Goal: Task Accomplishment & Management: Manage account settings

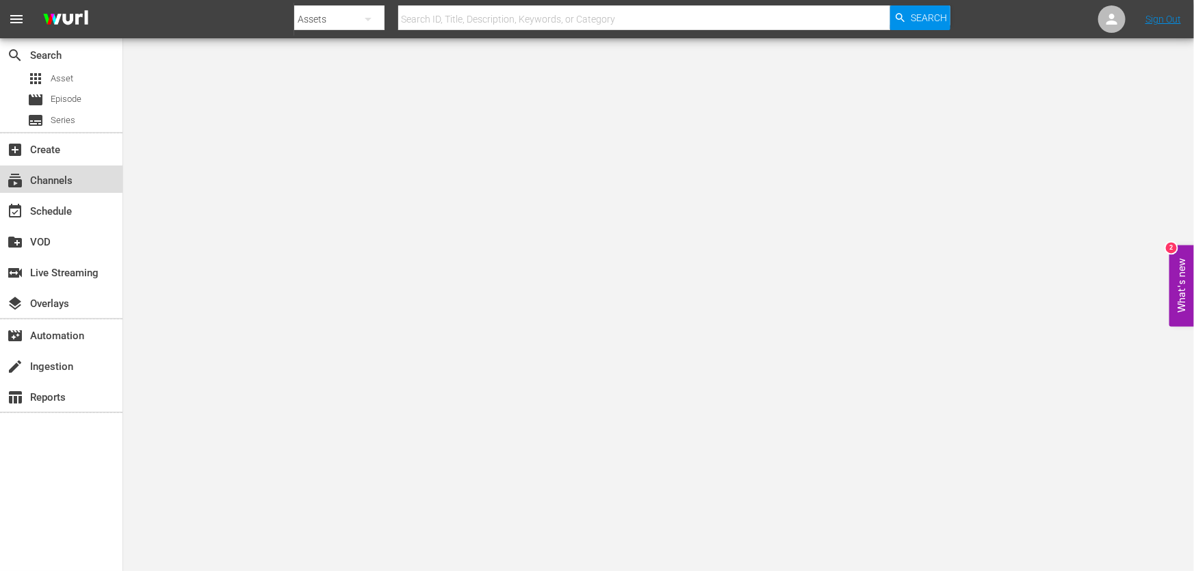
click at [70, 192] on div "subscriptions Channels" at bounding box center [61, 179] width 122 height 27
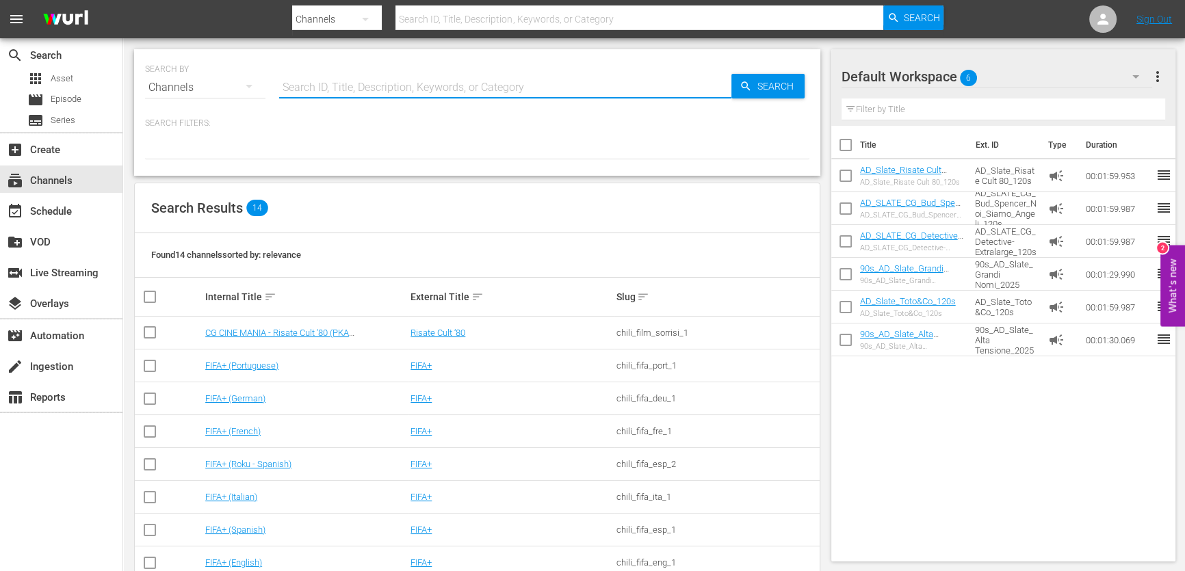
click at [472, 84] on input "text" at bounding box center [505, 87] width 452 height 33
type input "risate cult"
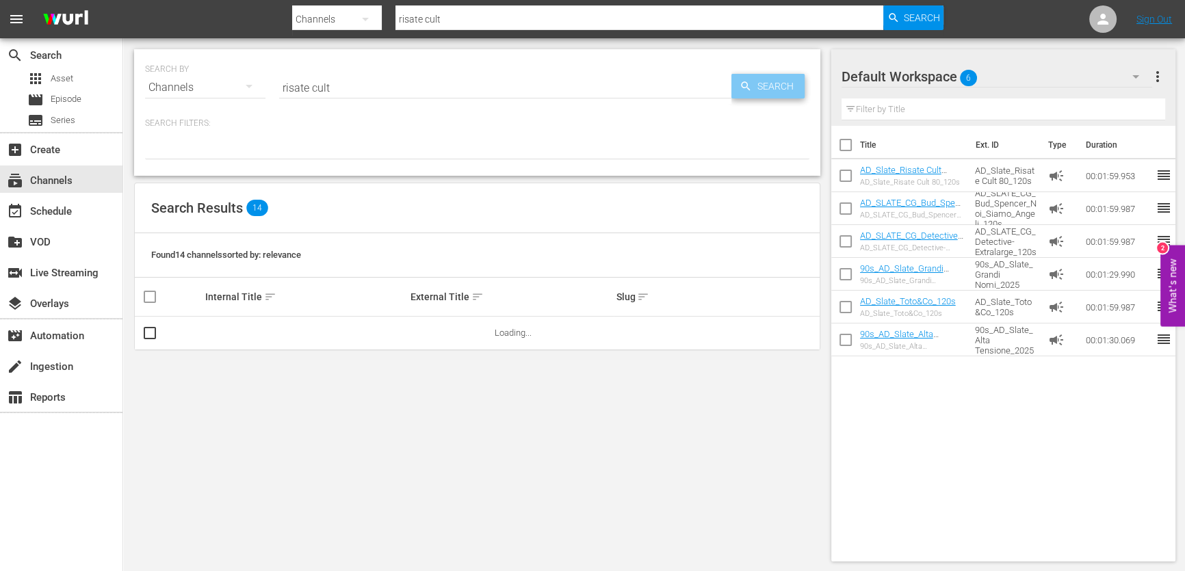
click at [798, 94] on span "Search" at bounding box center [778, 86] width 53 height 25
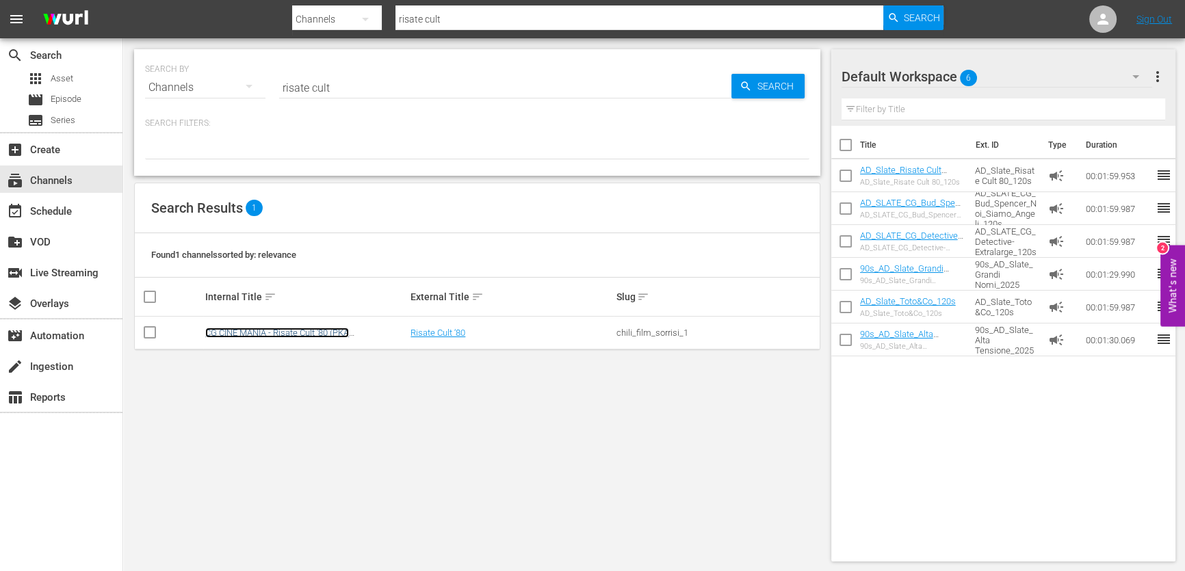
click at [293, 334] on link "CG CINE MANIA - Risate Cult '80 (PKA [PERSON_NAME] – Noi siamo angeli)" at bounding box center [277, 338] width 144 height 21
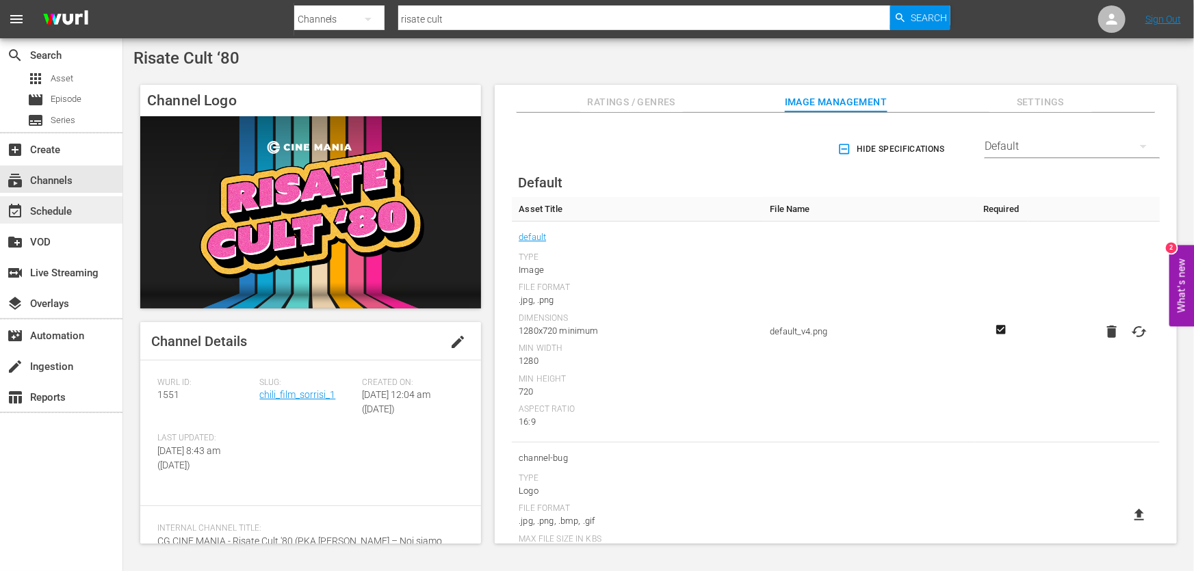
click at [48, 215] on div "event_available Schedule" at bounding box center [38, 209] width 77 height 12
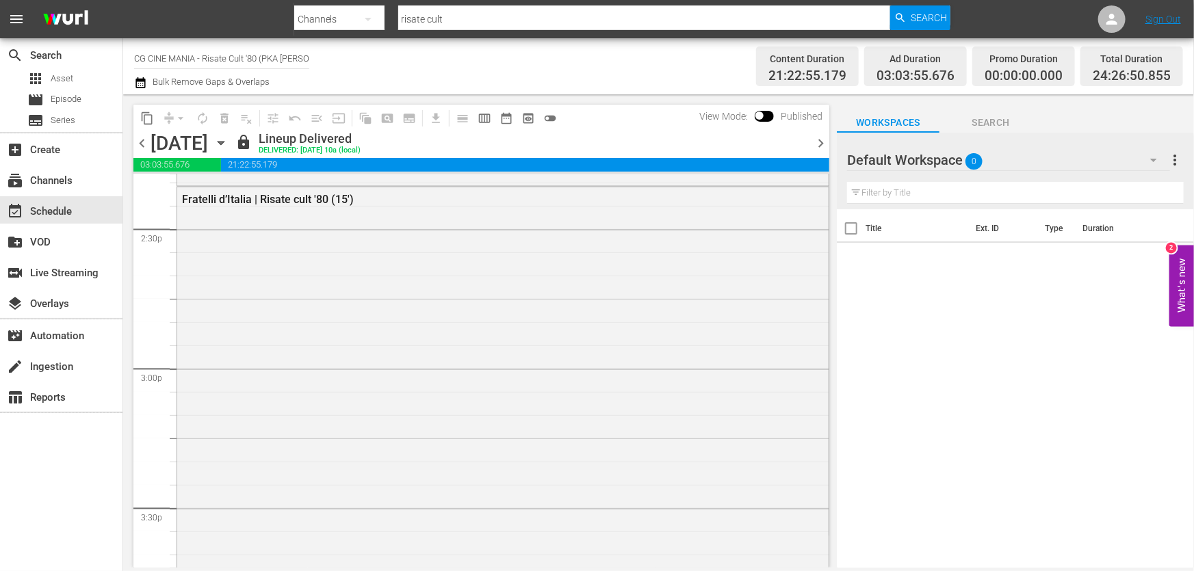
scroll to position [5509, 0]
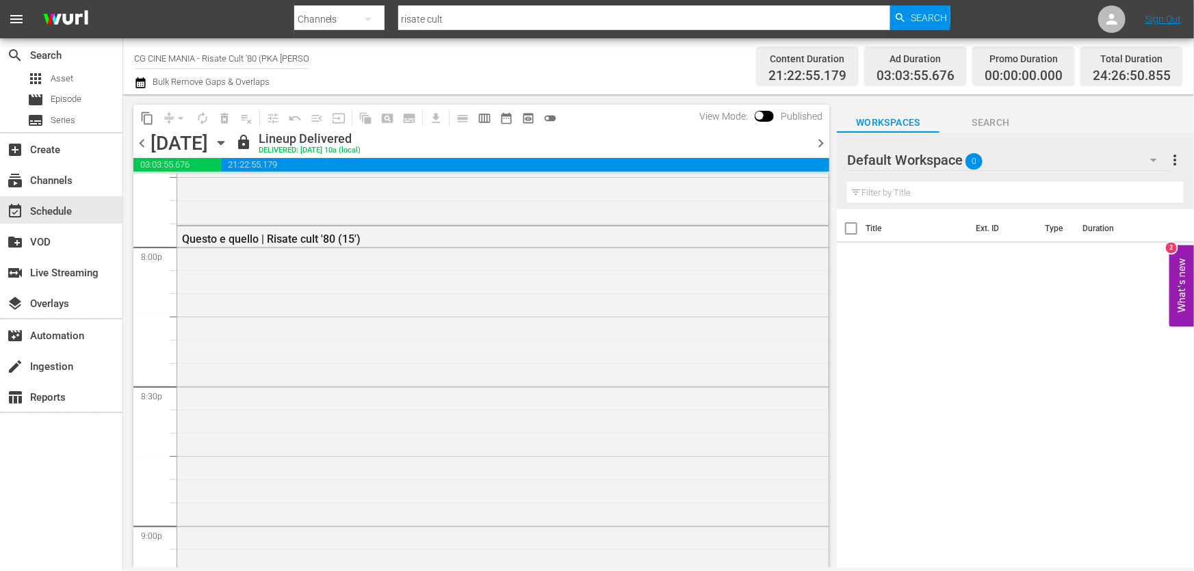
click at [821, 141] on span "chevron_right" at bounding box center [820, 143] width 17 height 17
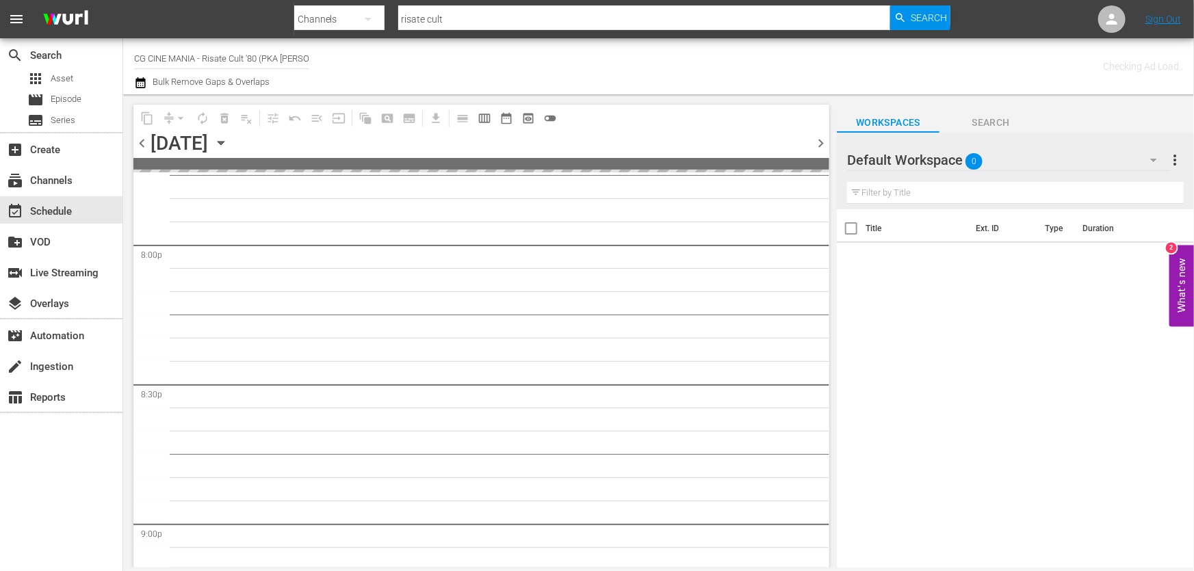
scroll to position [5672, 0]
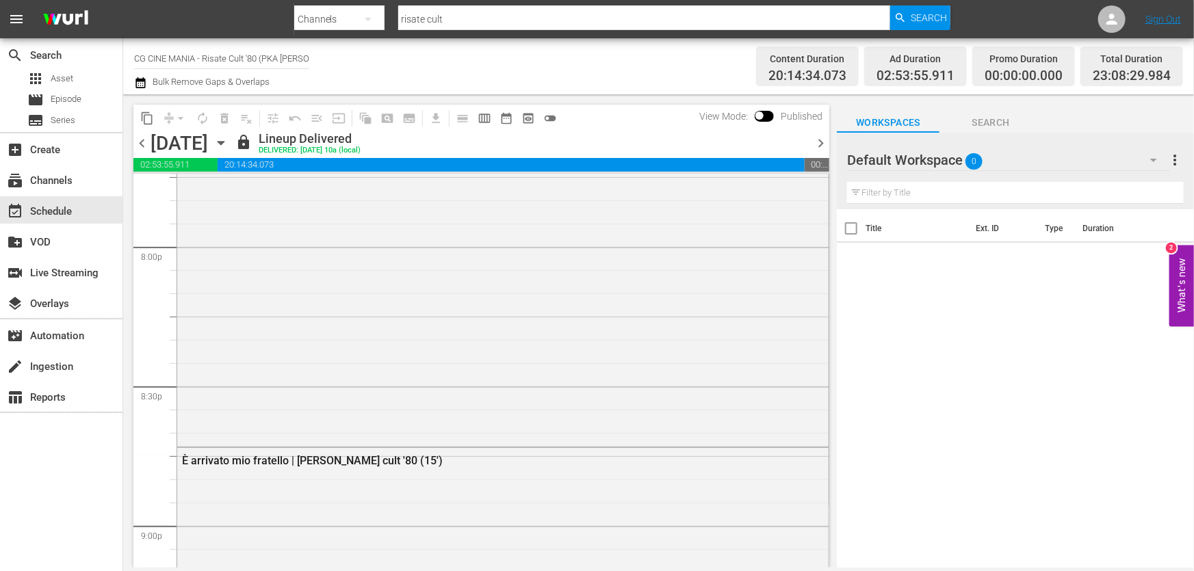
click at [821, 141] on span "chevron_right" at bounding box center [820, 143] width 17 height 17
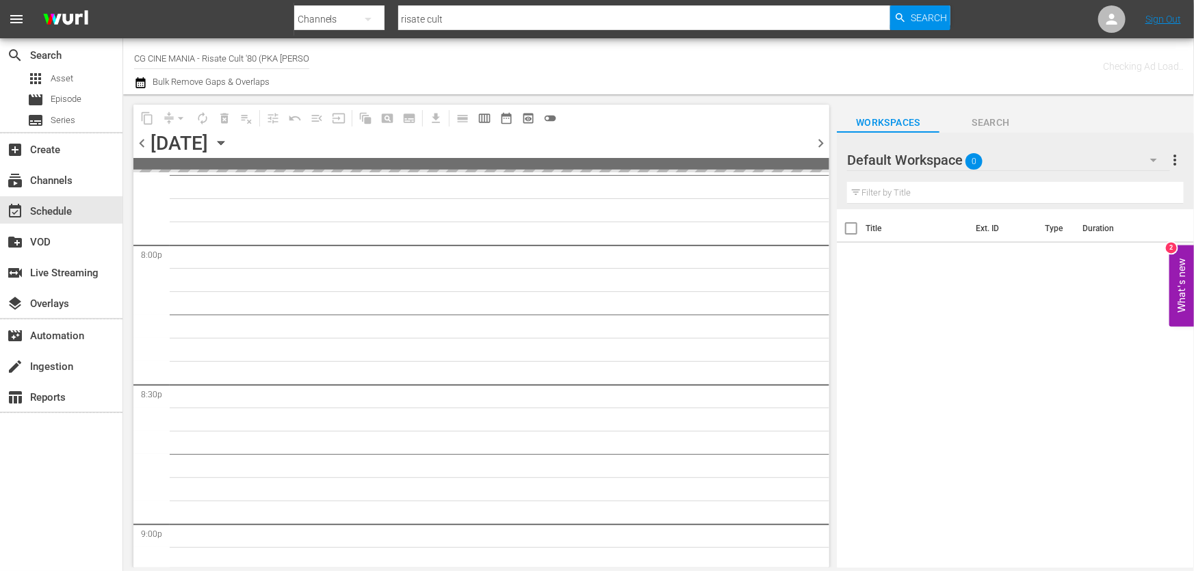
scroll to position [5672, 0]
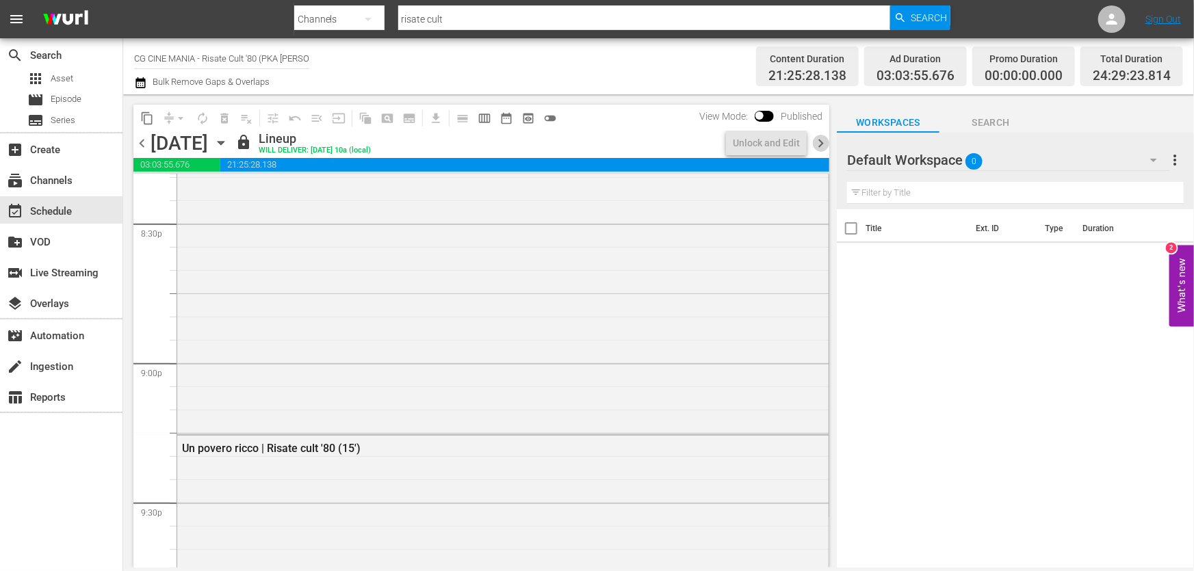
click at [821, 141] on span "chevron_right" at bounding box center [820, 143] width 17 height 17
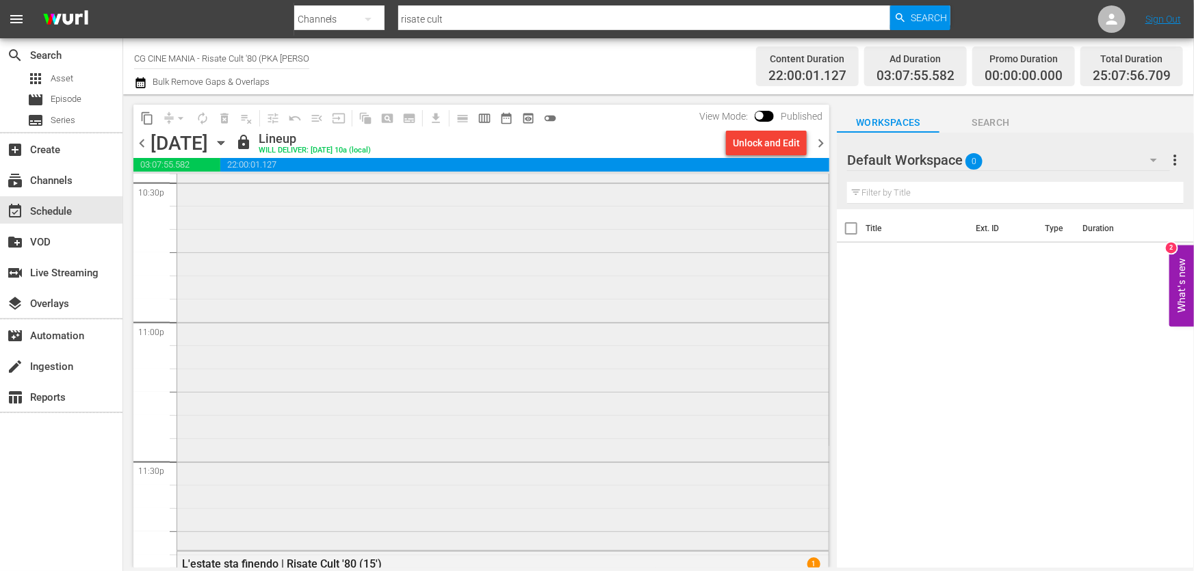
scroll to position [6519, 0]
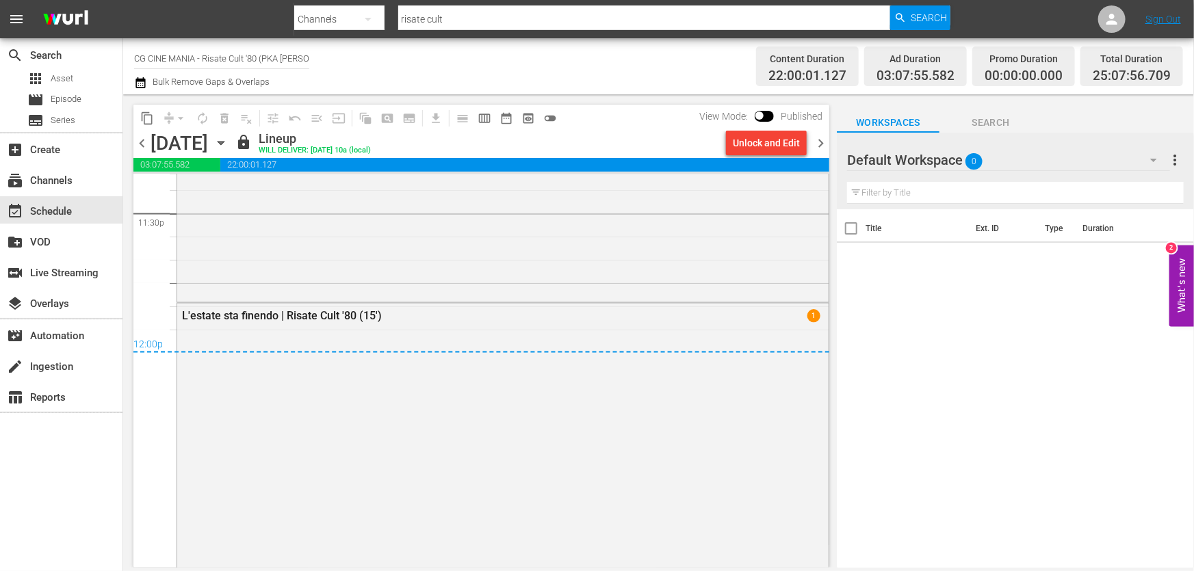
click at [820, 140] on span "chevron_right" at bounding box center [820, 143] width 17 height 17
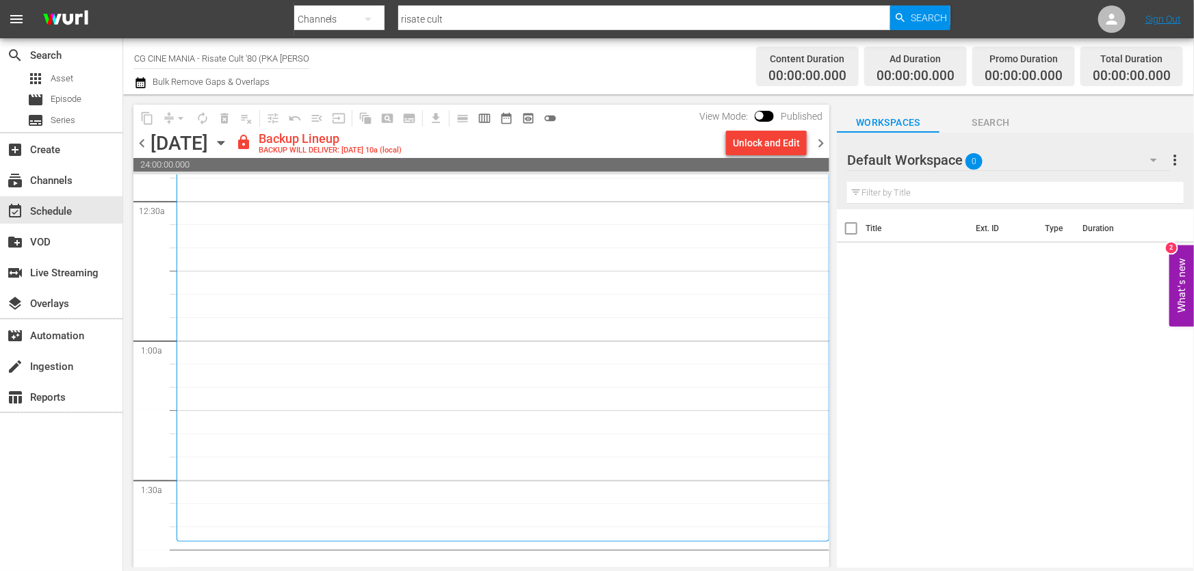
scroll to position [311, 0]
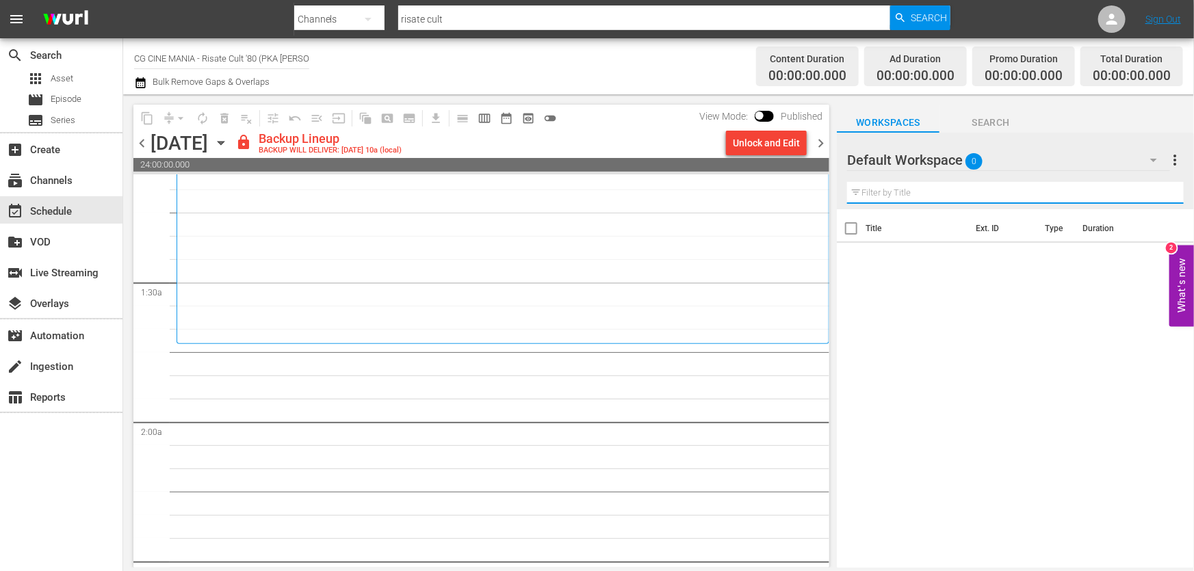
click at [921, 197] on input "text" at bounding box center [1015, 193] width 337 height 22
paste input "UN POVERO RICCO"
type input "UN POVERO RICCO"
click at [784, 150] on div "Unlock and Edit" at bounding box center [766, 143] width 67 height 25
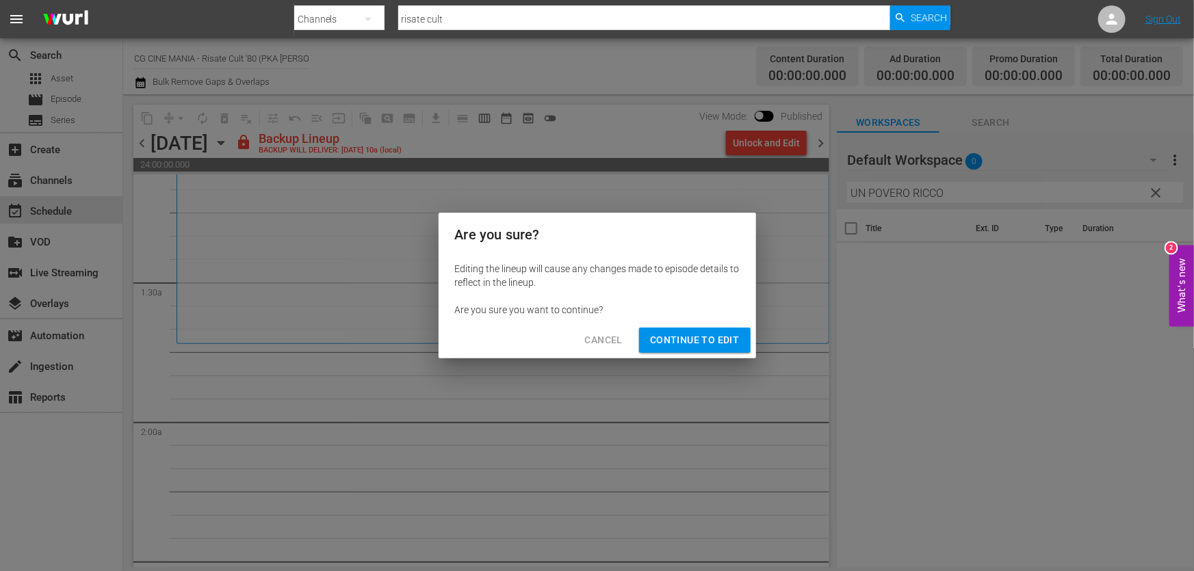
click at [697, 339] on span "Continue to Edit" at bounding box center [694, 340] width 89 height 17
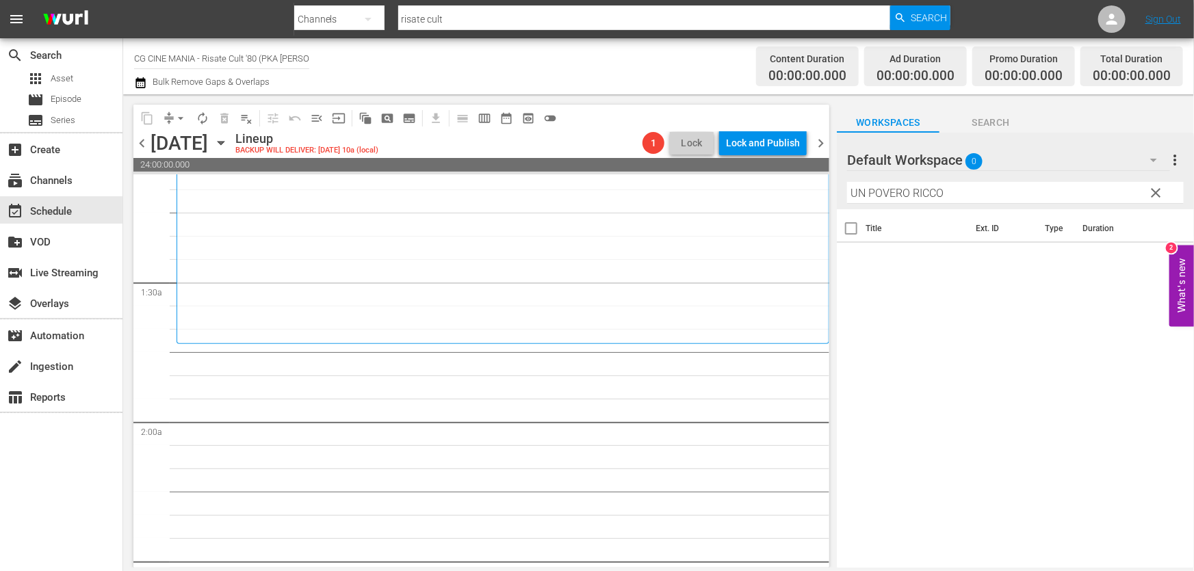
click at [1007, 163] on div "Default Workspace 0" at bounding box center [1008, 160] width 323 height 38
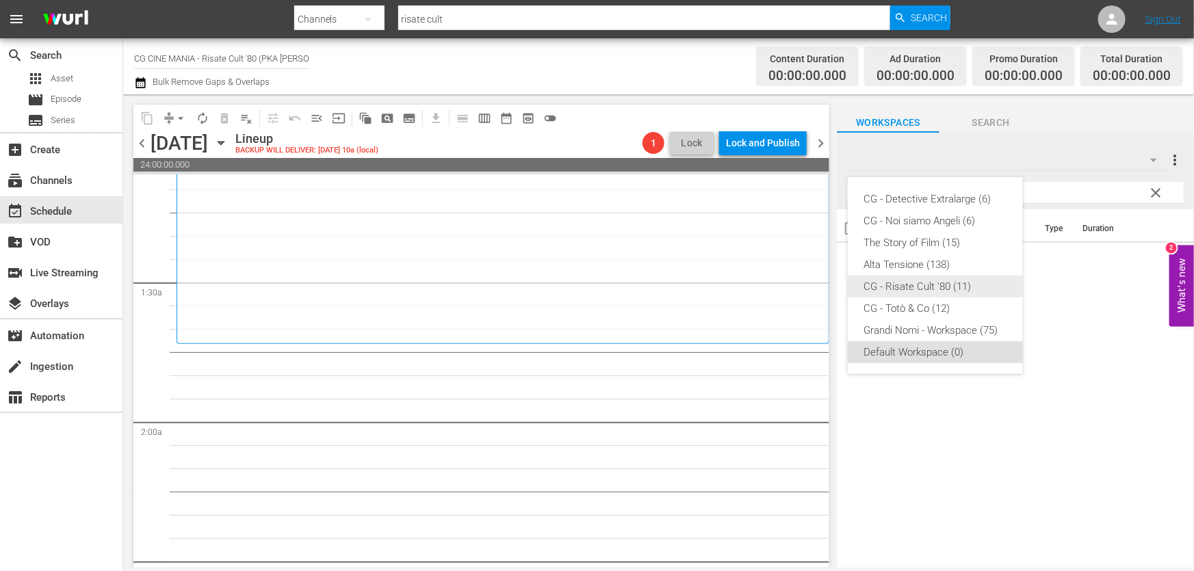
click at [917, 283] on div "CG - Risate Cult '80 (11)" at bounding box center [935, 287] width 142 height 22
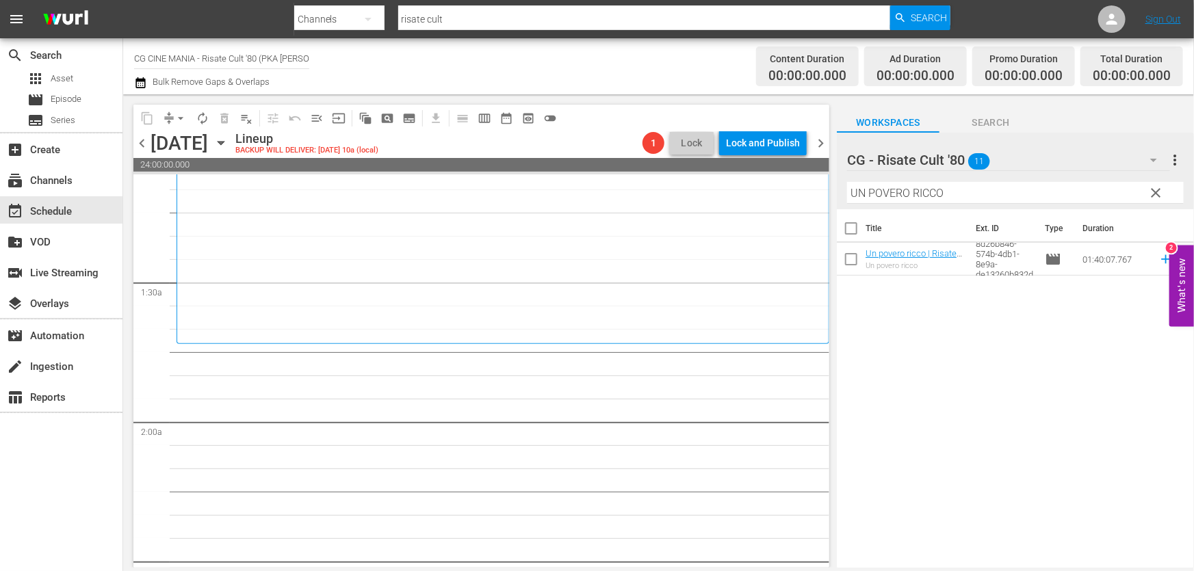
click at [1158, 261] on icon at bounding box center [1165, 259] width 15 height 15
click at [912, 303] on div "Title Ext. ID Type Duration Un povero ricco | Risate cult '80 (15') Un povero r…" at bounding box center [1015, 389] width 357 height 360
click at [943, 189] on input "UN POVERO RICCO" at bounding box center [1015, 193] width 337 height 22
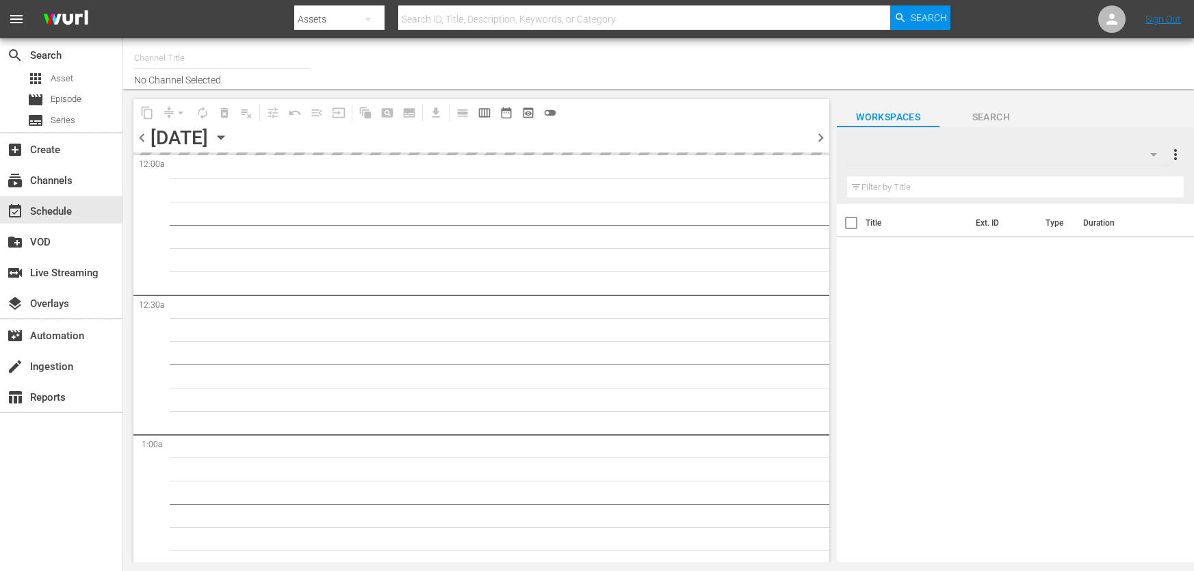
type input "CG CINE MANIA - Risate Cult '80 (PKA [PERSON_NAME] – Noi siamo angeli) (1551)"
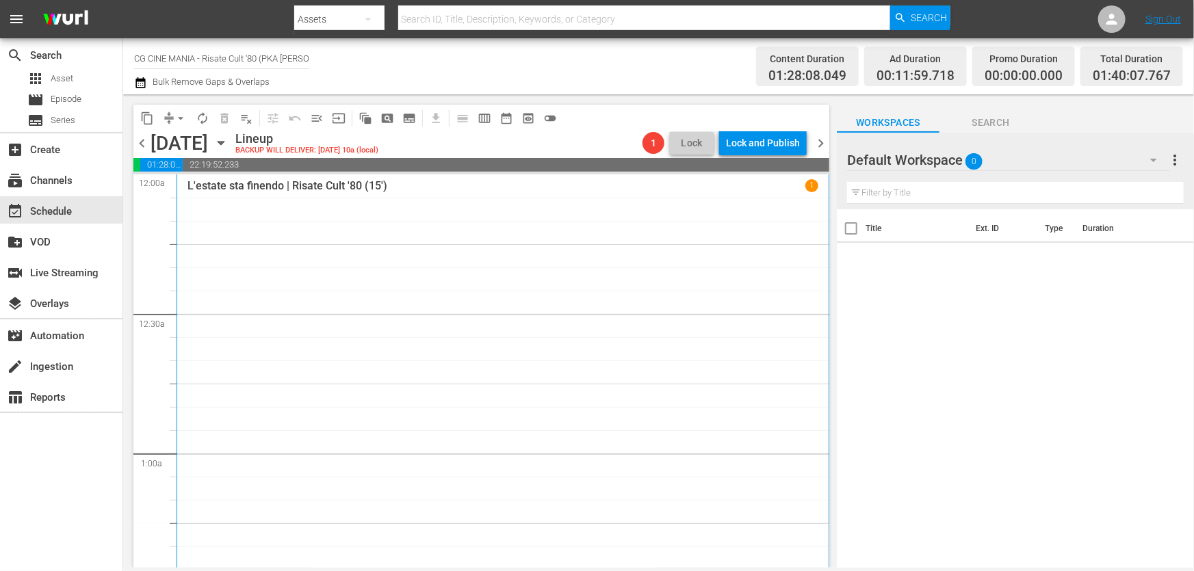
click at [1023, 354] on div "Title Ext. ID Type Duration" at bounding box center [1015, 389] width 357 height 360
click at [992, 186] on input "text" at bounding box center [1015, 193] width 337 height 22
paste input "Cercasi [DEMOGRAPHIC_DATA]"
click at [988, 192] on input "Cercasi [DEMOGRAPHIC_DATA]" at bounding box center [1015, 193] width 337 height 22
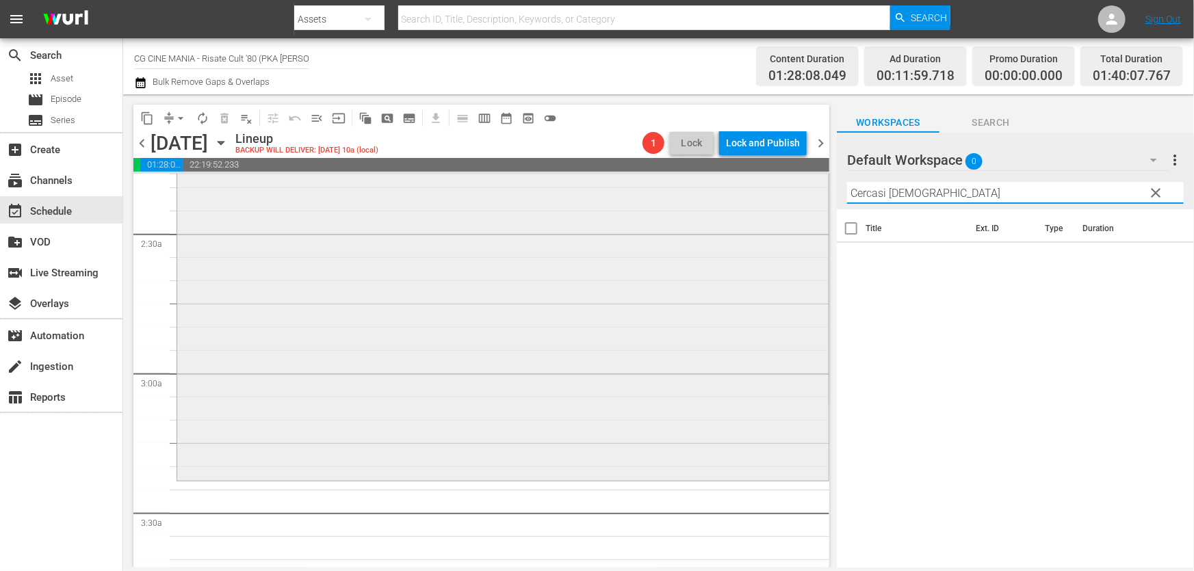
scroll to position [746, 0]
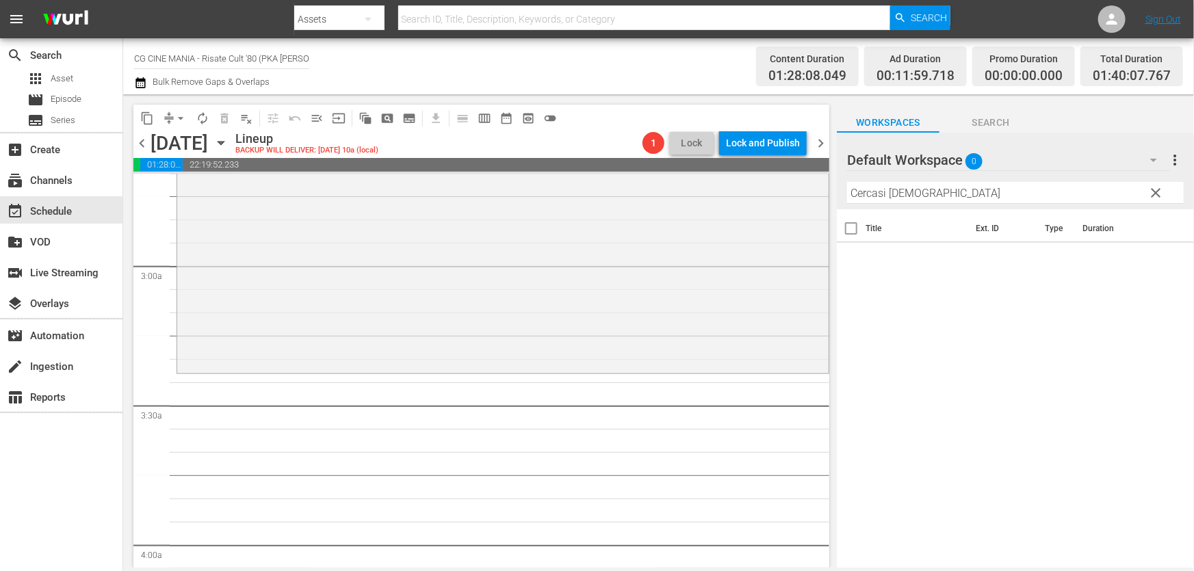
click at [1008, 146] on div "Default Workspace 0" at bounding box center [1008, 160] width 323 height 38
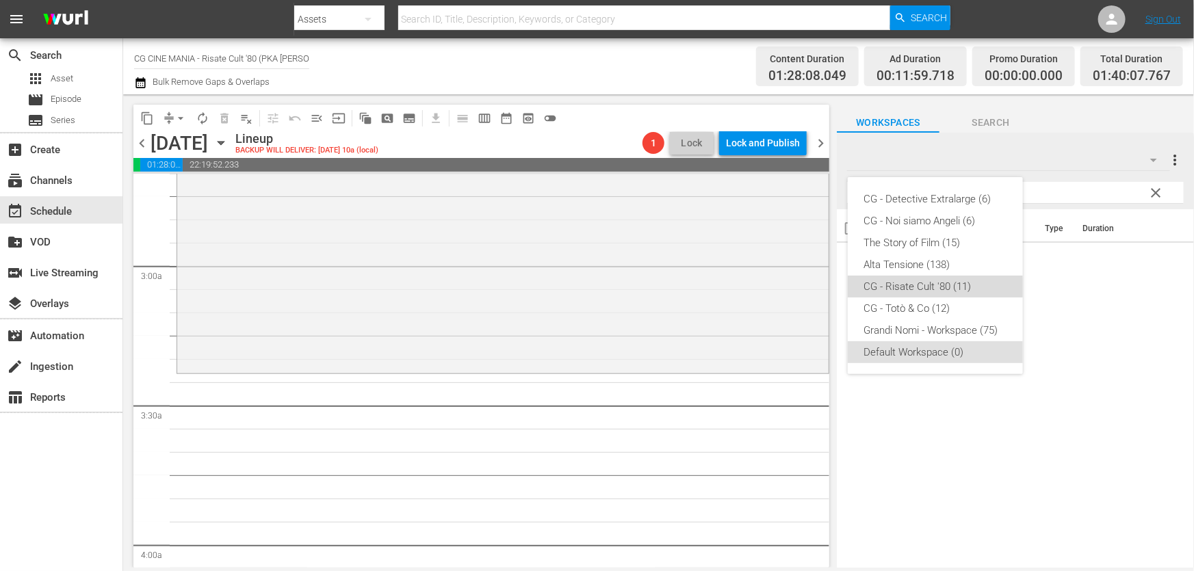
click at [927, 287] on div "CG - Risate Cult '80 (11)" at bounding box center [935, 287] width 142 height 22
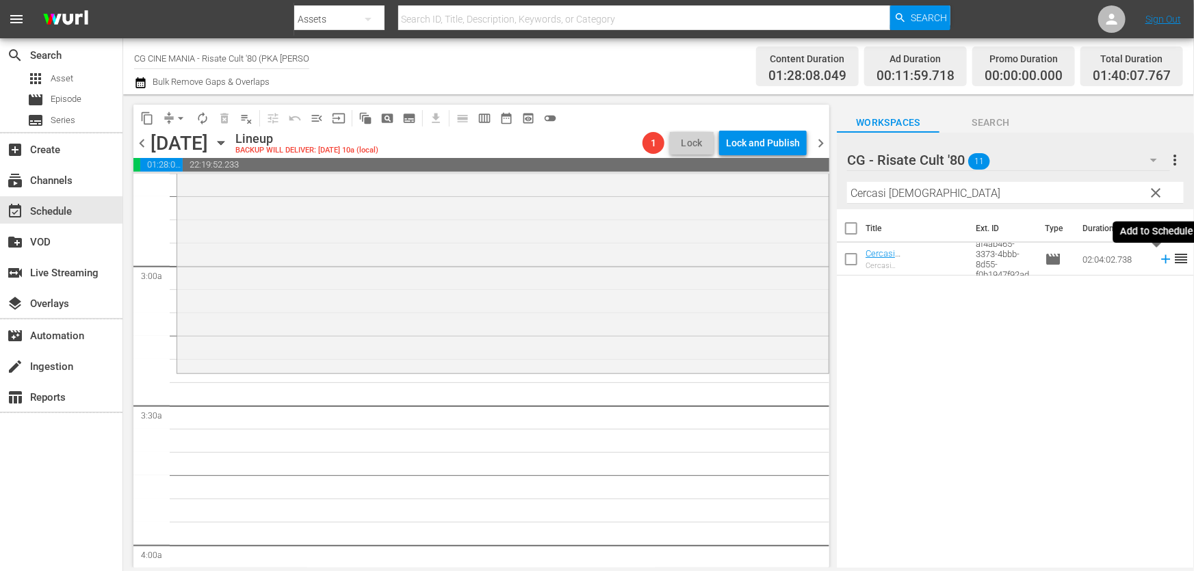
click at [1158, 262] on icon at bounding box center [1165, 259] width 15 height 15
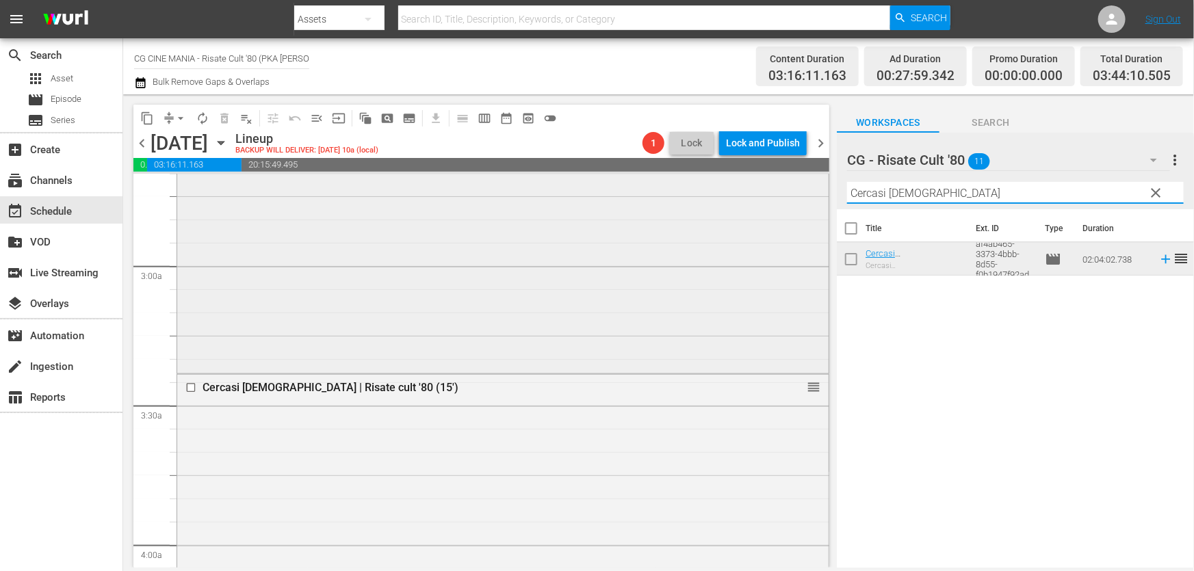
drag, startPoint x: 972, startPoint y: 207, endPoint x: 285, endPoint y: 327, distance: 697.1
click at [330, 321] on div "content_copy compress arrow_drop_down autorenew_outlined delete_forever_outline…" at bounding box center [658, 330] width 1070 height 473
paste input "Burro"
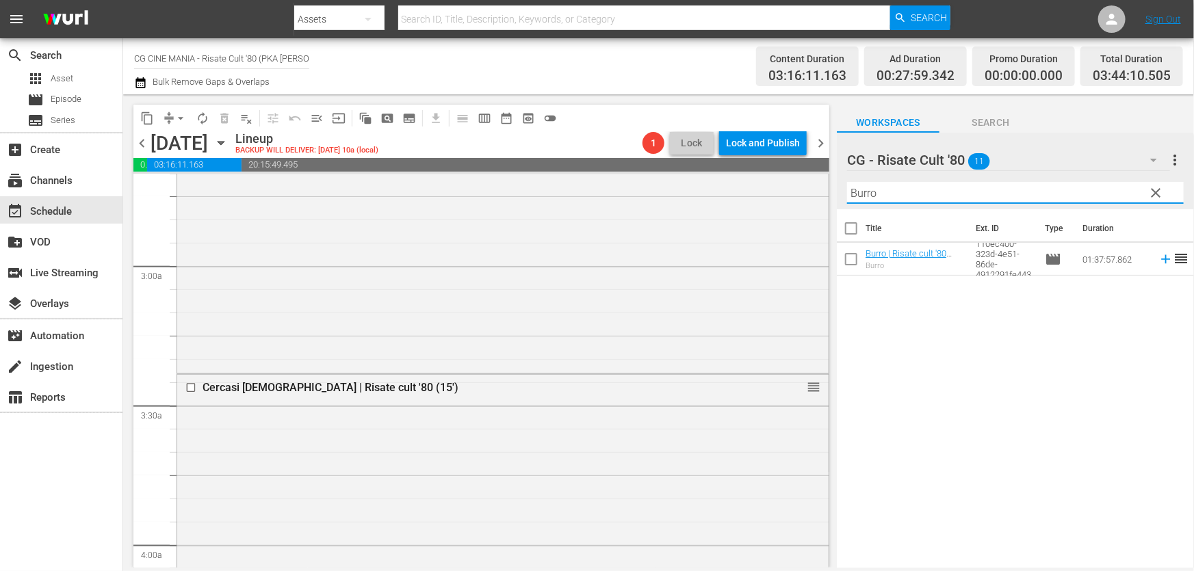
click at [1161, 260] on icon at bounding box center [1165, 259] width 9 height 9
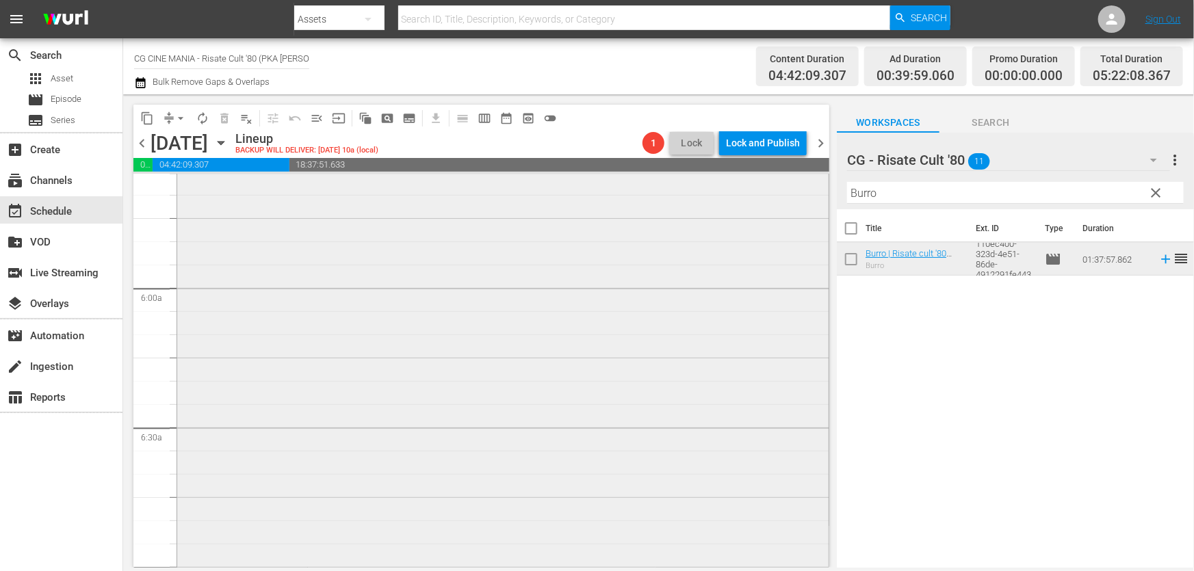
scroll to position [1678, 0]
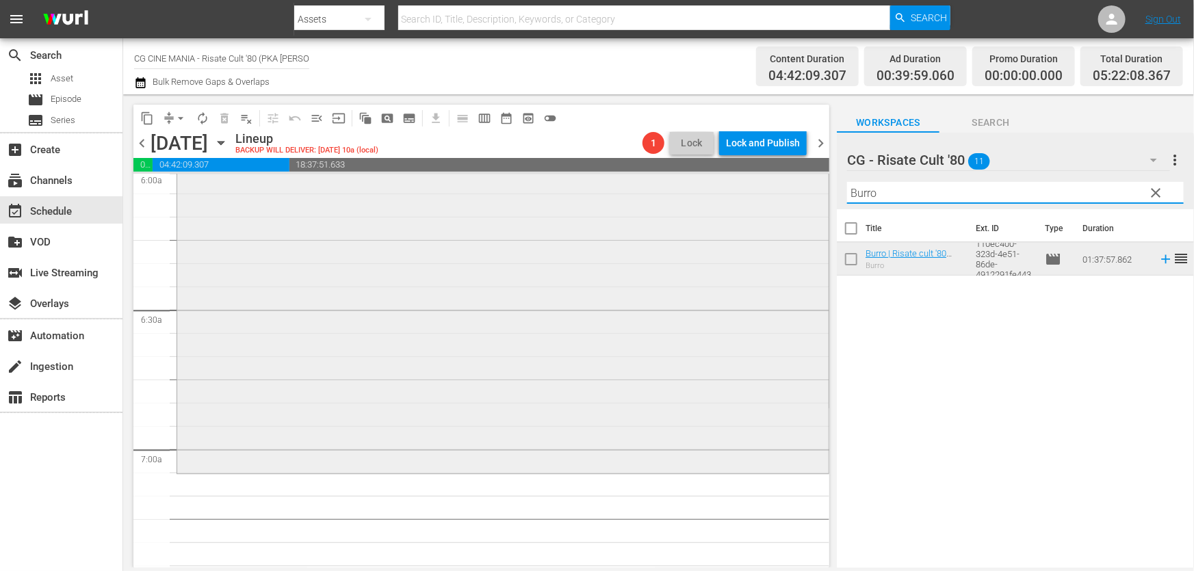
drag, startPoint x: 879, startPoint y: 228, endPoint x: 412, endPoint y: 308, distance: 473.3
click at [410, 307] on div "content_copy compress arrow_drop_down autorenew_outlined delete_forever_outline…" at bounding box center [658, 330] width 1070 height 473
paste input "Il volatore di aquiloni"
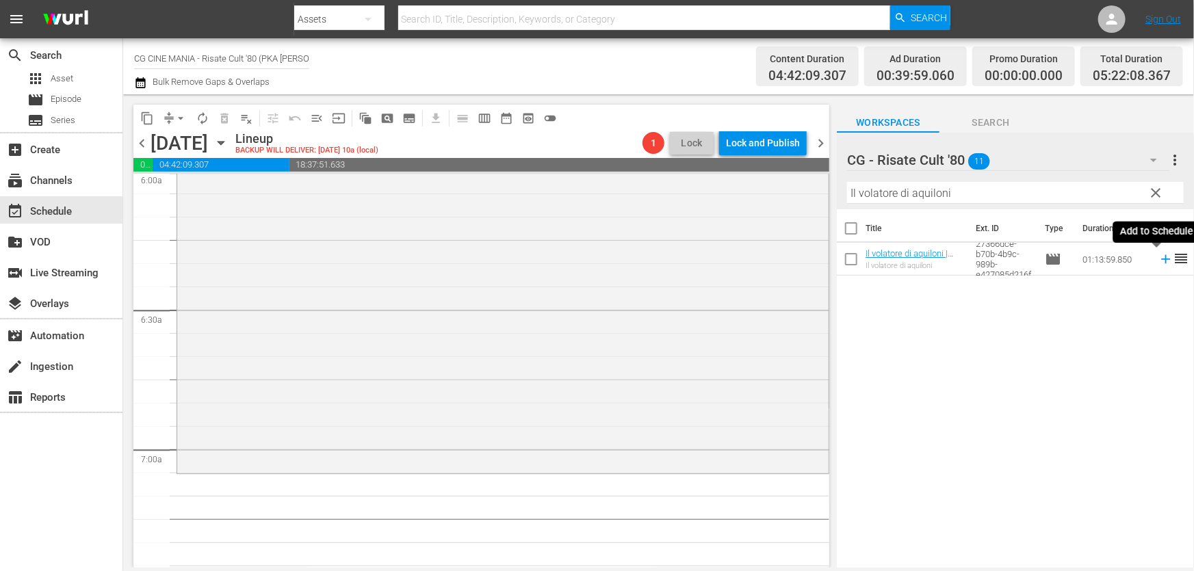
click at [1159, 259] on icon at bounding box center [1165, 259] width 15 height 15
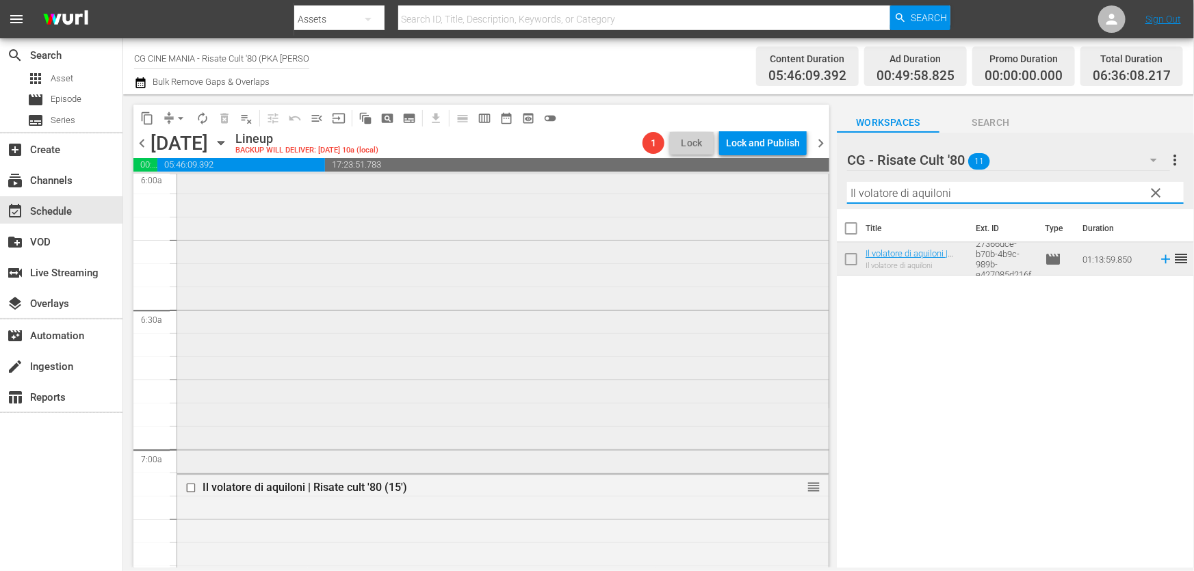
drag, startPoint x: 961, startPoint y: 196, endPoint x: 540, endPoint y: 278, distance: 428.7
click at [554, 275] on div "content_copy compress arrow_drop_down autorenew_outlined delete_forever_outline…" at bounding box center [658, 330] width 1070 height 473
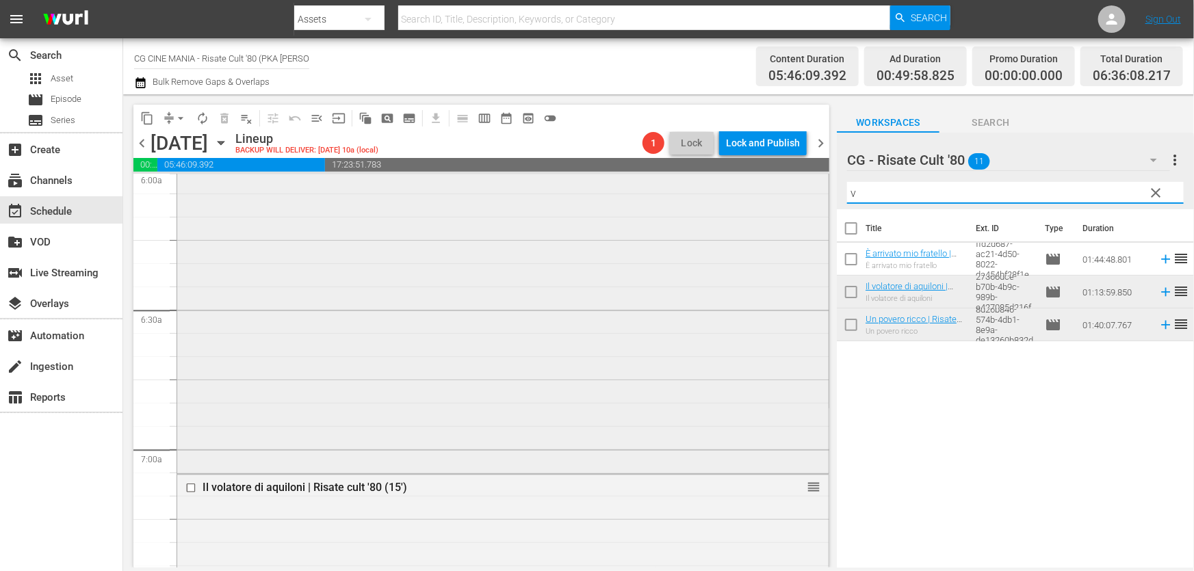
drag, startPoint x: 913, startPoint y: 195, endPoint x: 533, endPoint y: 260, distance: 385.8
click at [552, 256] on div "content_copy compress arrow_drop_down autorenew_outlined delete_forever_outline…" at bounding box center [658, 330] width 1070 height 473
paste input "Fracchia contro Dracula"
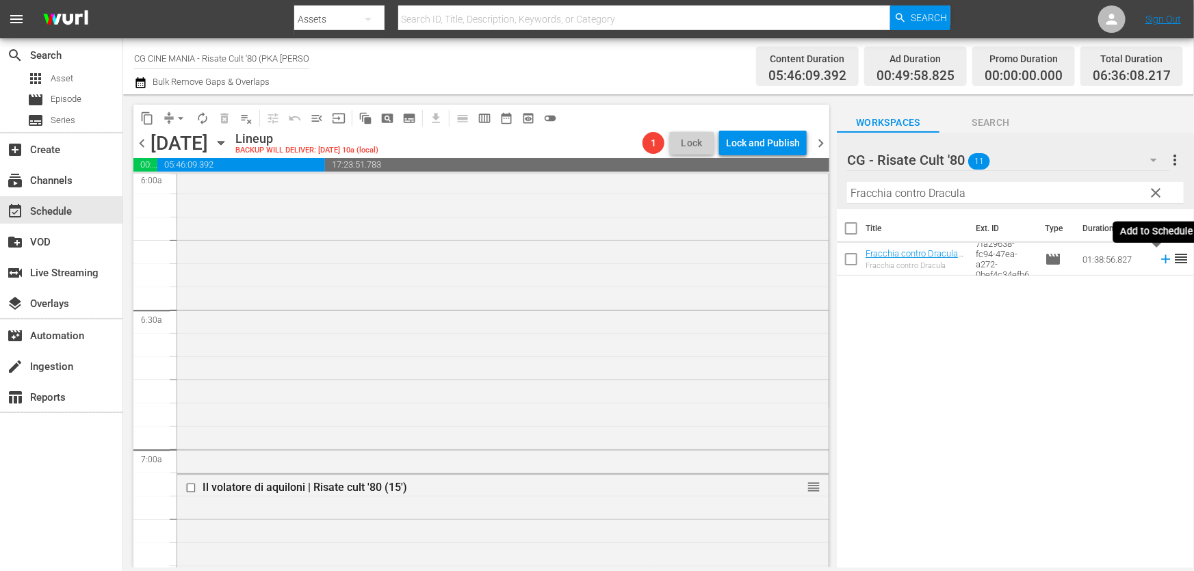
click at [1161, 258] on icon at bounding box center [1165, 259] width 9 height 9
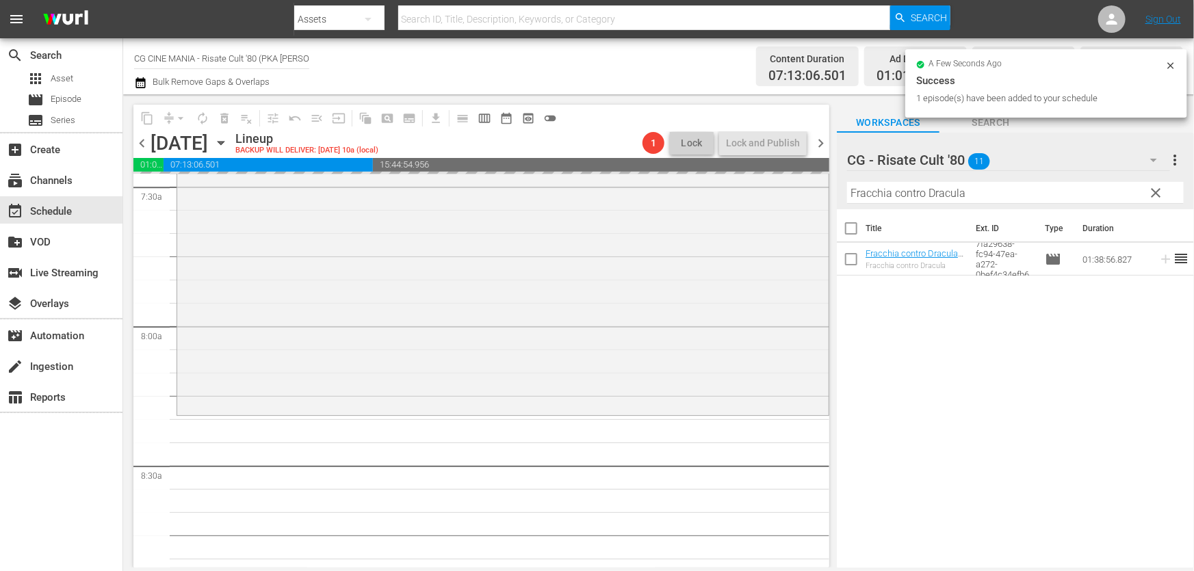
scroll to position [2176, 0]
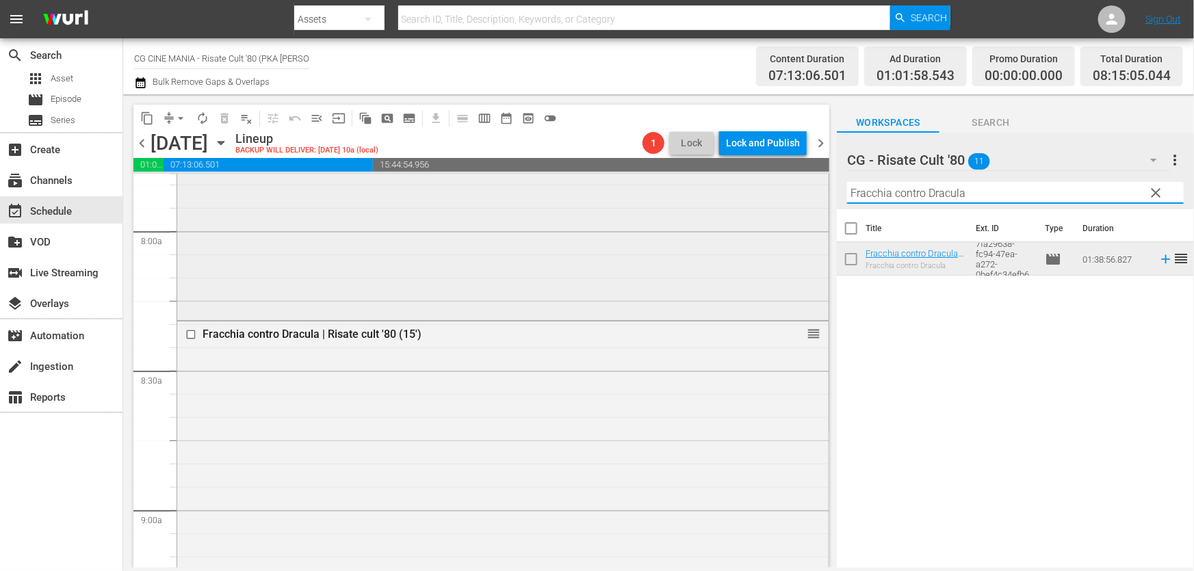
drag, startPoint x: 978, startPoint y: 199, endPoint x: 419, endPoint y: 265, distance: 563.3
click at [419, 265] on div "content_copy compress arrow_drop_down autorenew_outlined delete_forever_outline…" at bounding box center [658, 330] width 1070 height 473
paste input "Miracoloni"
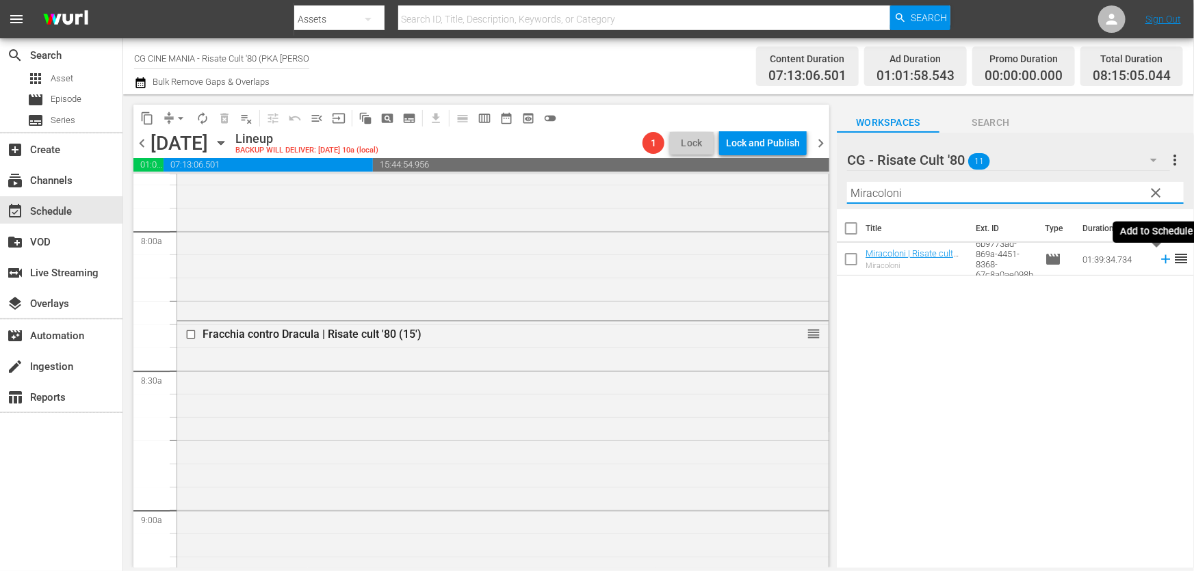
click at [1158, 257] on icon at bounding box center [1165, 259] width 15 height 15
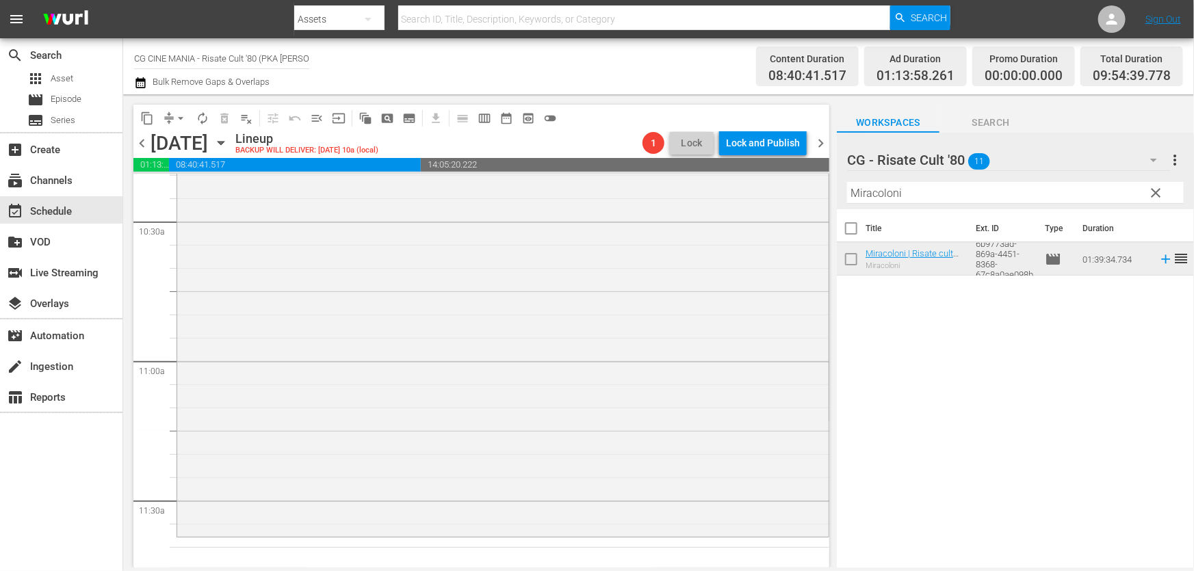
scroll to position [3046, 0]
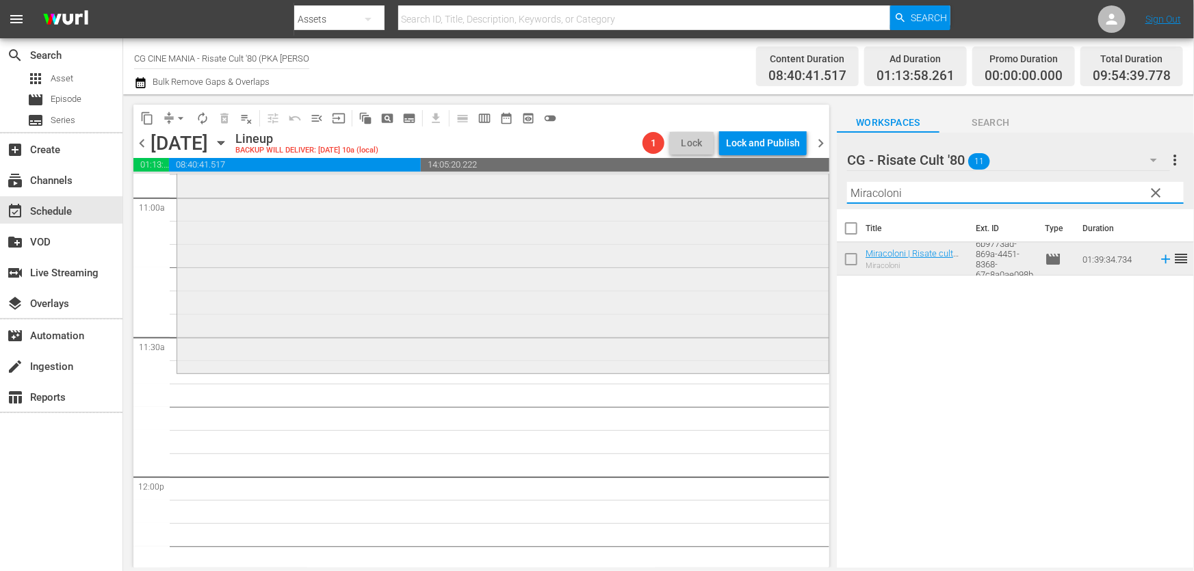
drag, startPoint x: 943, startPoint y: 197, endPoint x: 556, endPoint y: 261, distance: 391.8
click at [462, 240] on div "content_copy compress arrow_drop_down autorenew_outlined delete_forever_outline…" at bounding box center [658, 330] width 1070 height 473
paste input "QUESTO E QUELLO"
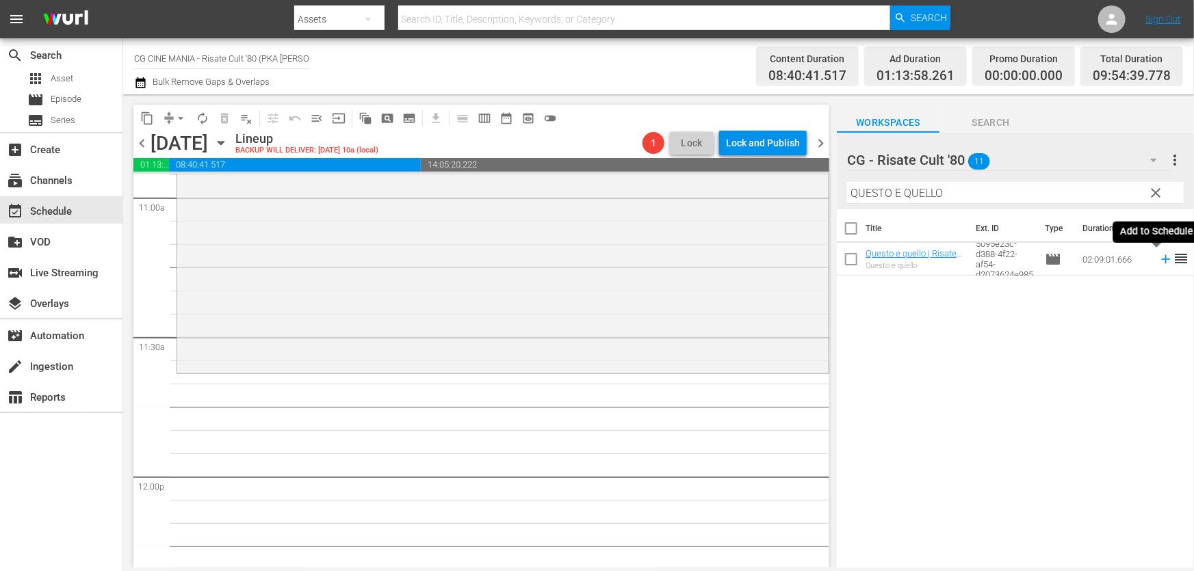
click at [1161, 260] on icon at bounding box center [1165, 259] width 9 height 9
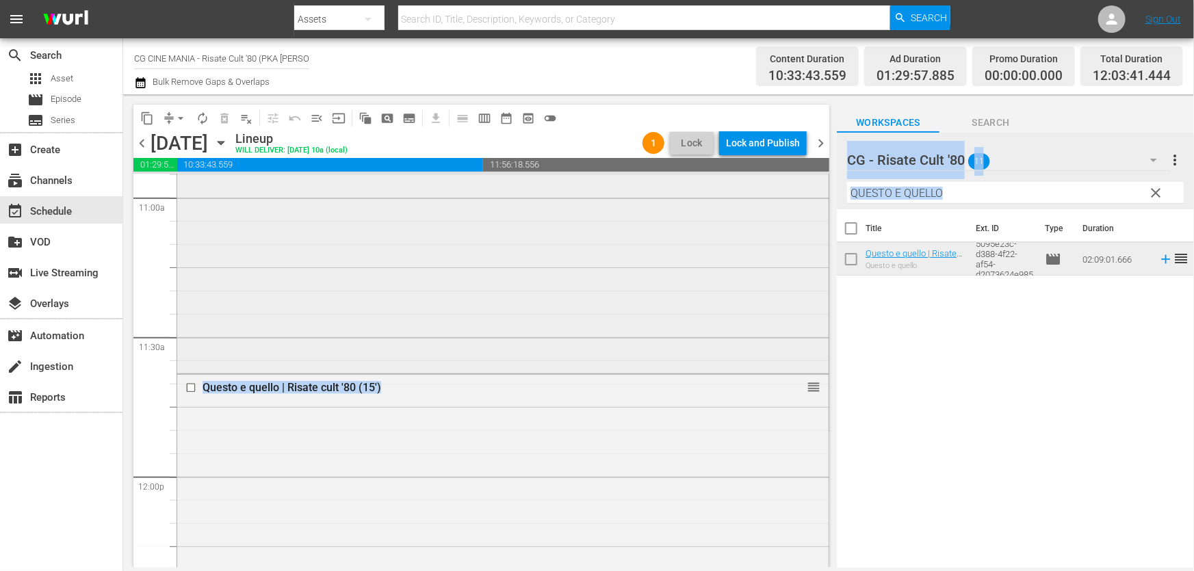
drag, startPoint x: 1017, startPoint y: 204, endPoint x: 807, endPoint y: 212, distance: 210.1
click at [807, 212] on div "content_copy compress arrow_drop_down autorenew_outlined delete_forever_outline…" at bounding box center [658, 330] width 1070 height 473
click at [893, 194] on input "QUESTO E QUELLO" at bounding box center [1015, 193] width 337 height 22
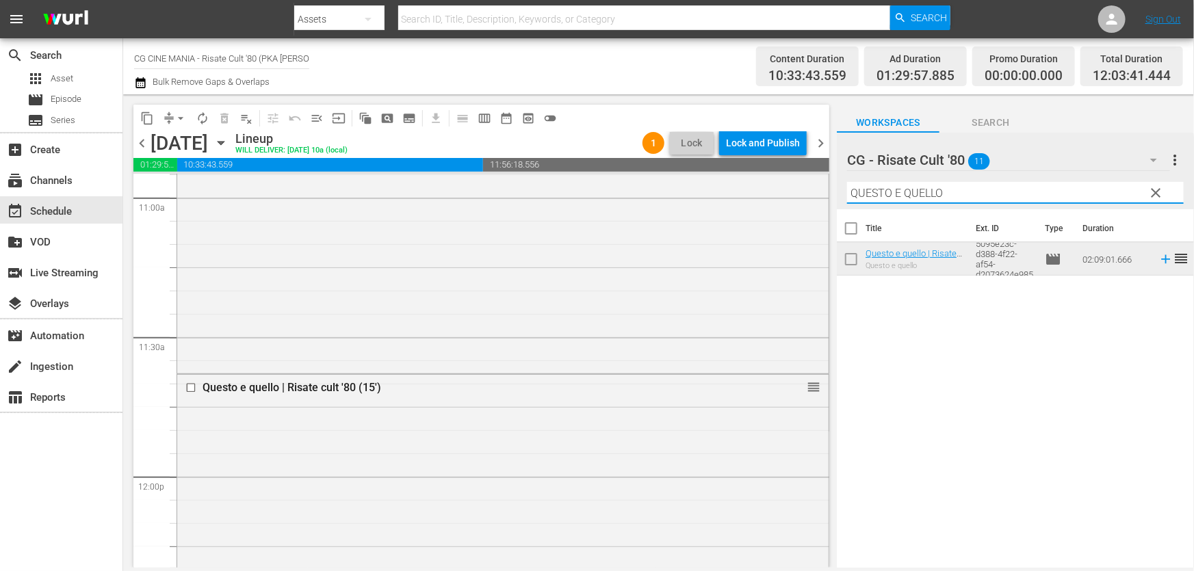
click at [893, 194] on input "QUESTO E QUELLO" at bounding box center [1015, 193] width 337 height 22
paste input "È arrivato mio fratello"
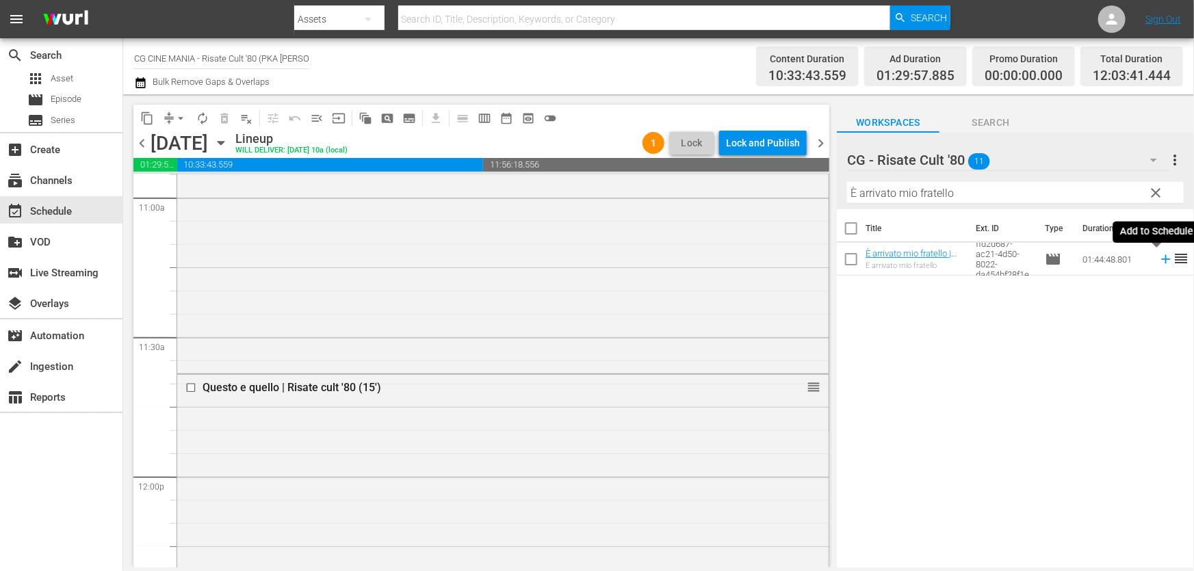
click at [1158, 259] on icon at bounding box center [1165, 259] width 15 height 15
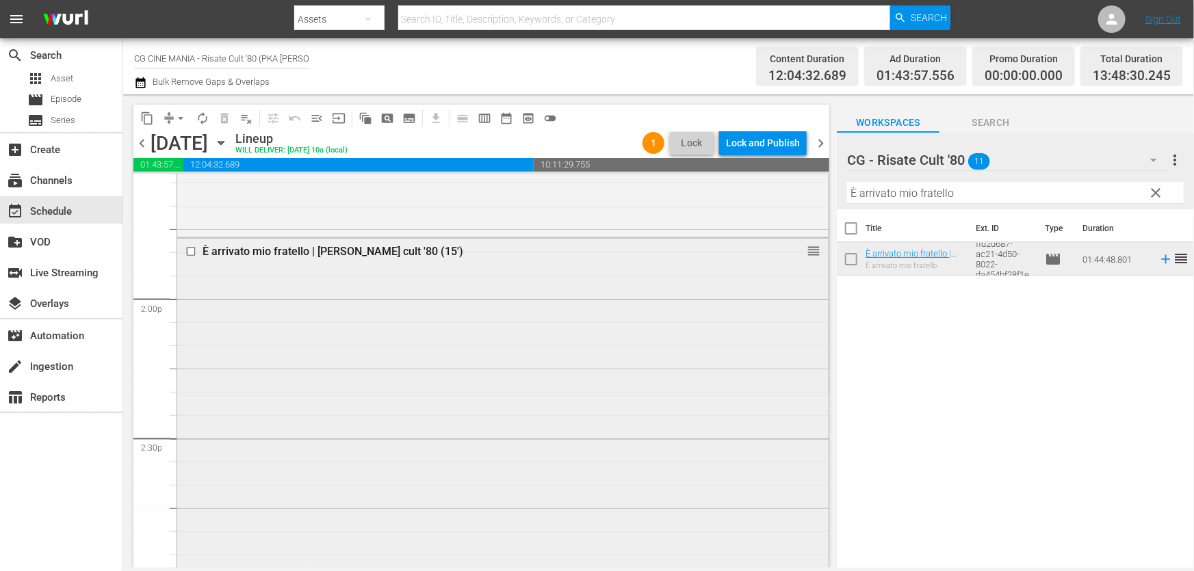
scroll to position [3917, 0]
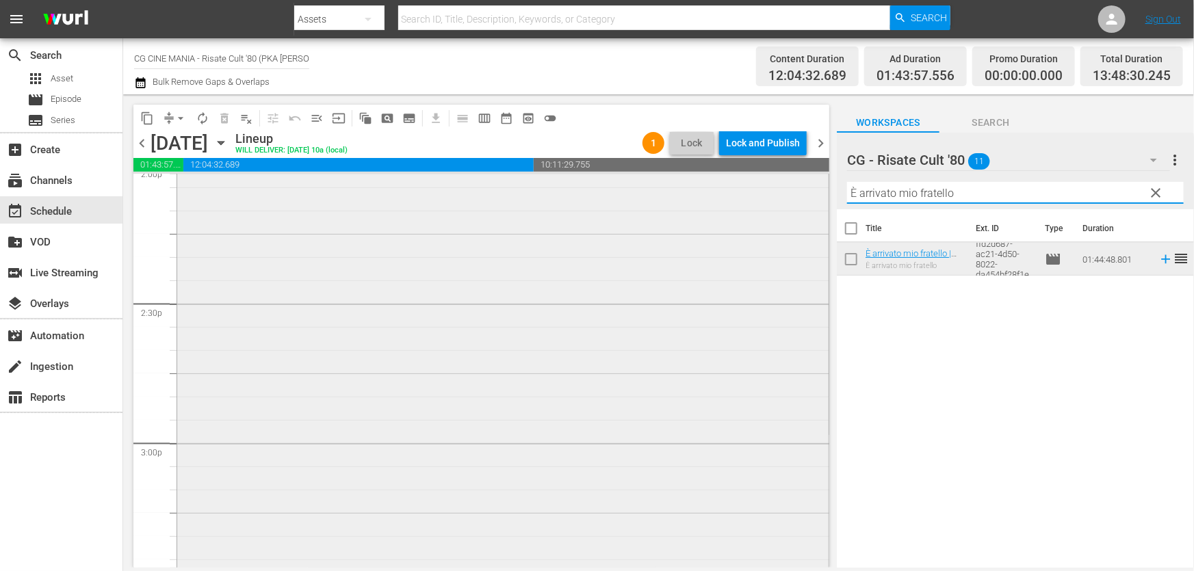
drag, startPoint x: 999, startPoint y: 198, endPoint x: 427, endPoint y: 274, distance: 577.4
click at [441, 272] on div "content_copy compress arrow_drop_down autorenew_outlined delete_forever_outline…" at bounding box center [658, 330] width 1070 height 473
paste input "L'estate sta finend"
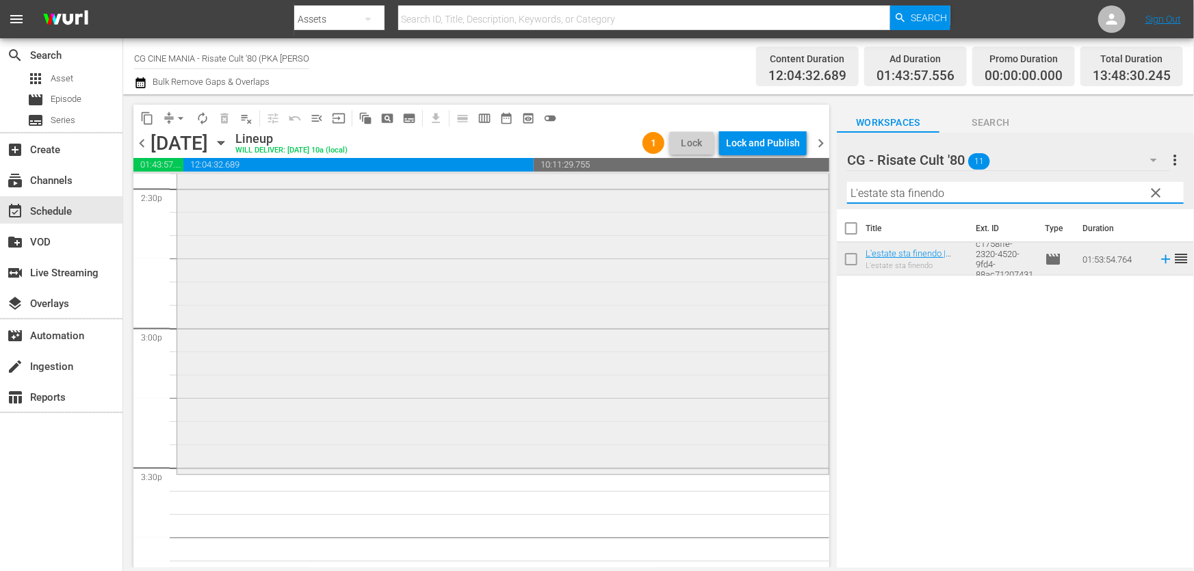
scroll to position [4165, 0]
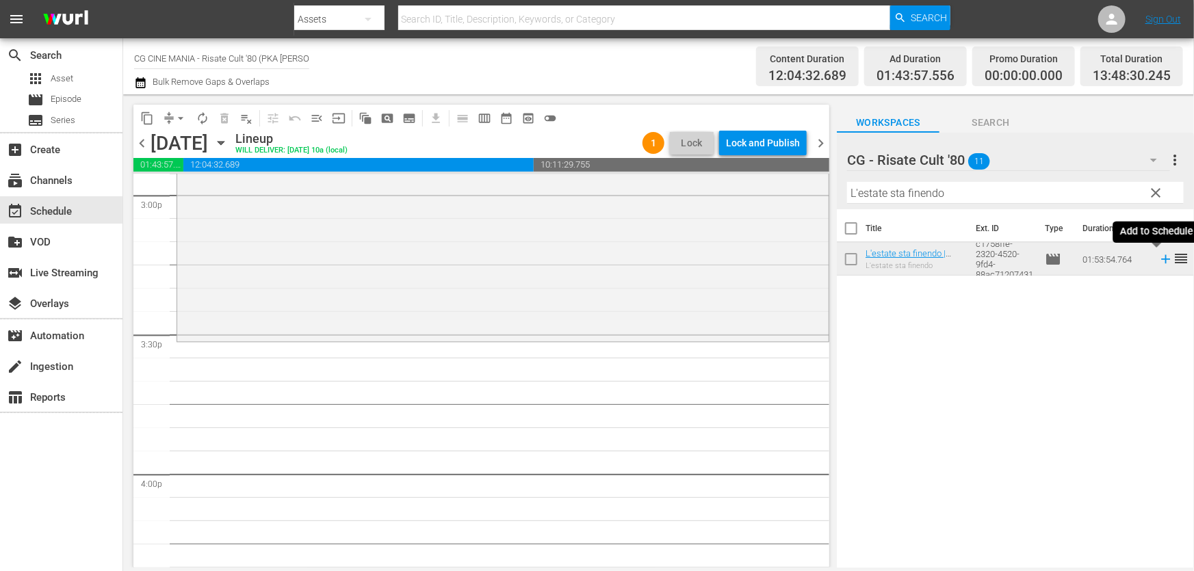
click at [1158, 264] on icon at bounding box center [1165, 259] width 15 height 15
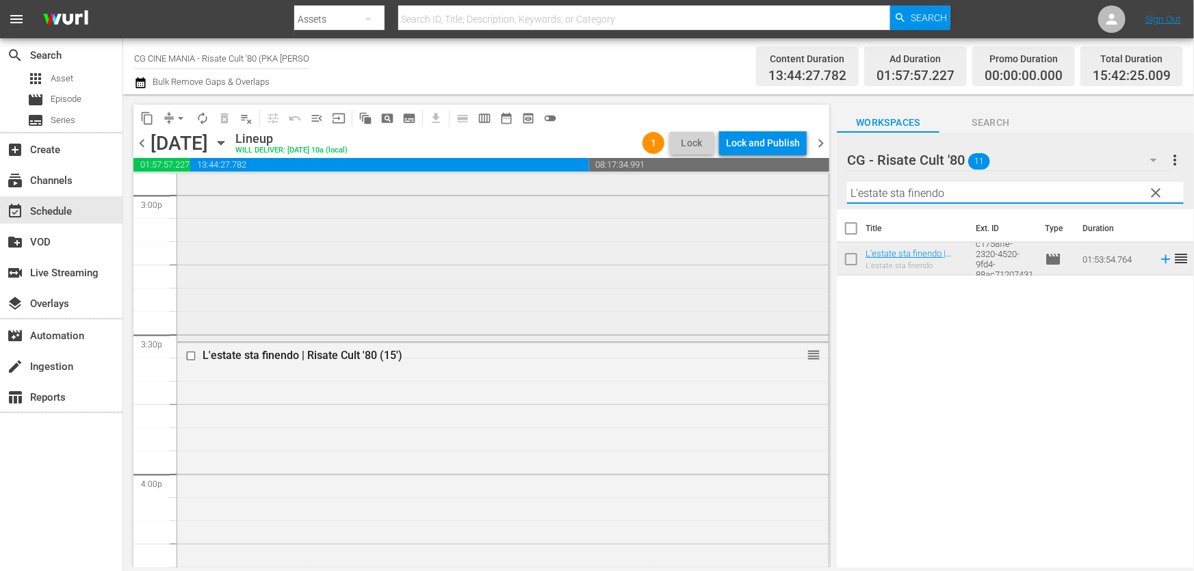
drag, startPoint x: 922, startPoint y: 201, endPoint x: 697, endPoint y: 226, distance: 226.4
click at [697, 226] on div "content_copy compress arrow_drop_down autorenew_outlined delete_forever_outline…" at bounding box center [658, 330] width 1070 height 473
paste input "Fratelli d’Italia"
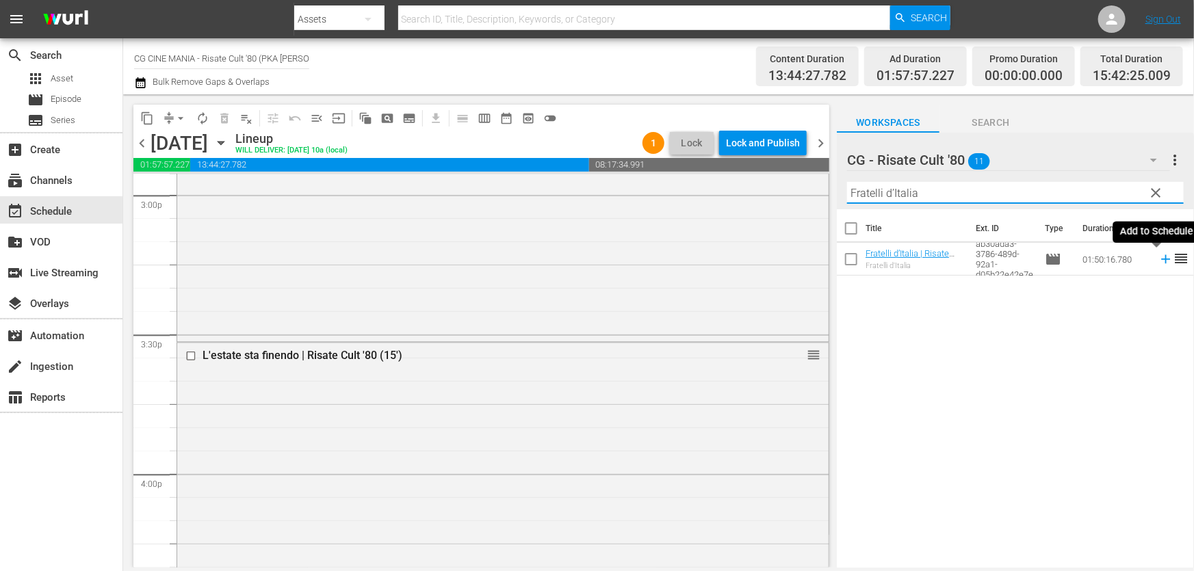
click at [1158, 262] on icon at bounding box center [1165, 259] width 15 height 15
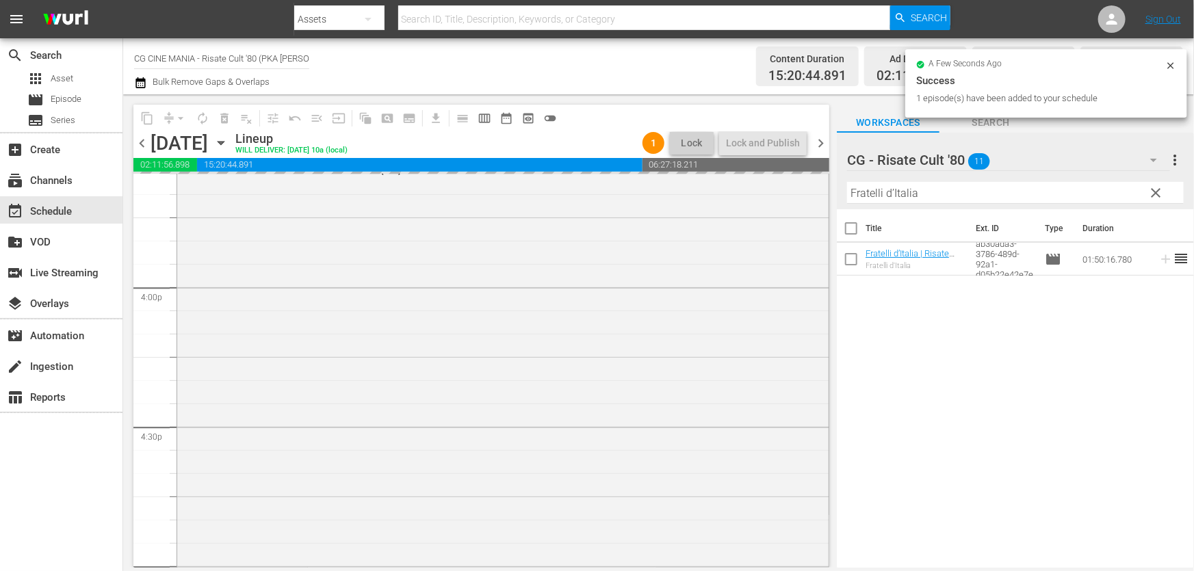
scroll to position [4539, 0]
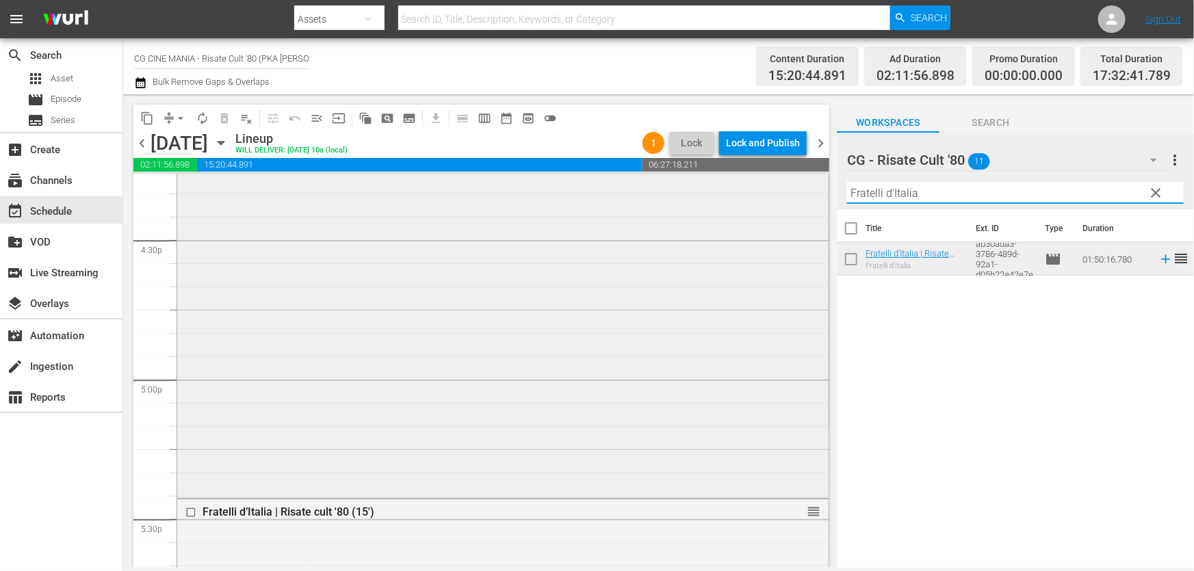
drag, startPoint x: 914, startPoint y: 203, endPoint x: 369, endPoint y: 282, distance: 550.2
click at [369, 282] on div "content_copy compress arrow_drop_down autorenew_outlined delete_forever_outline…" at bounding box center [658, 330] width 1070 height 473
paste input "Chewingum"
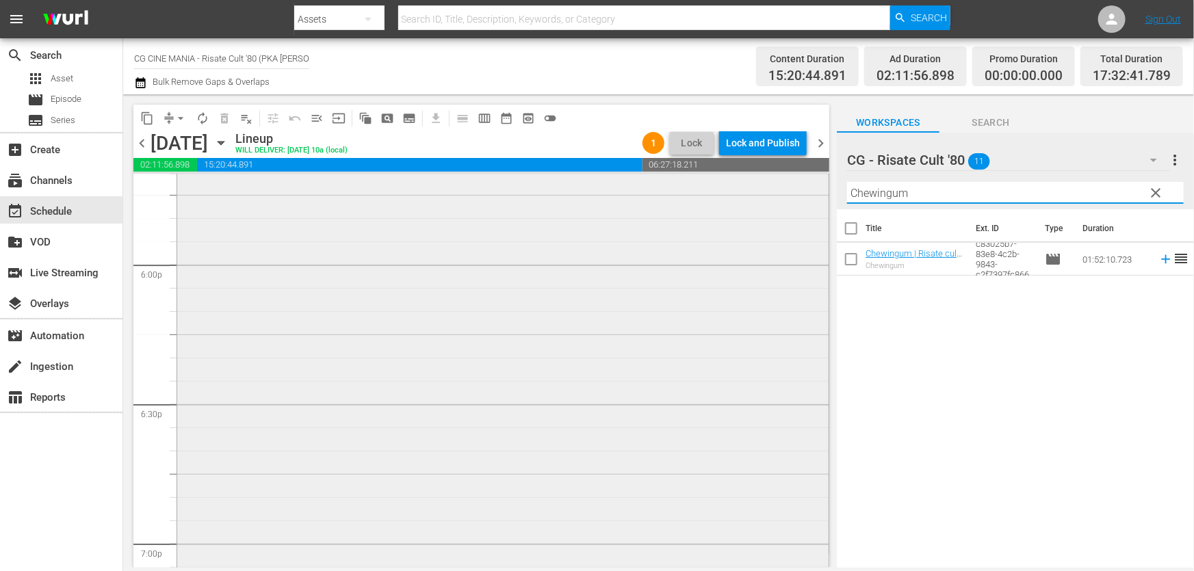
scroll to position [5098, 0]
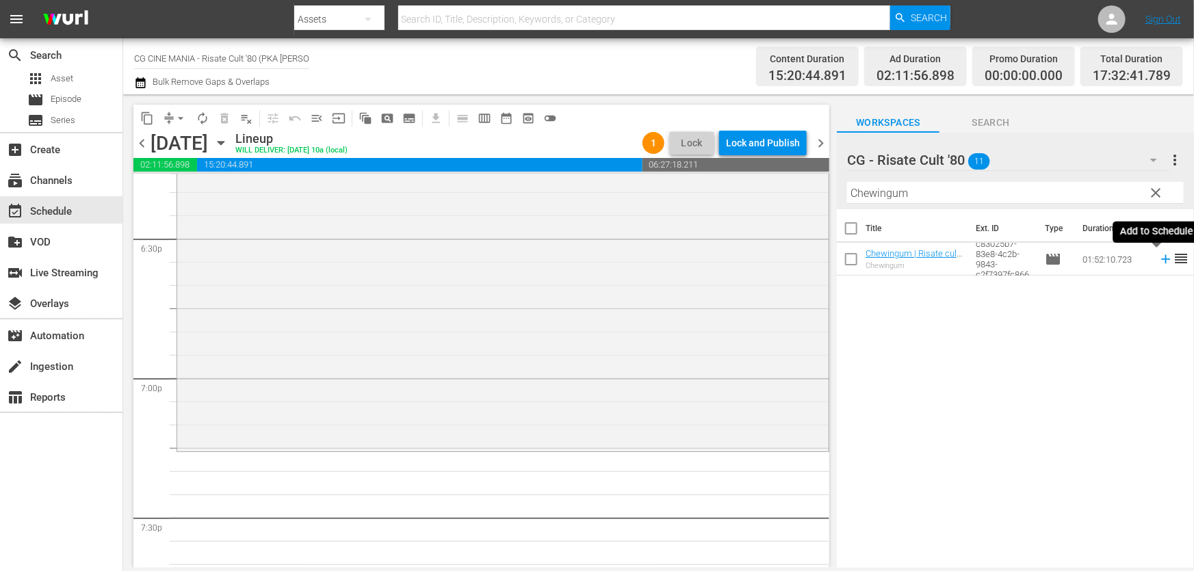
click at [1158, 263] on icon at bounding box center [1165, 259] width 15 height 15
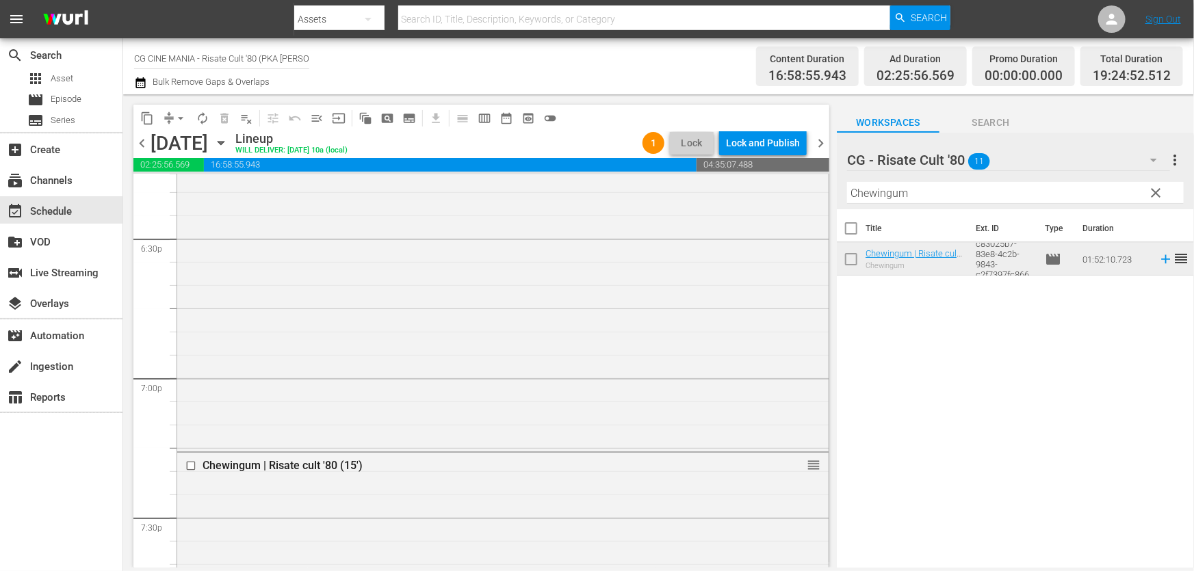
drag, startPoint x: 1022, startPoint y: 210, endPoint x: 992, endPoint y: 198, distance: 32.3
click at [1020, 209] on th "Ext. ID" at bounding box center [1001, 228] width 69 height 38
drag, startPoint x: 978, startPoint y: 193, endPoint x: 466, endPoint y: 265, distance: 516.6
click at [466, 265] on div "content_copy compress arrow_drop_down autorenew_outlined delete_forever_outline…" at bounding box center [658, 330] width 1070 height 473
paste input "UN POVERO RICCO"
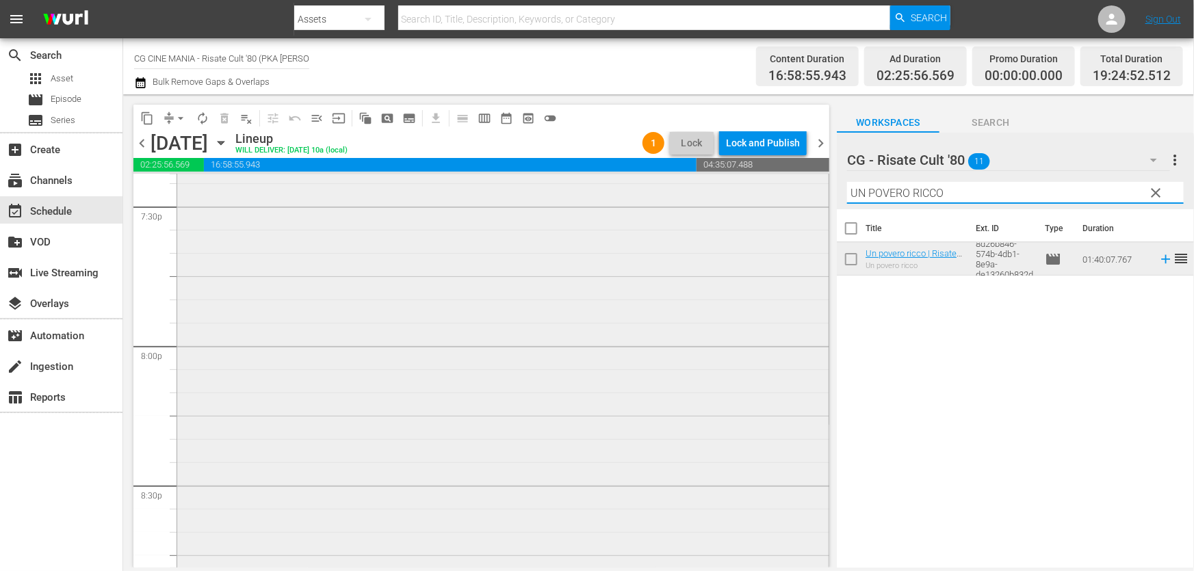
scroll to position [5658, 0]
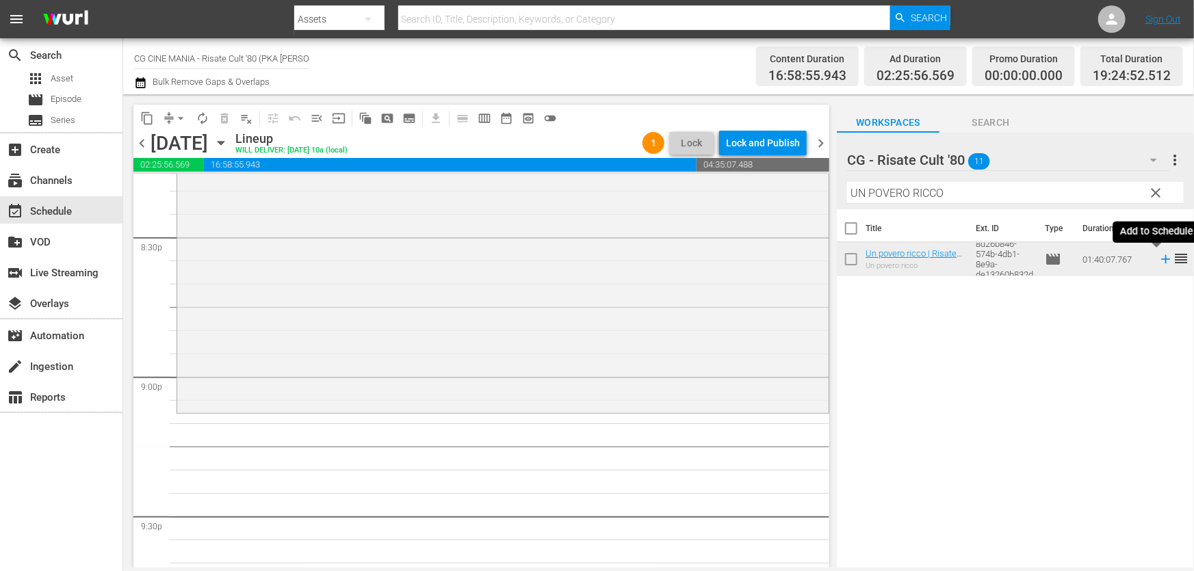
click at [1159, 256] on icon at bounding box center [1165, 259] width 15 height 15
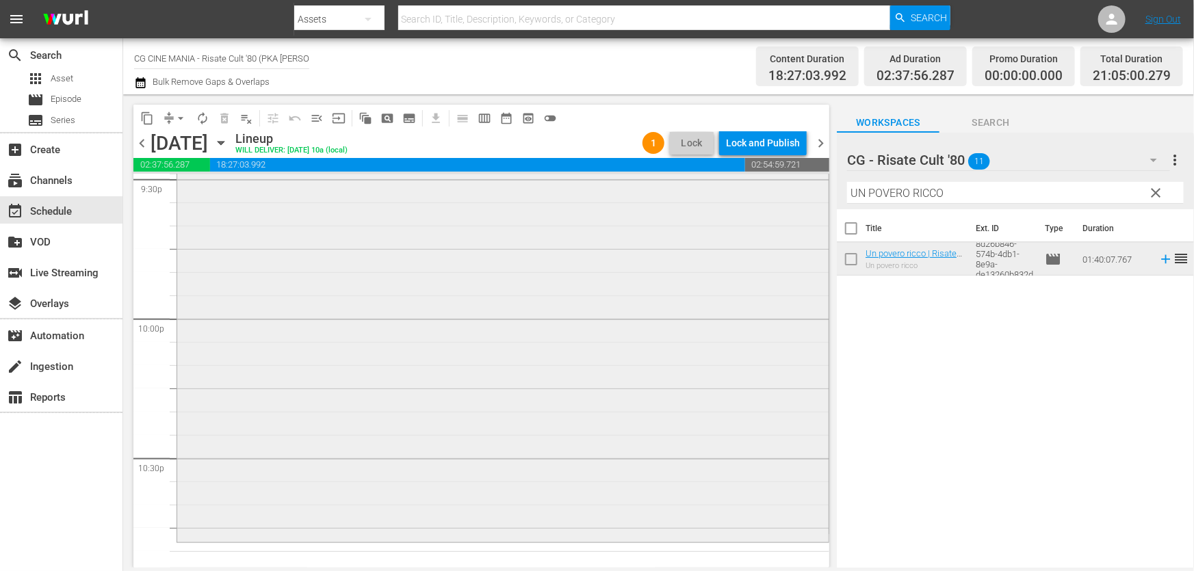
scroll to position [6031, 0]
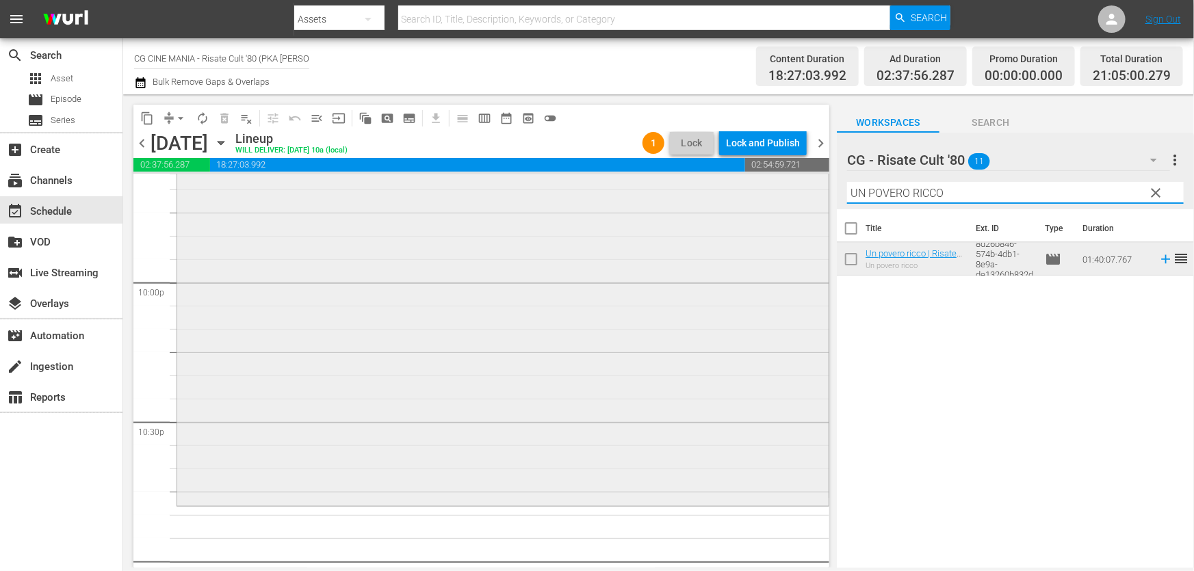
drag, startPoint x: 998, startPoint y: 198, endPoint x: 360, endPoint y: 285, distance: 644.0
click at [361, 285] on div "content_copy compress arrow_drop_down autorenew_outlined delete_forever_outline…" at bounding box center [658, 330] width 1070 height 473
paste input "Fracchia contro Dracula"
type input "Fracchia contro Dracula"
click at [1158, 260] on icon at bounding box center [1165, 259] width 15 height 15
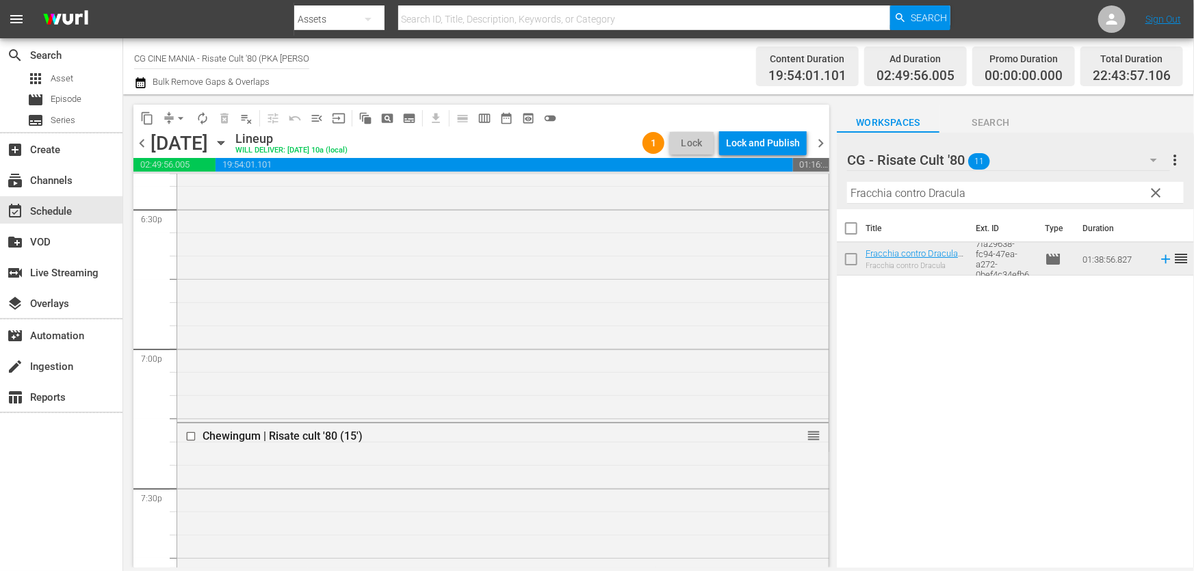
scroll to position [0, 0]
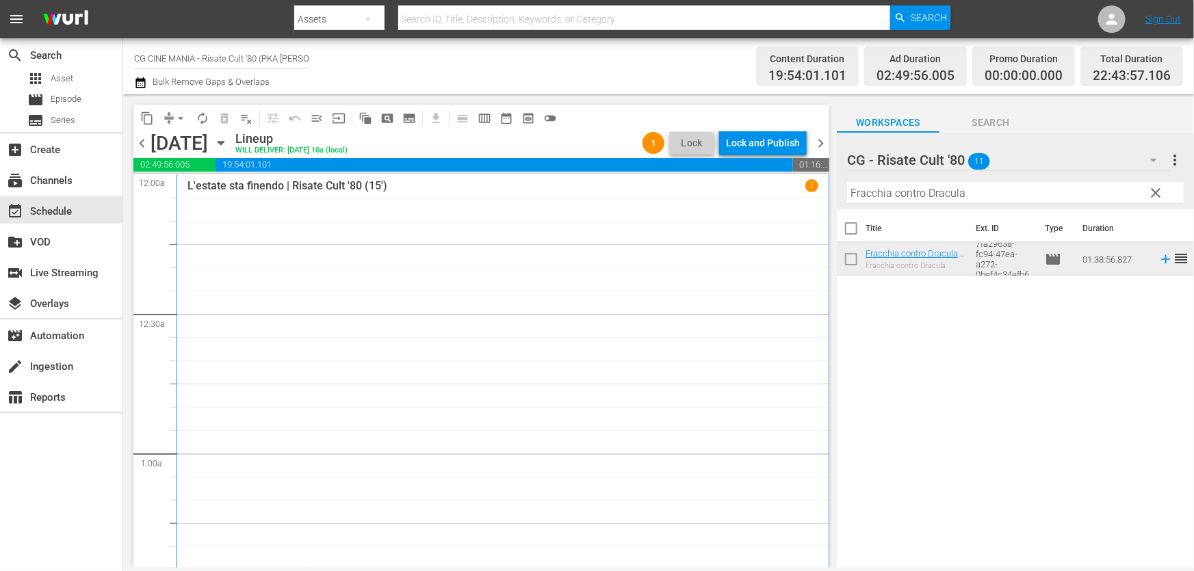
click at [145, 84] on icon "button" at bounding box center [140, 83] width 13 height 16
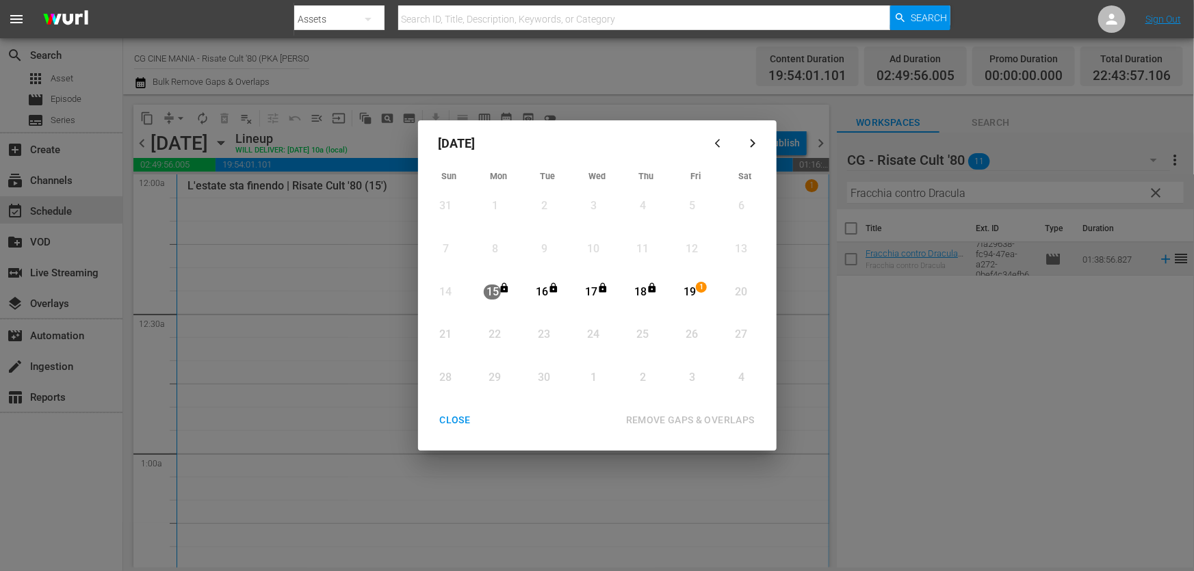
click at [685, 291] on div "19" at bounding box center [689, 293] width 17 height 16
click at [694, 432] on div "All lineups in the selected date range will be unlocked" at bounding box center [596, 441] width 347 height 18
click at [688, 419] on div "REMOVE GAPS & OVERLAPS" at bounding box center [690, 420] width 150 height 17
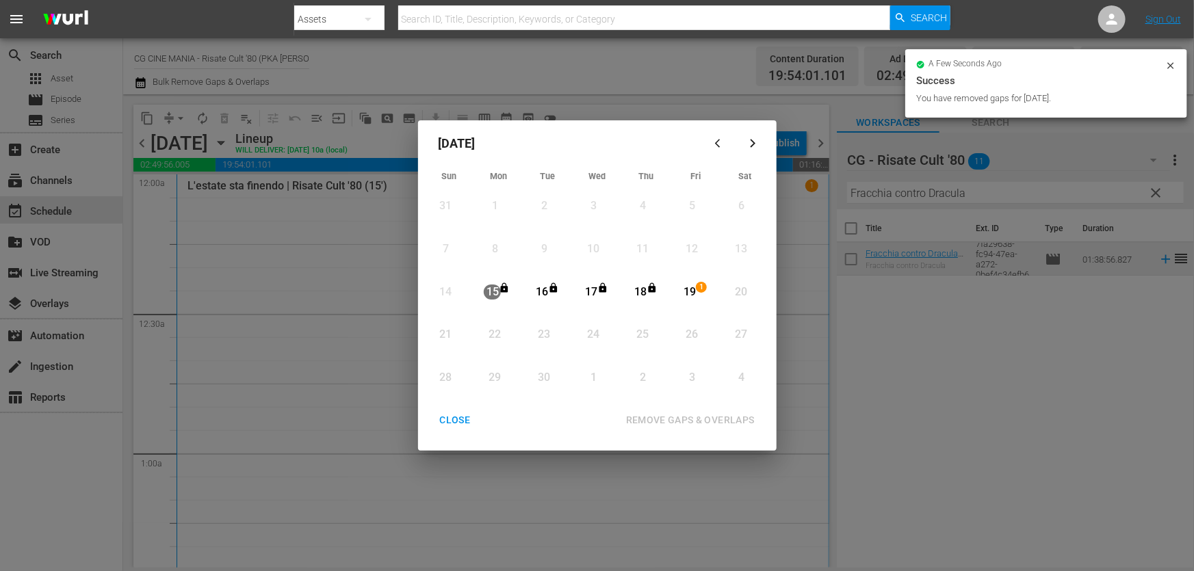
click at [460, 424] on div "CLOSE" at bounding box center [455, 420] width 53 height 17
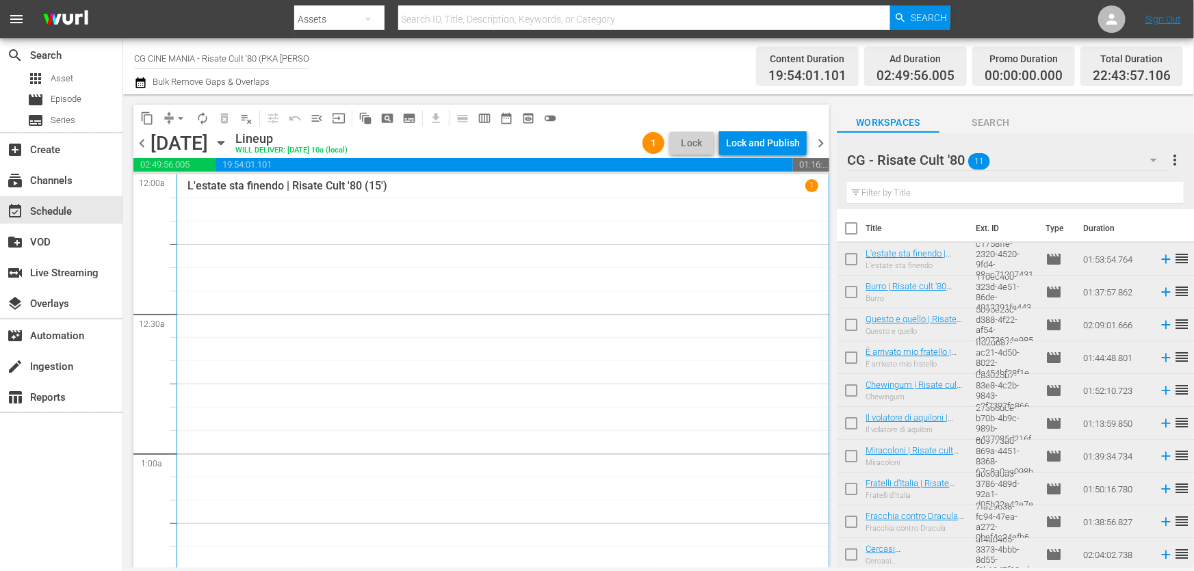
click at [135, 88] on icon "button" at bounding box center [140, 83] width 13 height 16
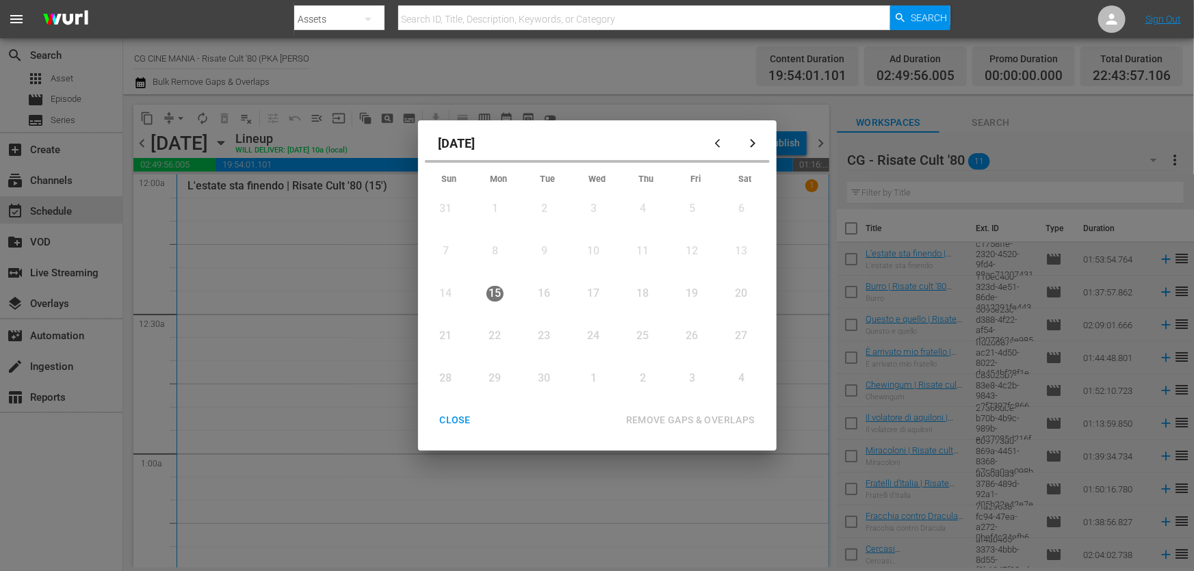
click at [450, 423] on div "CLOSE" at bounding box center [455, 420] width 53 height 17
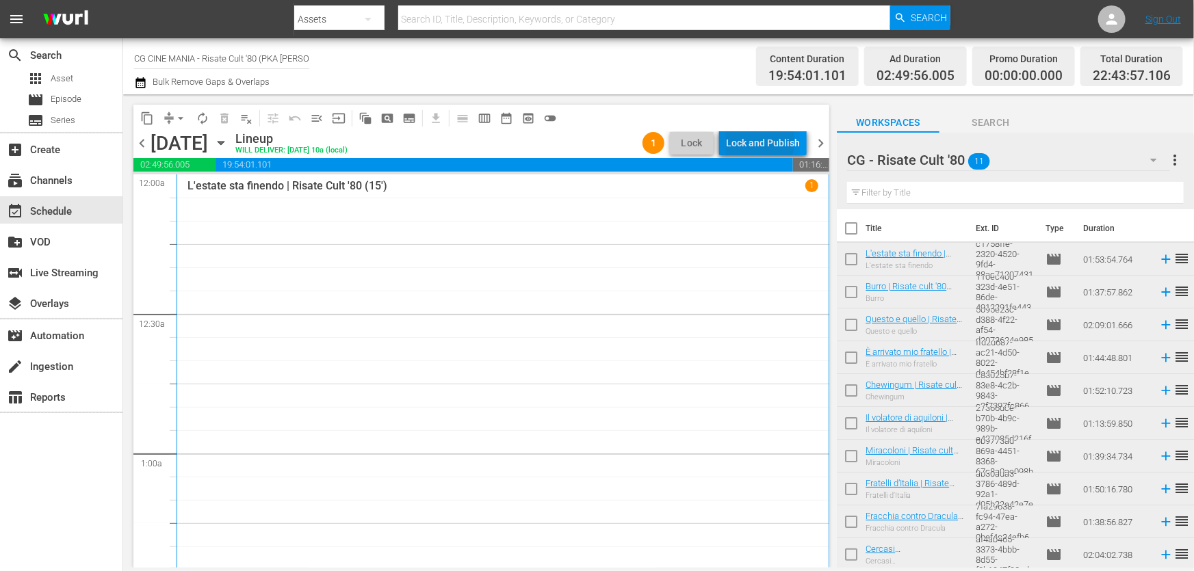
click at [743, 142] on div "Lock and Publish" at bounding box center [763, 143] width 74 height 25
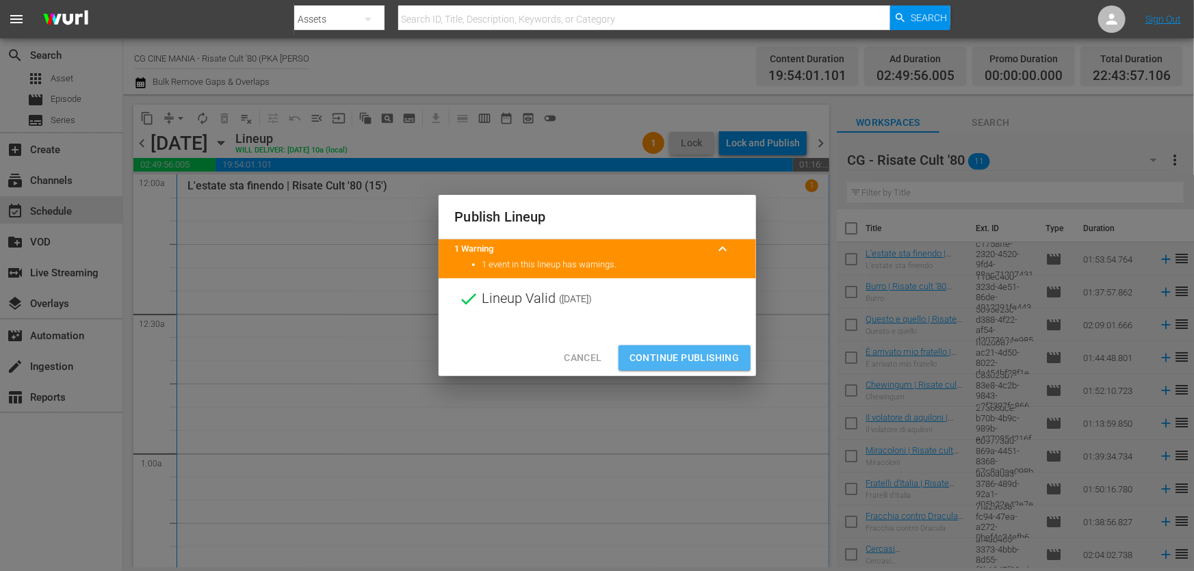
click at [702, 353] on span "Continue Publishing" at bounding box center [684, 358] width 110 height 17
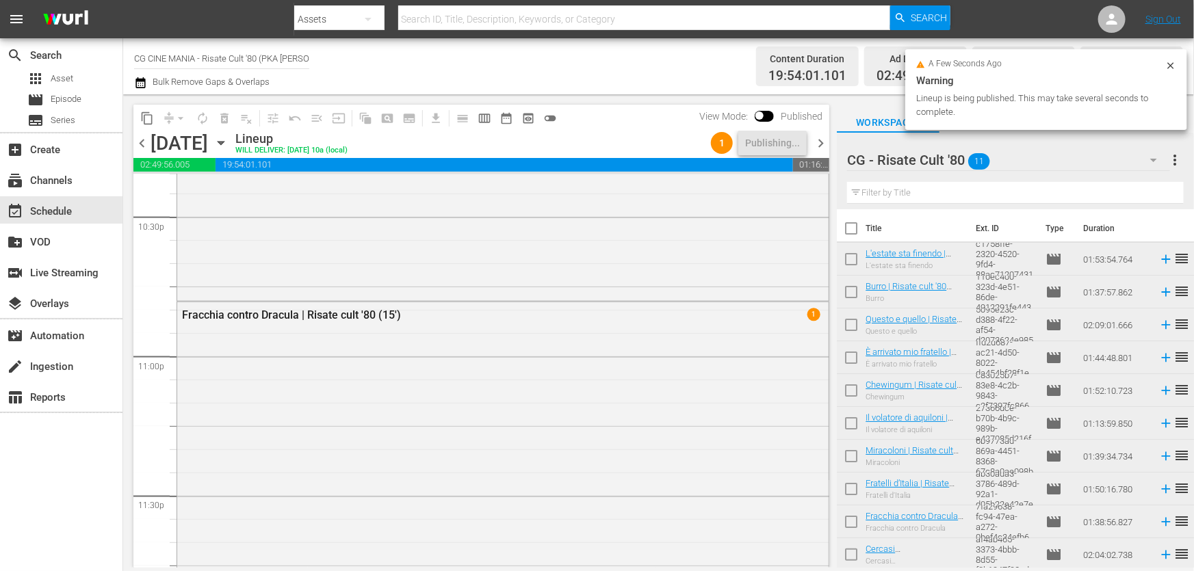
scroll to position [6429, 0]
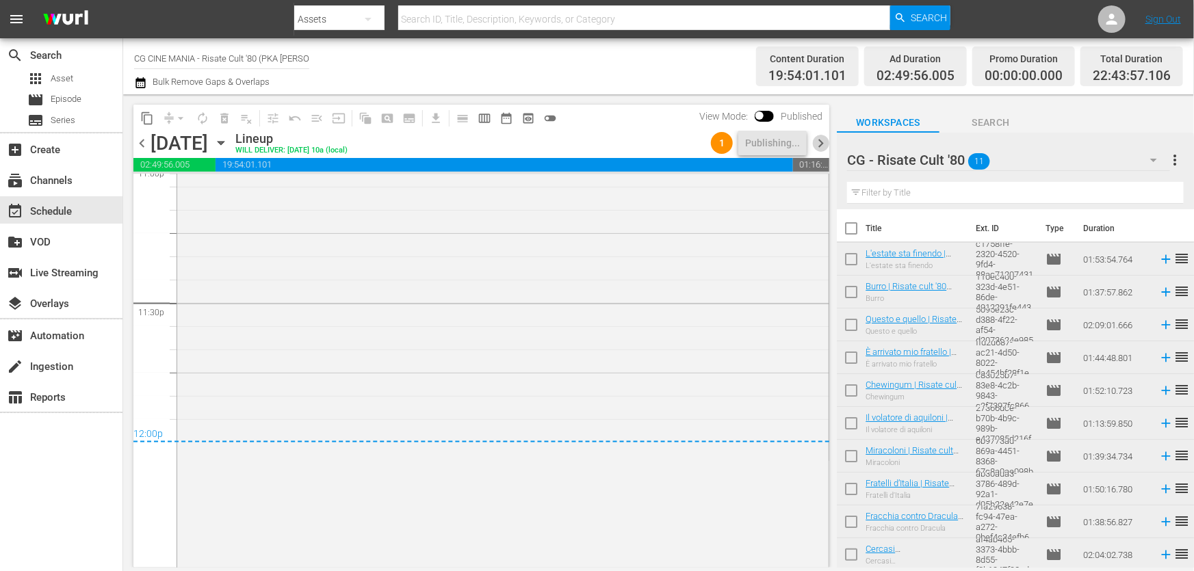
click at [819, 145] on span "chevron_right" at bounding box center [820, 143] width 17 height 17
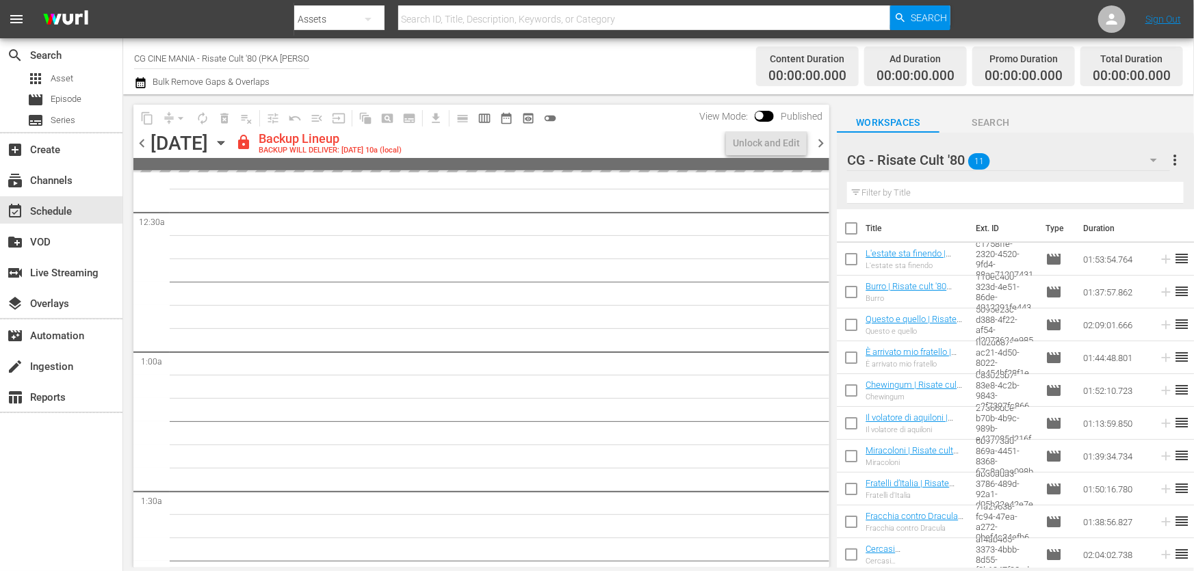
scroll to position [89, 0]
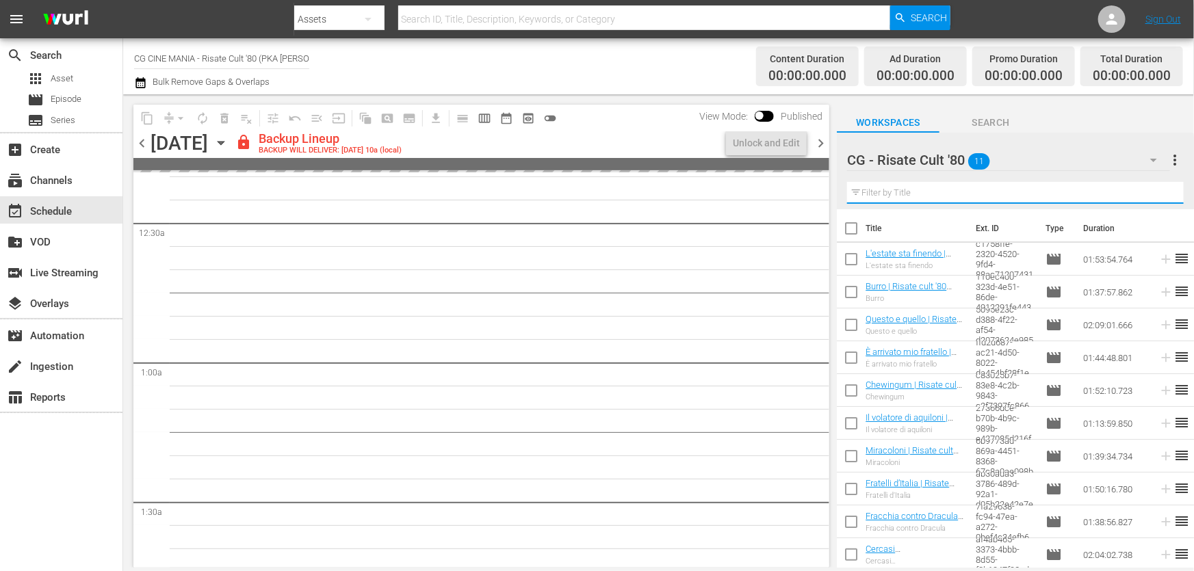
click at [888, 200] on input "text" at bounding box center [1015, 193] width 337 height 22
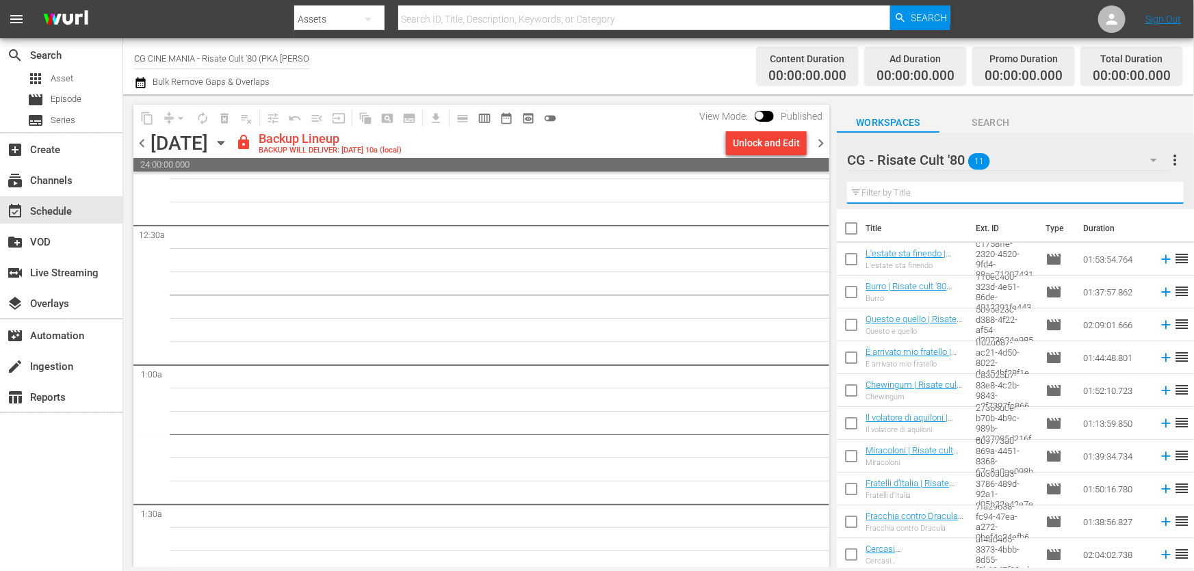
paste input "Burro"
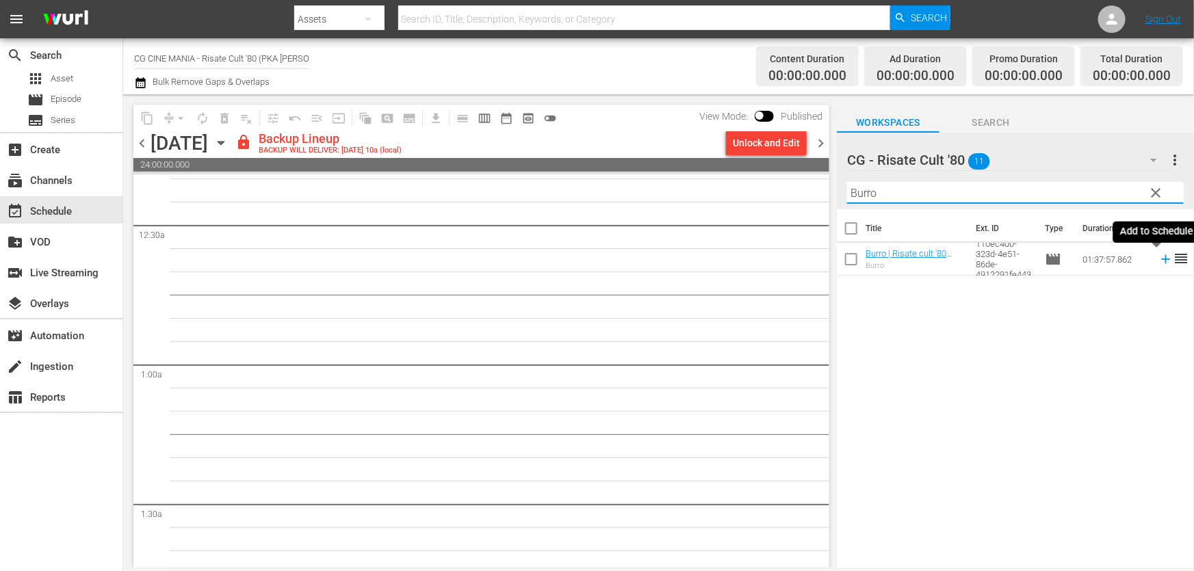
type input "Burro"
click at [1158, 260] on icon at bounding box center [1165, 259] width 15 height 15
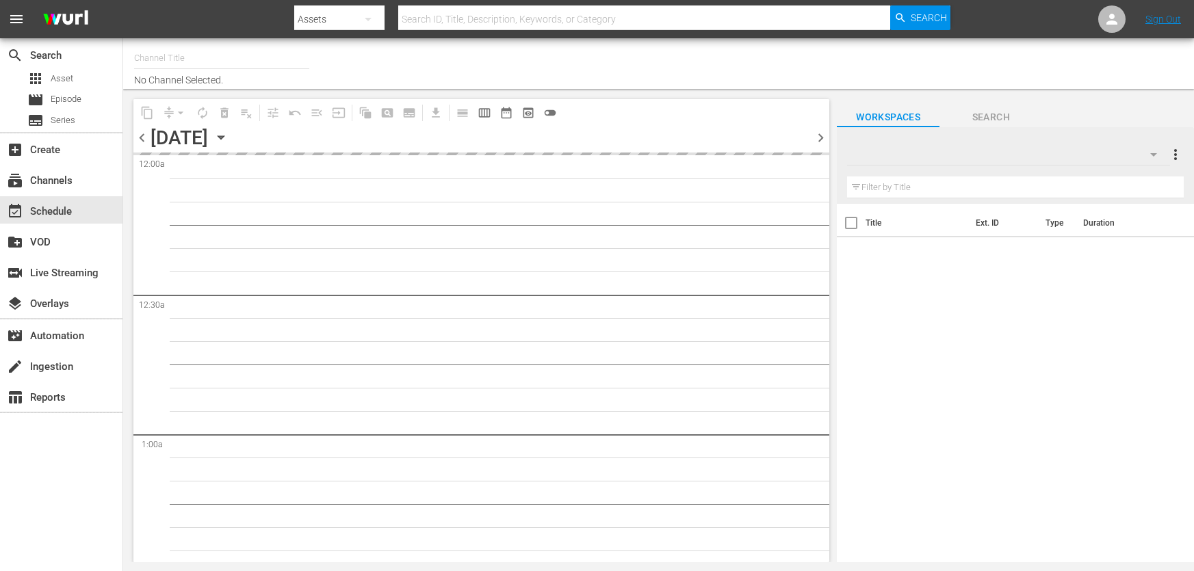
type input "CG CINE MANIA - Risate Cult '80 (PKA [PERSON_NAME] – Noi siamo angeli) (1551)"
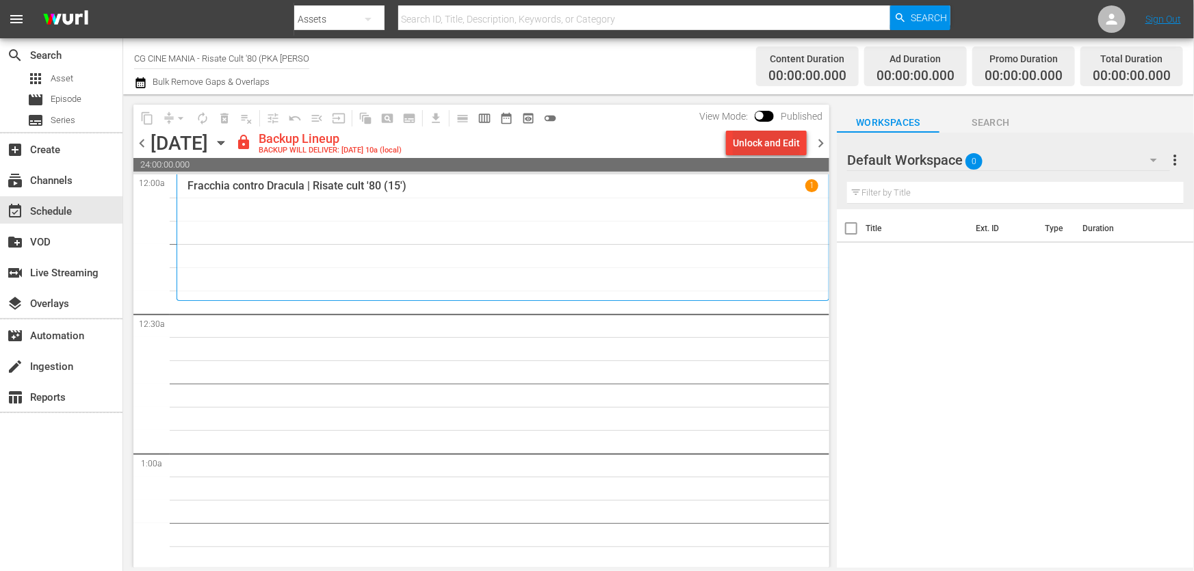
click at [769, 144] on div "Unlock and Edit" at bounding box center [766, 143] width 67 height 25
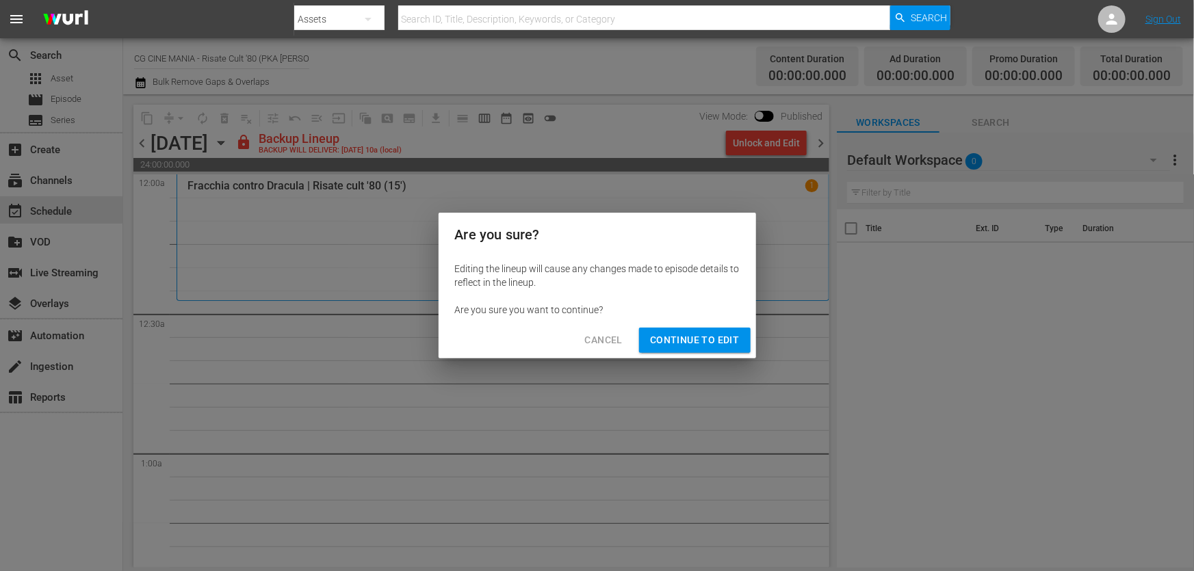
click at [691, 337] on span "Continue to Edit" at bounding box center [694, 340] width 89 height 17
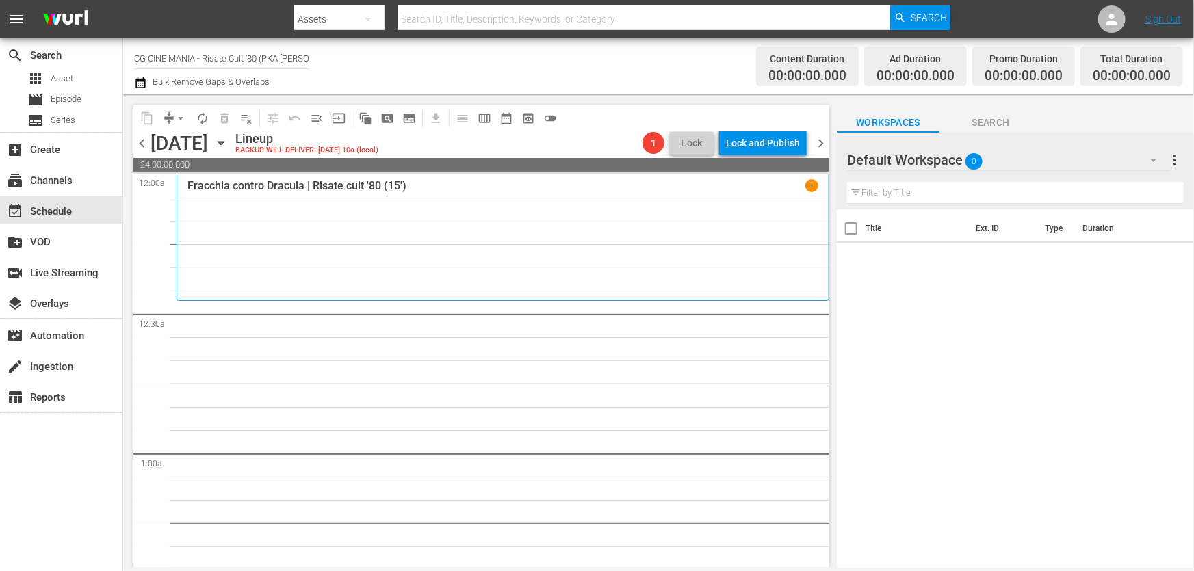
click at [937, 168] on div at bounding box center [896, 161] width 98 height 34
click at [937, 161] on div at bounding box center [896, 161] width 98 height 34
click at [1142, 151] on button "button" at bounding box center [1153, 160] width 33 height 33
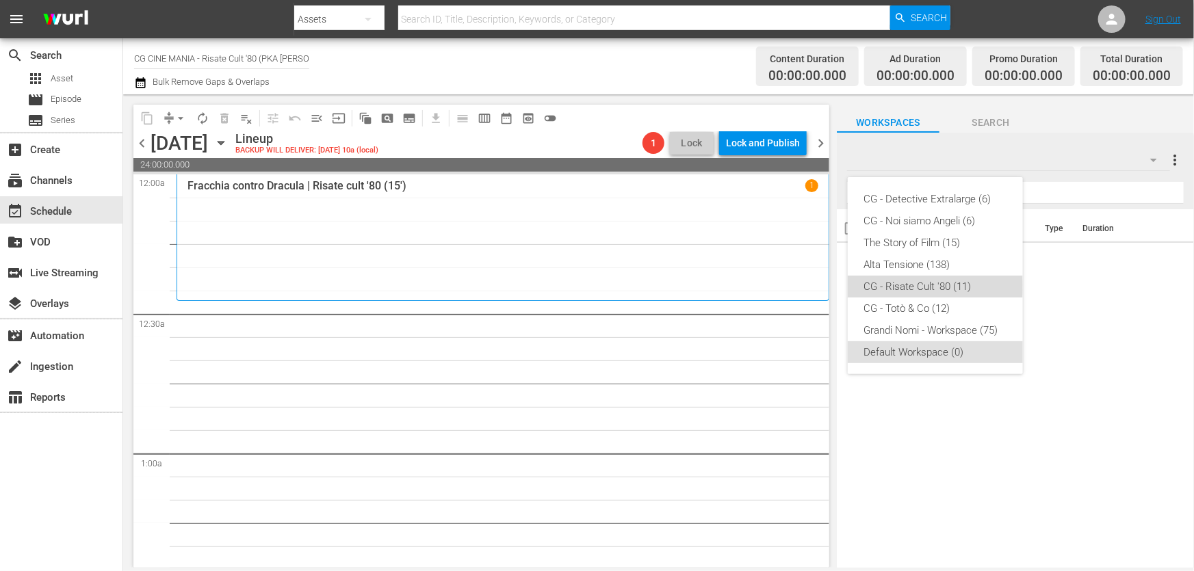
click at [908, 287] on div "CG - Risate Cult '80 (11)" at bounding box center [935, 287] width 142 height 22
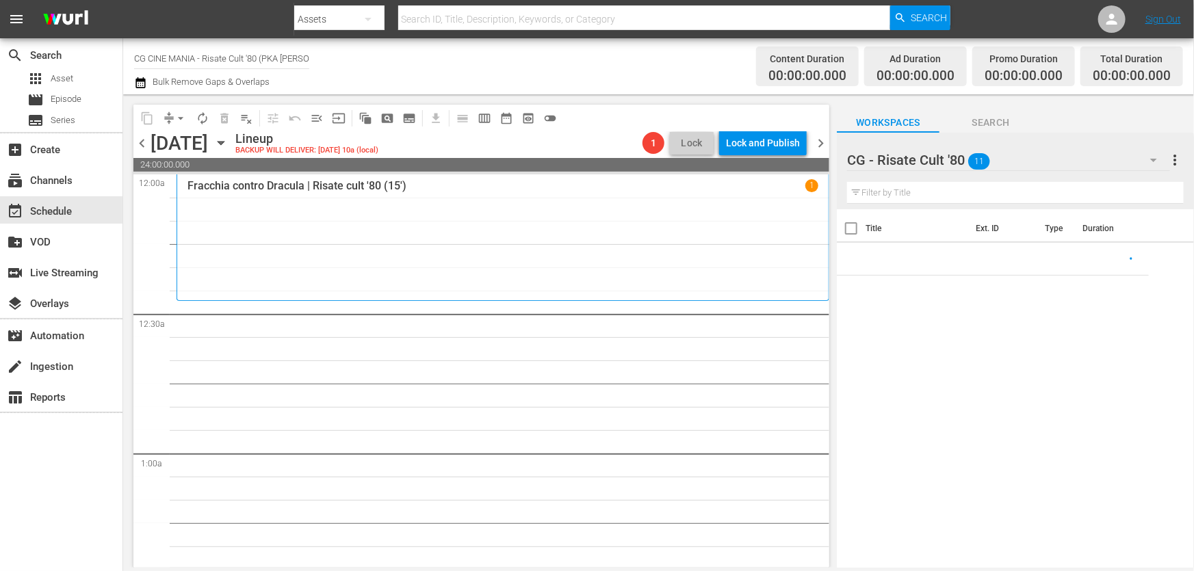
click at [934, 194] on input "text" at bounding box center [1015, 193] width 337 height 22
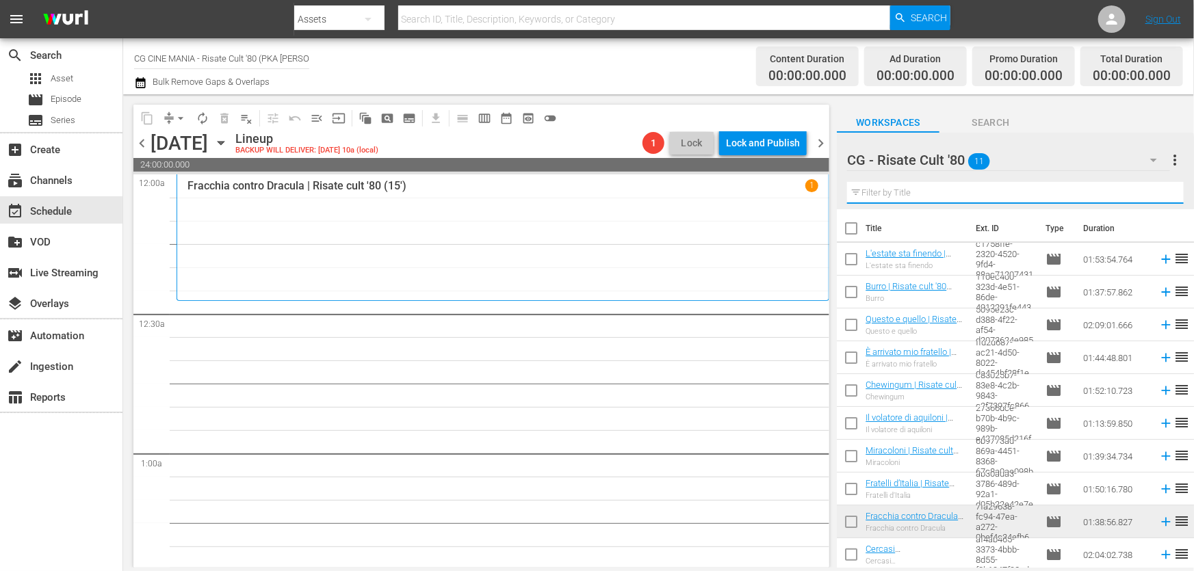
click at [983, 188] on input "text" at bounding box center [1015, 193] width 337 height 22
paste input "Burro"
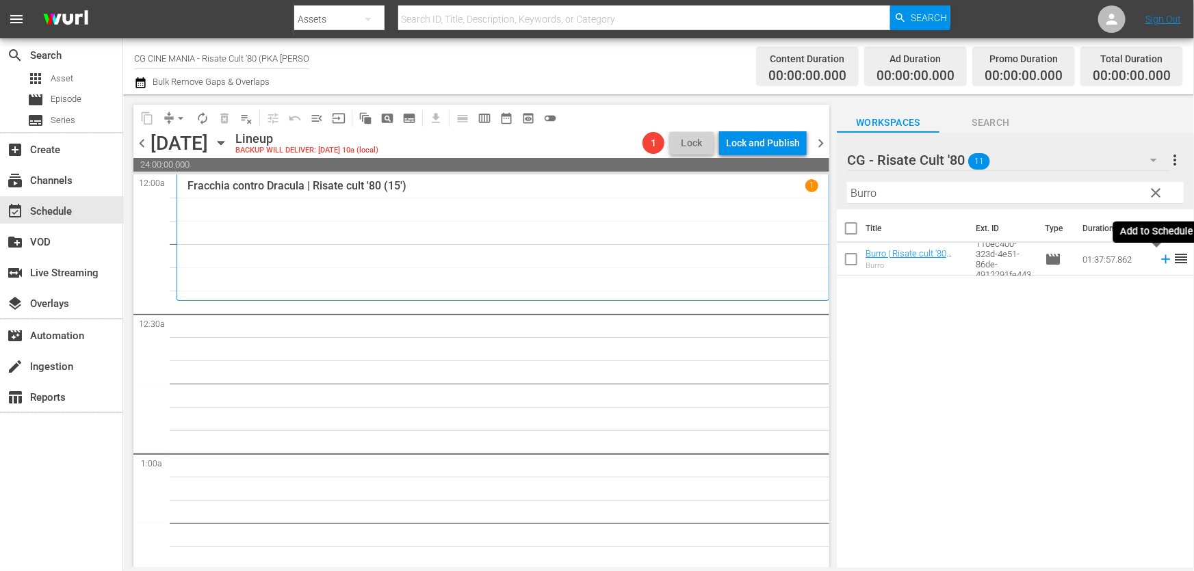
click at [1158, 259] on icon at bounding box center [1165, 259] width 15 height 15
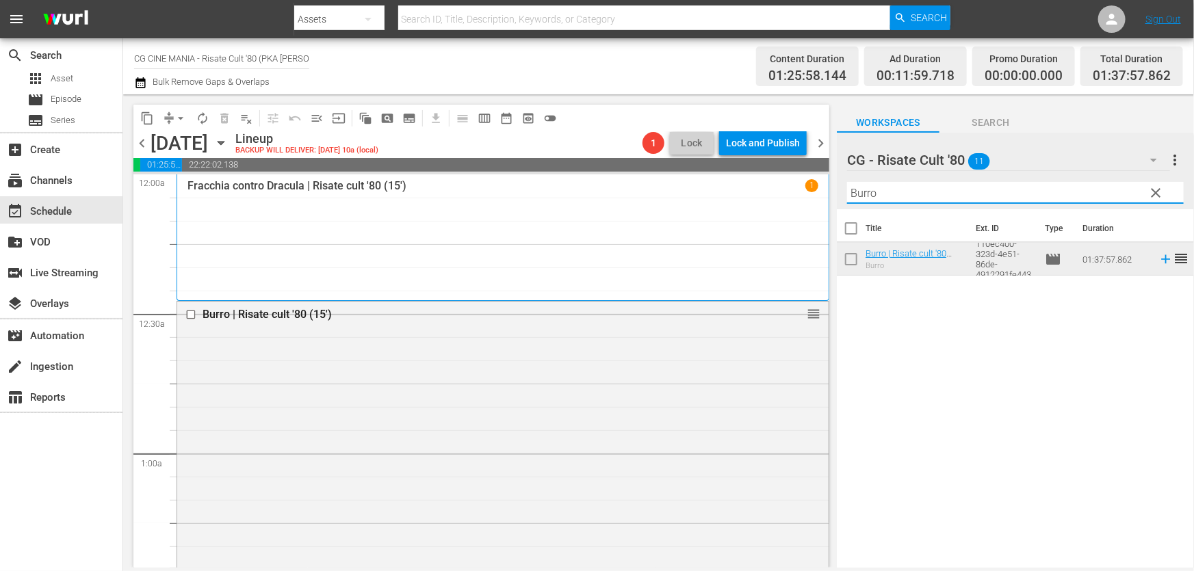
drag, startPoint x: 961, startPoint y: 191, endPoint x: 520, endPoint y: 246, distance: 444.5
click at [520, 246] on div "content_copy compress arrow_drop_down autorenew_outlined delete_forever_outline…" at bounding box center [658, 330] width 1070 height 473
paste input "Chewingum"
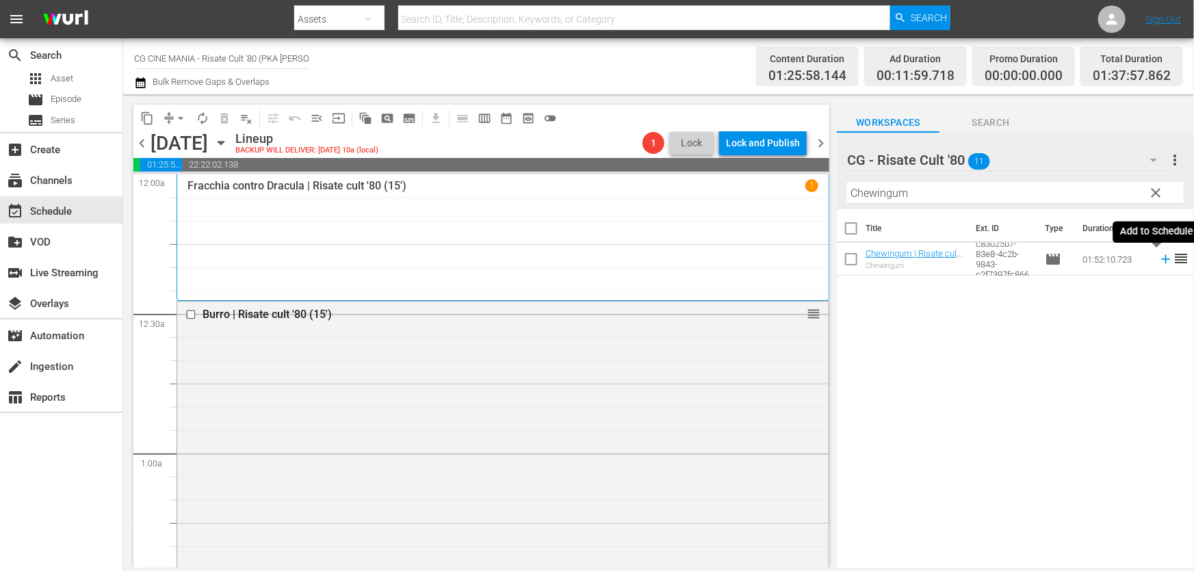
click at [1158, 261] on icon at bounding box center [1165, 259] width 15 height 15
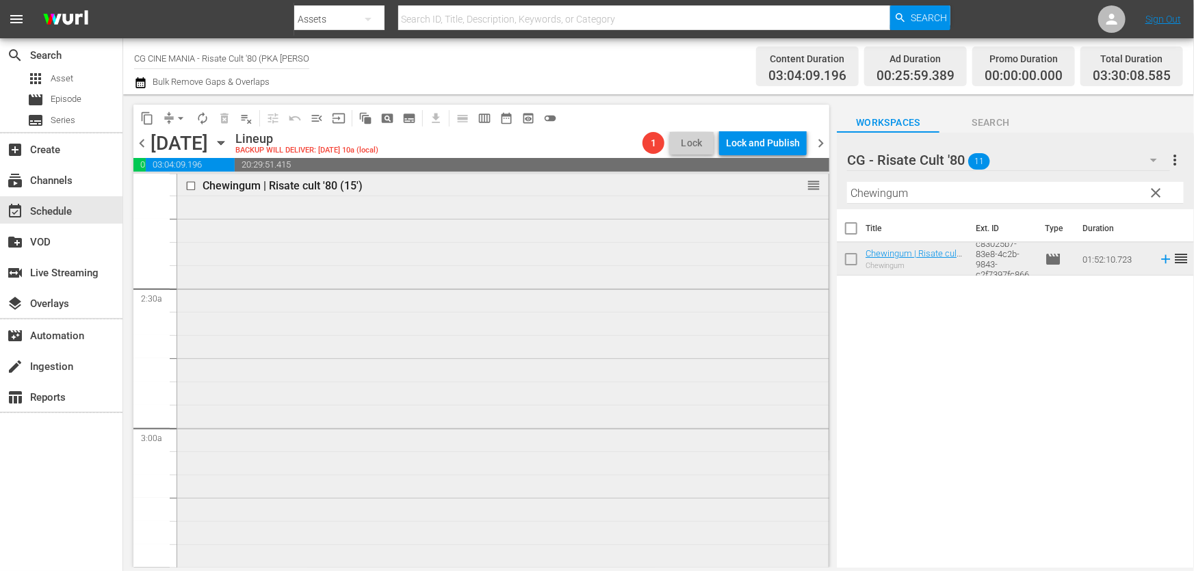
scroll to position [746, 0]
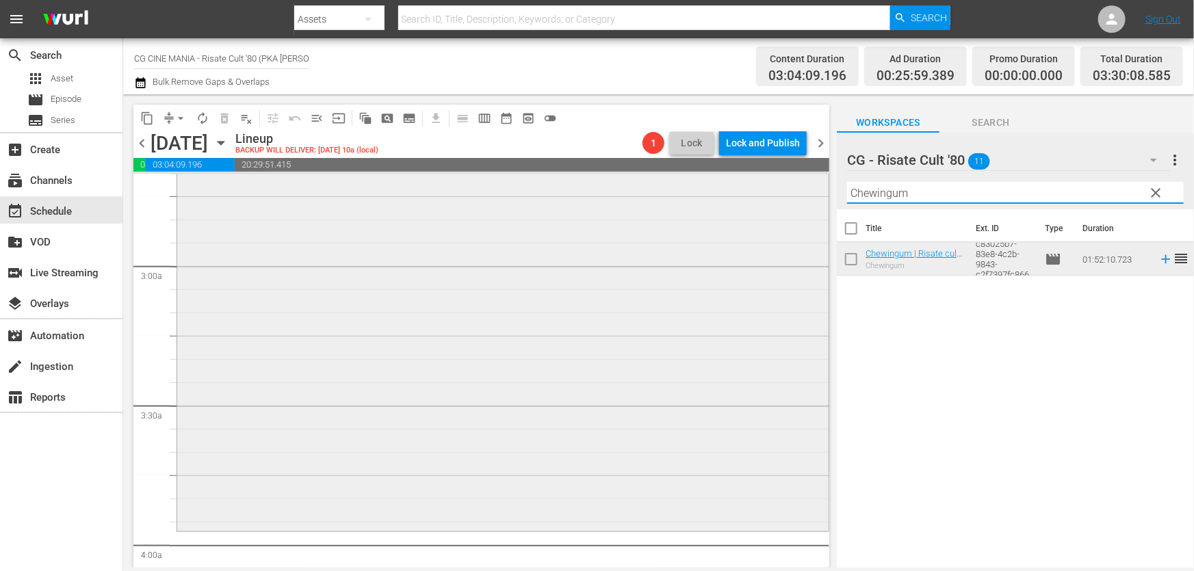
drag, startPoint x: 938, startPoint y: 196, endPoint x: 506, endPoint y: 241, distance: 433.9
click at [521, 239] on div "content_copy compress arrow_drop_down autorenew_outlined delete_forever_outline…" at bounding box center [658, 330] width 1070 height 473
paste input "Fratelli d’Italia"
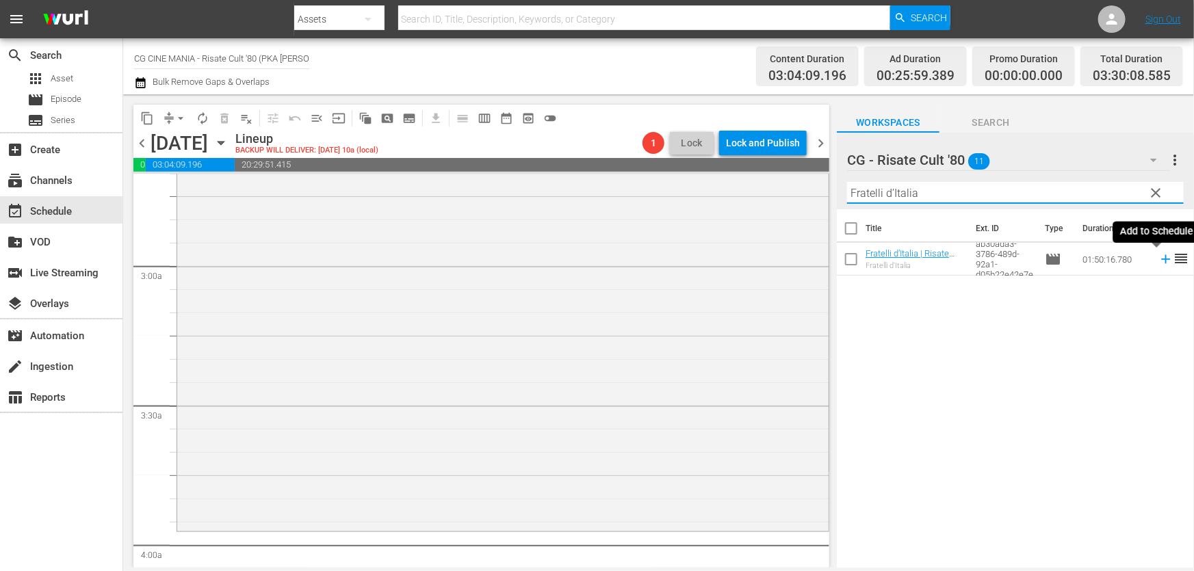
click at [1161, 259] on icon at bounding box center [1165, 259] width 9 height 9
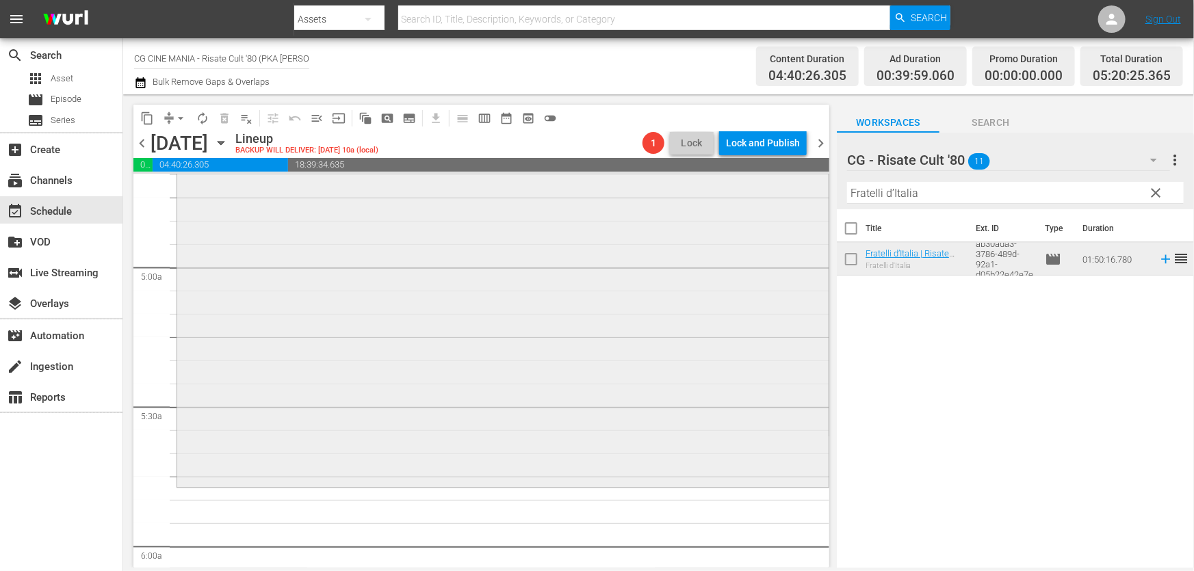
scroll to position [1368, 0]
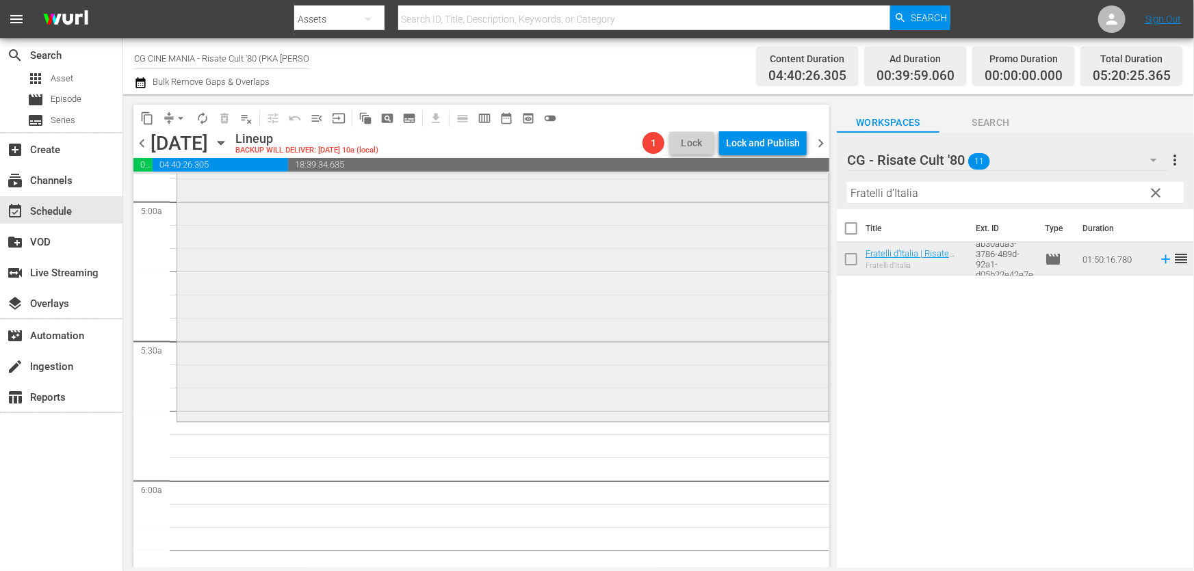
drag, startPoint x: 963, startPoint y: 199, endPoint x: 285, endPoint y: 257, distance: 681.0
click at [285, 257] on div "content_copy compress arrow_drop_down autorenew_outlined delete_forever_outline…" at bounding box center [658, 330] width 1070 height 473
paste input "L'estate sta finendo"
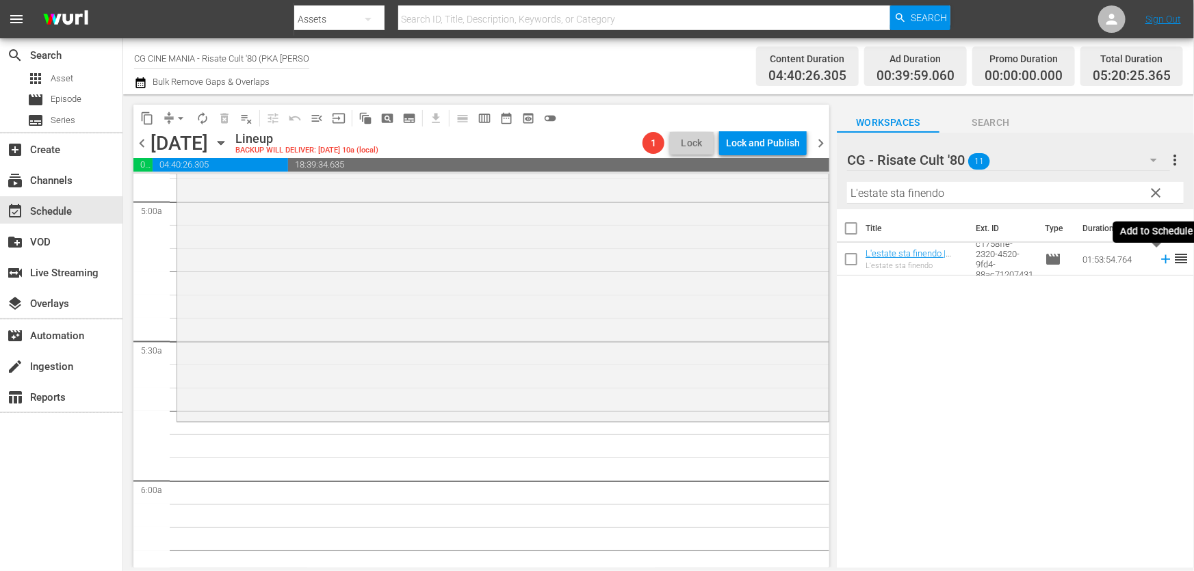
click at [1158, 259] on icon at bounding box center [1165, 259] width 15 height 15
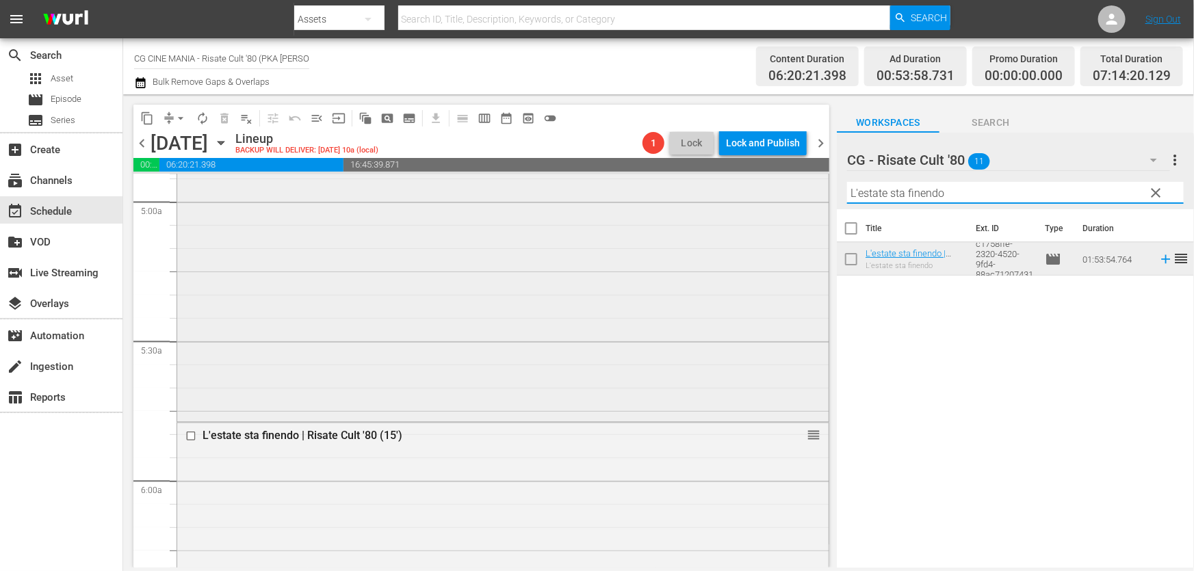
drag, startPoint x: 974, startPoint y: 187, endPoint x: 290, endPoint y: 264, distance: 688.3
click at [290, 264] on div "content_copy compress arrow_drop_down autorenew_outlined delete_forever_outline…" at bounding box center [658, 330] width 1070 height 473
paste input "Cercasi [DEMOGRAPHIC_DATA]"
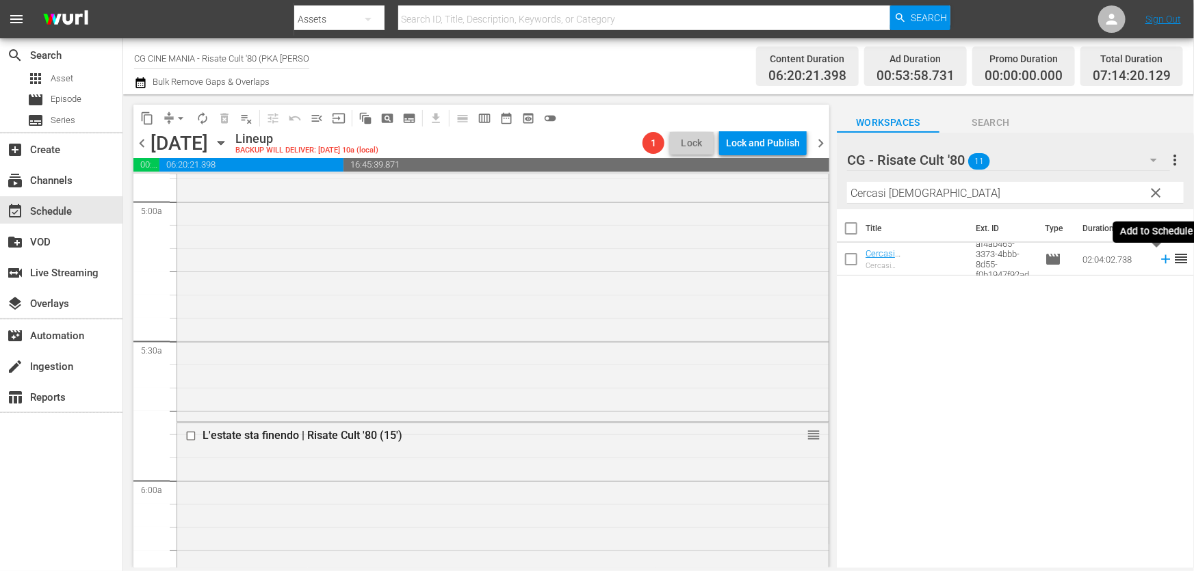
click at [1161, 259] on icon at bounding box center [1165, 259] width 9 height 9
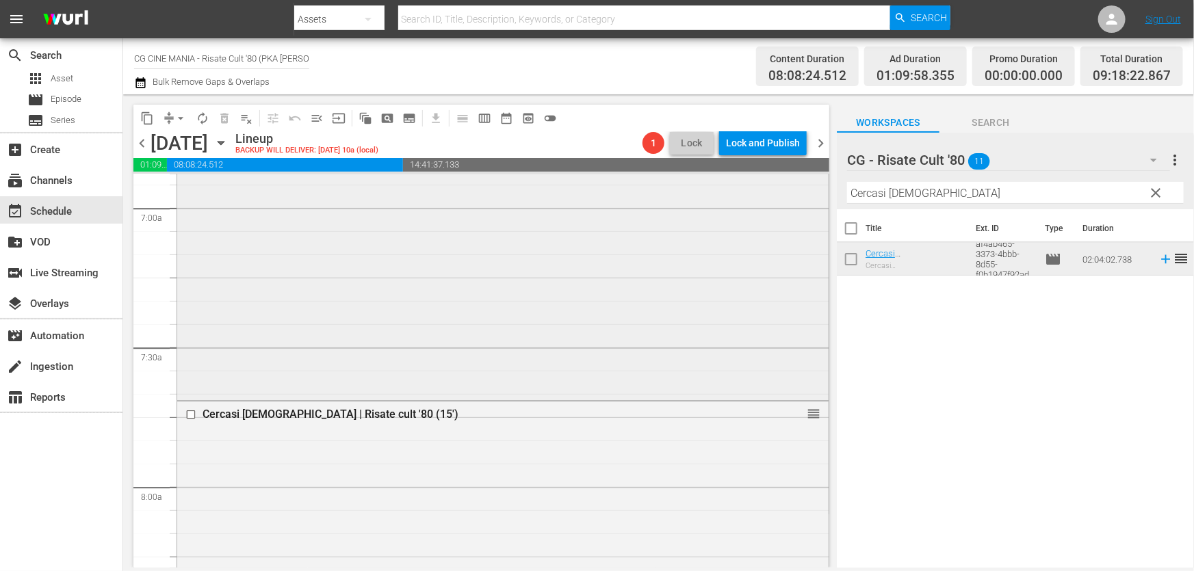
scroll to position [1990, 0]
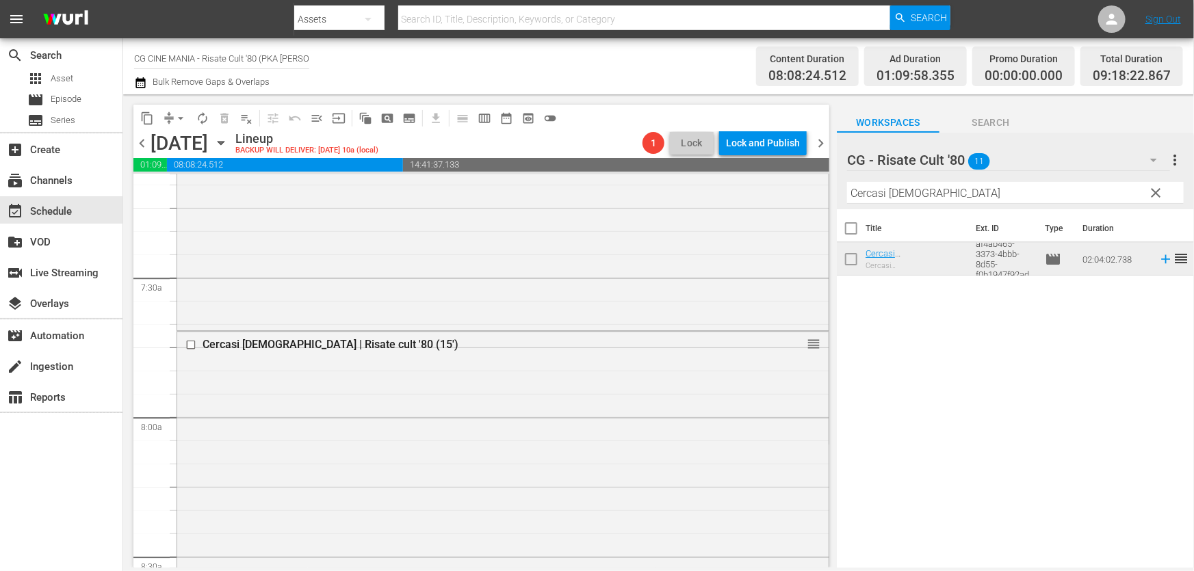
drag, startPoint x: 1014, startPoint y: 211, endPoint x: 1001, endPoint y: 207, distance: 13.6
click at [1005, 208] on div "CG - Risate Cult '80 11 CG - Risate Cult '80 more_vert clear Filter by Title Ce…" at bounding box center [1015, 354] width 357 height 443
drag, startPoint x: 826, startPoint y: 216, endPoint x: 431, endPoint y: 282, distance: 400.2
click at [435, 282] on div "content_copy compress arrow_drop_down autorenew_outlined delete_forever_outline…" at bounding box center [658, 330] width 1070 height 473
paste input "Fracchia contro Dracula"
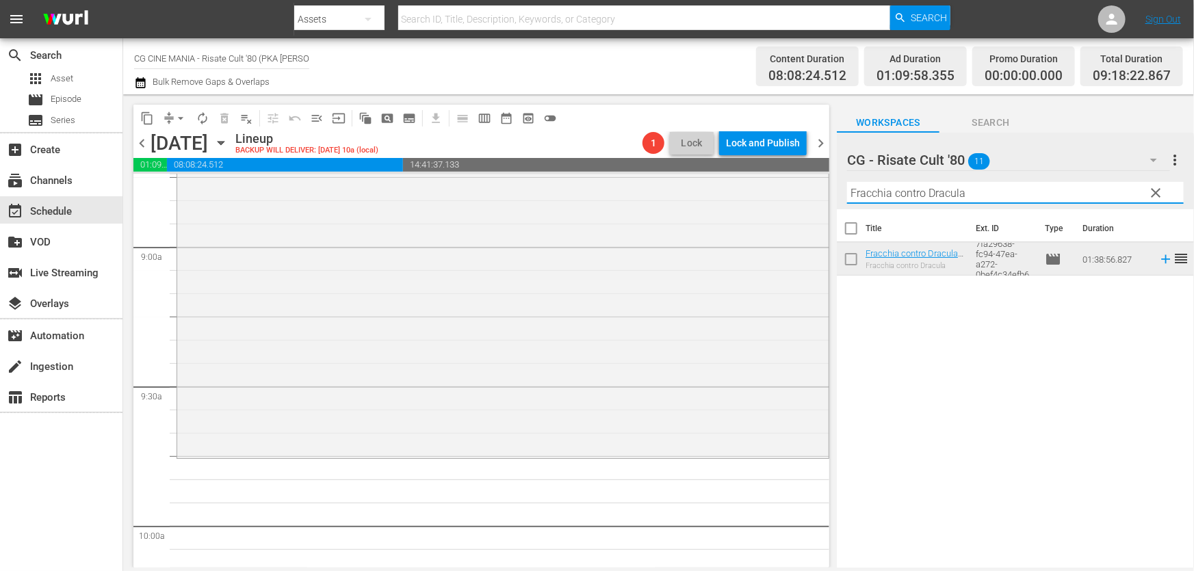
scroll to position [2549, 0]
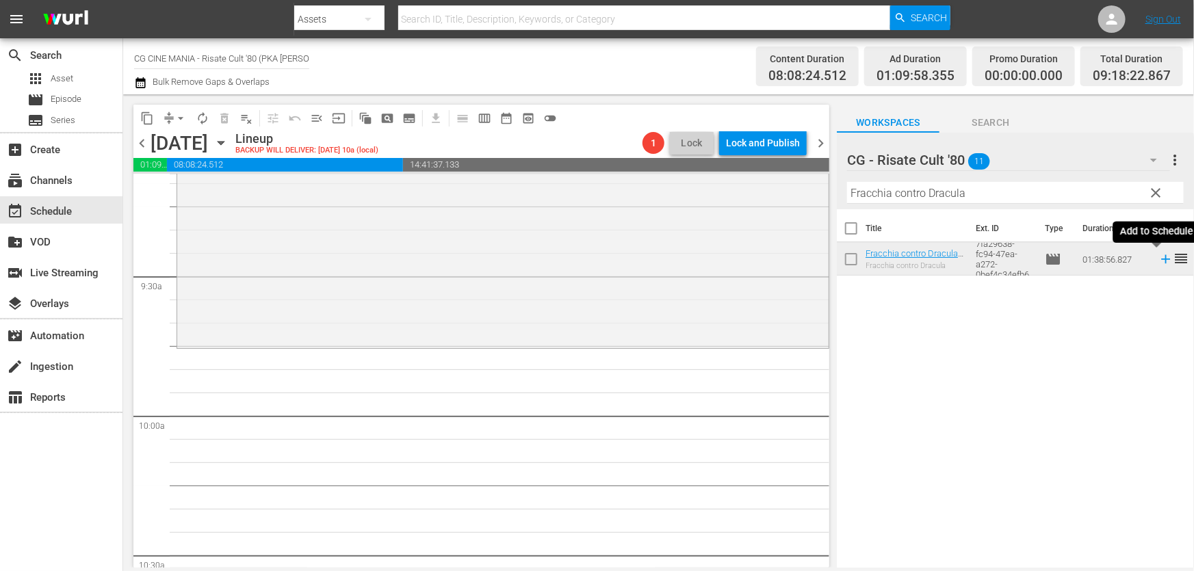
click at [1158, 265] on icon at bounding box center [1165, 259] width 15 height 15
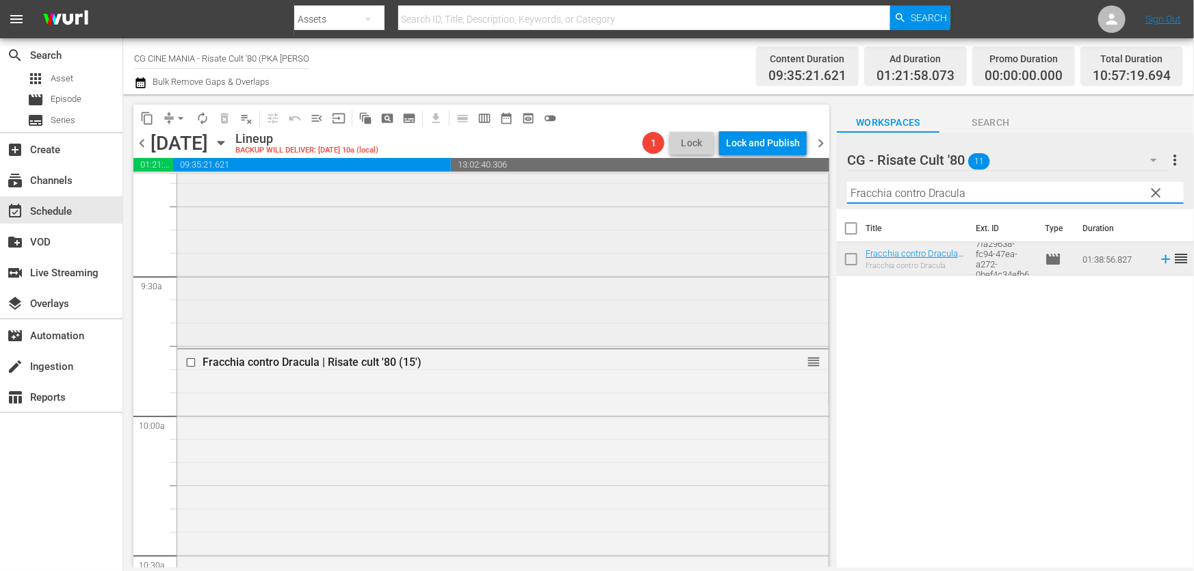
drag, startPoint x: 968, startPoint y: 196, endPoint x: 296, endPoint y: 293, distance: 678.6
click at [302, 293] on div "content_copy compress arrow_drop_down autorenew_outlined delete_forever_outline…" at bounding box center [658, 330] width 1070 height 473
paste input "Chewingum"
click at [1158, 259] on icon at bounding box center [1165, 259] width 15 height 15
drag, startPoint x: 942, startPoint y: 201, endPoint x: 283, endPoint y: 306, distance: 666.9
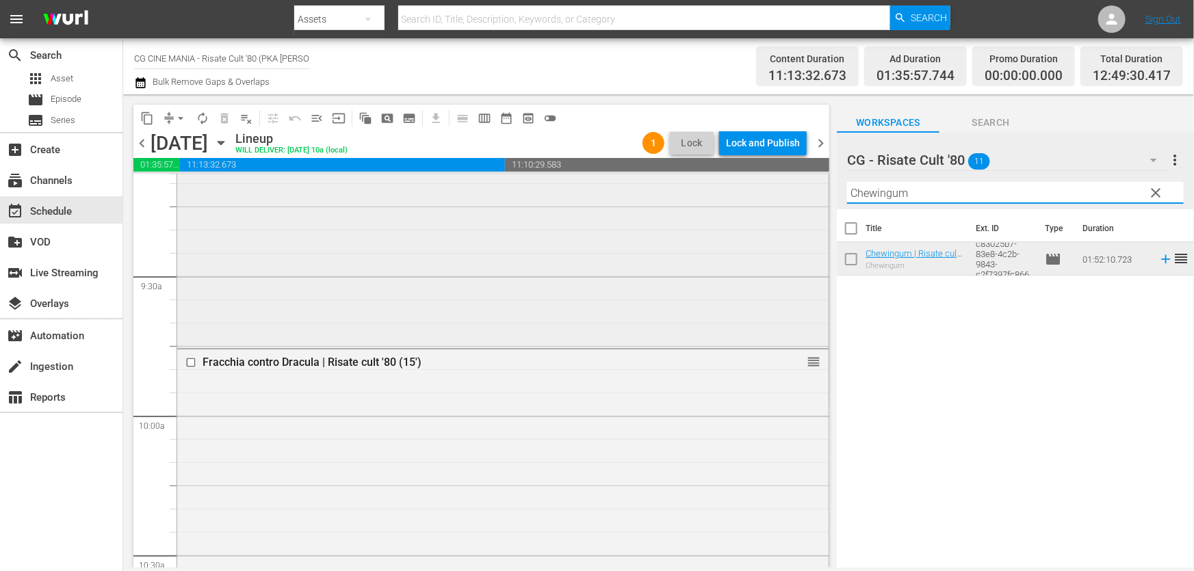
click at [293, 296] on div "content_copy compress arrow_drop_down autorenew_outlined delete_forever_outline…" at bounding box center [658, 330] width 1070 height 473
paste input "Il volatore di aquiloni"
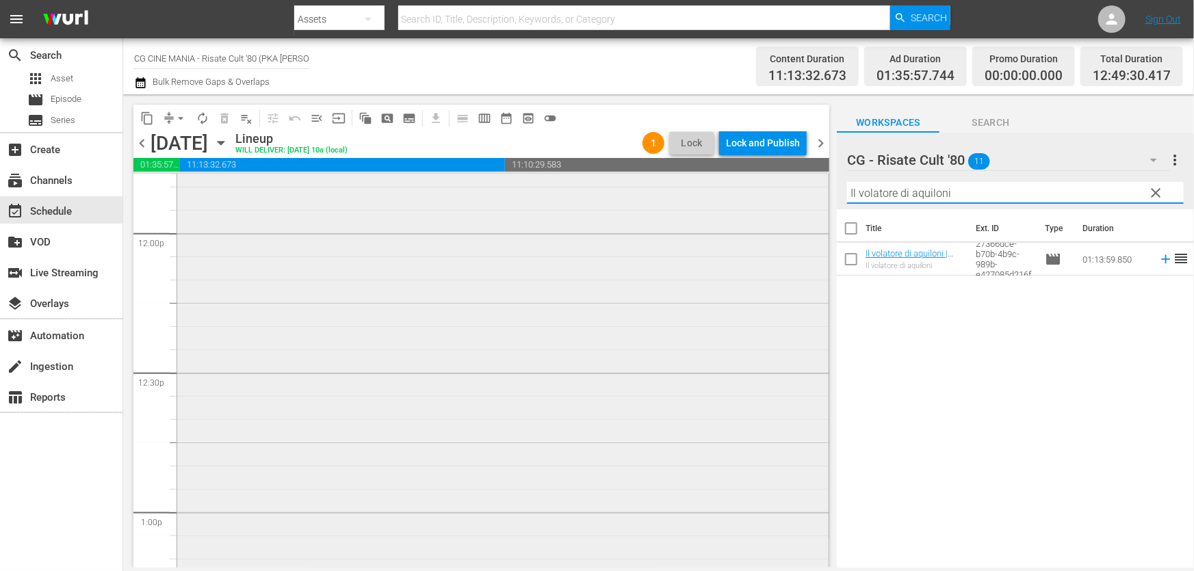
scroll to position [3420, 0]
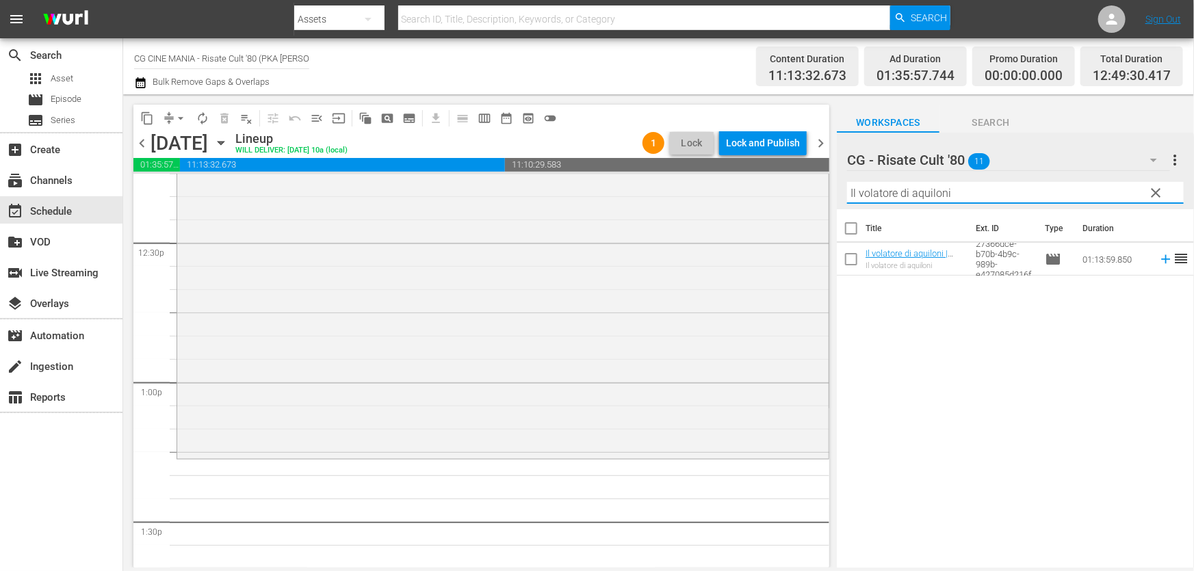
click at [1161, 261] on icon at bounding box center [1165, 259] width 9 height 9
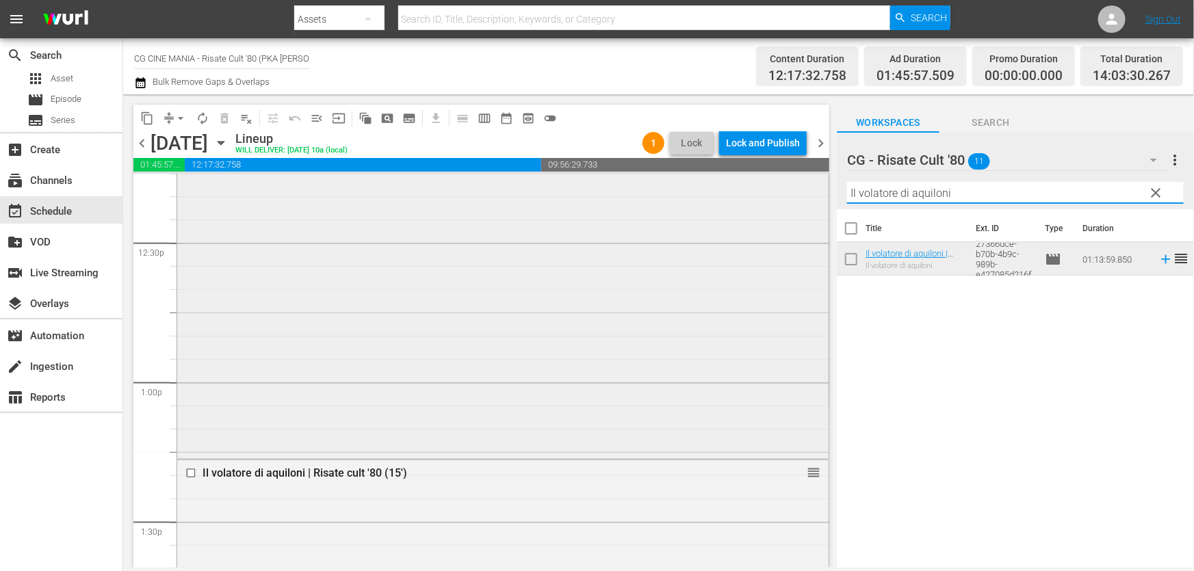
drag, startPoint x: 966, startPoint y: 192, endPoint x: 386, endPoint y: 249, distance: 582.2
click at [392, 248] on div "content_copy compress arrow_drop_down autorenew_outlined delete_forever_outline…" at bounding box center [658, 330] width 1070 height 473
paste input "Questo e quello"
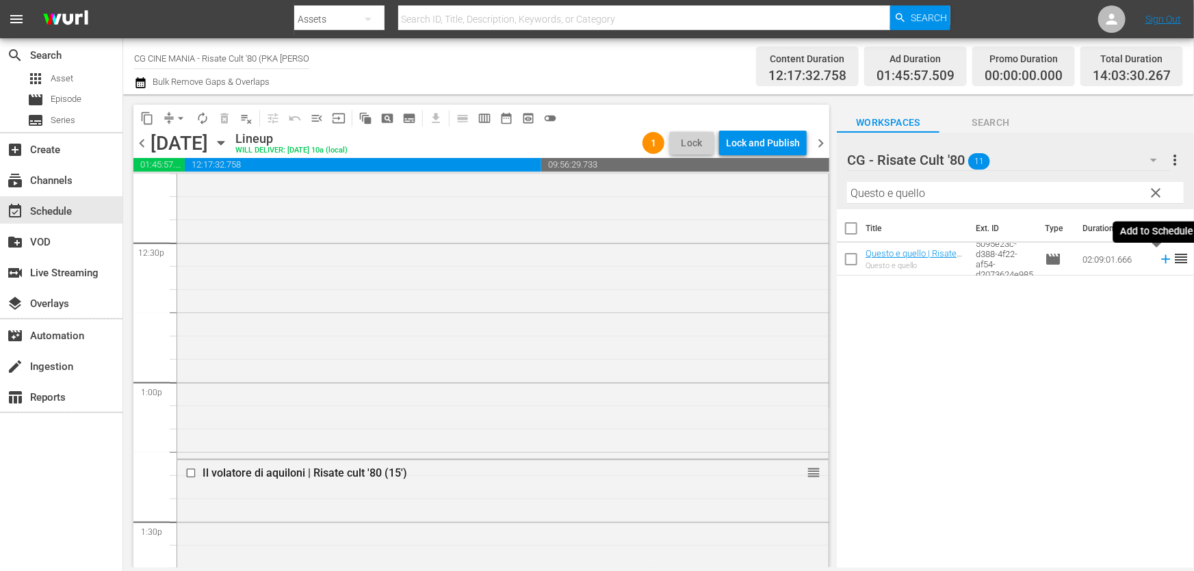
click at [1161, 261] on icon at bounding box center [1165, 259] width 9 height 9
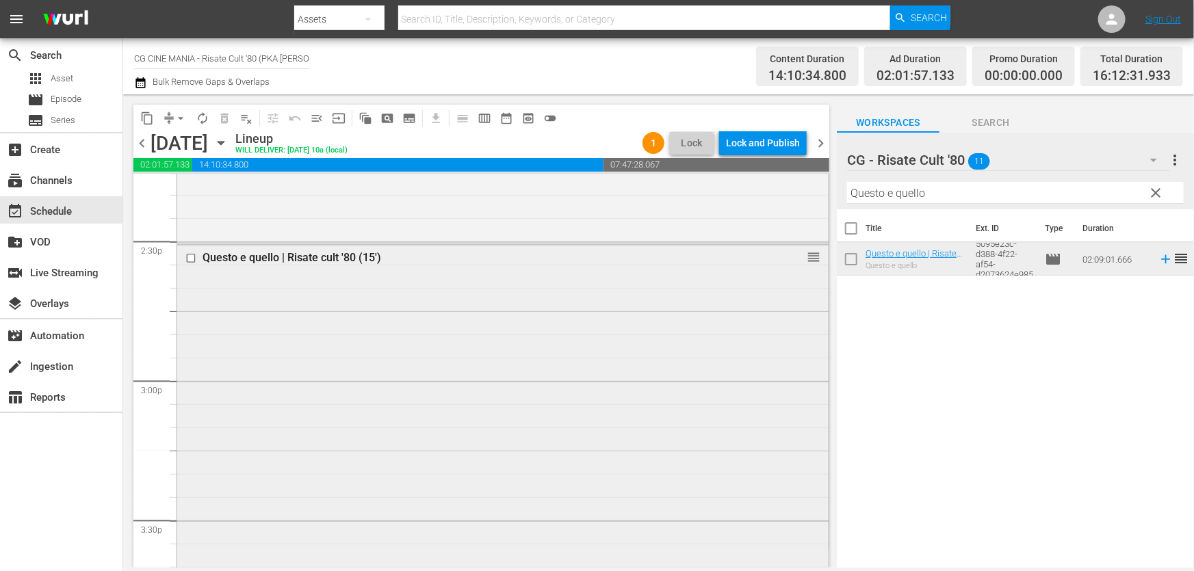
scroll to position [4228, 0]
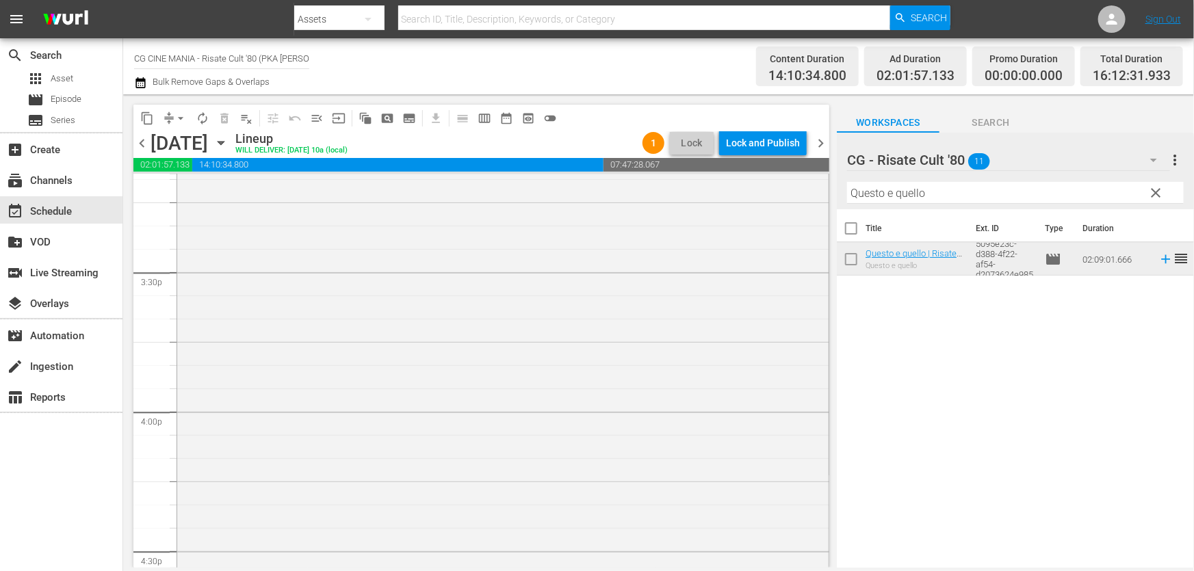
drag, startPoint x: 965, startPoint y: 205, endPoint x: 960, endPoint y: 196, distance: 10.4
click at [960, 196] on div "Filter by Title Questo e quello" at bounding box center [1015, 192] width 337 height 33
drag, startPoint x: 959, startPoint y: 196, endPoint x: 543, endPoint y: 261, distance: 421.0
click at [568, 259] on div "content_copy compress arrow_drop_down autorenew_outlined delete_forever_outline…" at bounding box center [658, 330] width 1070 height 473
paste input "Un povero ricc"
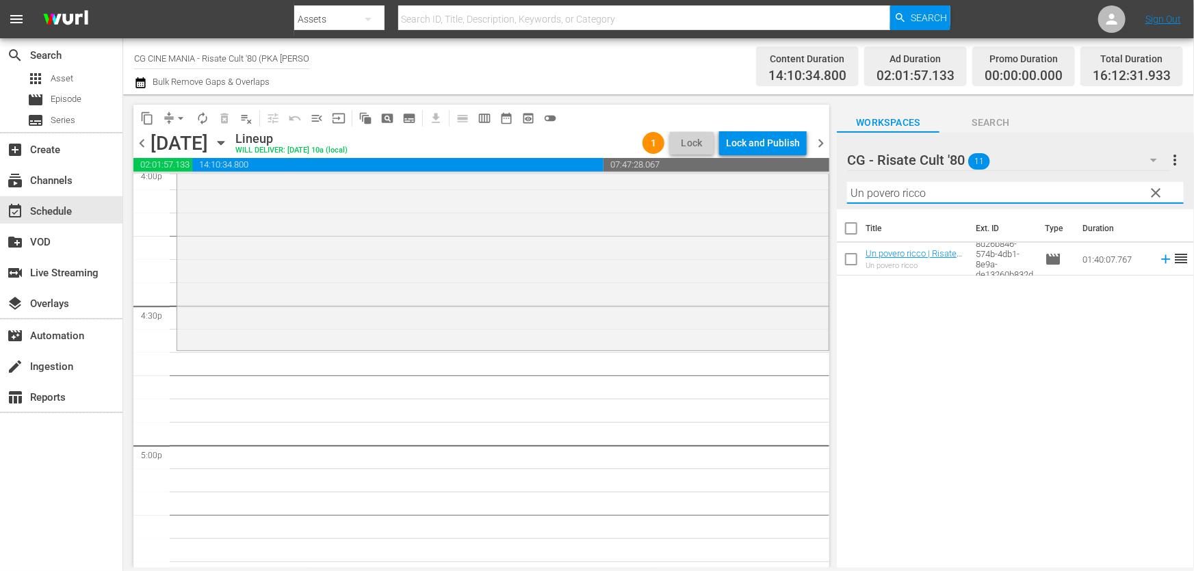
scroll to position [4477, 0]
click at [1159, 256] on icon at bounding box center [1165, 259] width 15 height 15
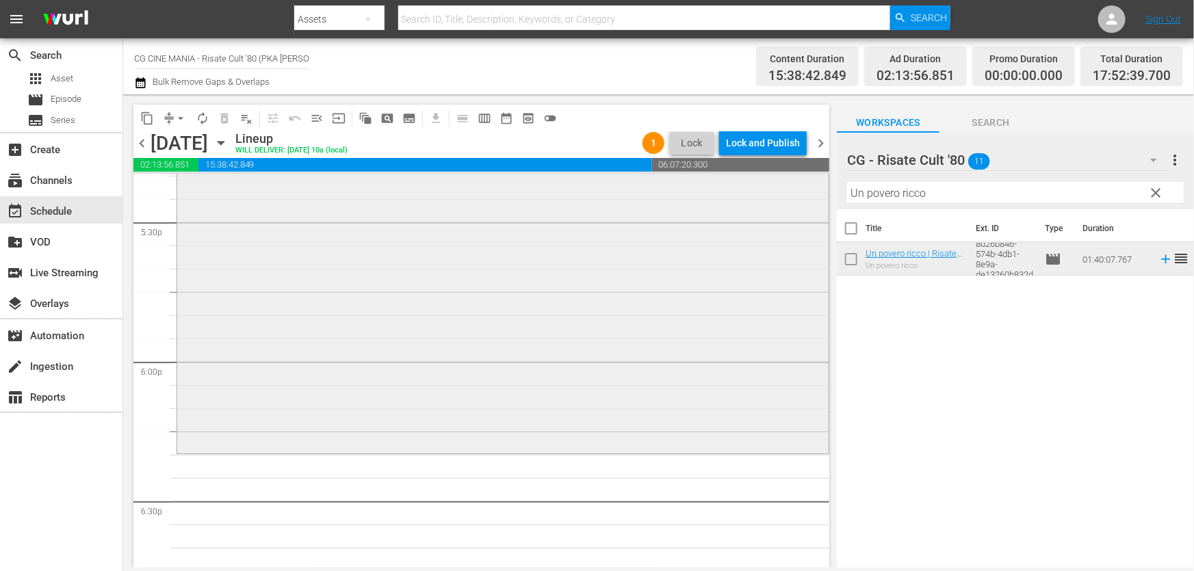
scroll to position [4849, 0]
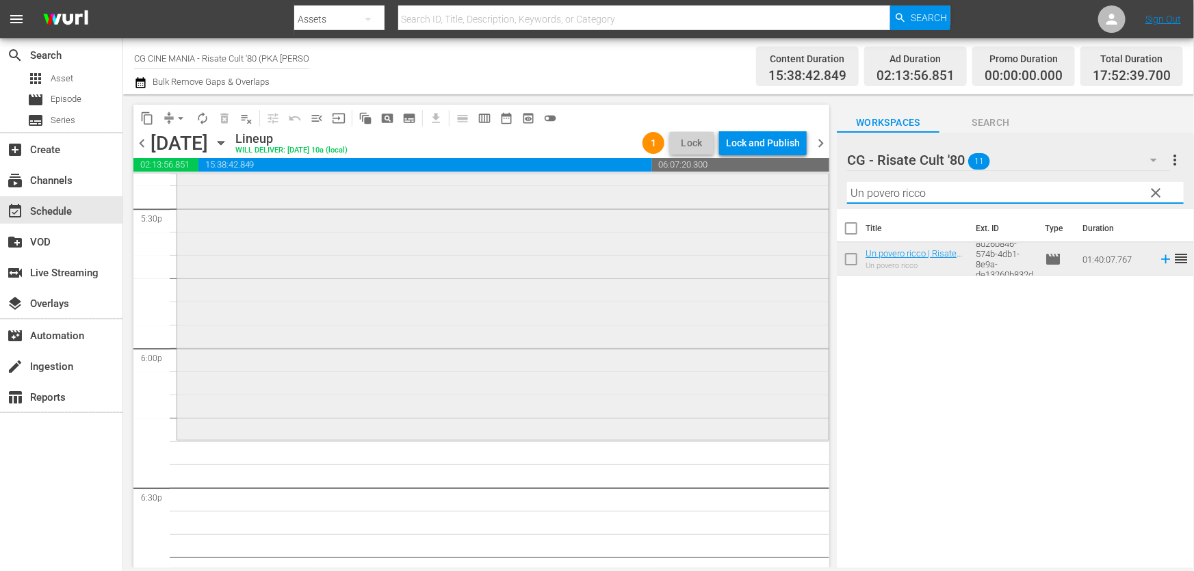
drag, startPoint x: 964, startPoint y: 193, endPoint x: 512, endPoint y: 277, distance: 459.9
click at [501, 273] on div "content_copy compress arrow_drop_down autorenew_outlined delete_forever_outline…" at bounding box center [658, 330] width 1070 height 473
paste input "Fracchia contro Dracula"
click at [1158, 256] on icon at bounding box center [1165, 259] width 15 height 15
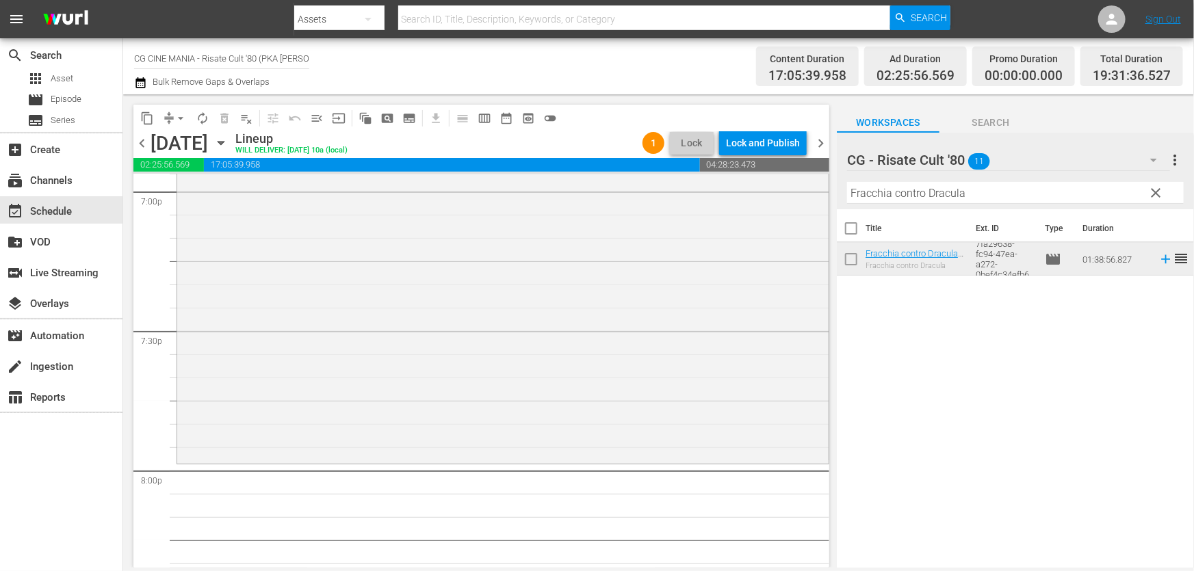
scroll to position [5472, 0]
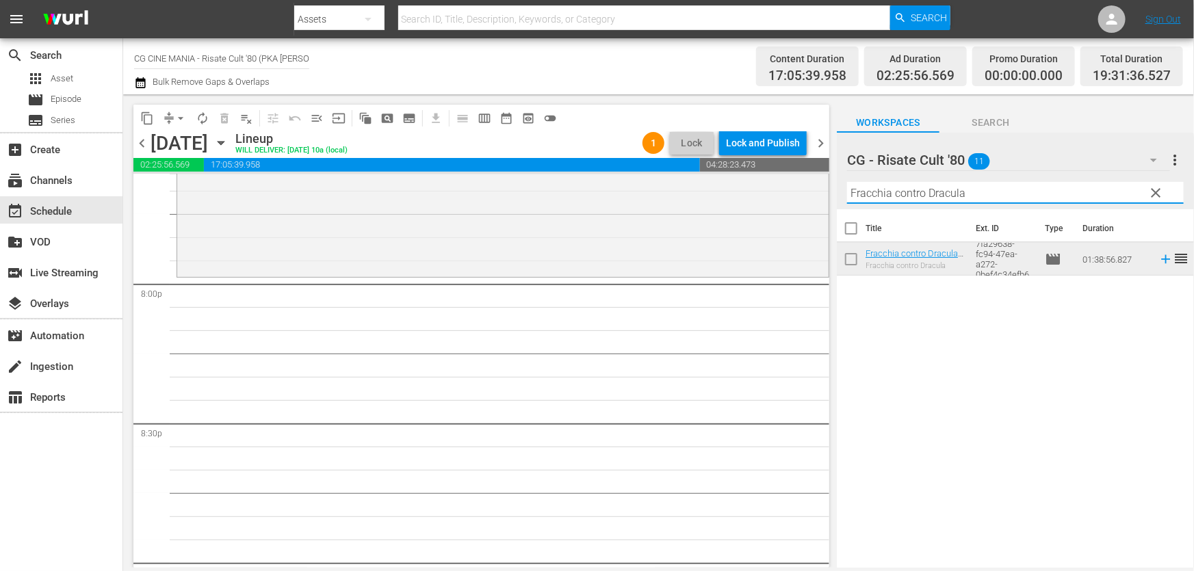
drag, startPoint x: 536, startPoint y: 254, endPoint x: 355, endPoint y: 284, distance: 183.7
click at [385, 278] on div "content_copy compress arrow_drop_down autorenew_outlined delete_forever_outline…" at bounding box center [658, 330] width 1070 height 473
paste input "È arrivato mio fratello"
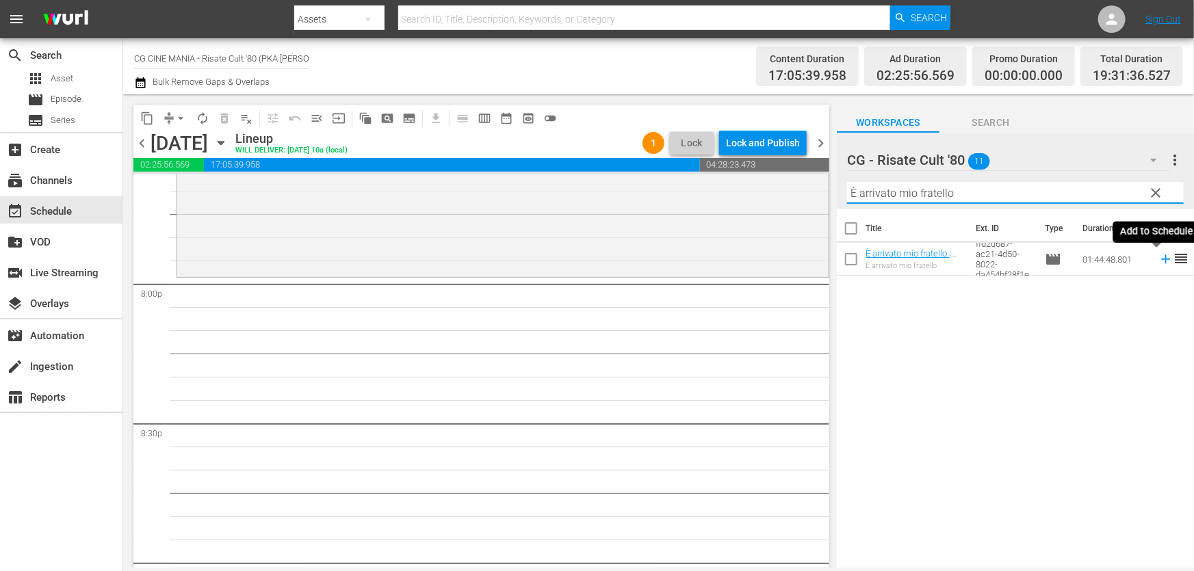
click at [1158, 259] on icon at bounding box center [1165, 259] width 15 height 15
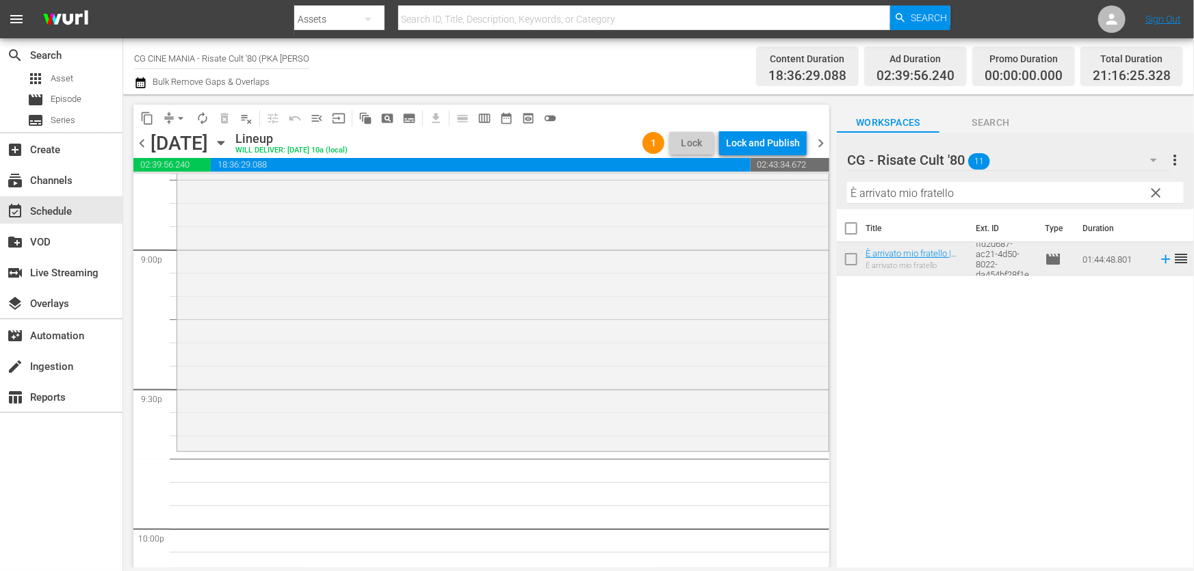
scroll to position [5845, 0]
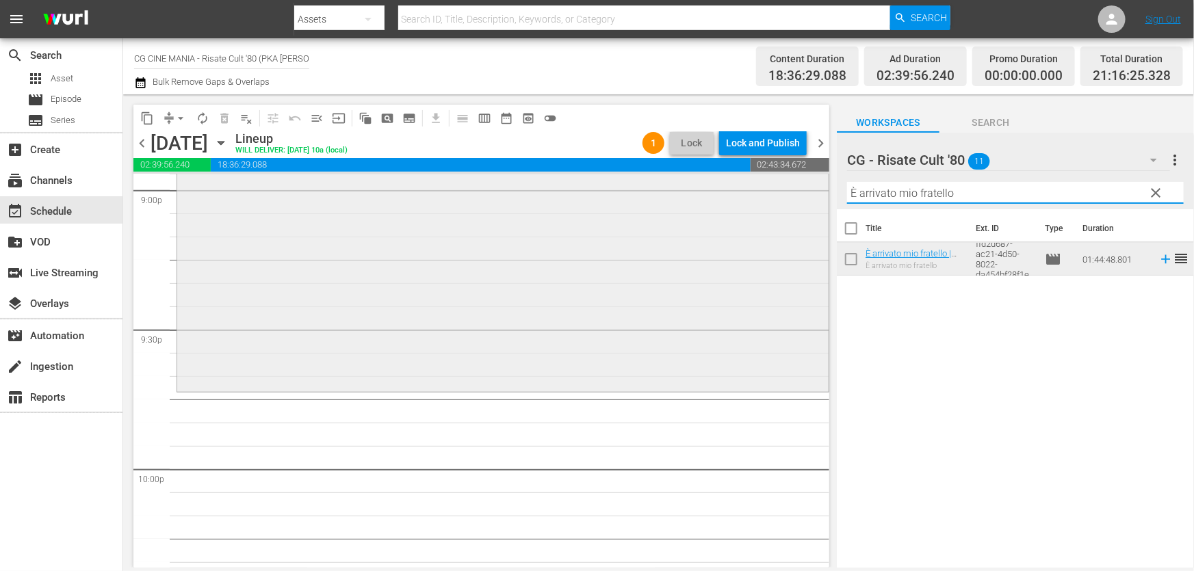
drag, startPoint x: 741, startPoint y: 235, endPoint x: 311, endPoint y: 297, distance: 435.3
click at [335, 293] on div "content_copy compress arrow_drop_down autorenew_outlined delete_forever_outline…" at bounding box center [658, 330] width 1070 height 473
paste input "QUESTO E QUELLO"
click at [1158, 259] on icon at bounding box center [1165, 259] width 15 height 15
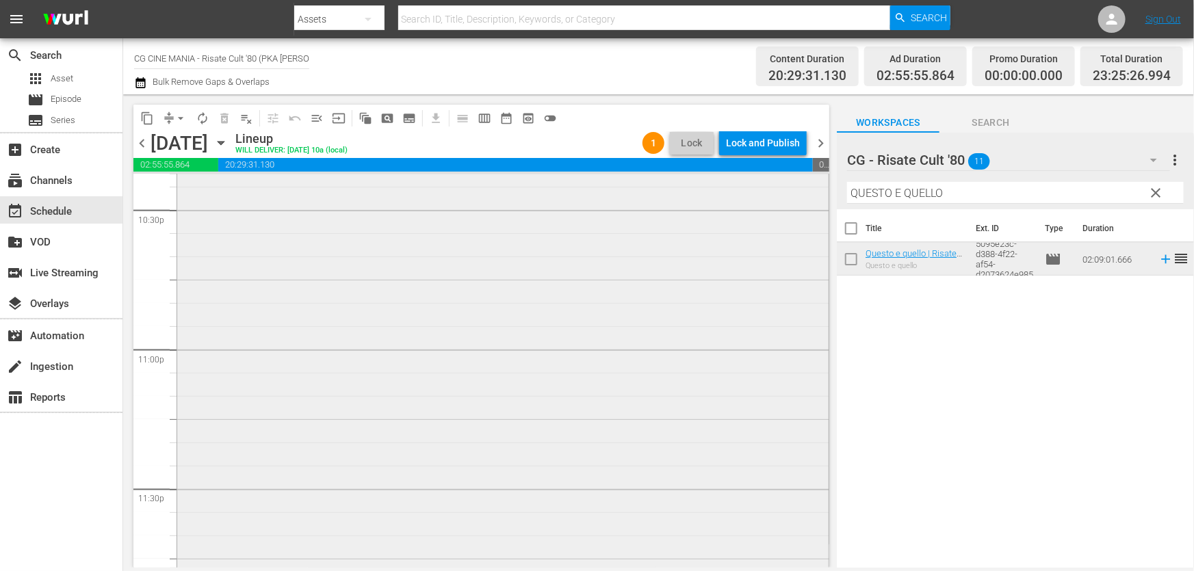
scroll to position [6303, 0]
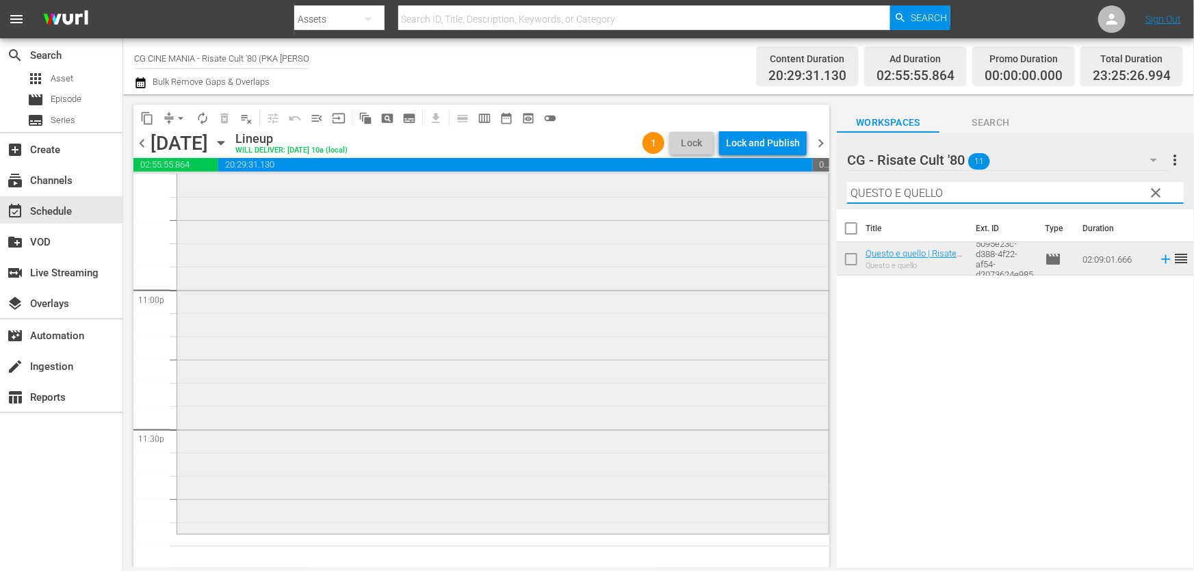
drag, startPoint x: 977, startPoint y: 189, endPoint x: 404, endPoint y: 303, distance: 585.0
click at [404, 303] on div "content_copy compress arrow_drop_down autorenew_outlined delete_forever_outline…" at bounding box center [658, 330] width 1070 height 473
paste input "Miracoloni"
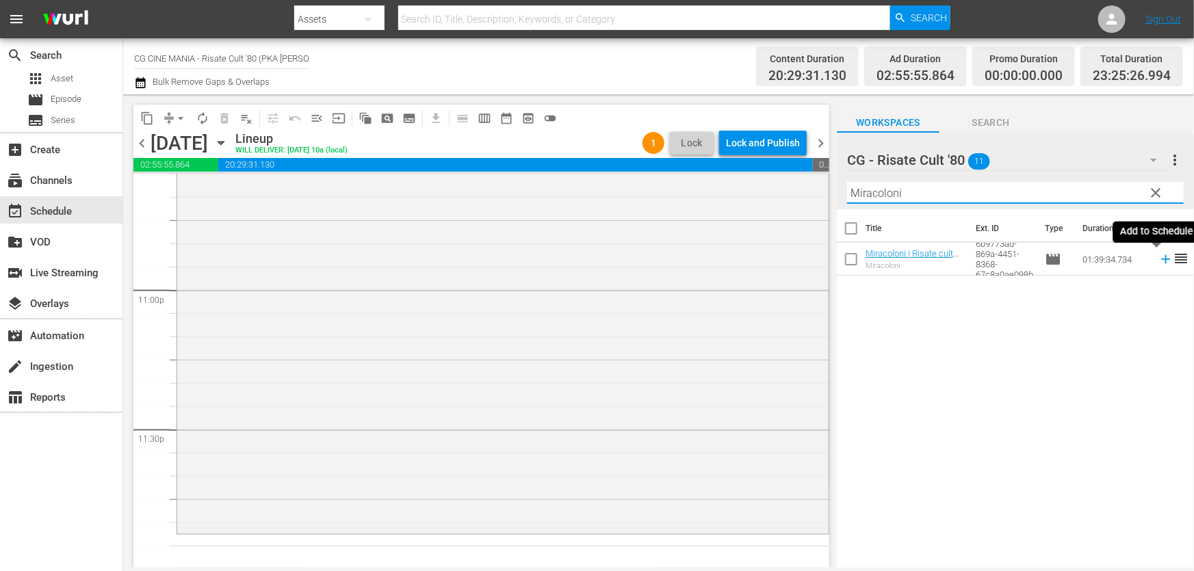
type input "Miracoloni"
click at [1161, 260] on icon at bounding box center [1165, 259] width 9 height 9
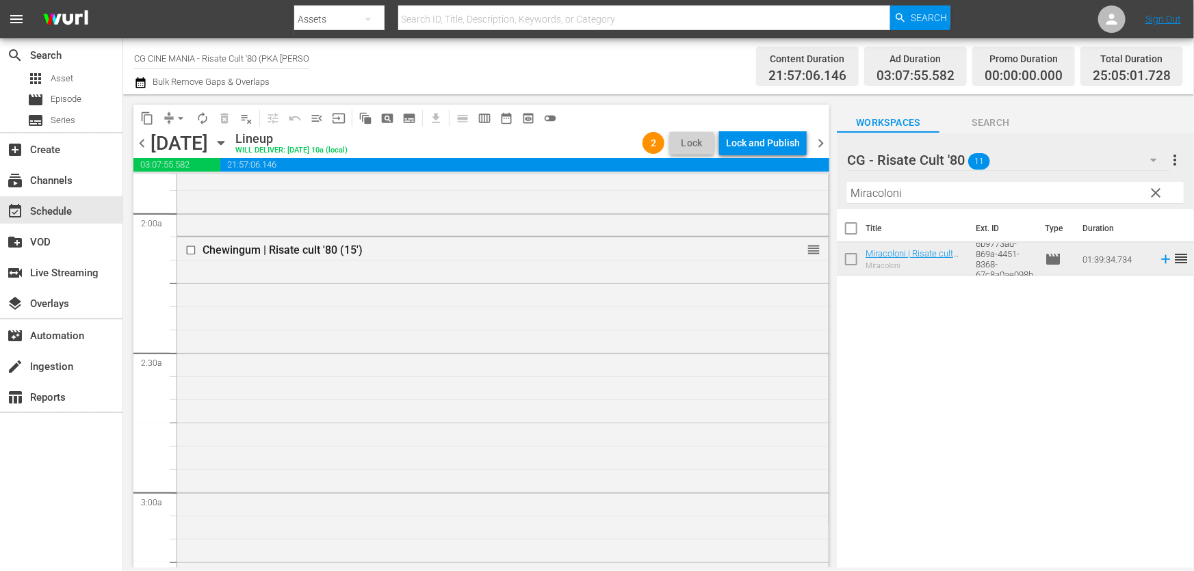
scroll to position [0, 0]
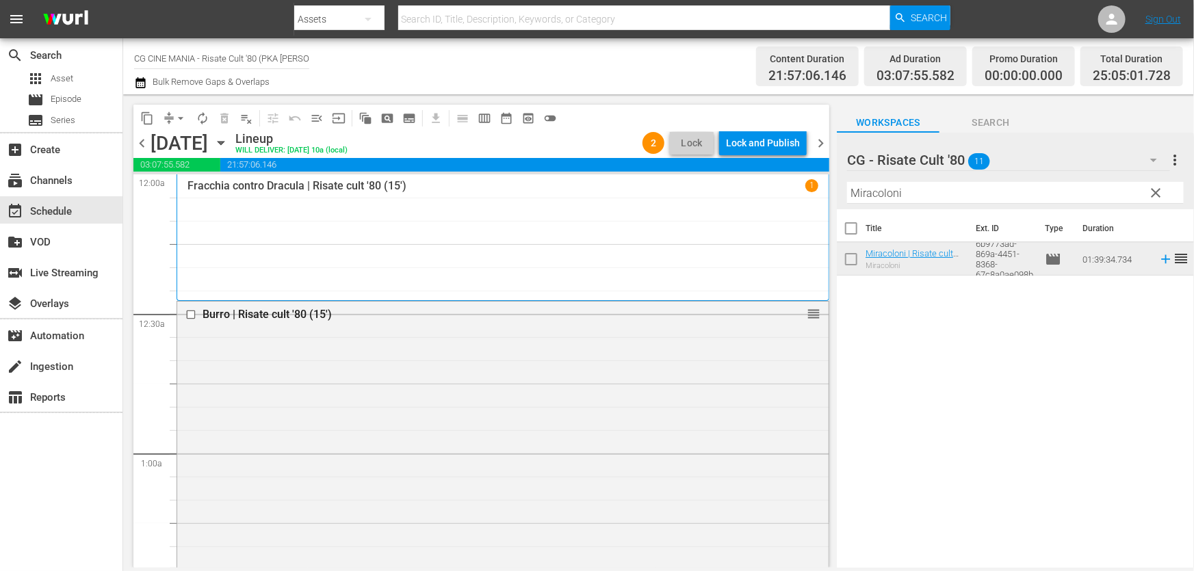
click at [146, 81] on icon "button" at bounding box center [140, 83] width 13 height 16
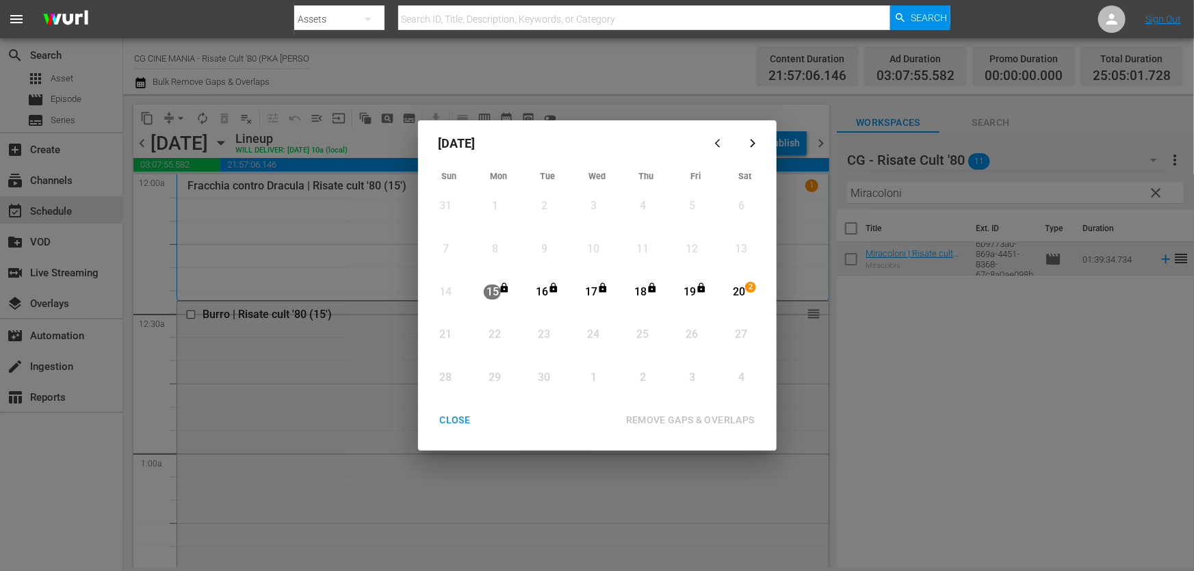
click at [735, 293] on div "20" at bounding box center [738, 293] width 17 height 16
click at [702, 421] on div "REMOVE GAPS & OVERLAPS" at bounding box center [690, 420] width 150 height 17
click at [445, 424] on div "CLOSE" at bounding box center [455, 420] width 53 height 17
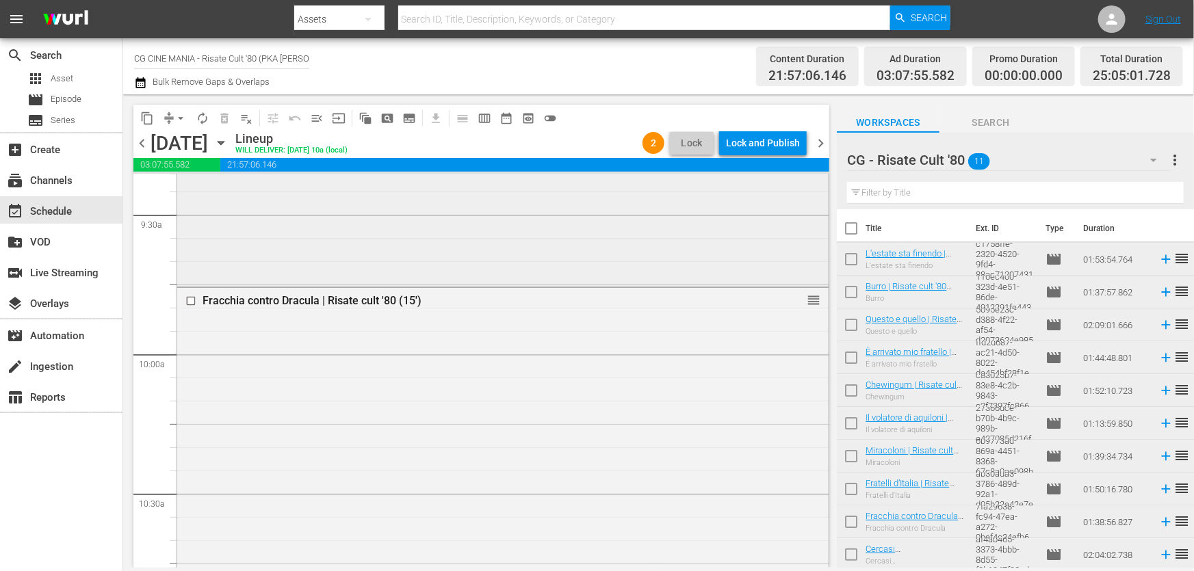
scroll to position [2611, 0]
click at [192, 301] on input "checkbox" at bounding box center [192, 301] width 14 height 12
click at [219, 117] on span "delete_forever_outlined" at bounding box center [225, 118] width 14 height 14
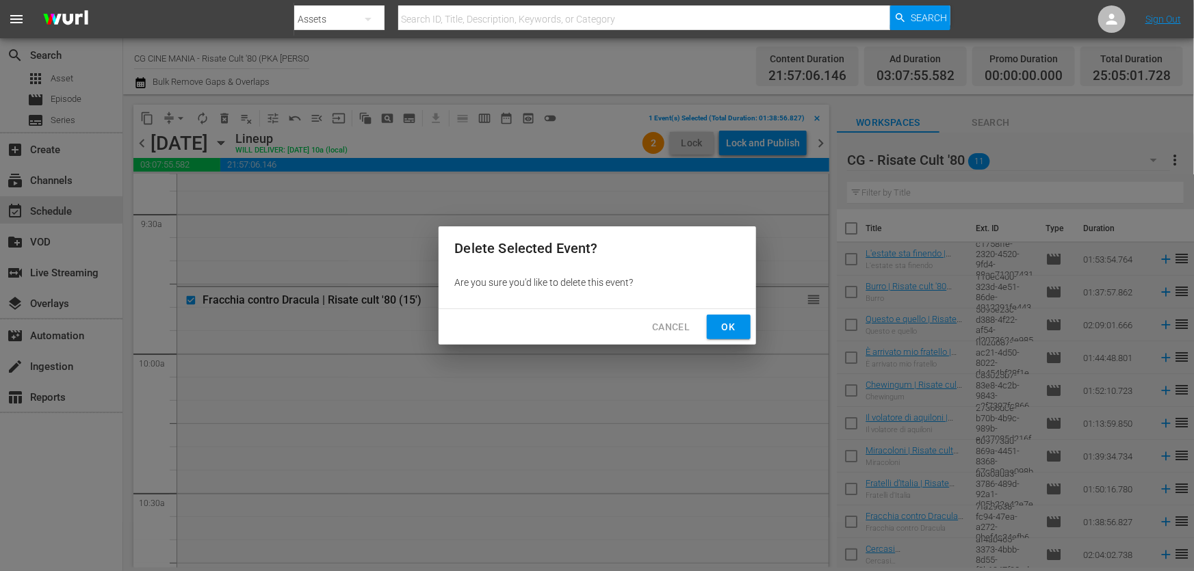
click at [722, 328] on span "Ok" at bounding box center [728, 327] width 22 height 17
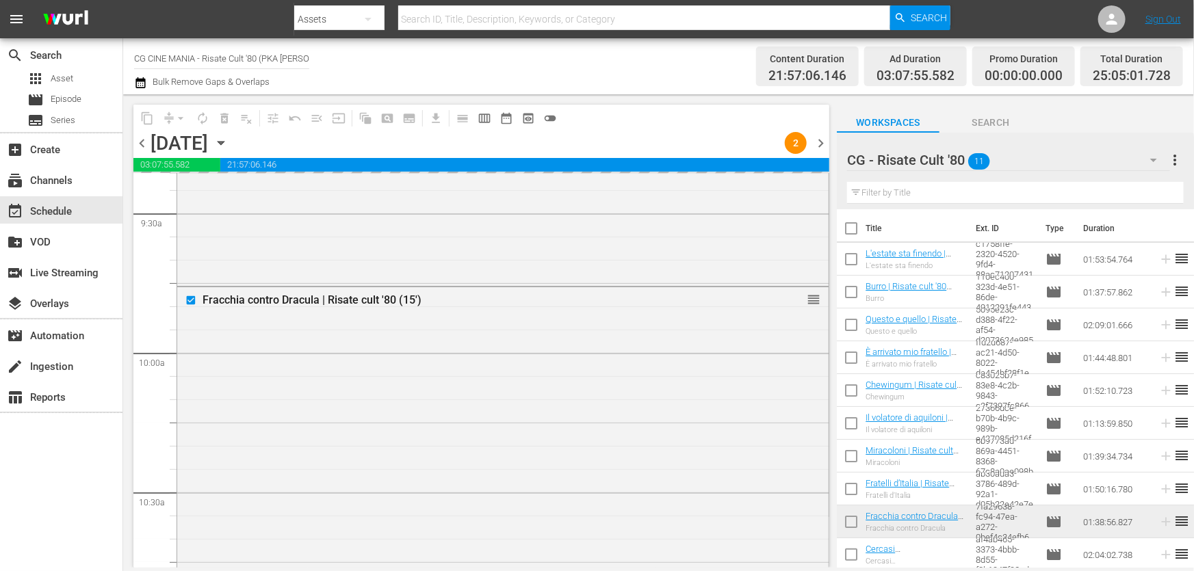
scroll to position [2860, 0]
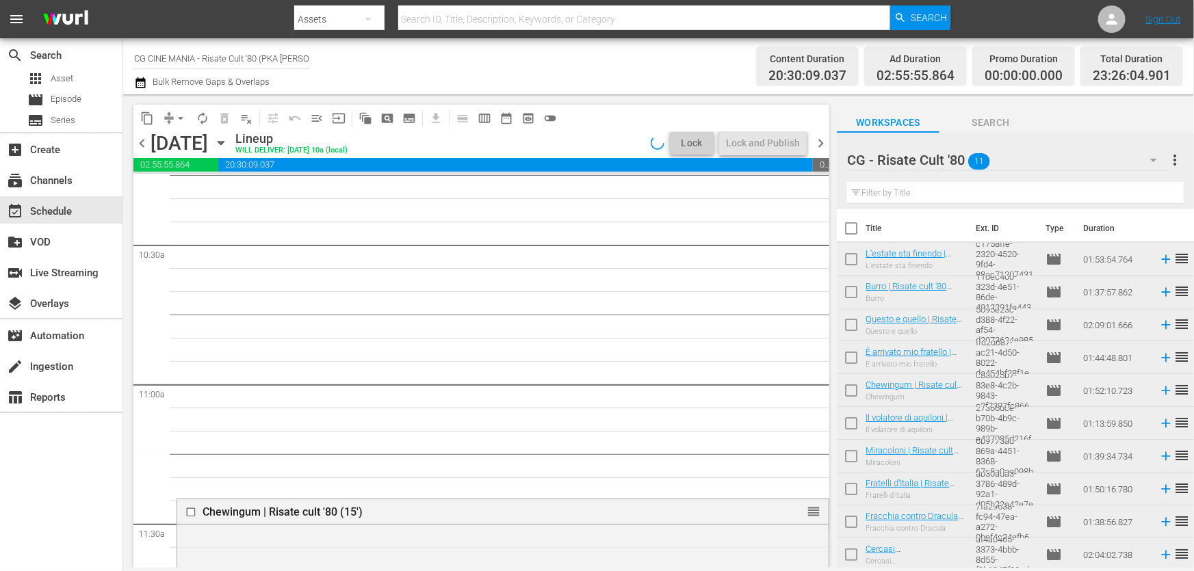
click at [137, 86] on icon "button" at bounding box center [140, 83] width 13 height 16
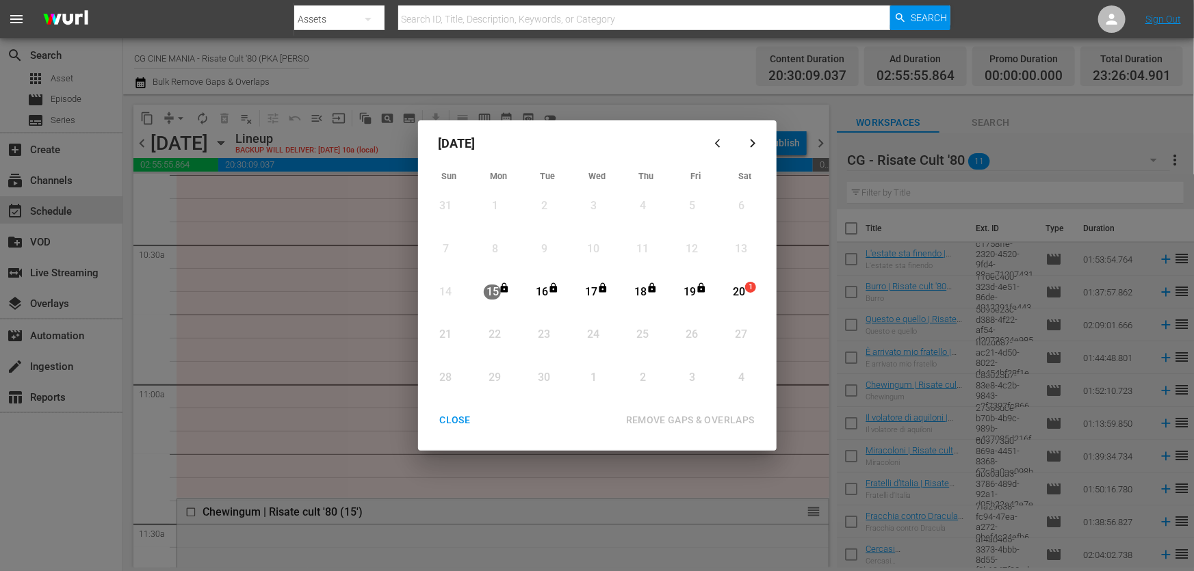
click at [740, 292] on div "20" at bounding box center [738, 293] width 17 height 16
click at [707, 419] on div "REMOVE GAPS & OVERLAPS" at bounding box center [690, 420] width 150 height 17
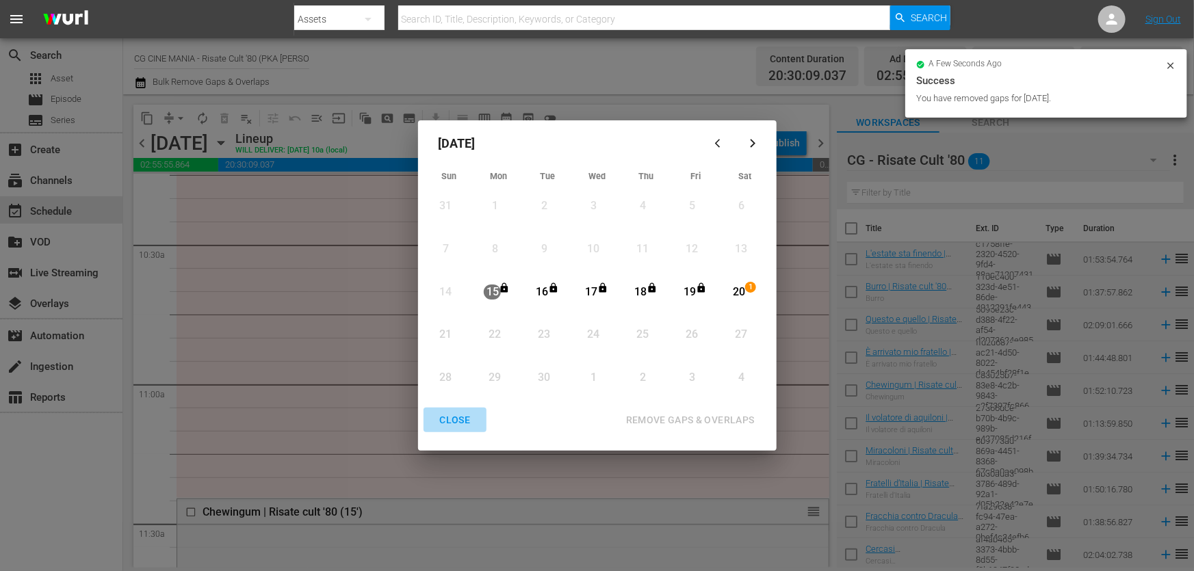
click at [457, 424] on div "CLOSE" at bounding box center [455, 420] width 53 height 17
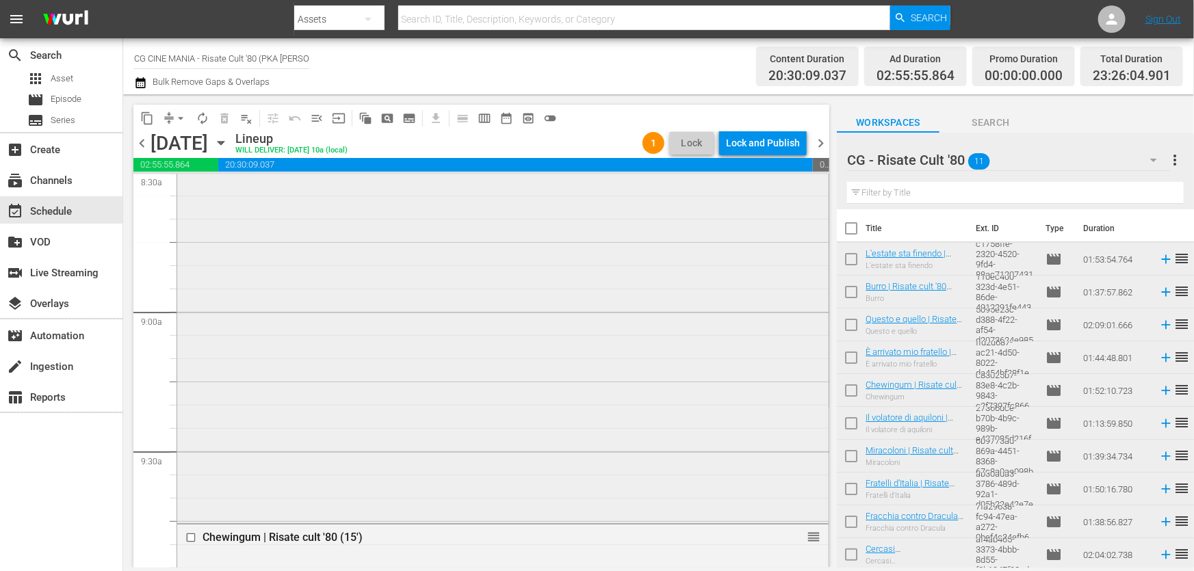
scroll to position [2549, 0]
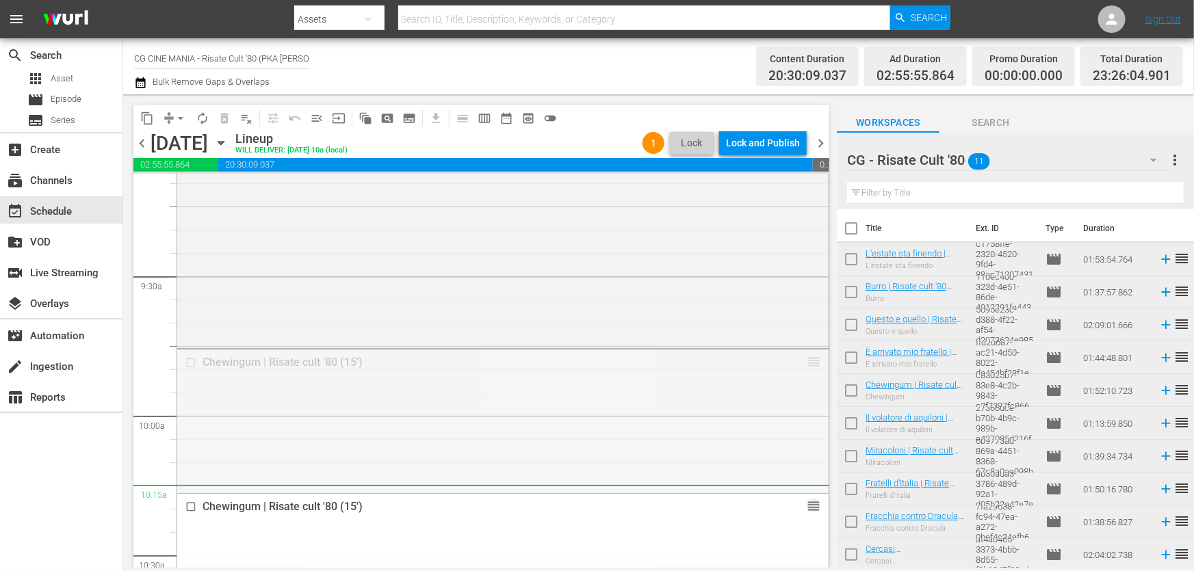
drag, startPoint x: 804, startPoint y: 360, endPoint x: 779, endPoint y: 499, distance: 140.3
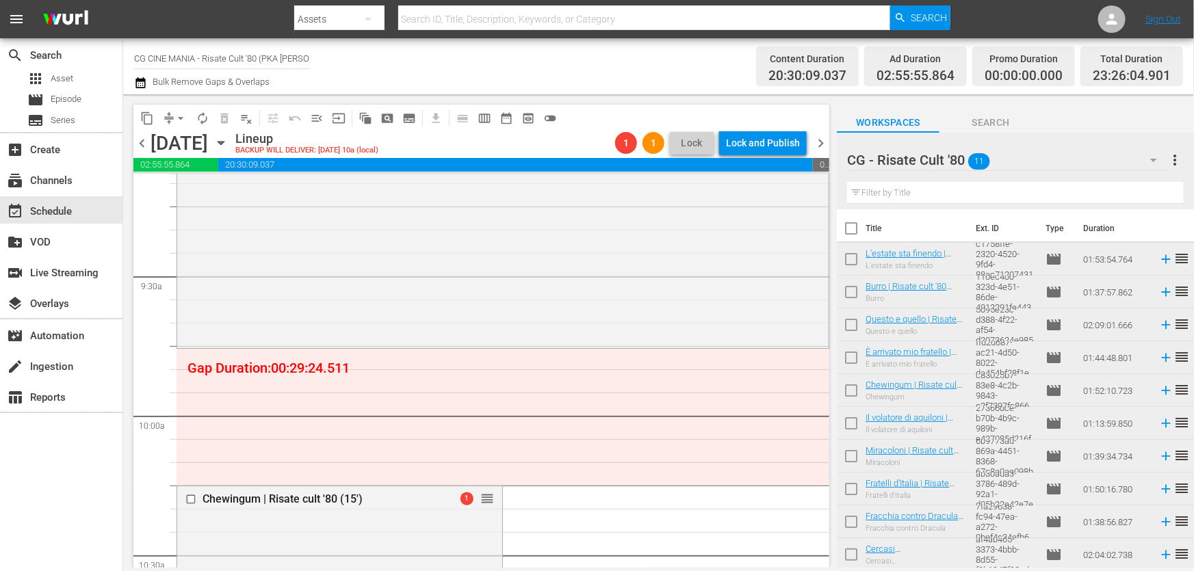
click at [942, 196] on input "text" at bounding box center [1015, 193] width 337 height 22
paste input "Fracchia contro Dracula"
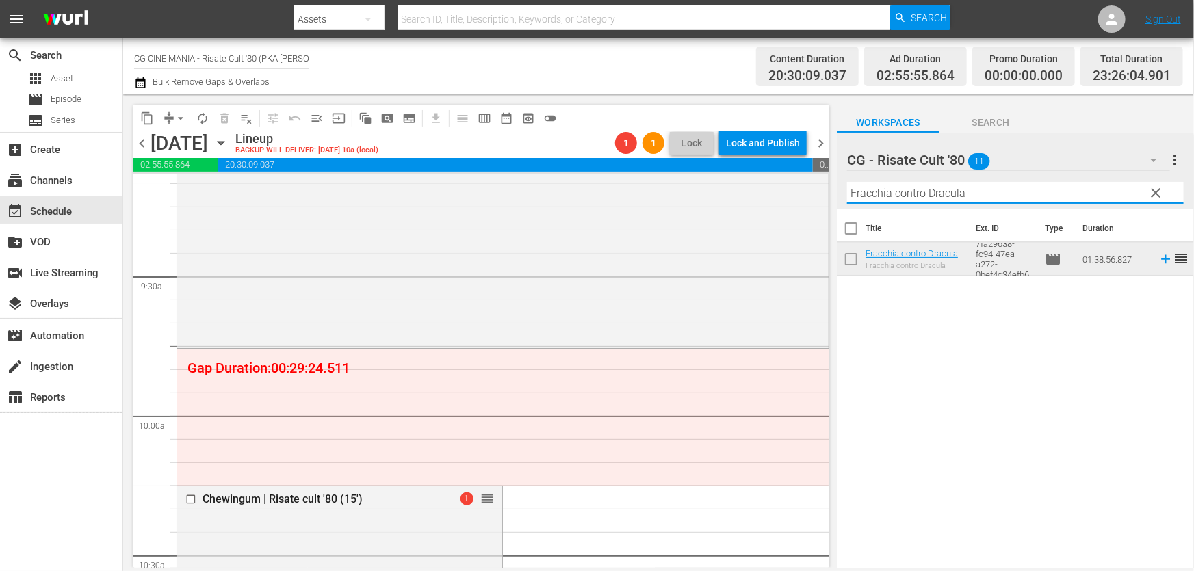
type input "Fracchia contro Dracula"
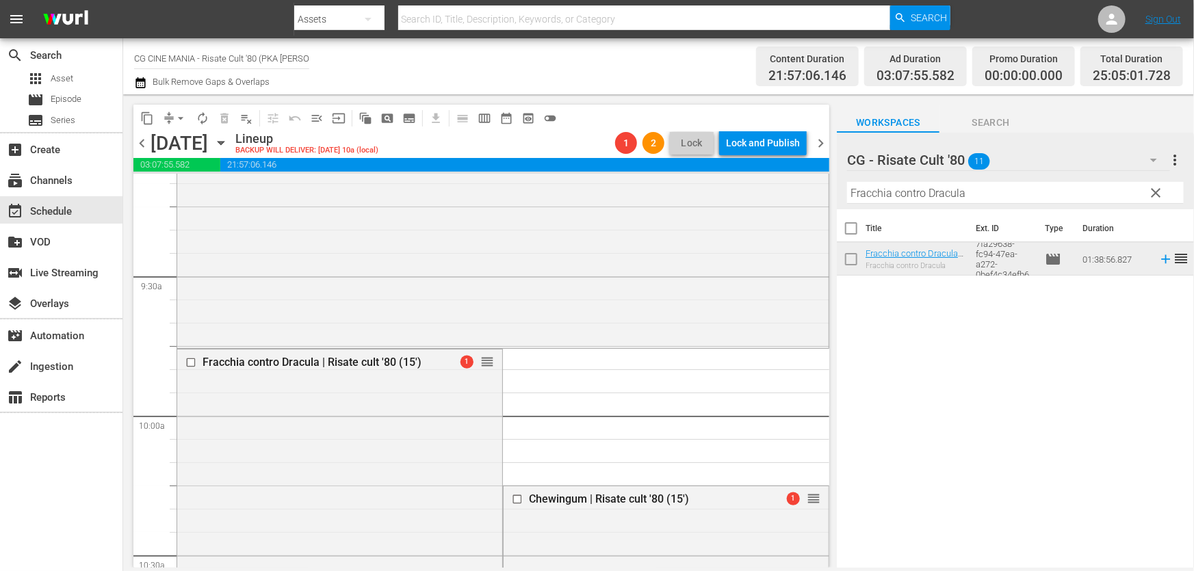
click at [146, 77] on icon "button" at bounding box center [140, 83] width 13 height 16
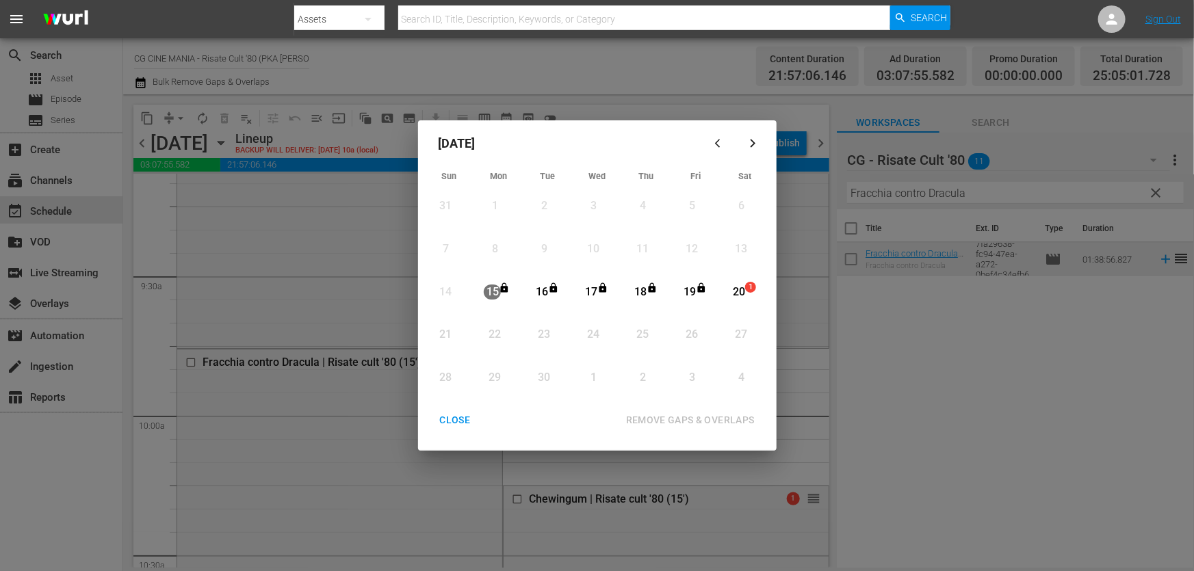
click at [737, 290] on div "20" at bounding box center [738, 293] width 17 height 16
click at [704, 419] on div "REMOVE GAPS & OVERLAPS" at bounding box center [690, 420] width 150 height 17
click at [458, 423] on div "CLOSE" at bounding box center [455, 420] width 53 height 17
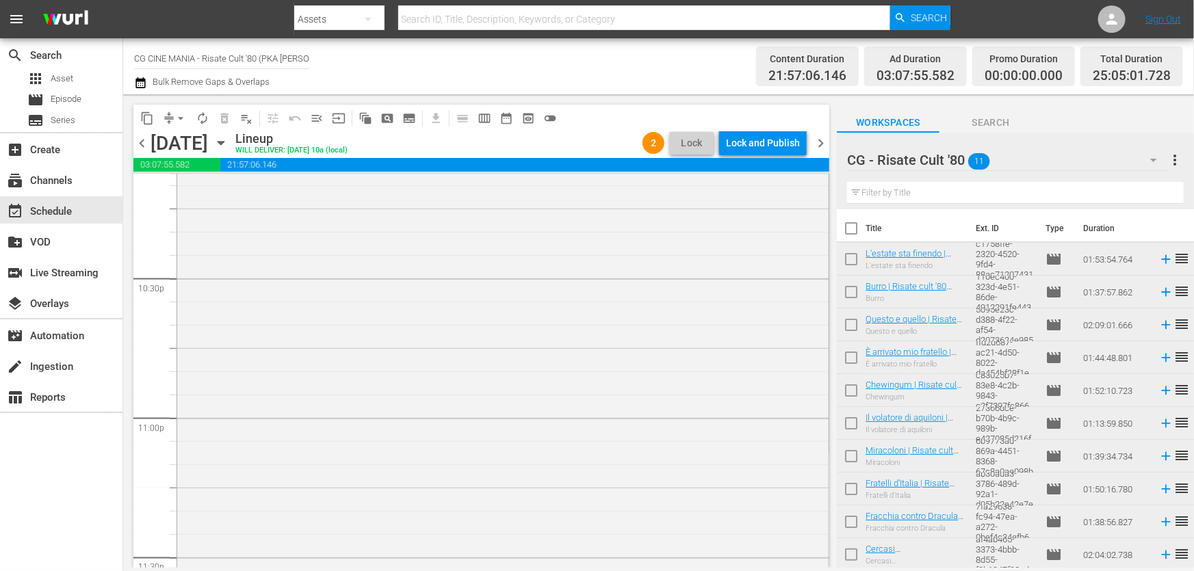
scroll to position [6173, 0]
click at [146, 80] on icon "button" at bounding box center [140, 83] width 13 height 16
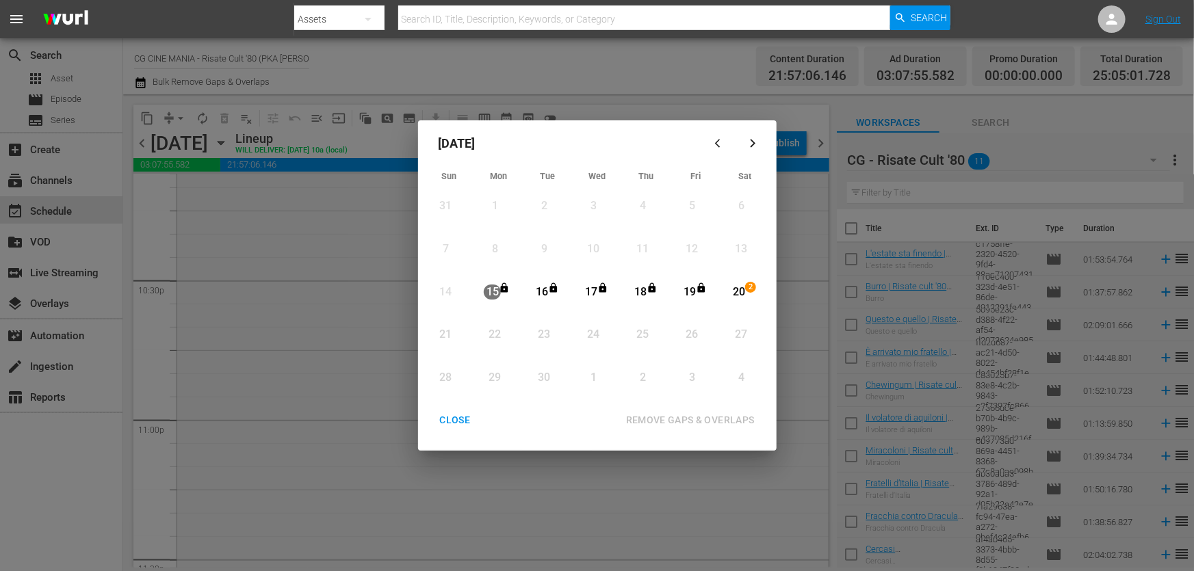
click at [743, 287] on div "20" at bounding box center [738, 293] width 17 height 16
click at [697, 424] on div "REMOVE GAPS & OVERLAPS" at bounding box center [690, 420] width 150 height 17
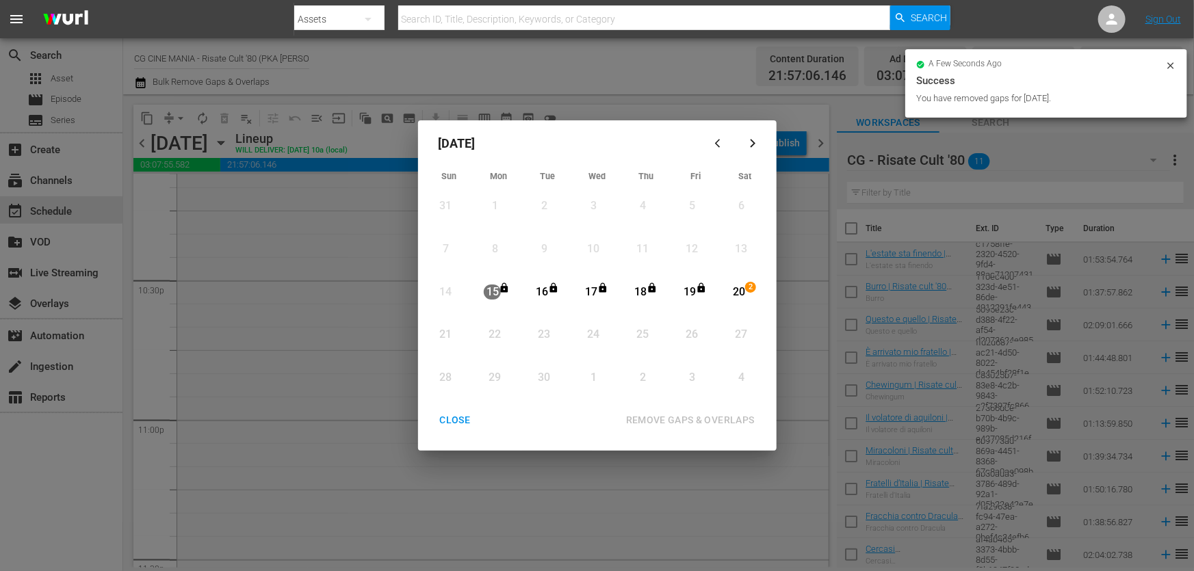
click at [462, 421] on div "CLOSE" at bounding box center [455, 420] width 53 height 17
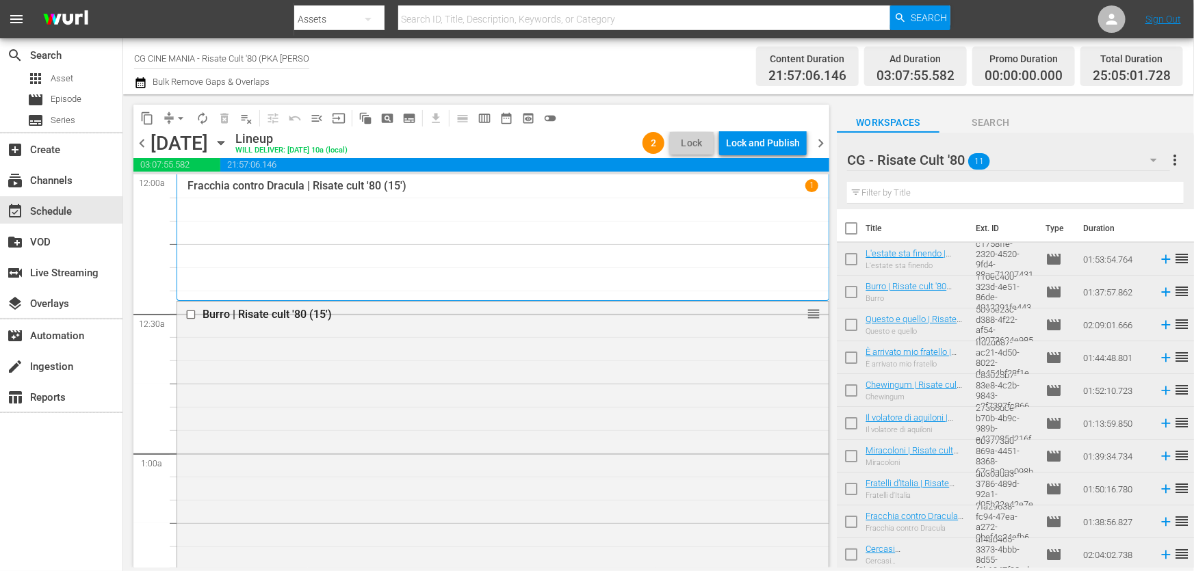
click at [140, 81] on icon "button" at bounding box center [140, 82] width 10 height 11
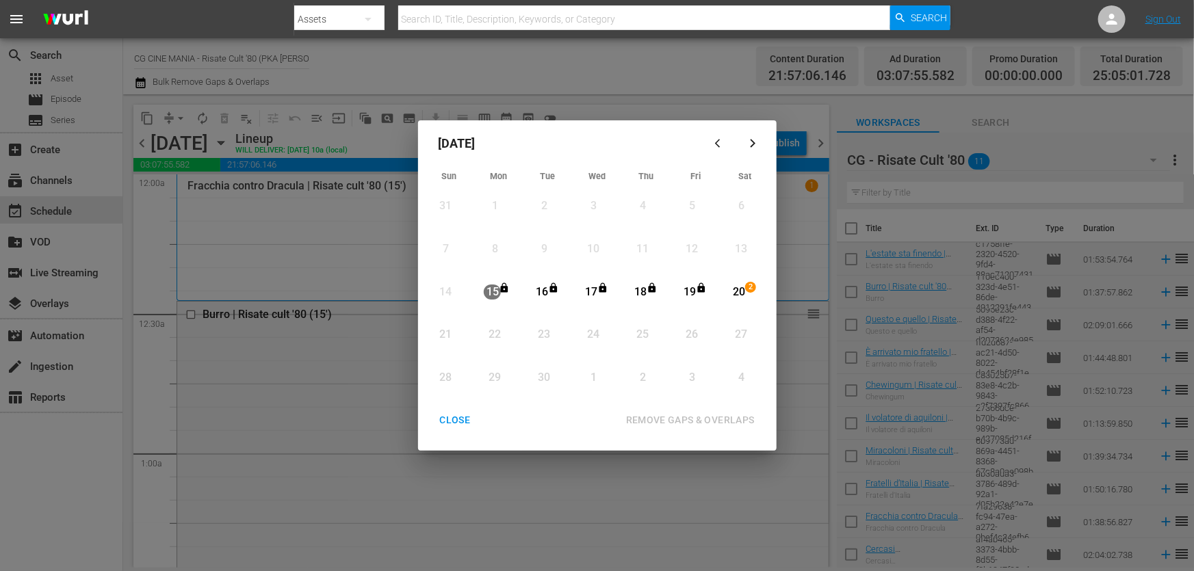
click at [738, 296] on div "20" at bounding box center [738, 293] width 17 height 16
click at [726, 412] on div "REMOVE GAPS & OVERLAPS" at bounding box center [690, 420] width 150 height 17
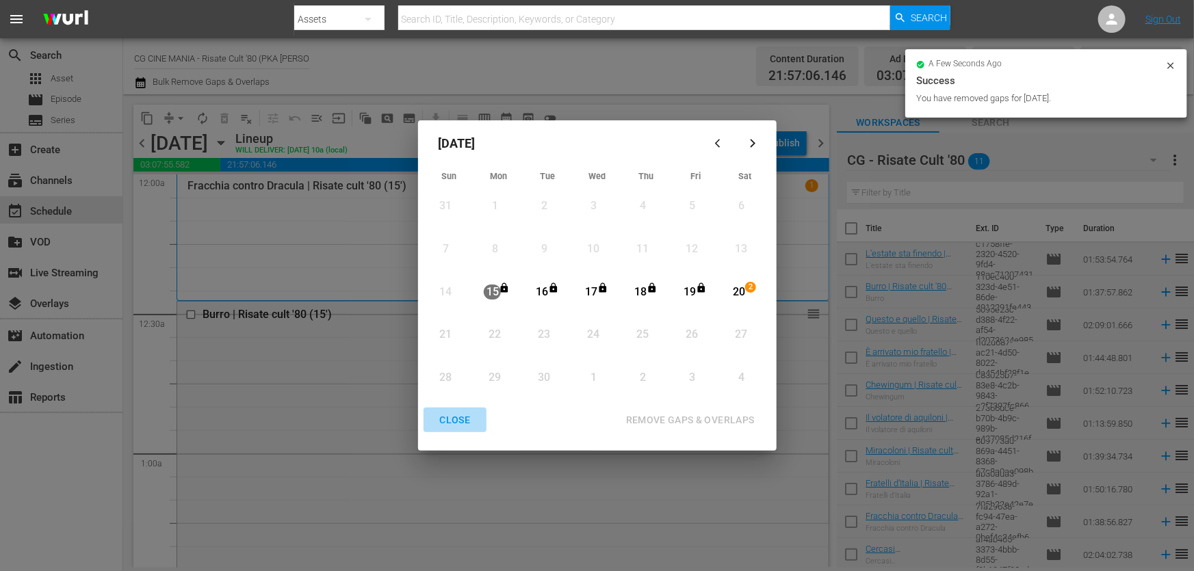
click at [460, 417] on div "CLOSE" at bounding box center [455, 420] width 53 height 17
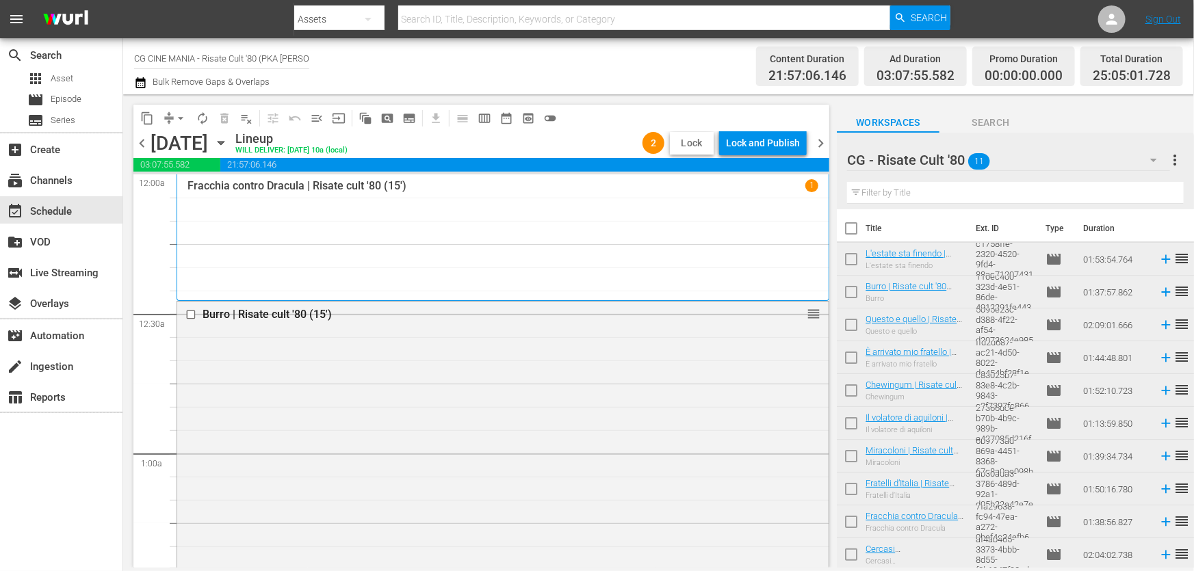
click at [690, 142] on span "Lock" at bounding box center [691, 143] width 33 height 14
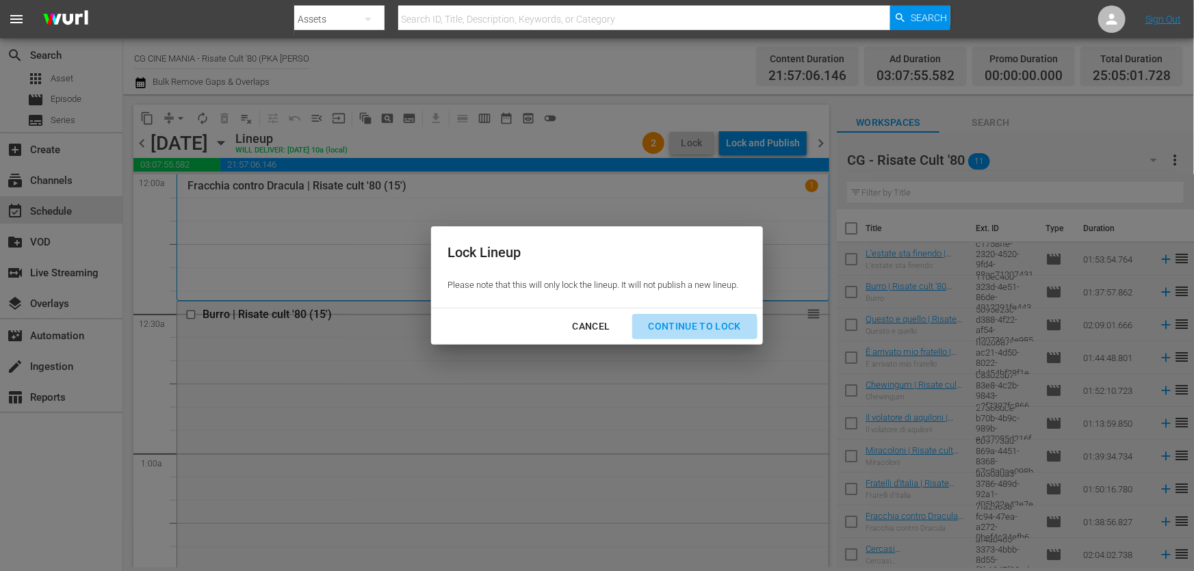
click at [696, 328] on div "Continue to lock" at bounding box center [694, 326] width 115 height 17
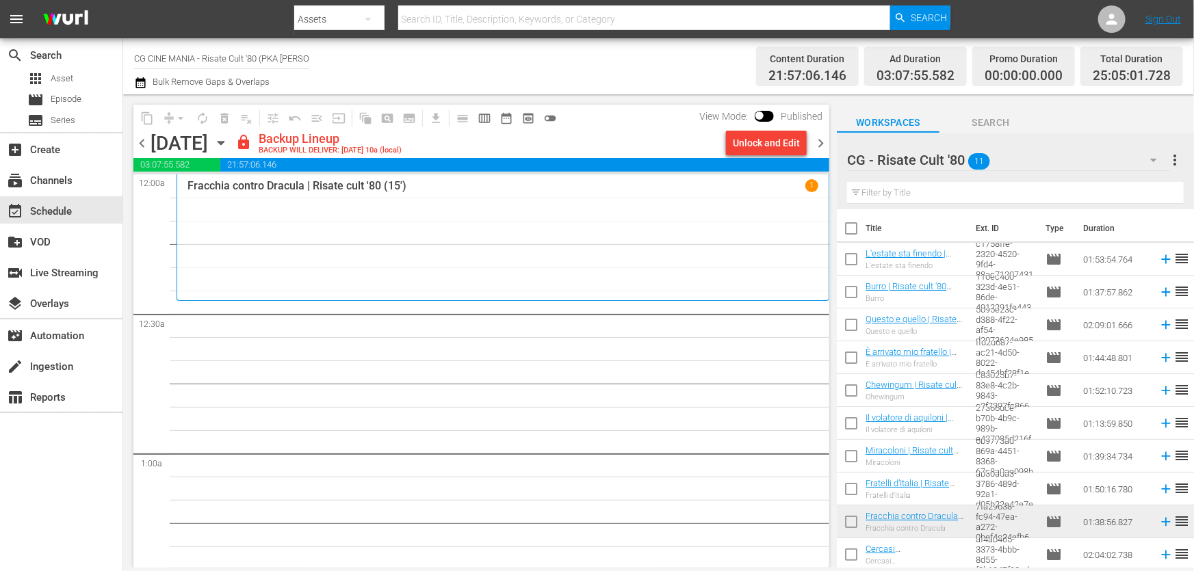
click at [910, 192] on input "text" at bounding box center [1015, 193] width 337 height 22
paste input "Fracchia contro Dracula"
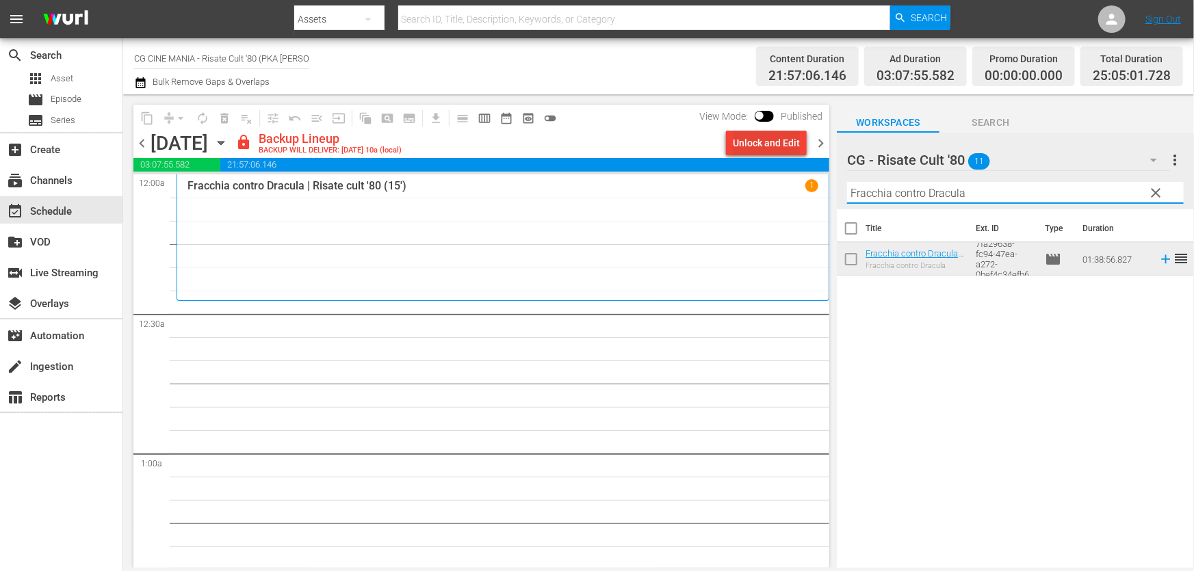
click at [750, 141] on div "Unlock and Edit" at bounding box center [766, 143] width 67 height 25
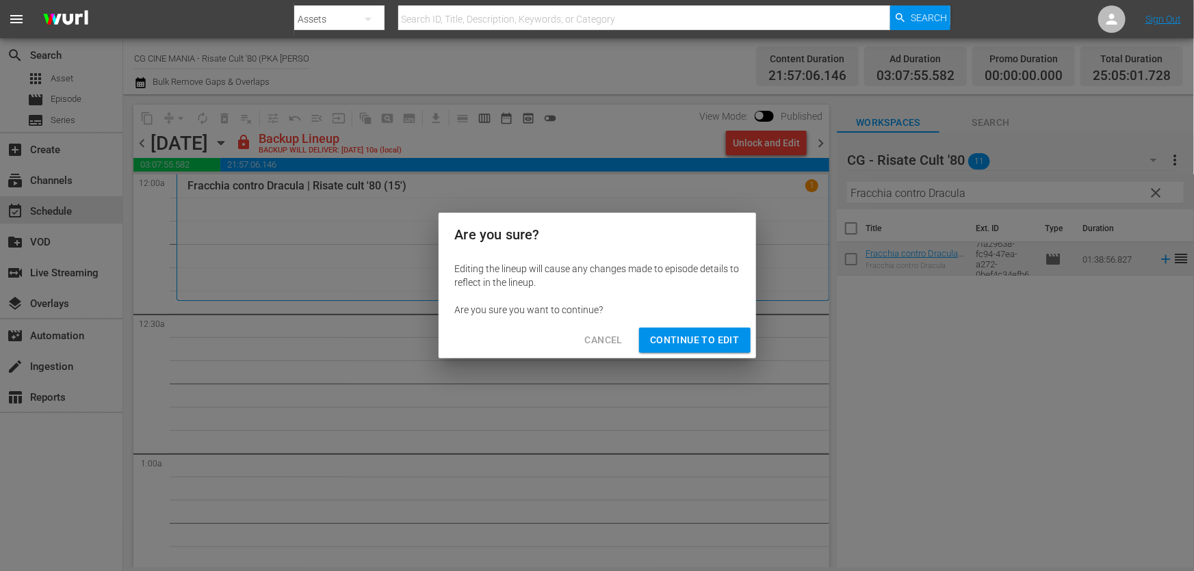
click at [722, 348] on span "Continue to Edit" at bounding box center [694, 340] width 89 height 17
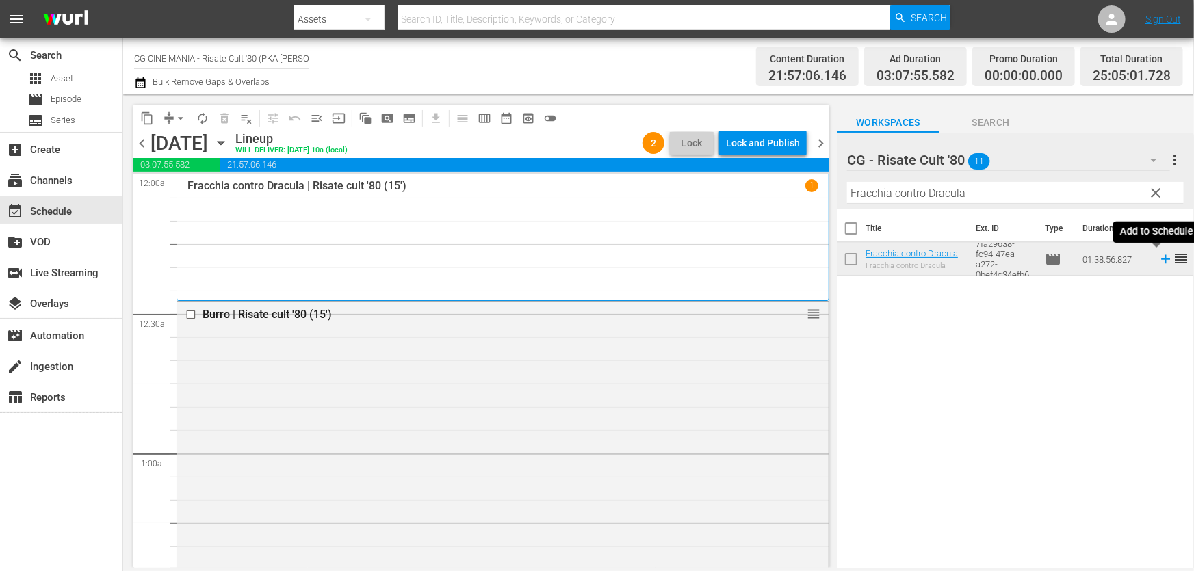
click at [1161, 260] on icon at bounding box center [1165, 259] width 9 height 9
drag, startPoint x: 608, startPoint y: 252, endPoint x: 953, endPoint y: 226, distance: 346.4
click at [629, 256] on div "[PERSON_NAME] contro Dracula | Risate cult '80 (15') 1" at bounding box center [502, 237] width 631 height 116
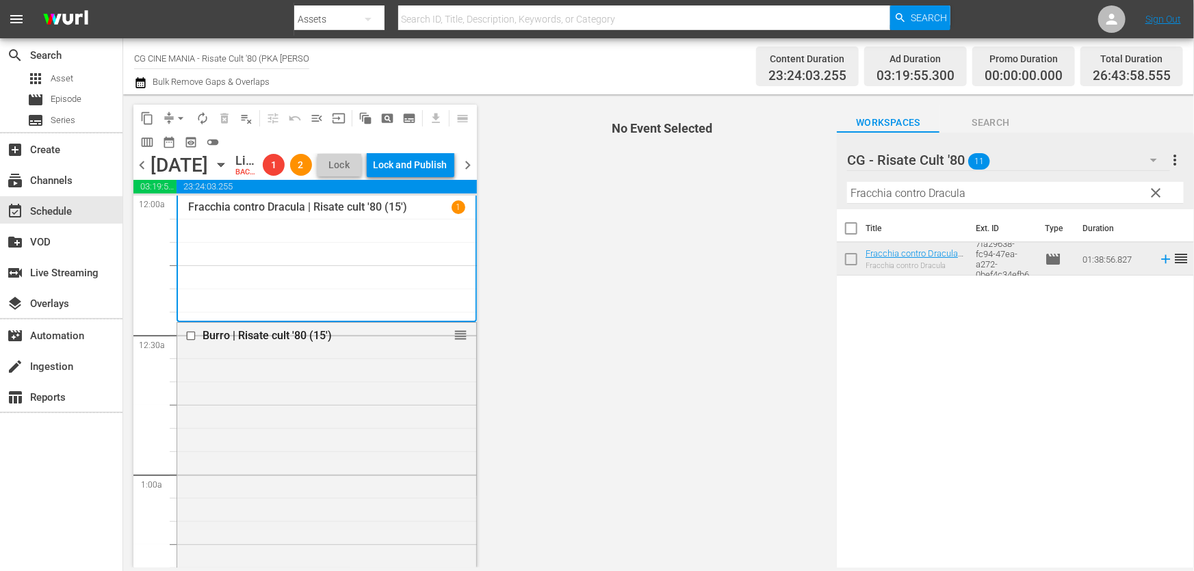
drag, startPoint x: 971, startPoint y: 197, endPoint x: 589, endPoint y: 259, distance: 387.4
click at [594, 259] on div "content_copy compress arrow_drop_down autorenew_outlined delete_forever_outline…" at bounding box center [658, 330] width 1070 height 473
paste input "Il volatore di aquiloni"
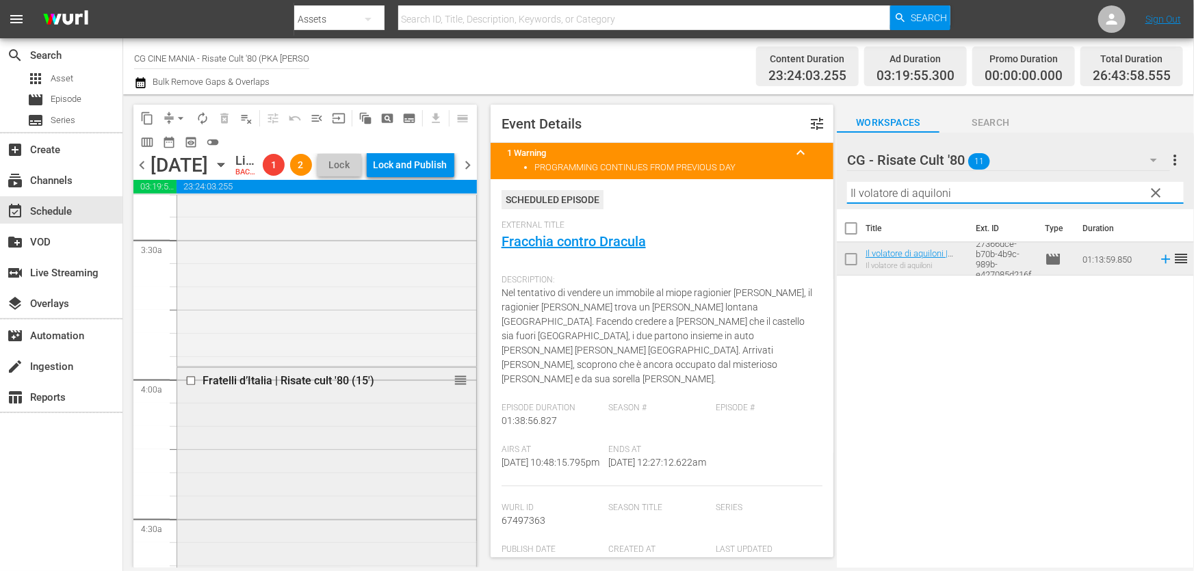
scroll to position [1306, 0]
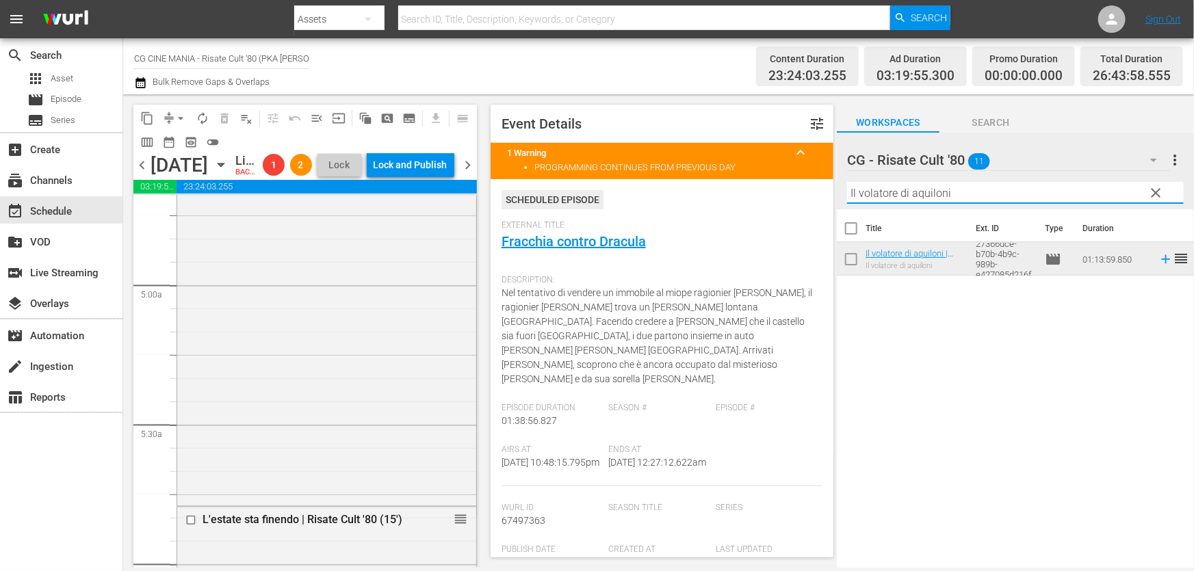
type input "Il volatore di aquiloni"
click at [463, 174] on span "chevron_right" at bounding box center [468, 165] width 17 height 17
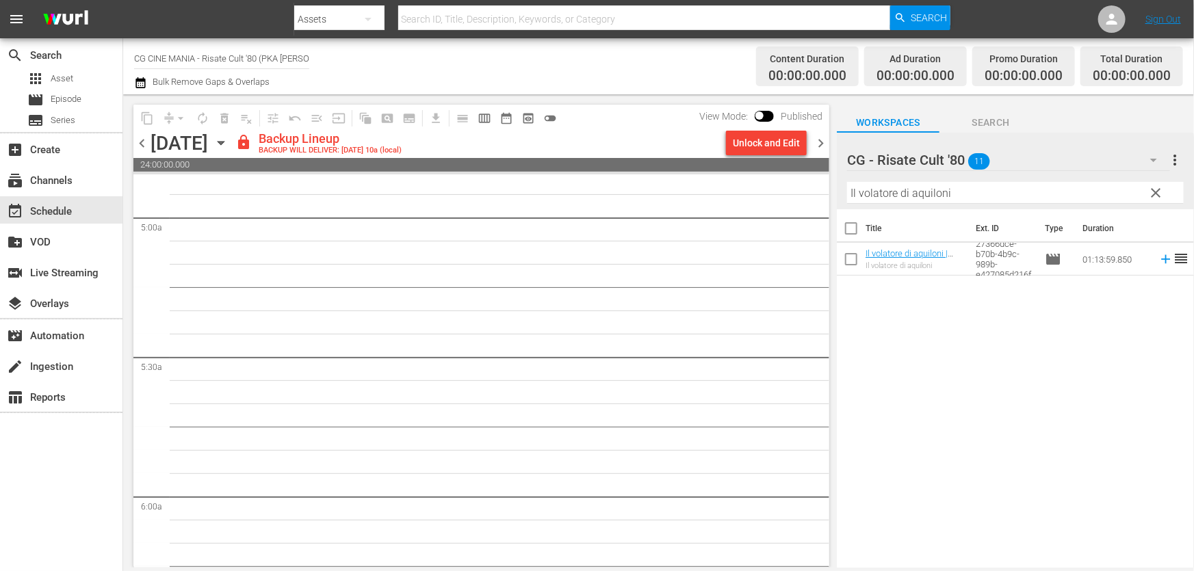
scroll to position [1328, 0]
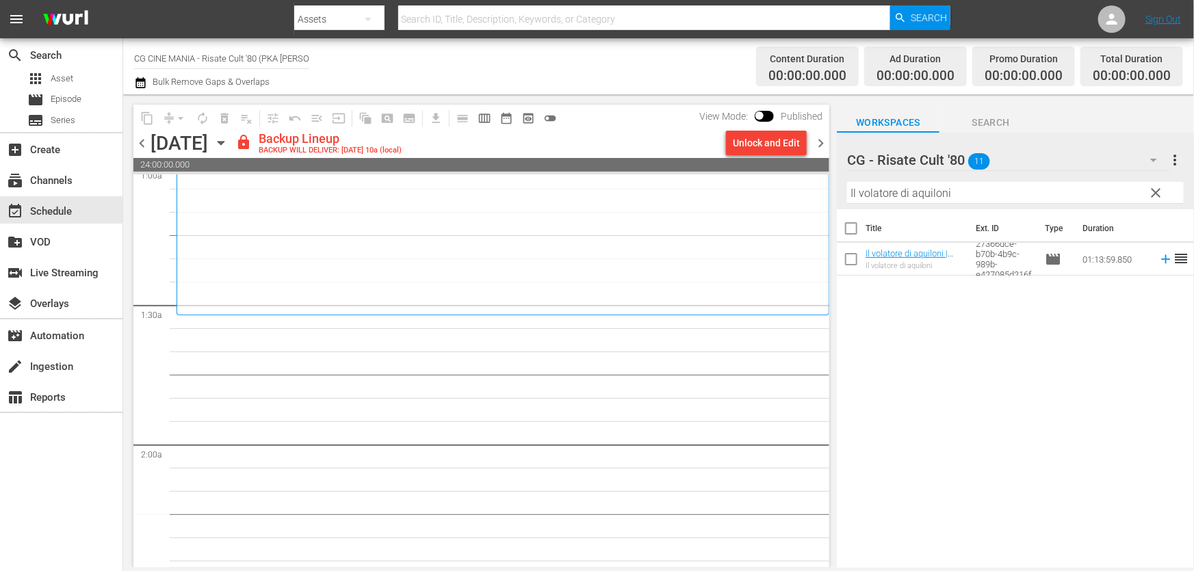
scroll to position [124, 0]
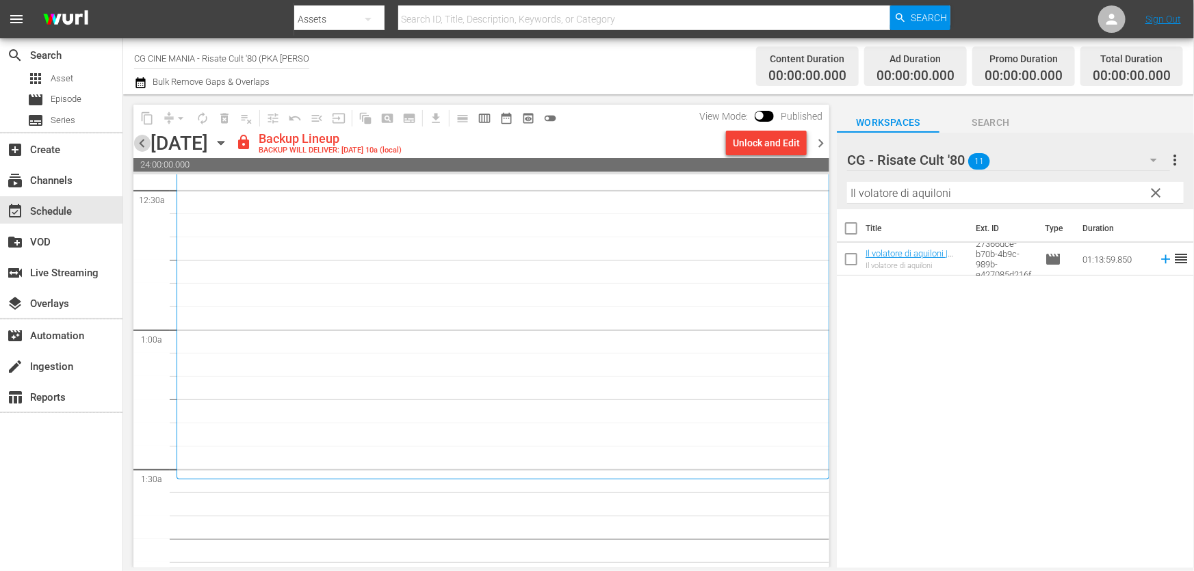
click at [137, 141] on span "chevron_left" at bounding box center [141, 143] width 17 height 17
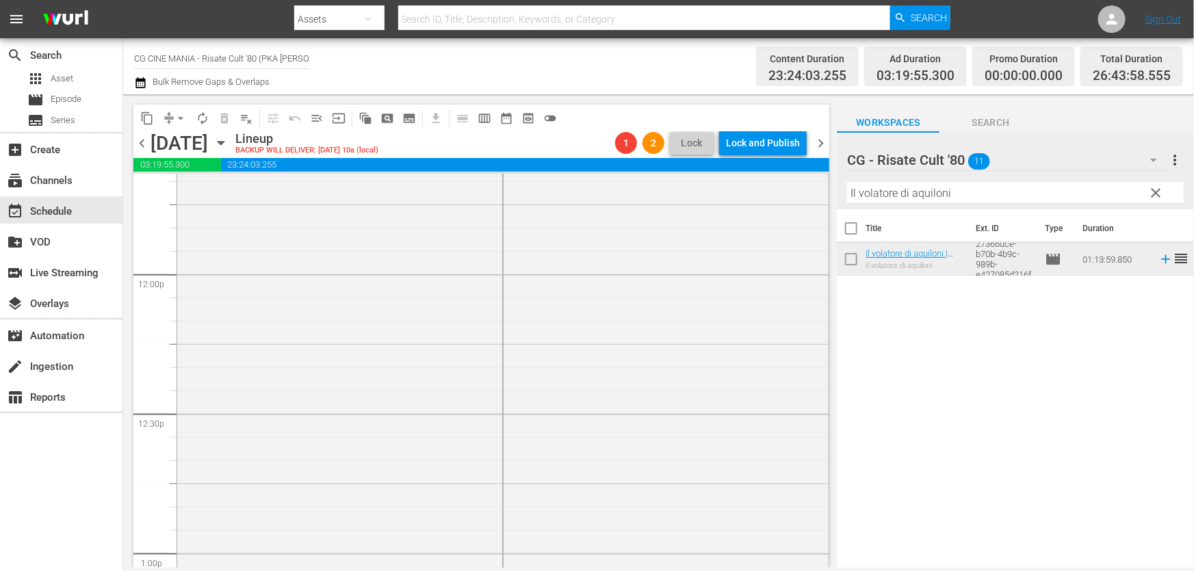
scroll to position [3130, 0]
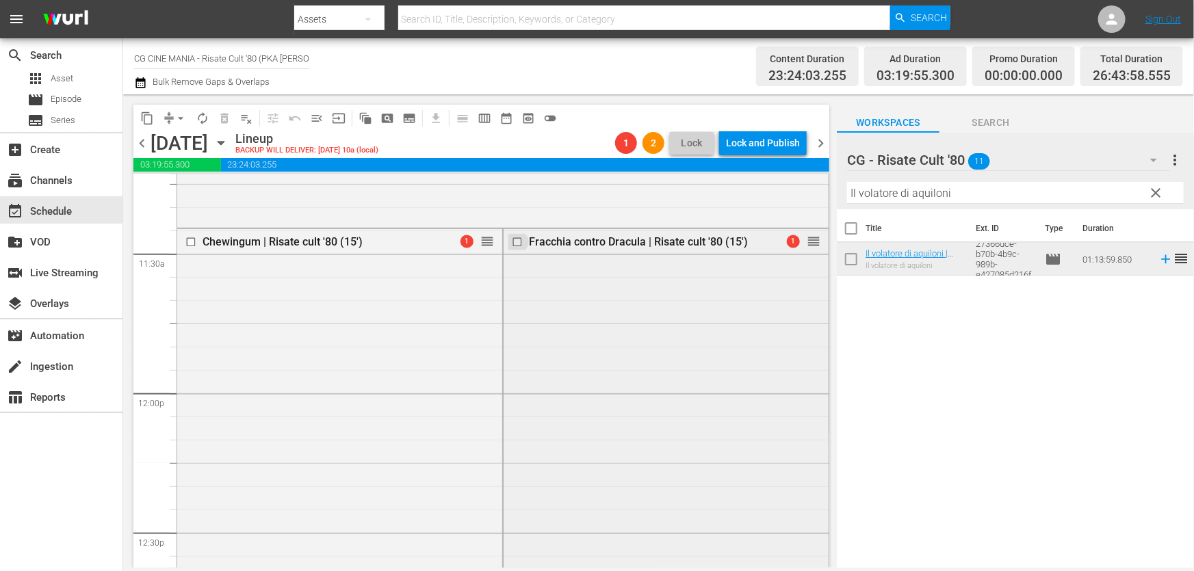
click at [513, 243] on input "checkbox" at bounding box center [519, 242] width 14 height 12
click at [225, 118] on span "delete_forever_outlined" at bounding box center [225, 118] width 14 height 14
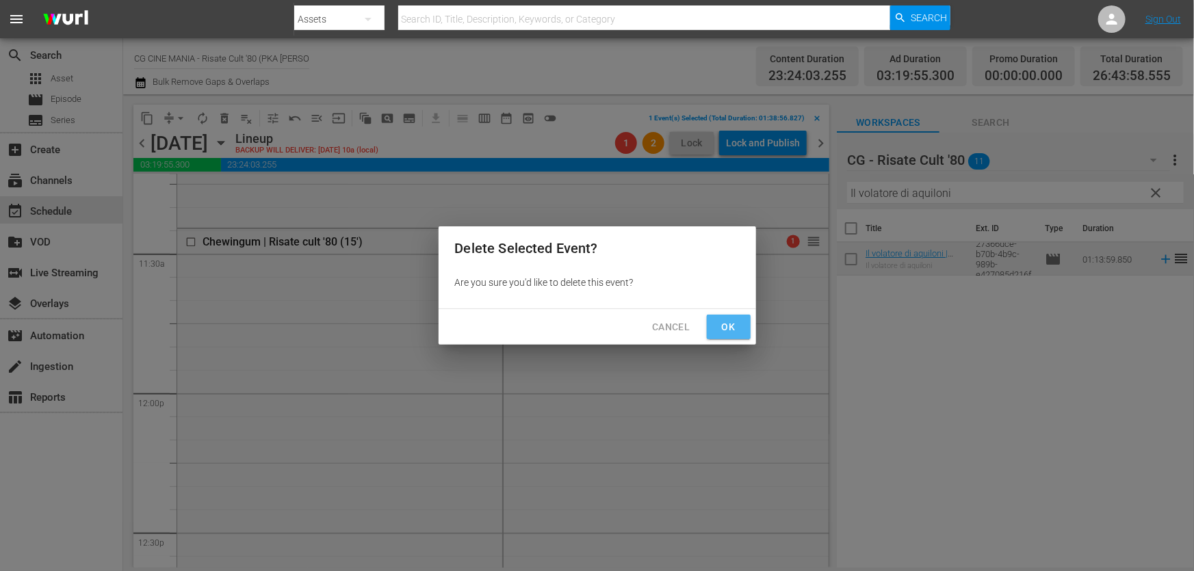
click at [715, 334] on button "Ok" at bounding box center [729, 327] width 44 height 25
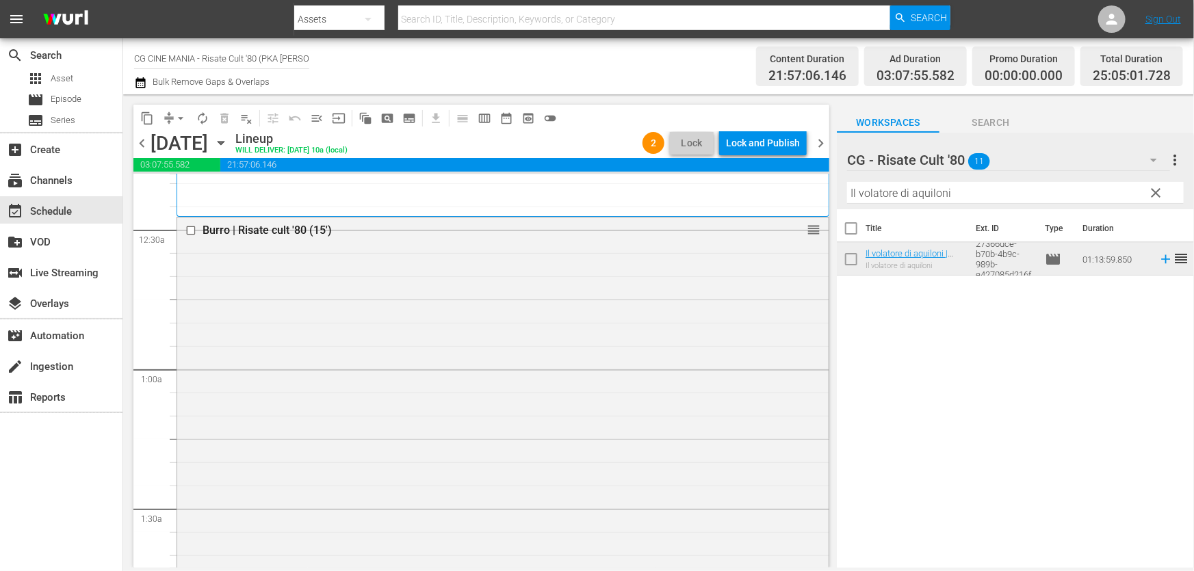
scroll to position [0, 0]
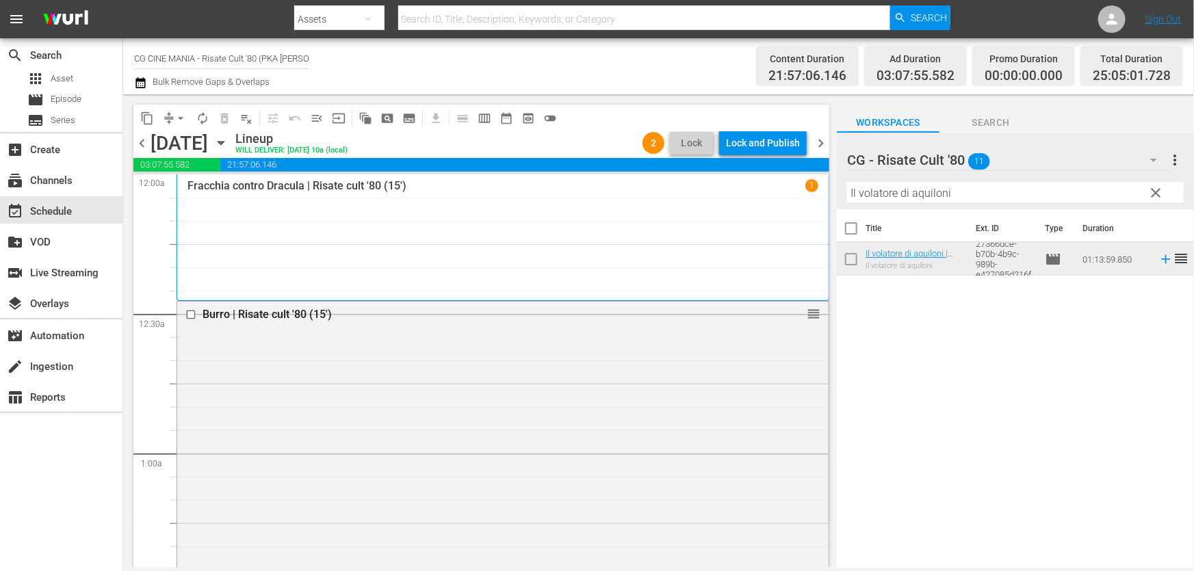
click at [140, 81] on icon "button" at bounding box center [140, 83] width 13 height 16
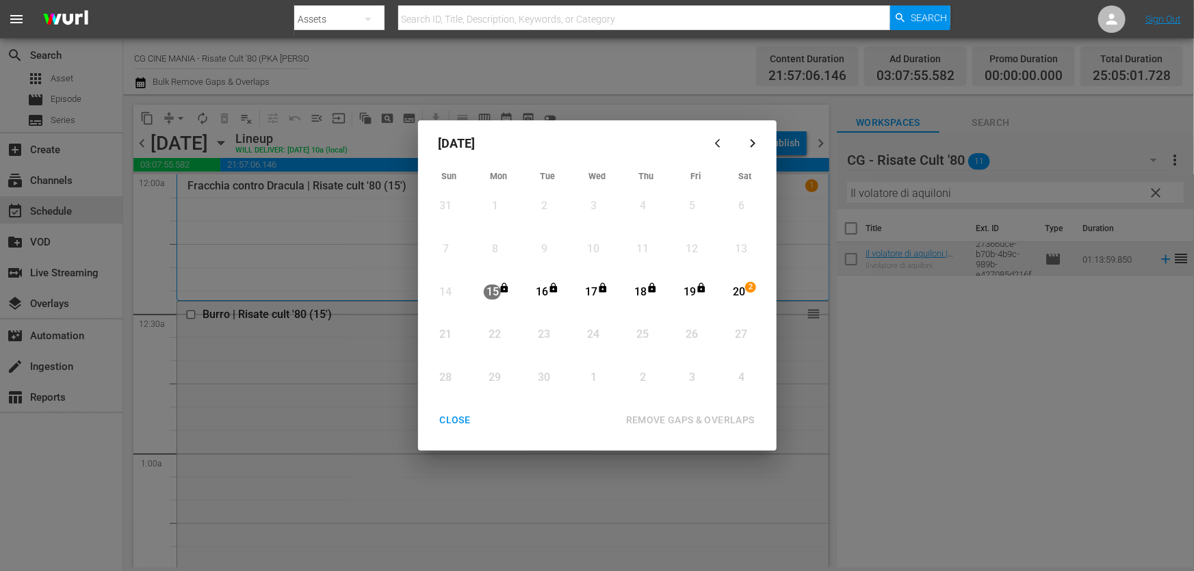
click at [733, 285] on div "20" at bounding box center [738, 293] width 17 height 16
click at [721, 431] on button "REMOVE GAPS & OVERLAPS" at bounding box center [689, 420] width 161 height 25
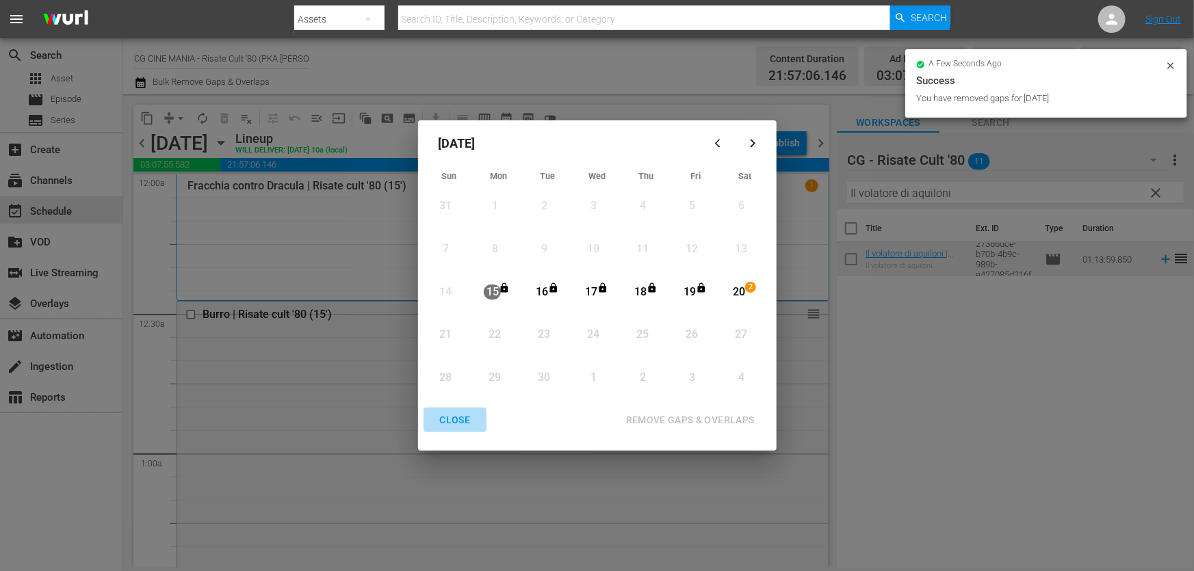
click at [459, 421] on div "CLOSE" at bounding box center [455, 420] width 53 height 17
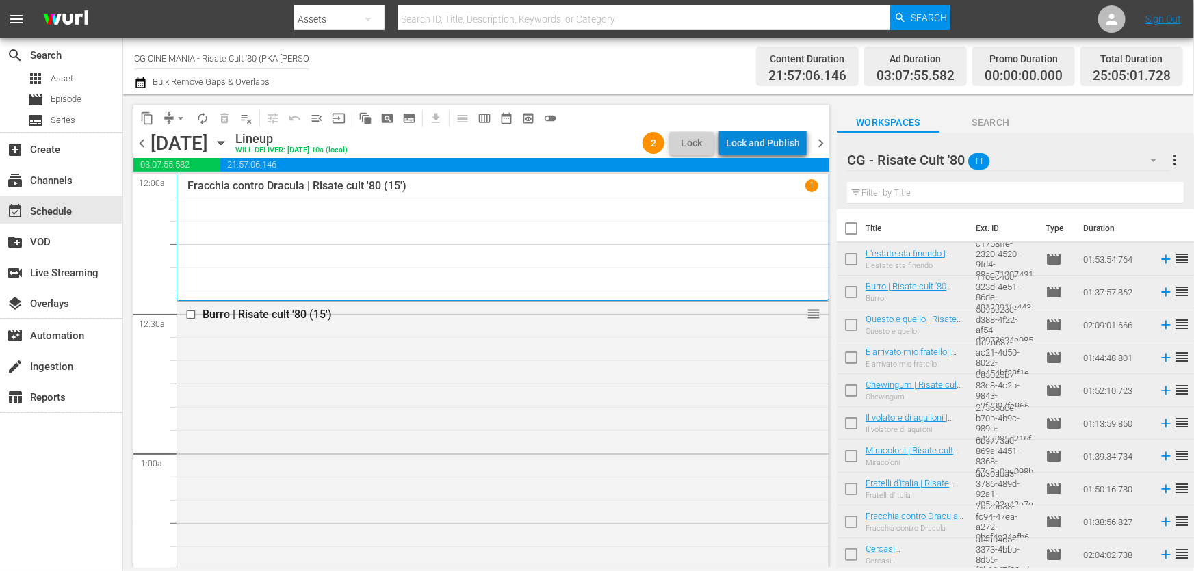
click at [791, 144] on div "Lock and Publish" at bounding box center [763, 143] width 74 height 25
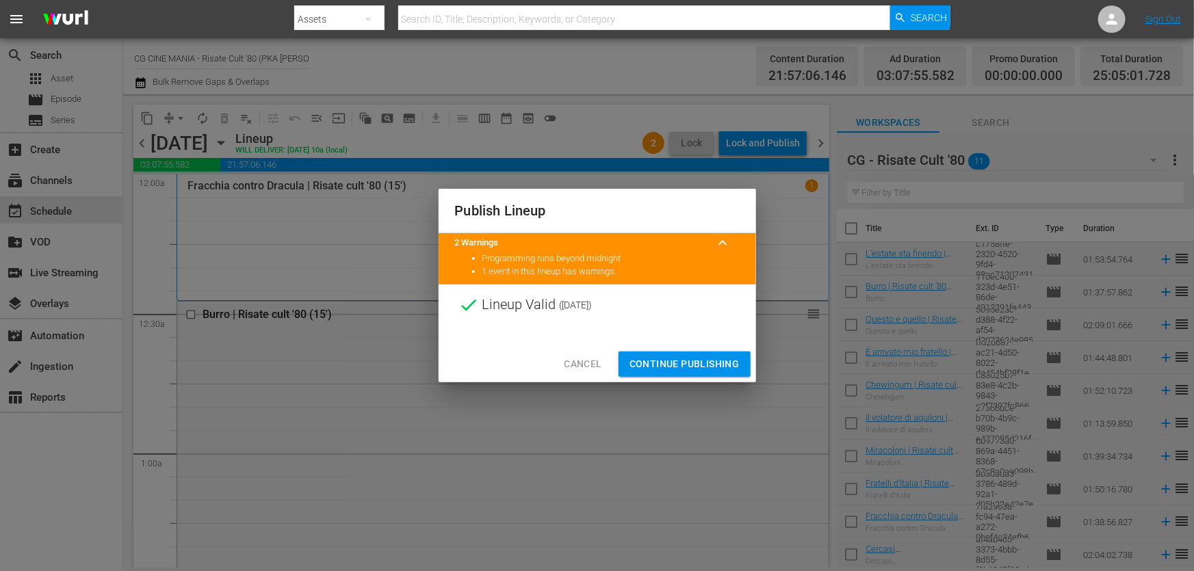
click at [726, 364] on span "Continue Publishing" at bounding box center [684, 364] width 110 height 17
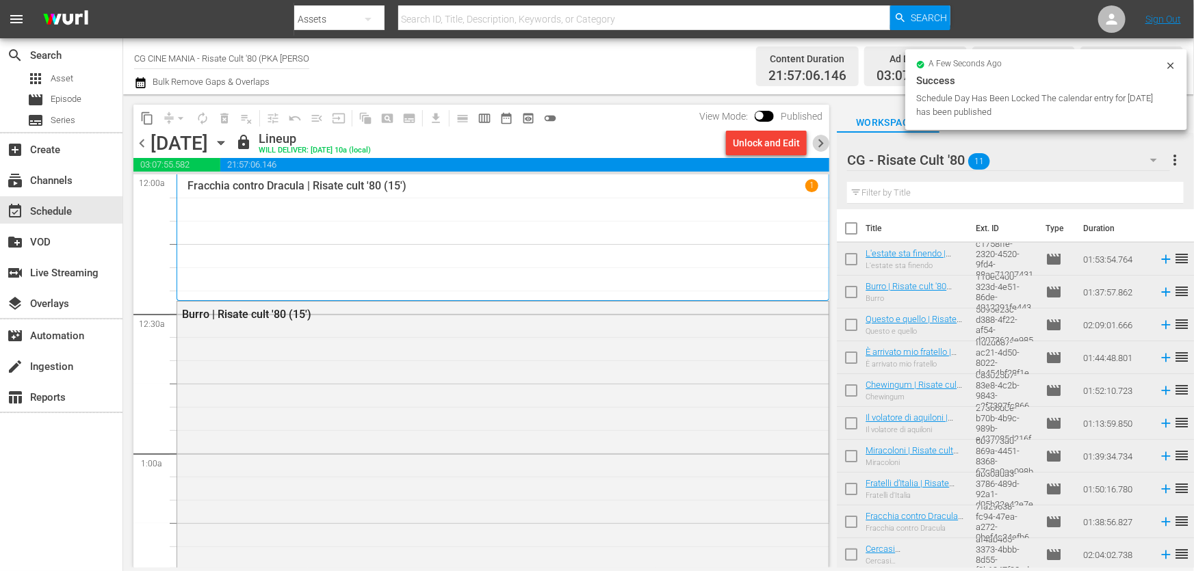
click at [819, 142] on span "chevron_right" at bounding box center [820, 143] width 17 height 17
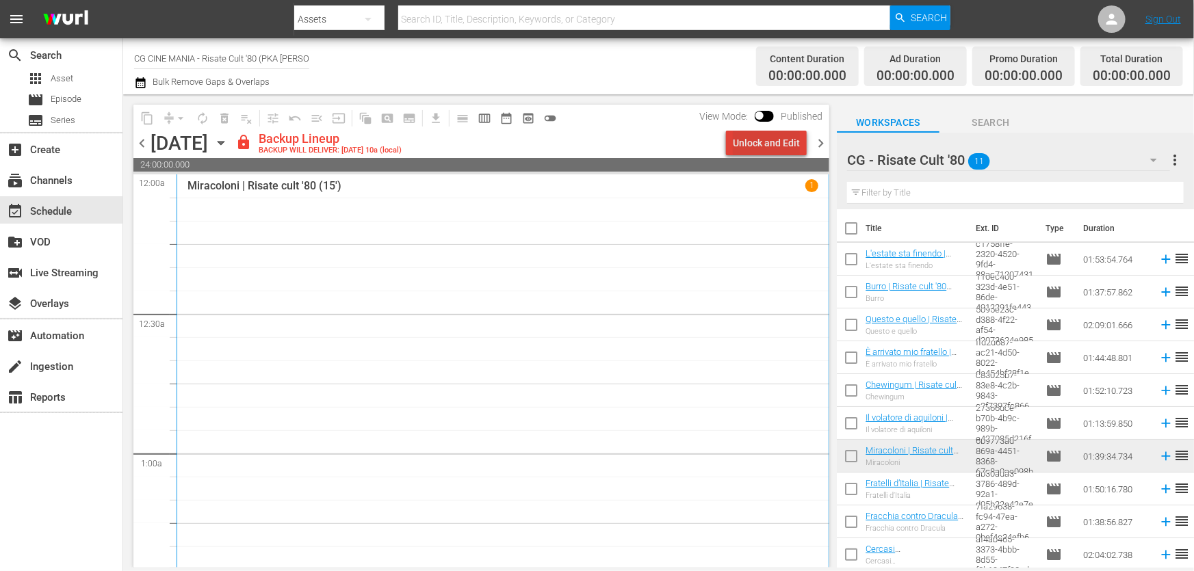
click at [779, 137] on div "Unlock and Edit" at bounding box center [766, 143] width 67 height 25
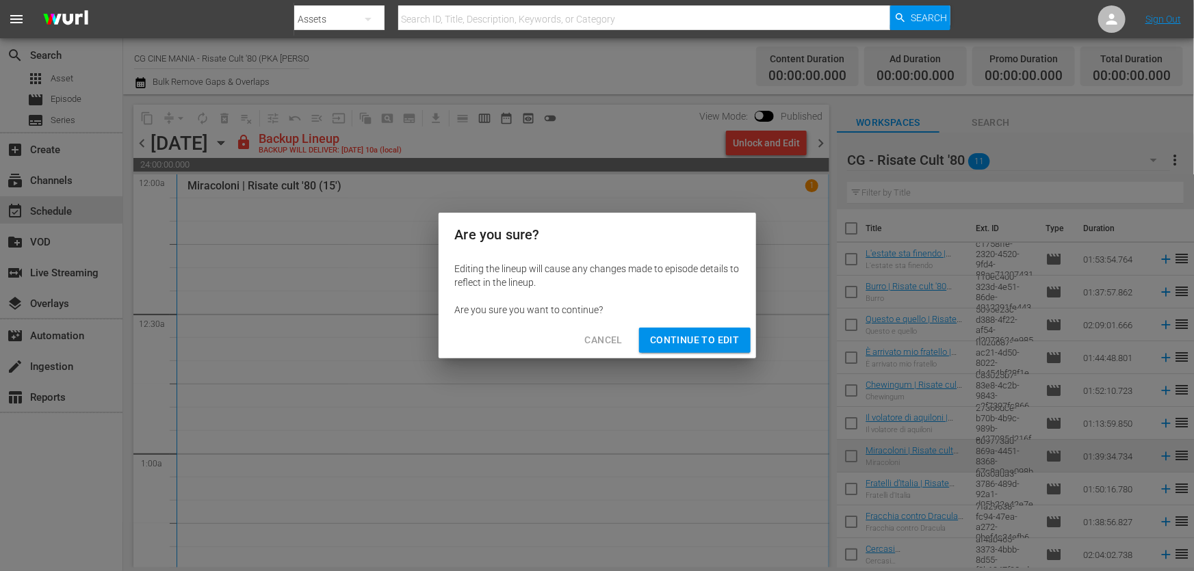
click at [712, 338] on span "Continue to Edit" at bounding box center [694, 340] width 89 height 17
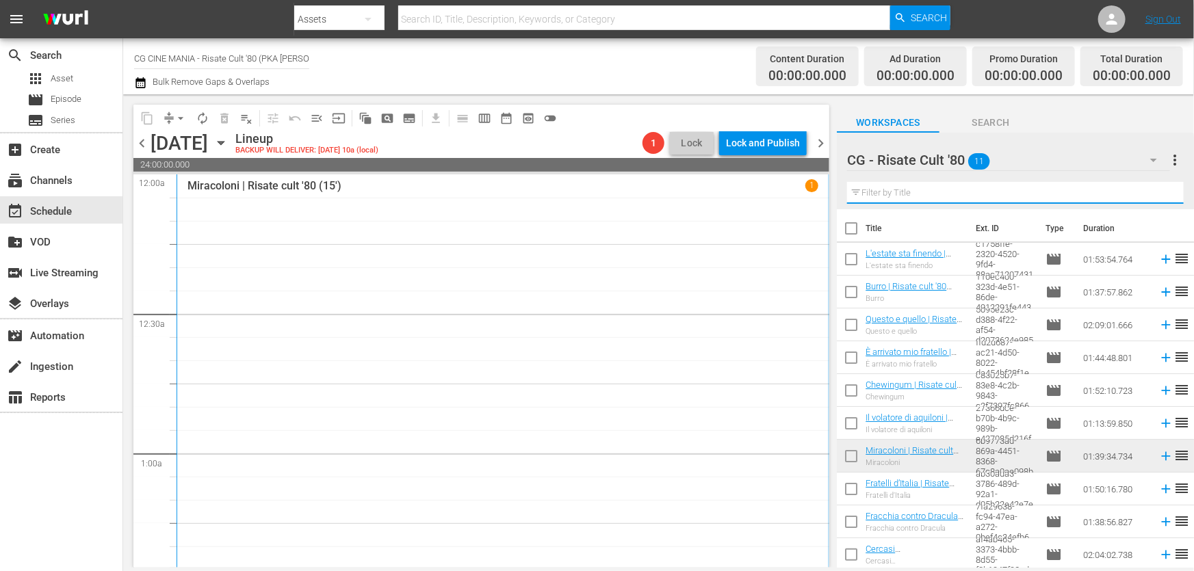
click at [931, 183] on input "text" at bounding box center [1015, 193] width 337 height 22
paste input "Fracchia contro Dracula"
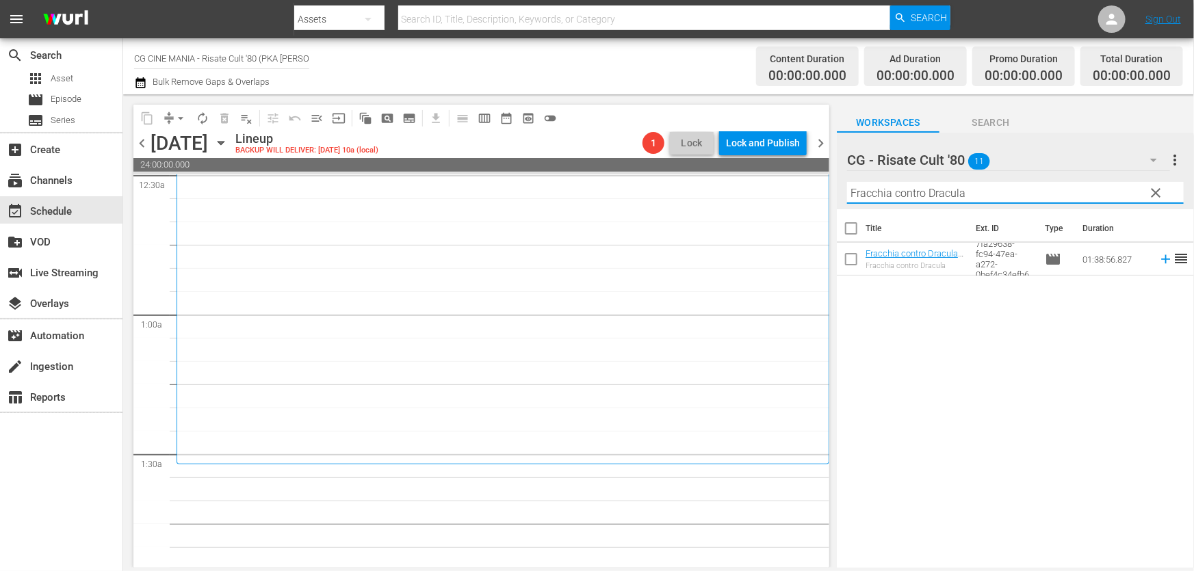
scroll to position [373, 0]
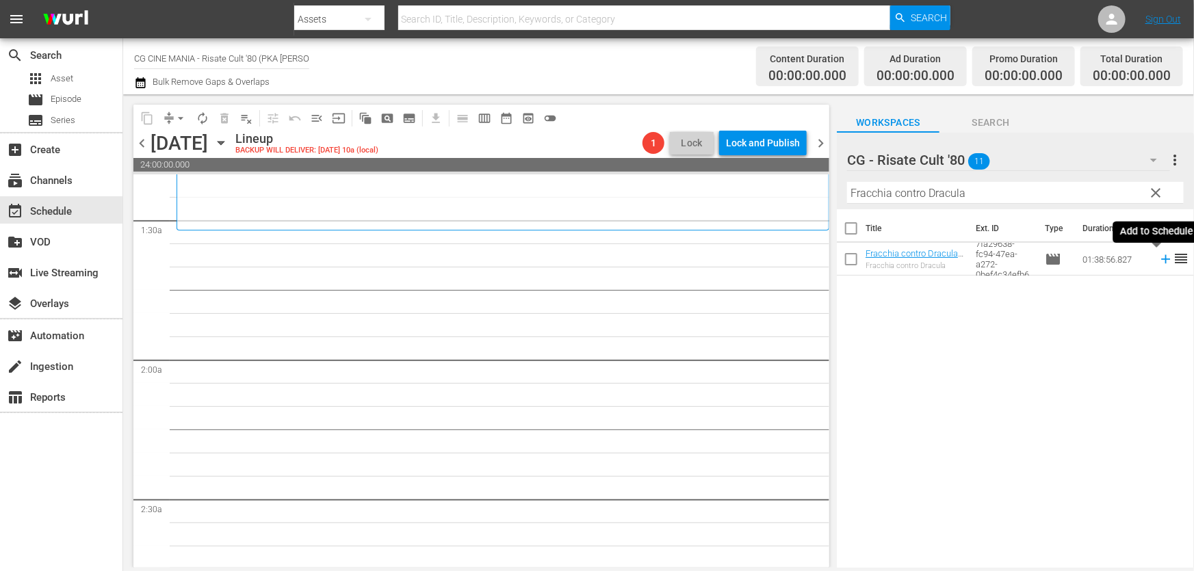
click at [1158, 256] on icon at bounding box center [1165, 259] width 15 height 15
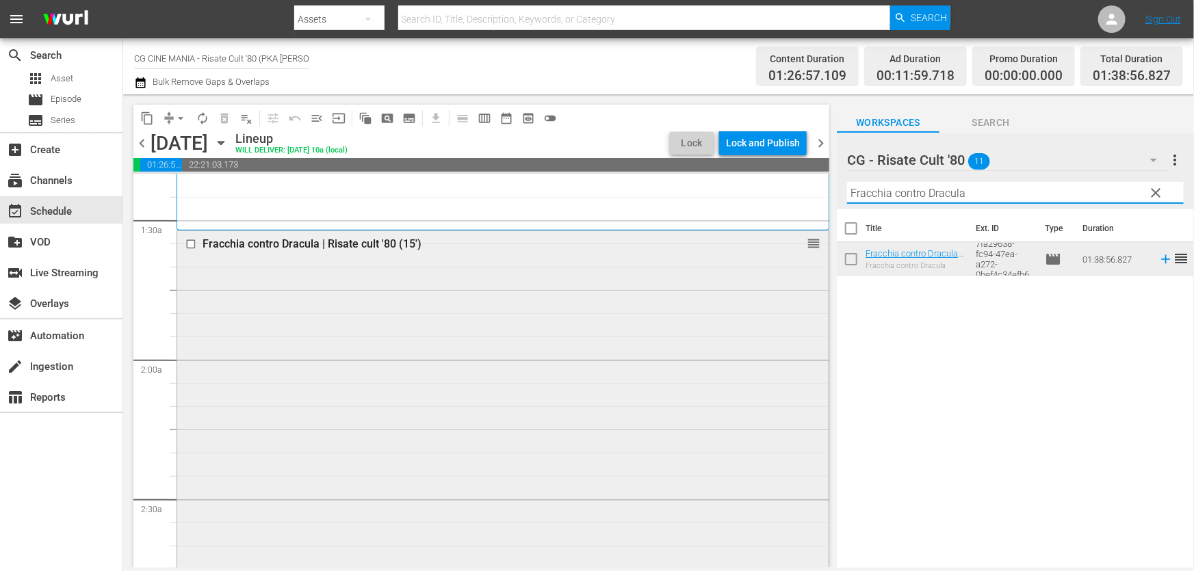
drag, startPoint x: 971, startPoint y: 198, endPoint x: 456, endPoint y: 314, distance: 527.8
click at [457, 315] on div "content_copy compress arrow_drop_down autorenew_outlined delete_forever_outline…" at bounding box center [658, 330] width 1070 height 473
paste input "Il volatore di aquiloni"
drag, startPoint x: 886, startPoint y: 211, endPoint x: 520, endPoint y: 297, distance: 376.6
click at [651, 263] on div "content_copy compress arrow_drop_down autorenew_outlined delete_forever_outline…" at bounding box center [658, 330] width 1070 height 473
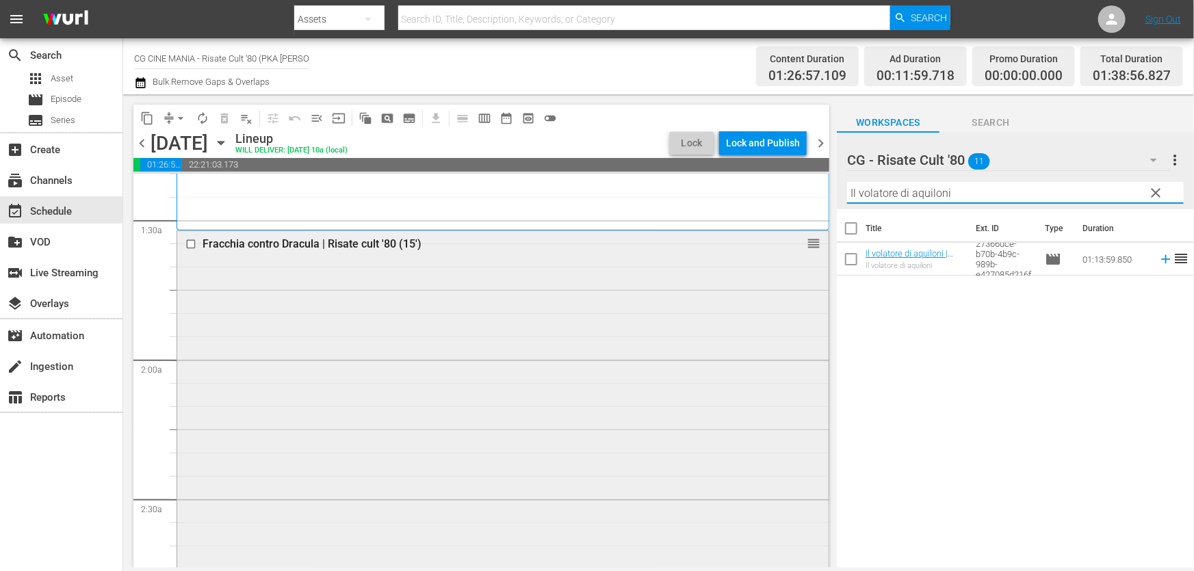
paste input "Miraco"
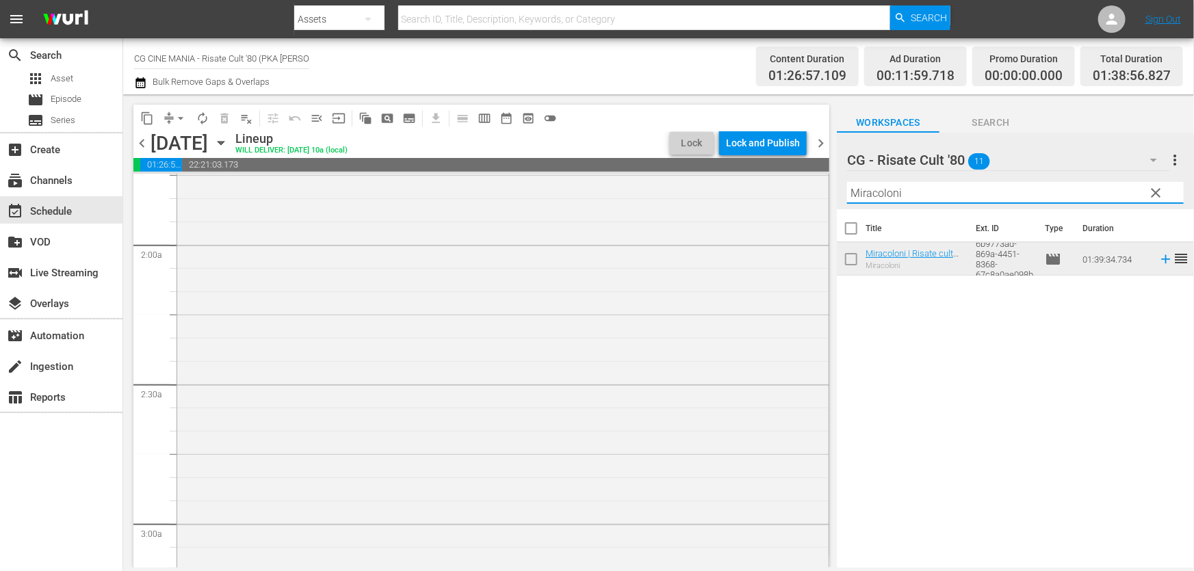
scroll to position [746, 0]
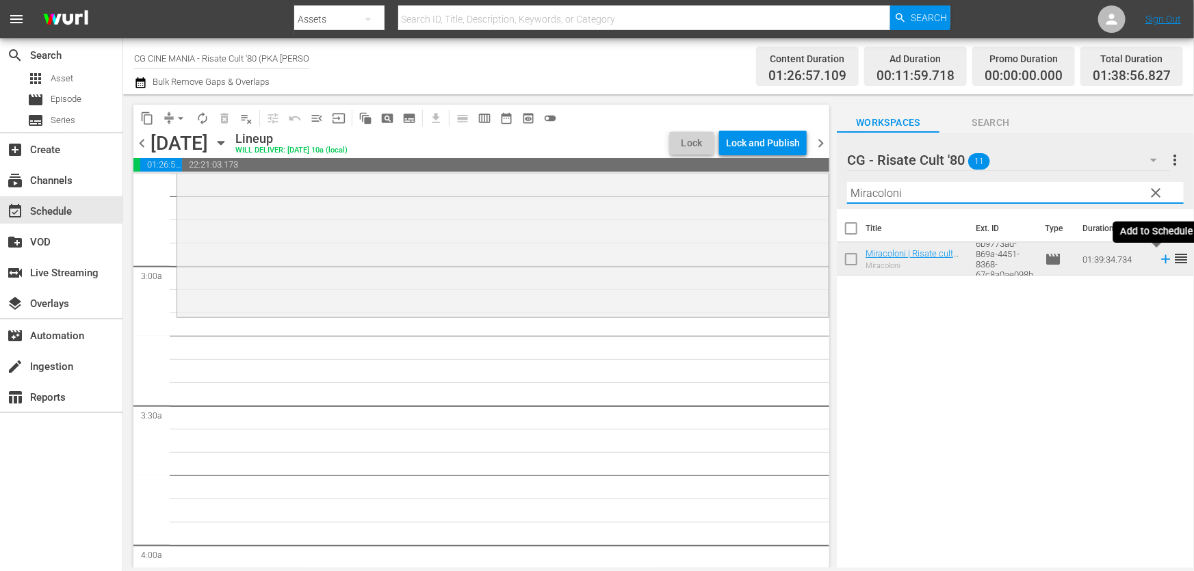
click at [1158, 262] on icon at bounding box center [1165, 259] width 15 height 15
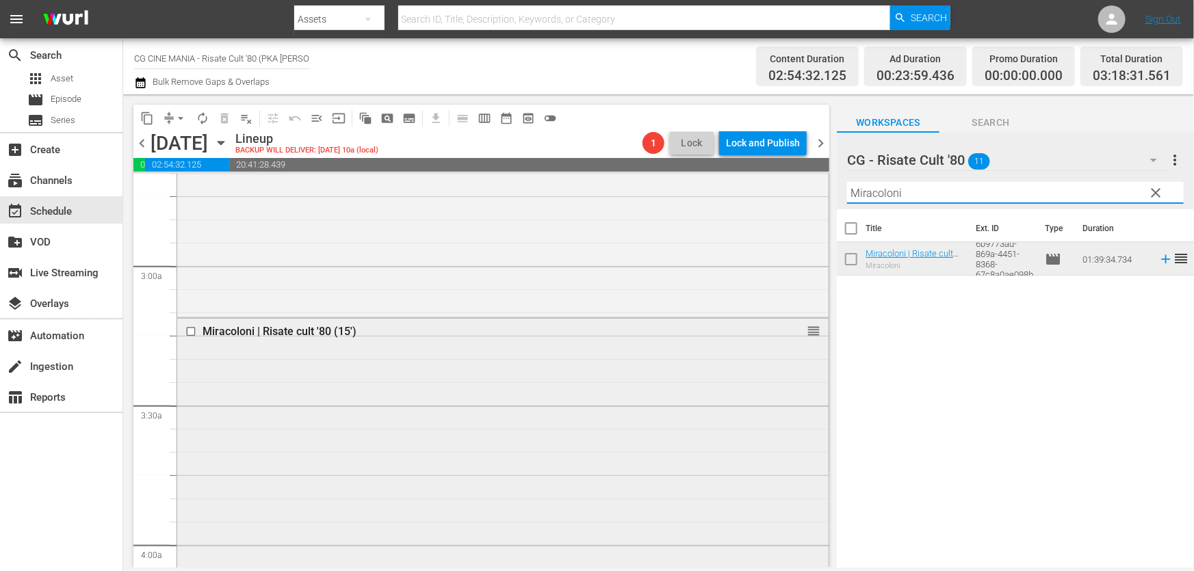
drag, startPoint x: 1003, startPoint y: 189, endPoint x: 650, endPoint y: 318, distance: 375.6
click at [577, 296] on div "content_copy compress arrow_drop_down autorenew_outlined delete_forever_outline…" at bounding box center [658, 330] width 1070 height 473
paste input "Burro"
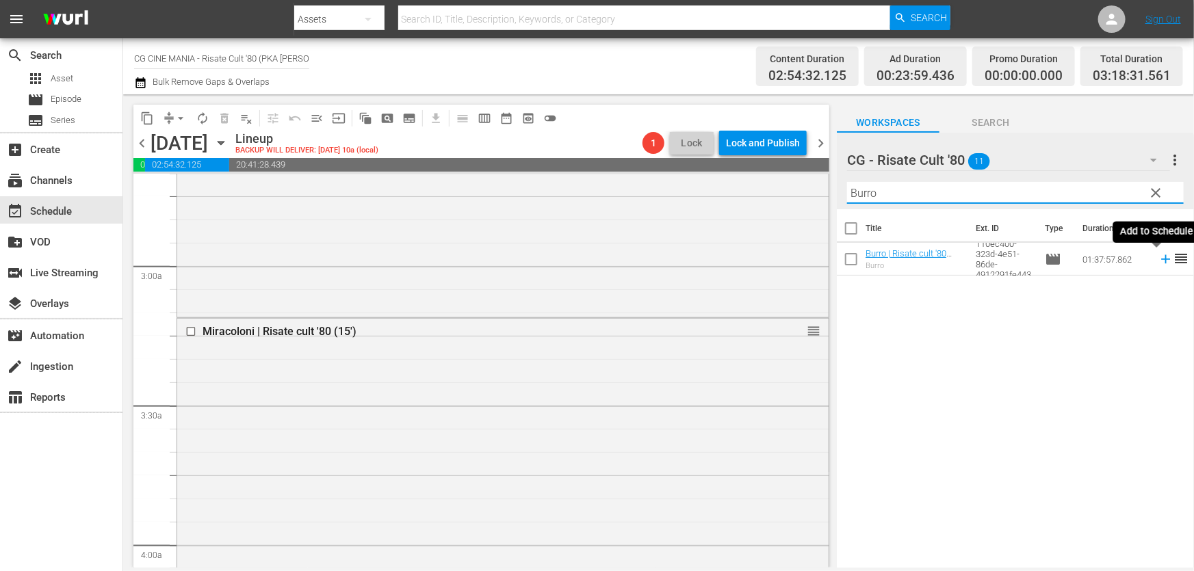
click at [1158, 258] on icon at bounding box center [1165, 259] width 15 height 15
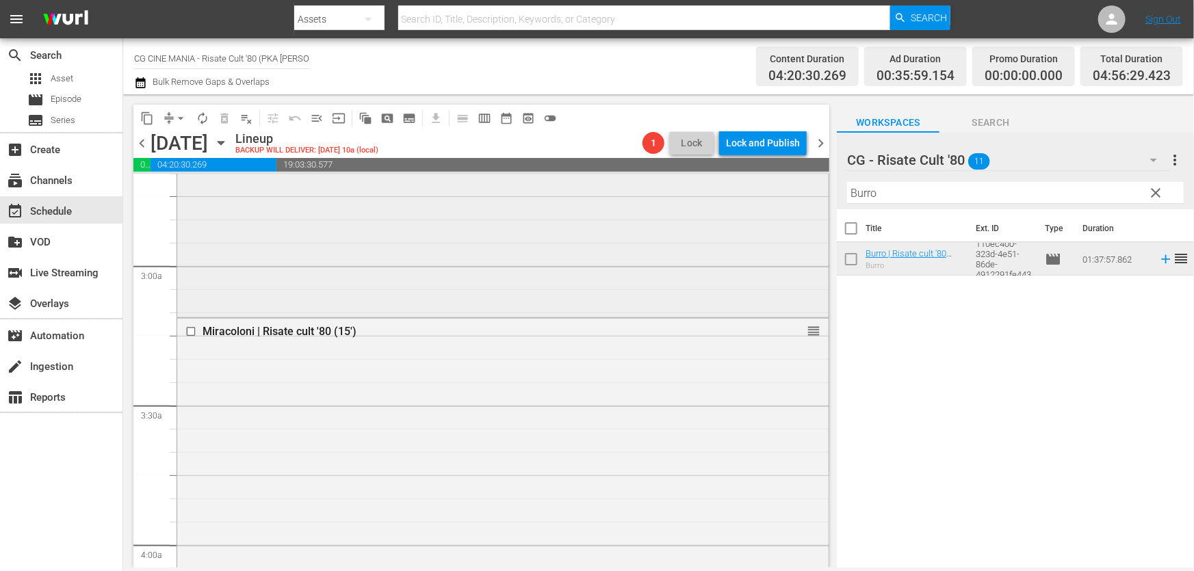
drag, startPoint x: 724, startPoint y: 260, endPoint x: 512, endPoint y: 313, distance: 218.6
click at [537, 306] on div "content_copy compress arrow_drop_down autorenew_outlined delete_forever_outline…" at bounding box center [658, 330] width 1070 height 473
paste input "Cercasi [DEMOGRAPHIC_DATA]"
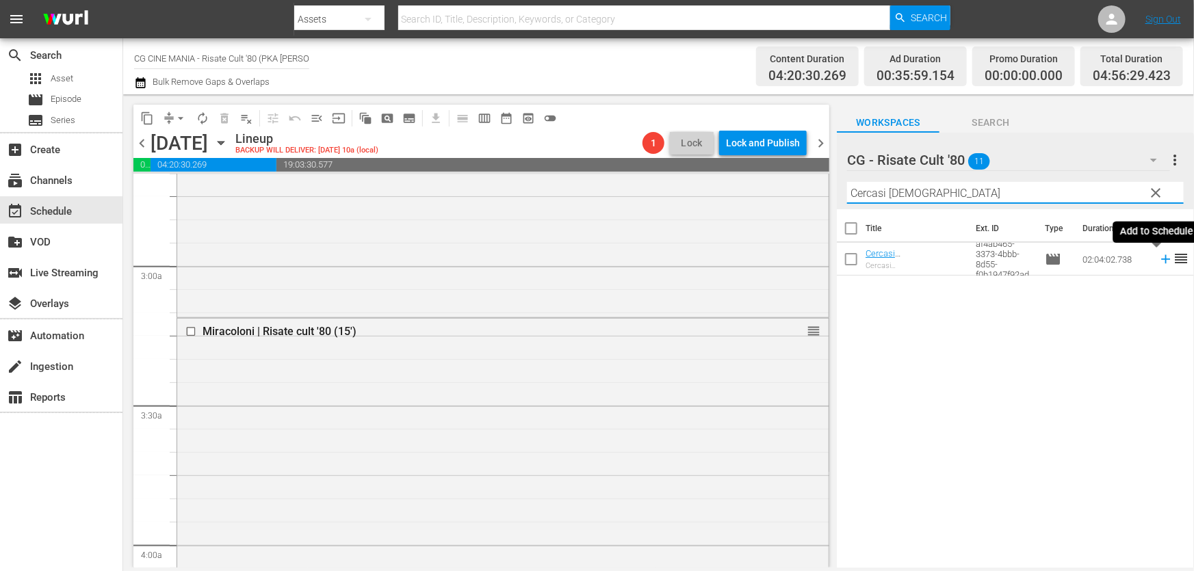
click at [1161, 260] on icon at bounding box center [1165, 259] width 9 height 9
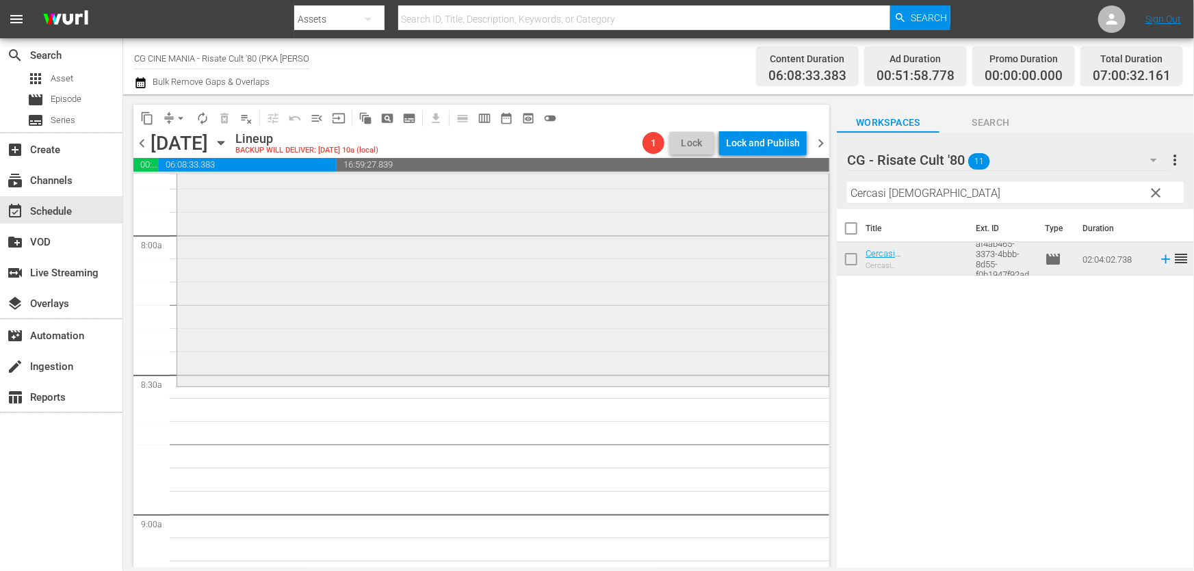
scroll to position [2176, 0]
drag, startPoint x: 950, startPoint y: 194, endPoint x: 557, endPoint y: 282, distance: 403.1
click at [607, 266] on div "content_copy compress arrow_drop_down autorenew_outlined delete_forever_outline…" at bounding box center [658, 330] width 1070 height 473
paste input "hewingum"
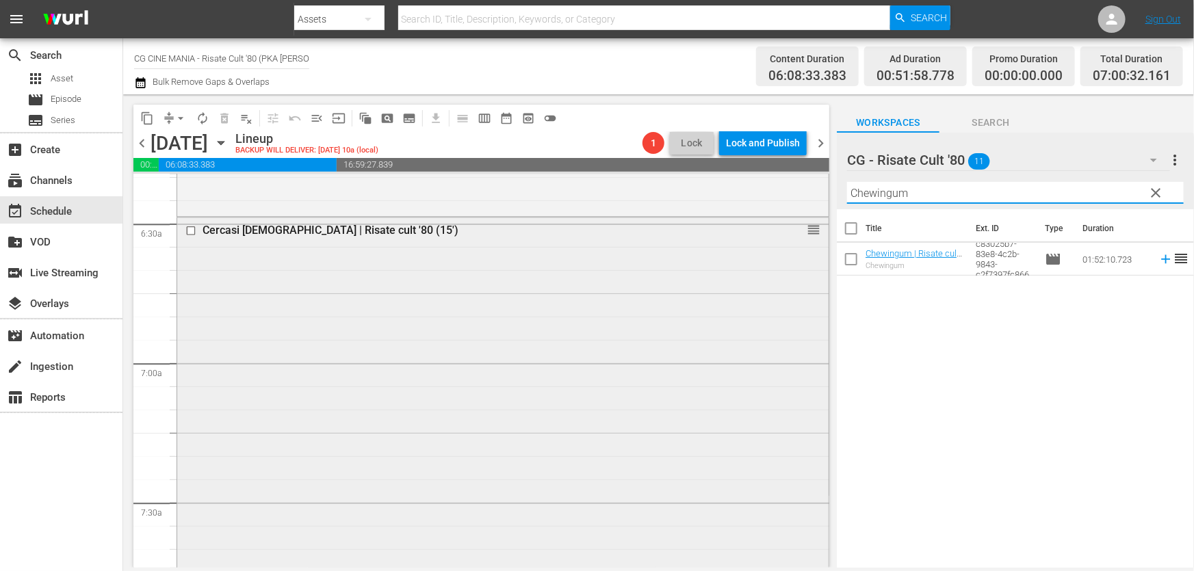
scroll to position [1616, 0]
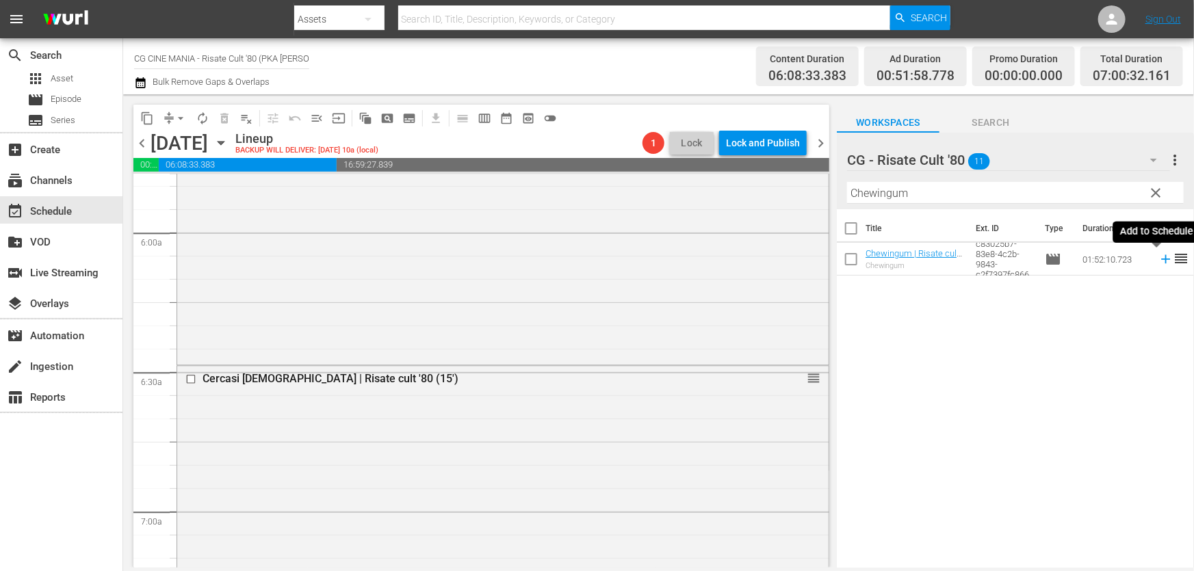
click at [1158, 259] on icon at bounding box center [1165, 259] width 15 height 15
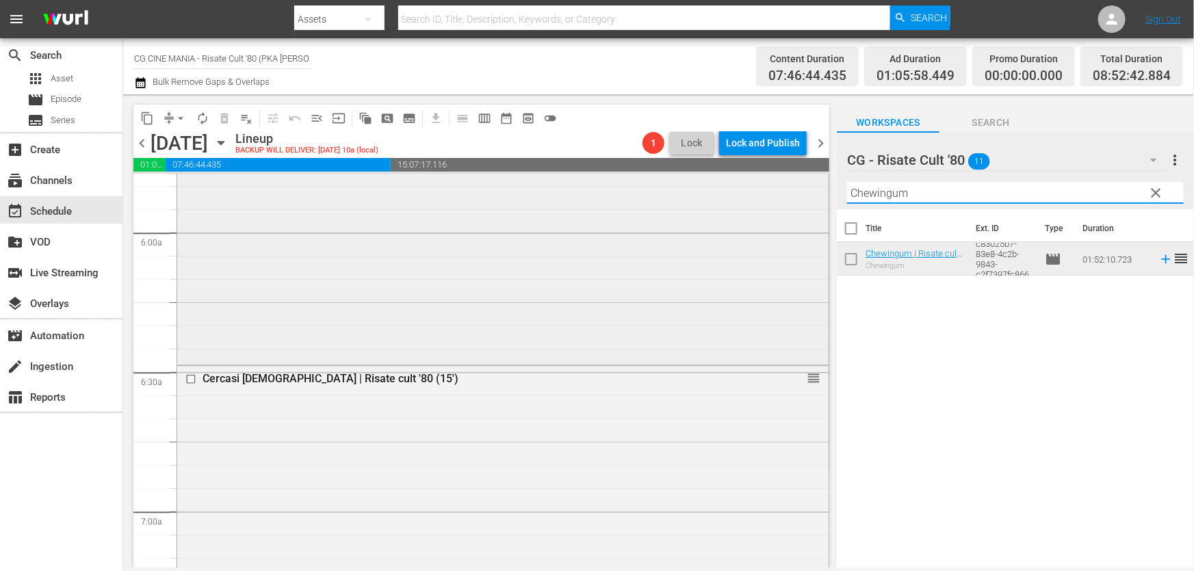
drag, startPoint x: 975, startPoint y: 187, endPoint x: 460, endPoint y: 322, distance: 531.9
click at [467, 315] on div "content_copy compress arrow_drop_down autorenew_outlined delete_forever_outline…" at bounding box center [658, 330] width 1070 height 473
paste input "Fratelli d’Italia"
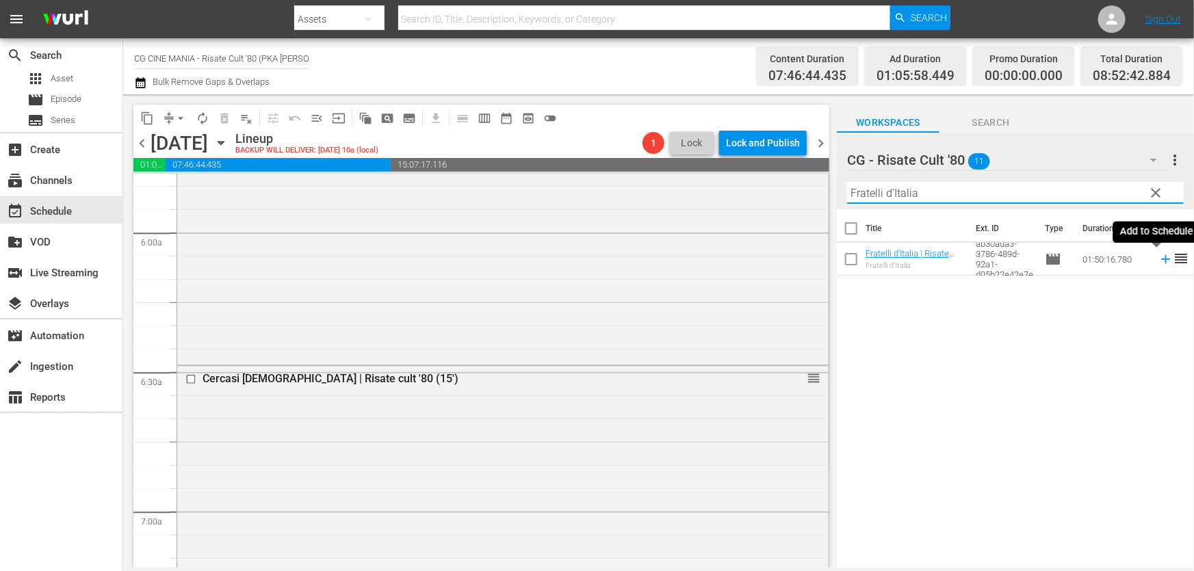
click at [1158, 261] on icon at bounding box center [1165, 259] width 15 height 15
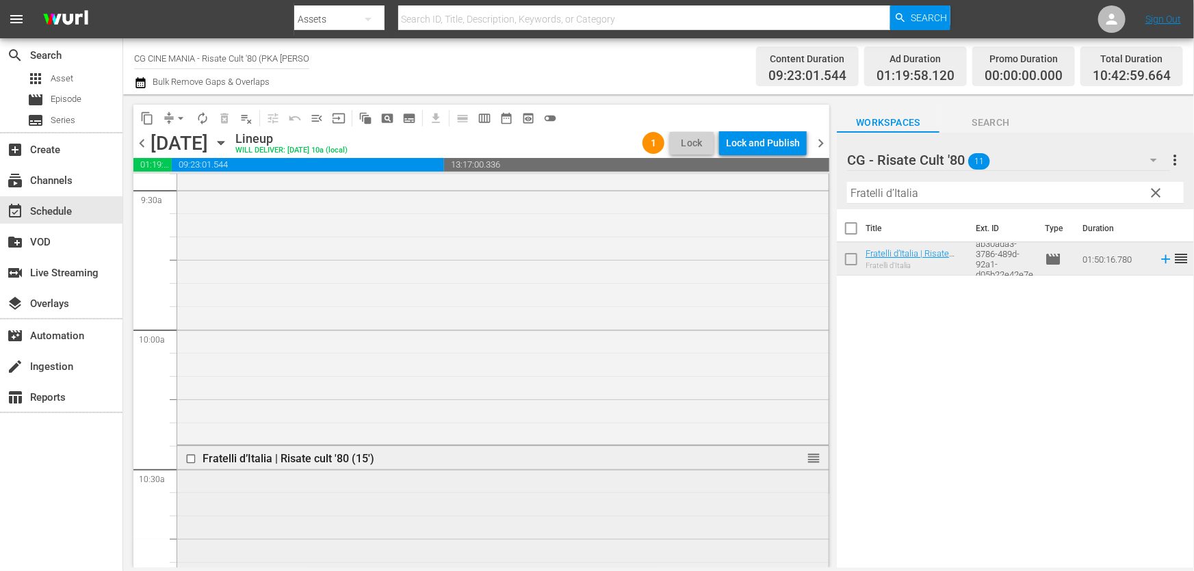
scroll to position [2797, 0]
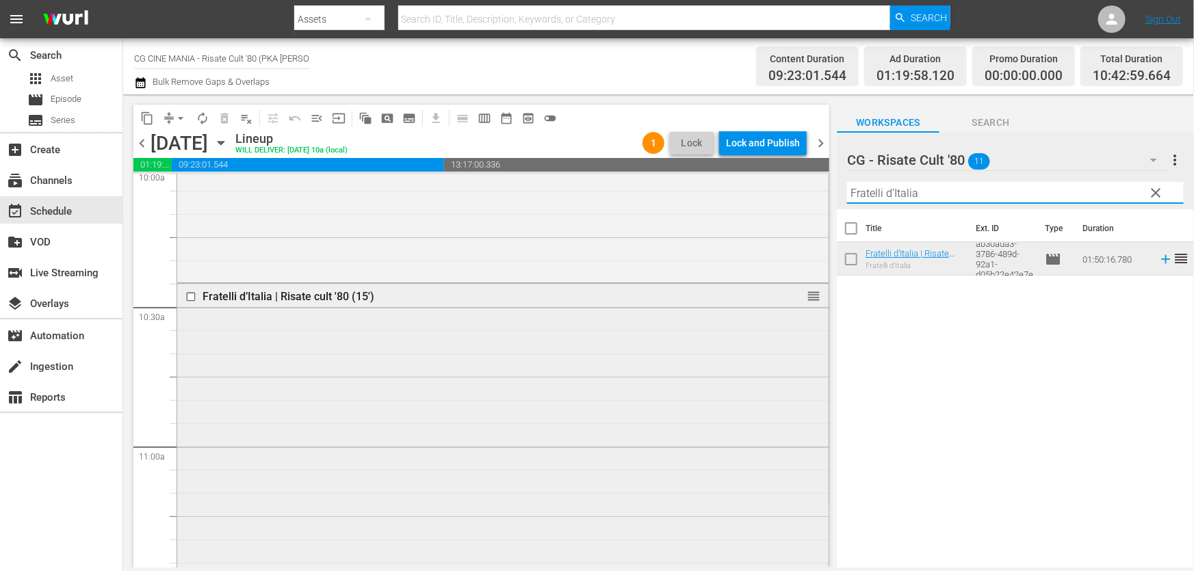
drag, startPoint x: 984, startPoint y: 189, endPoint x: 374, endPoint y: 290, distance: 618.4
click at [408, 282] on div "content_copy compress arrow_drop_down autorenew_outlined delete_forever_outline…" at bounding box center [658, 330] width 1070 height 473
paste input "QUESTO E QUELLO"
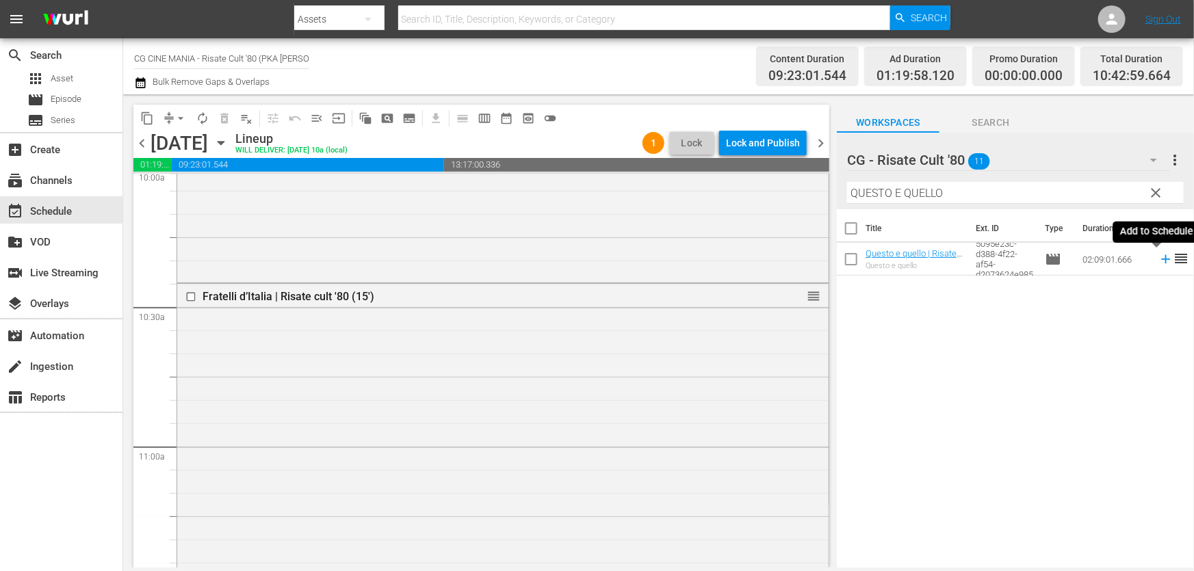
click at [1158, 259] on icon at bounding box center [1165, 259] width 15 height 15
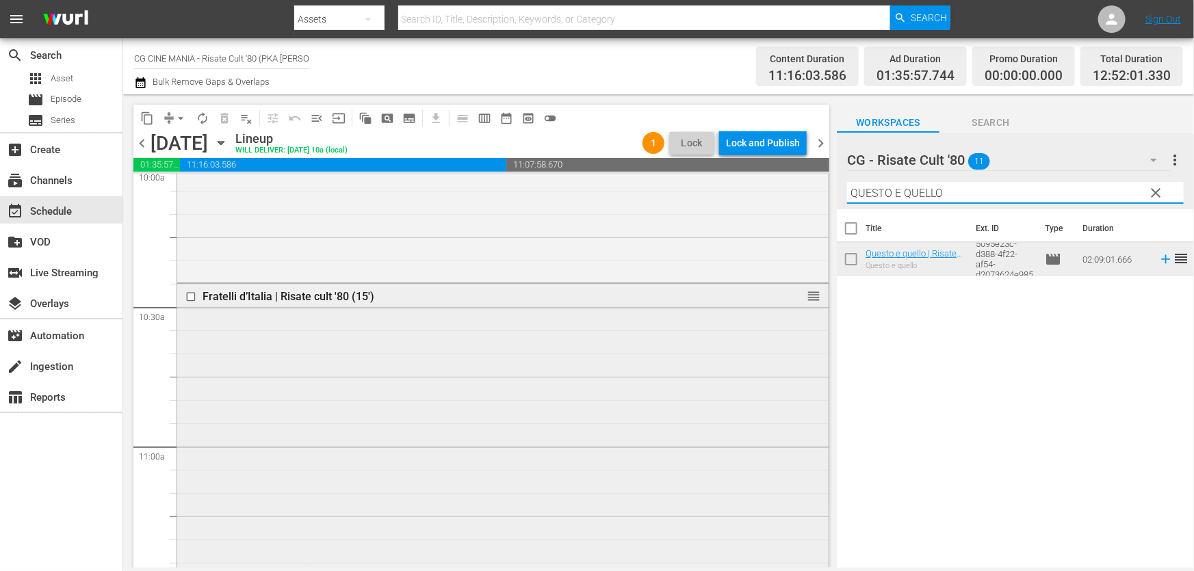
drag, startPoint x: 975, startPoint y: 191, endPoint x: 289, endPoint y: 314, distance: 696.3
click at [388, 300] on div "content_copy compress arrow_drop_down autorenew_outlined delete_forever_outline…" at bounding box center [658, 330] width 1070 height 473
paste input "UN POVERO RICC"
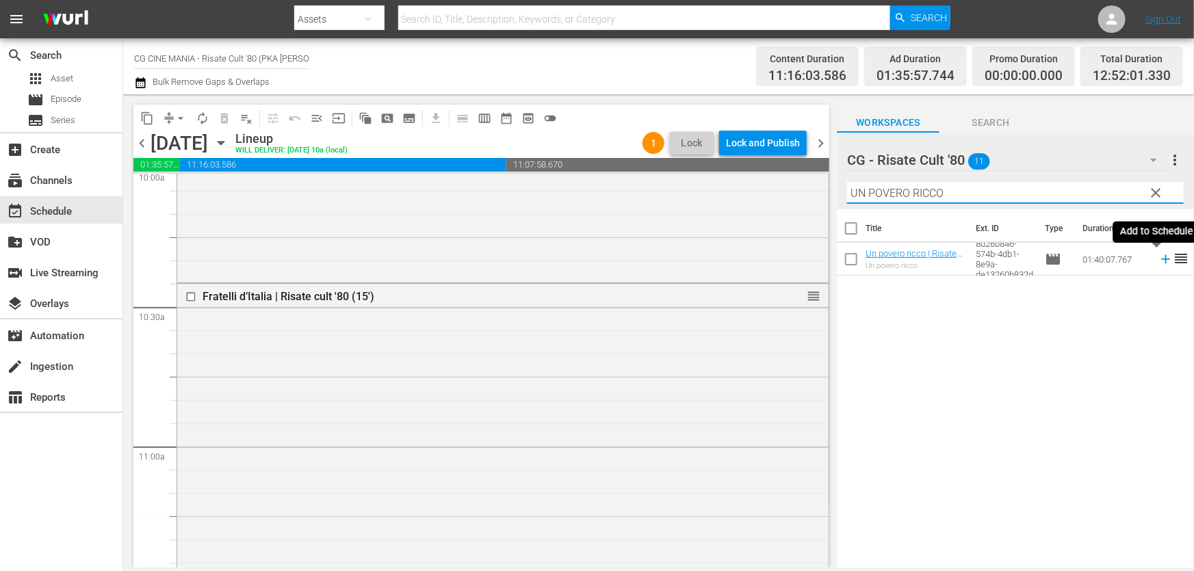
click at [1158, 258] on icon at bounding box center [1165, 259] width 15 height 15
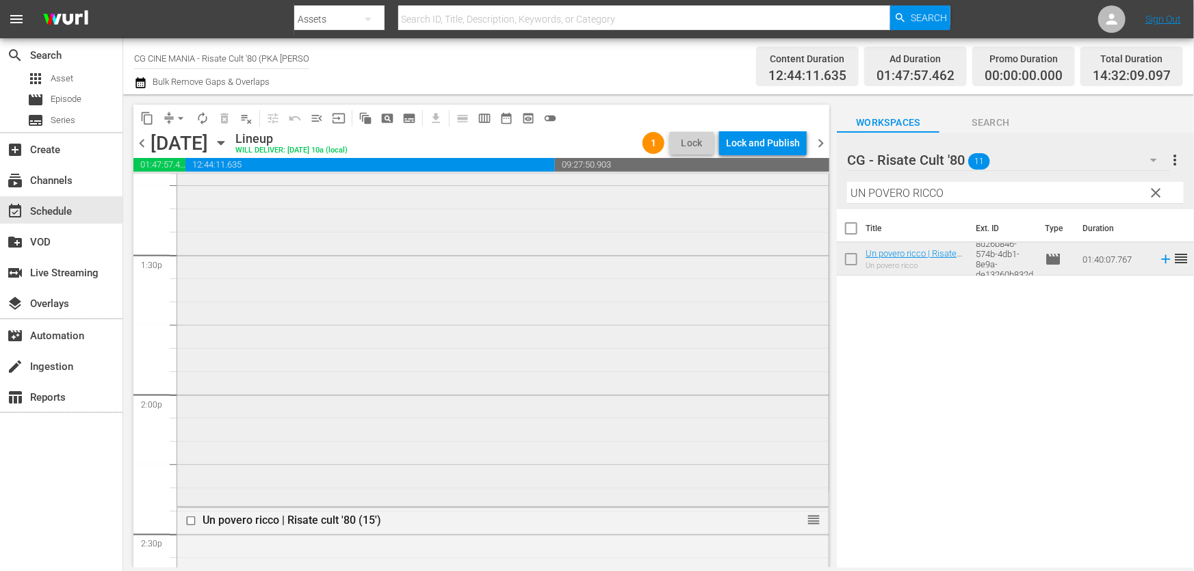
scroll to position [3855, 0]
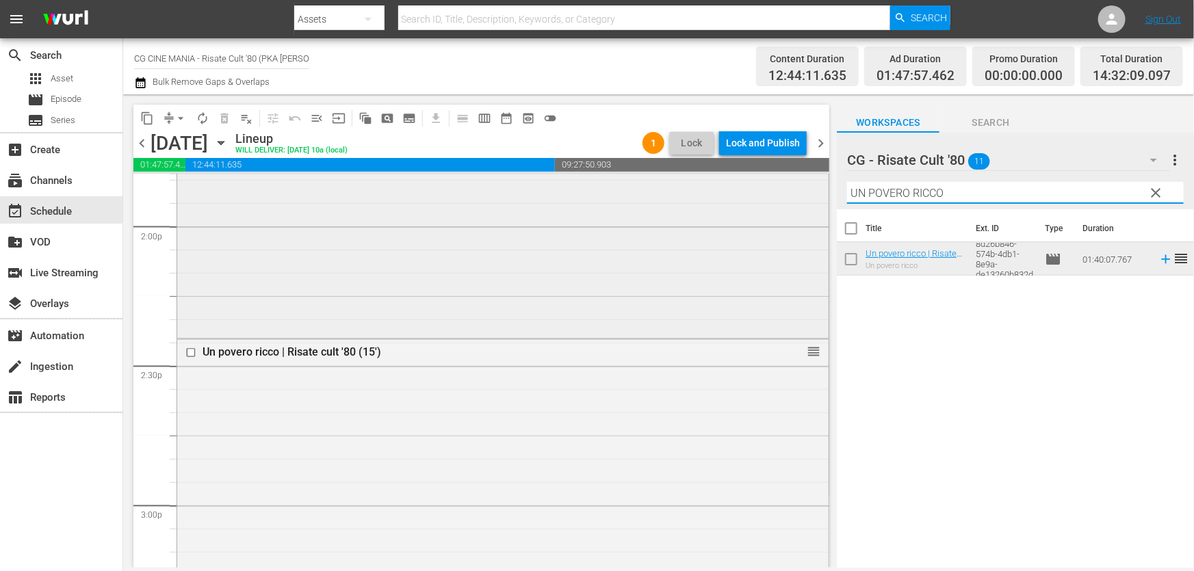
drag, startPoint x: 966, startPoint y: 191, endPoint x: 457, endPoint y: 265, distance: 515.0
click at [473, 263] on div "content_copy compress arrow_drop_down autorenew_outlined delete_forever_outline…" at bounding box center [658, 330] width 1070 height 473
paste input "È arrivato mio fratello"
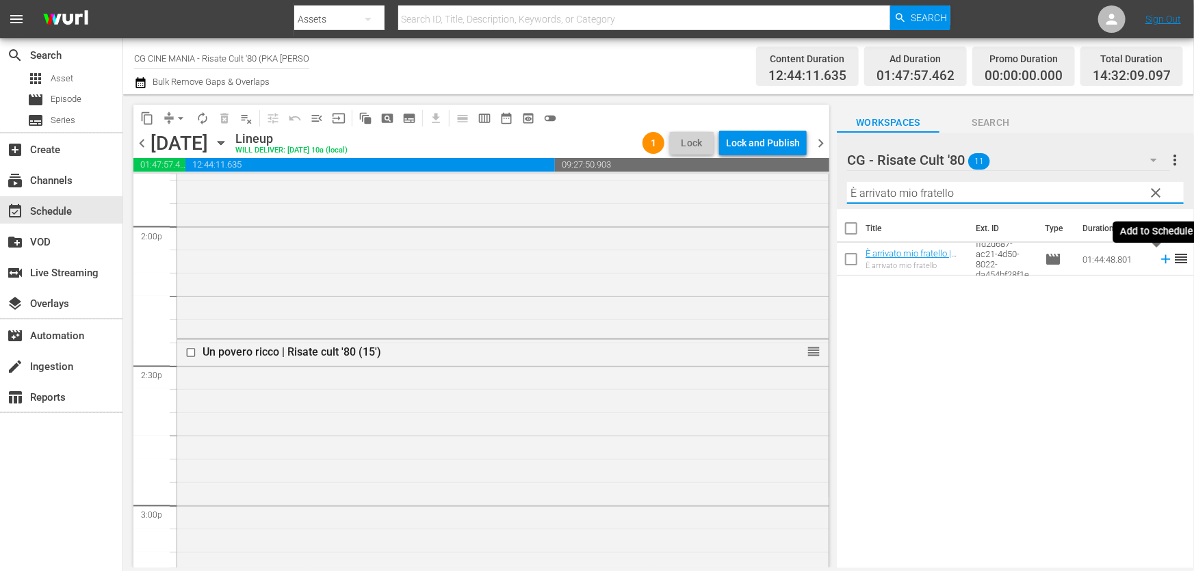
click at [1158, 256] on icon at bounding box center [1165, 259] width 15 height 15
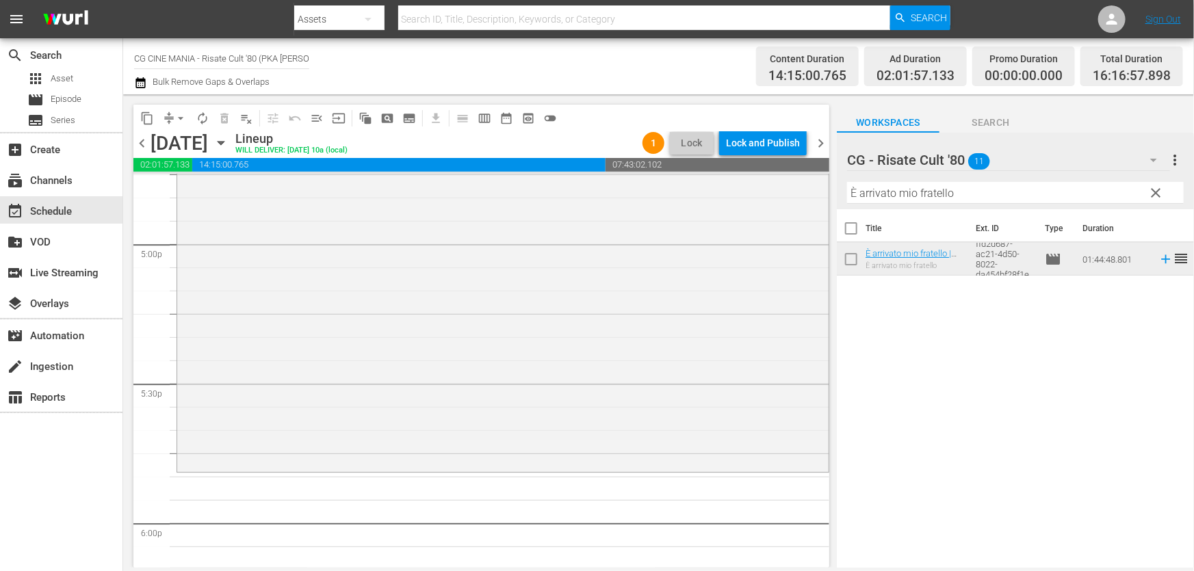
scroll to position [4849, 0]
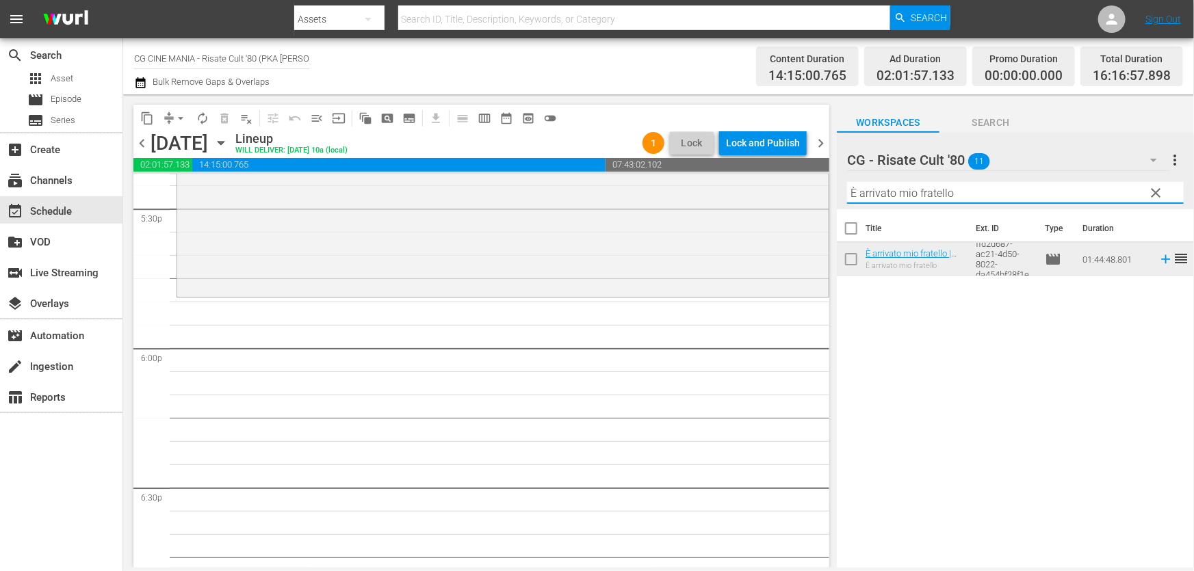
drag, startPoint x: 1005, startPoint y: 200, endPoint x: 341, endPoint y: 346, distance: 679.3
click at [412, 324] on div "content_copy compress arrow_drop_down autorenew_outlined delete_forever_outline…" at bounding box center [658, 330] width 1070 height 473
paste input "L'estate sta finend"
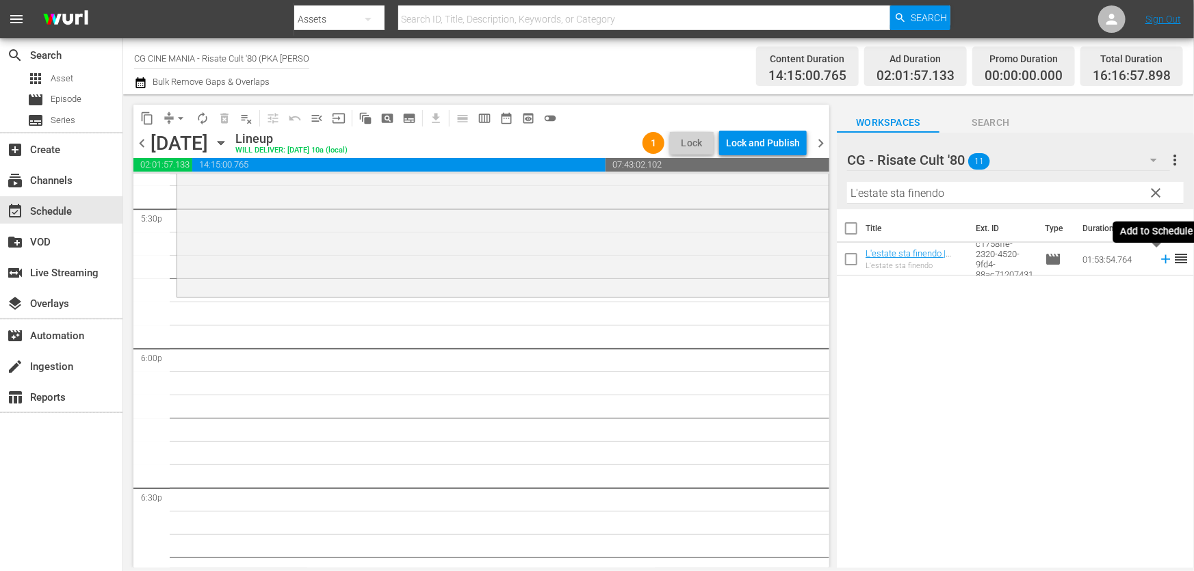
click at [1161, 257] on icon at bounding box center [1165, 259] width 9 height 9
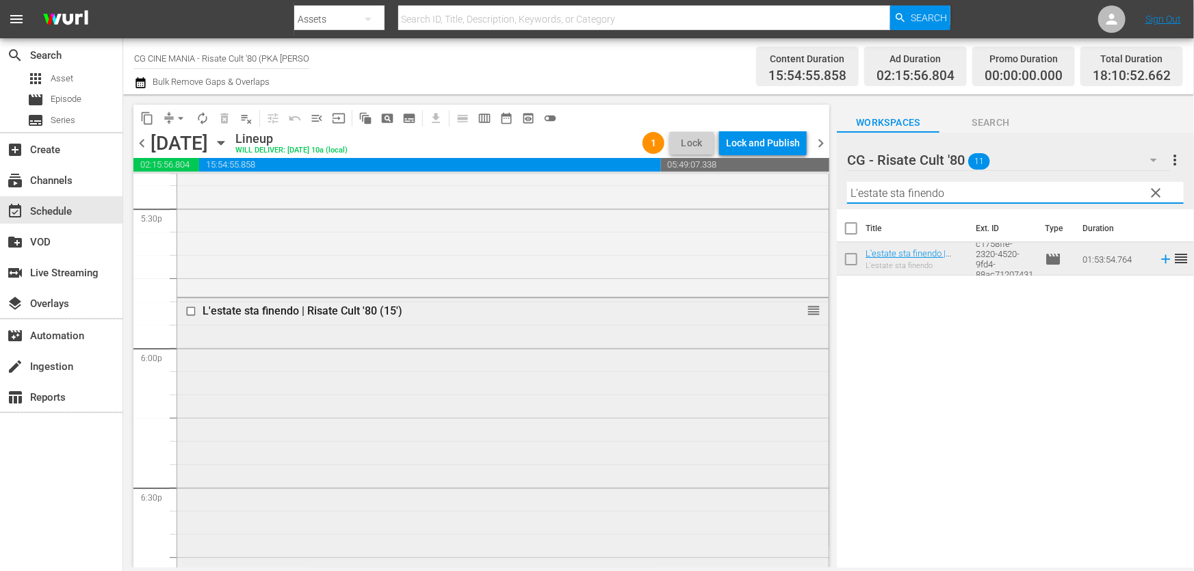
drag, startPoint x: 877, startPoint y: 219, endPoint x: 253, endPoint y: 349, distance: 637.2
click at [261, 347] on div "content_copy compress arrow_drop_down autorenew_outlined delete_forever_outline…" at bounding box center [658, 330] width 1070 height 473
paste input "Fratelli d’Italia"
click at [1158, 263] on icon at bounding box center [1165, 259] width 15 height 15
drag, startPoint x: 942, startPoint y: 198, endPoint x: 410, endPoint y: 285, distance: 538.4
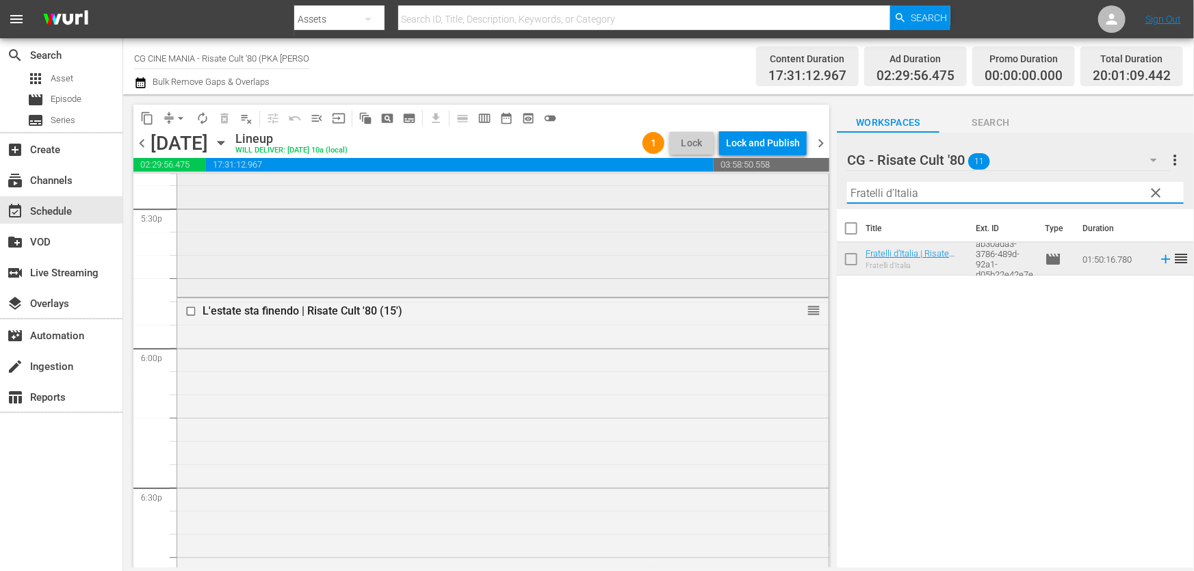
click at [410, 285] on div "content_copy compress arrow_drop_down autorenew_outlined delete_forever_outline…" at bounding box center [658, 330] width 1070 height 473
paste input "QUESTO E QUELLO"
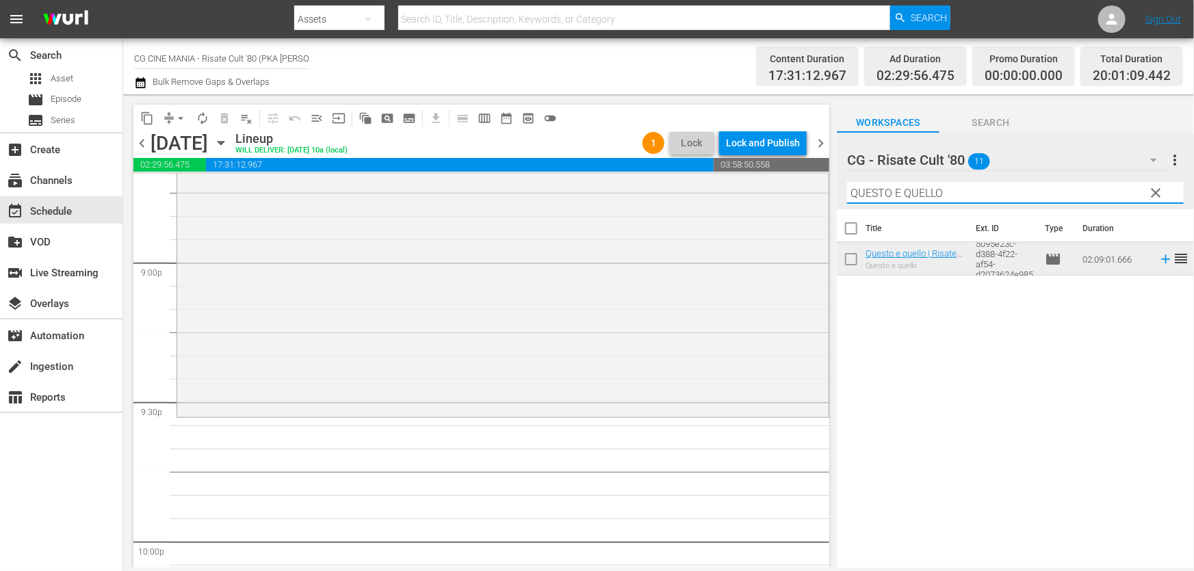
scroll to position [5782, 0]
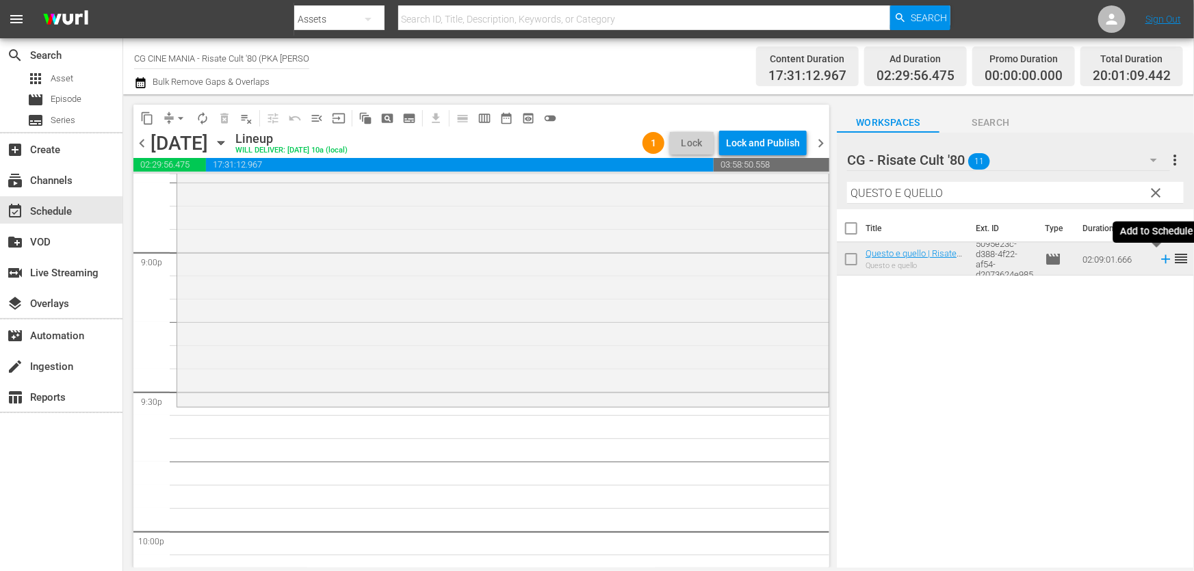
click at [1158, 262] on icon at bounding box center [1165, 259] width 15 height 15
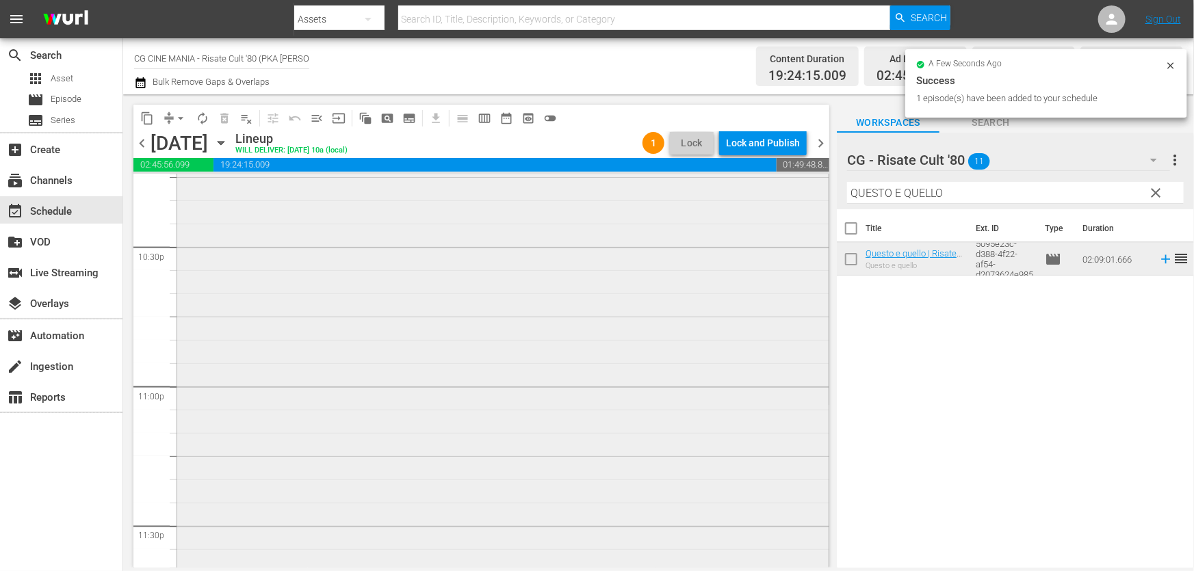
scroll to position [6303, 0]
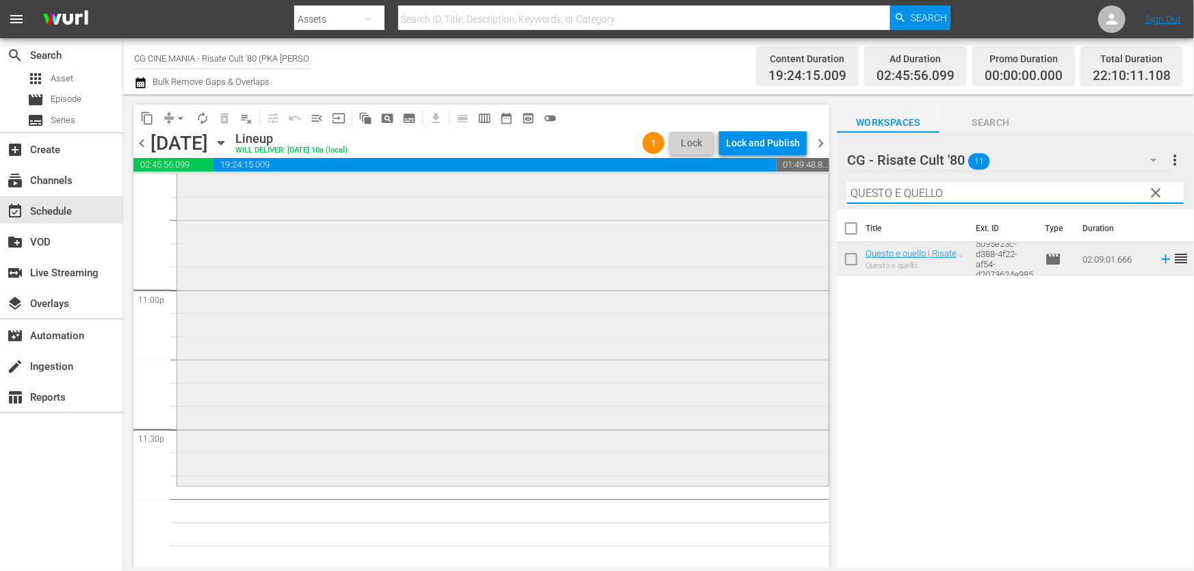
drag, startPoint x: 962, startPoint y: 187, endPoint x: 559, endPoint y: 274, distance: 412.6
click at [568, 272] on div "content_copy compress arrow_drop_down autorenew_outlined delete_forever_outline…" at bounding box center [658, 330] width 1070 height 473
paste input "Fracchia contro Dracula"
click at [1158, 255] on icon at bounding box center [1165, 259] width 15 height 15
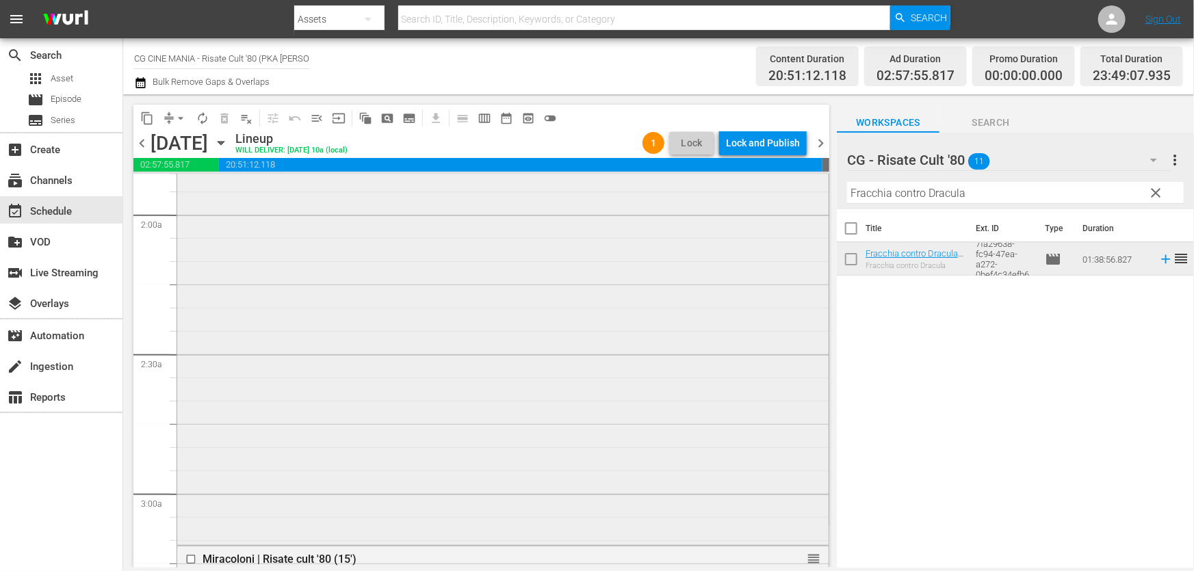
scroll to position [622, 0]
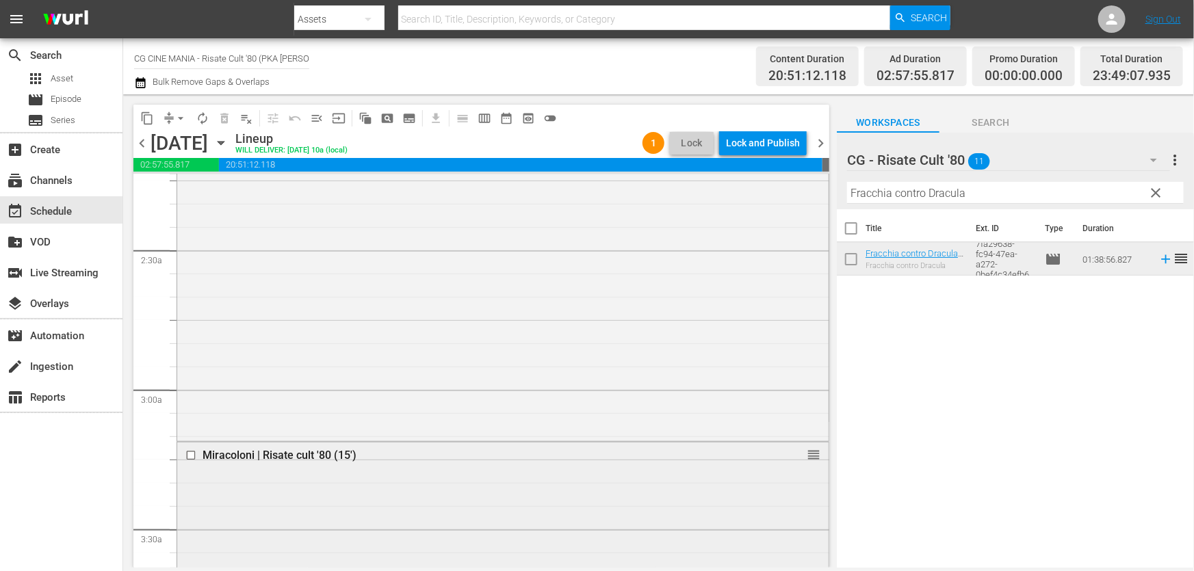
drag, startPoint x: 192, startPoint y: 453, endPoint x: 198, endPoint y: 503, distance: 49.6
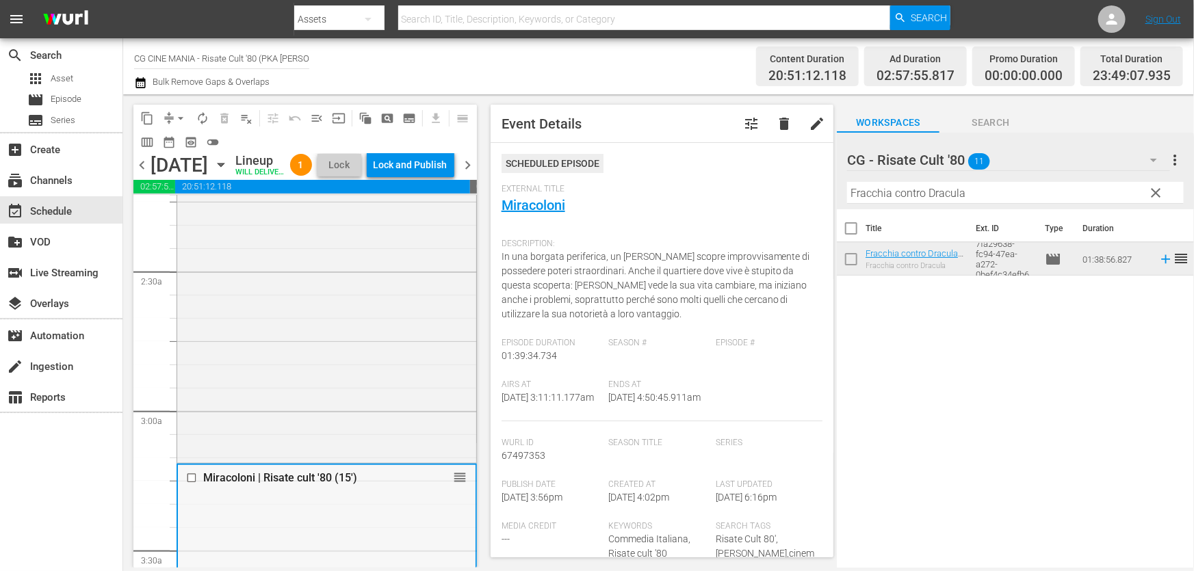
drag, startPoint x: 445, startPoint y: 504, endPoint x: 453, endPoint y: 561, distance: 57.5
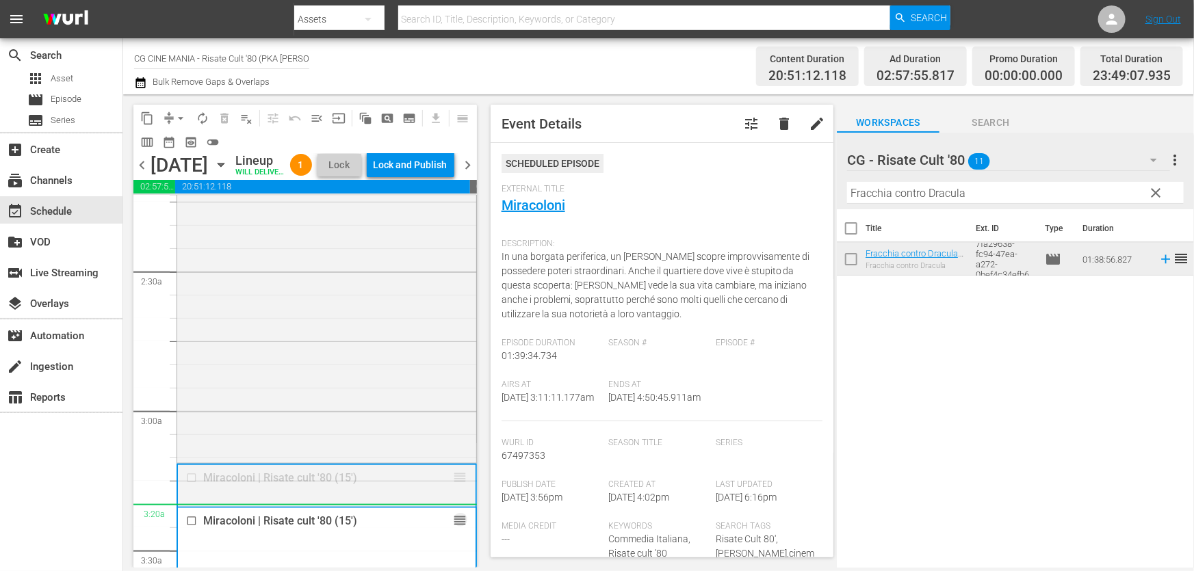
drag, startPoint x: 445, startPoint y: 494, endPoint x: 718, endPoint y: 293, distance: 339.5
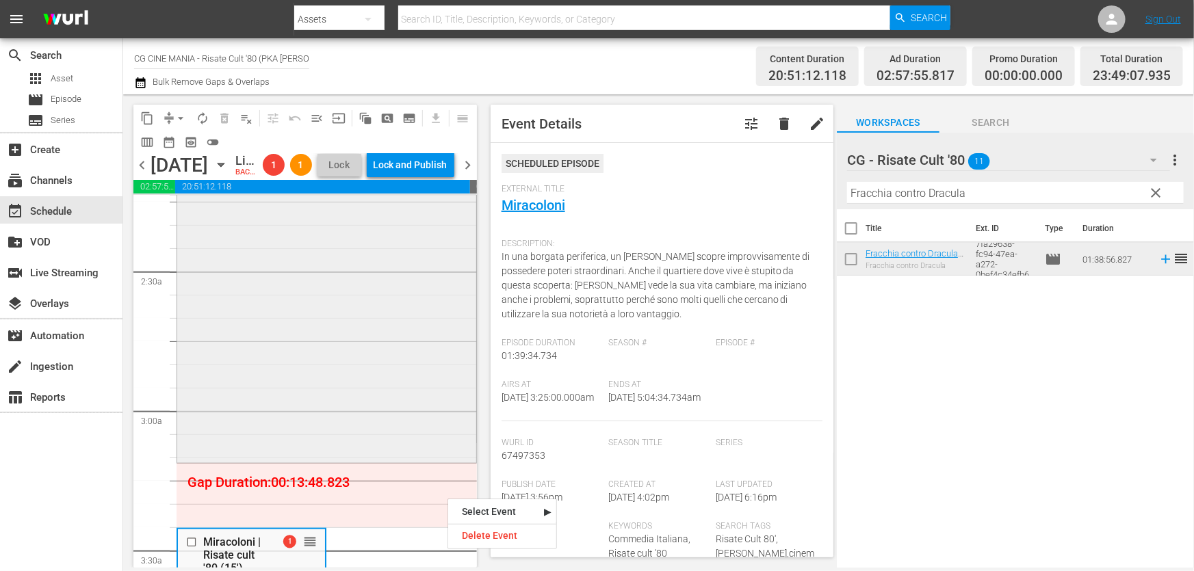
drag, startPoint x: 999, startPoint y: 195, endPoint x: 415, endPoint y: 275, distance: 588.9
click at [415, 275] on div "content_copy compress arrow_drop_down autorenew_outlined delete_forever_outline…" at bounding box center [658, 330] width 1070 height 473
paste input "Il volatore di aquiloni"
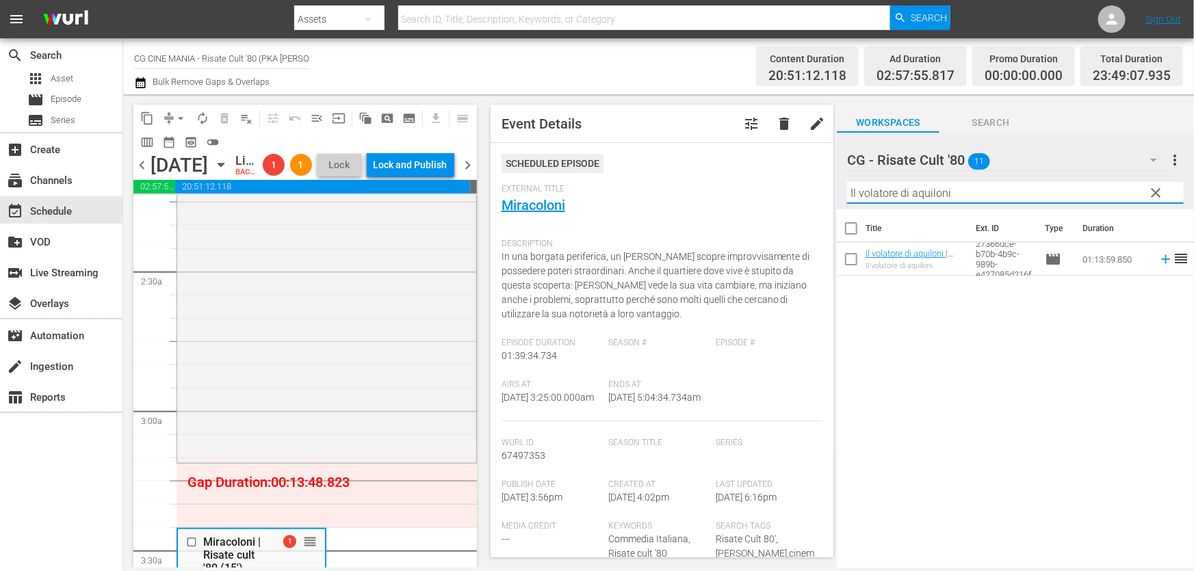
type input "Il volatore di aquiloni"
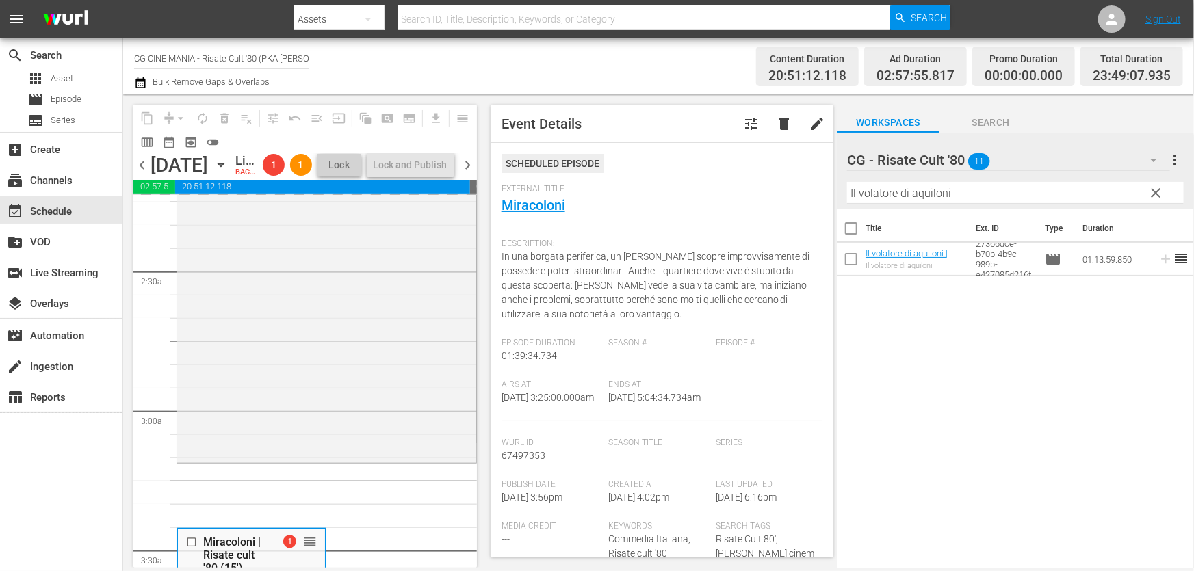
drag, startPoint x: 1175, startPoint y: 252, endPoint x: 1168, endPoint y: 262, distance: 12.2
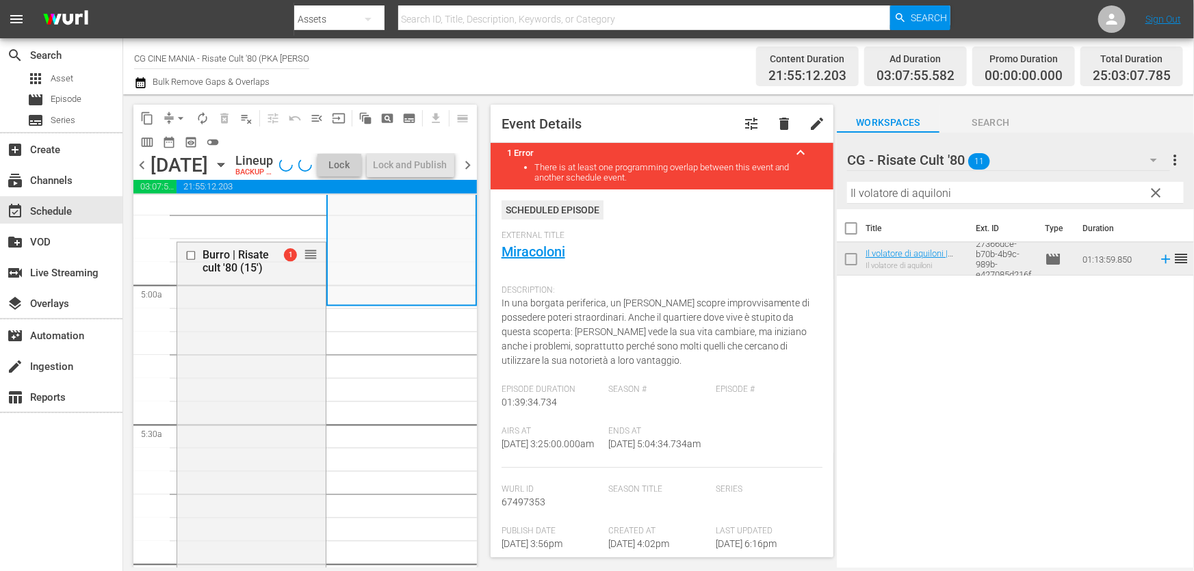
scroll to position [1328, 0]
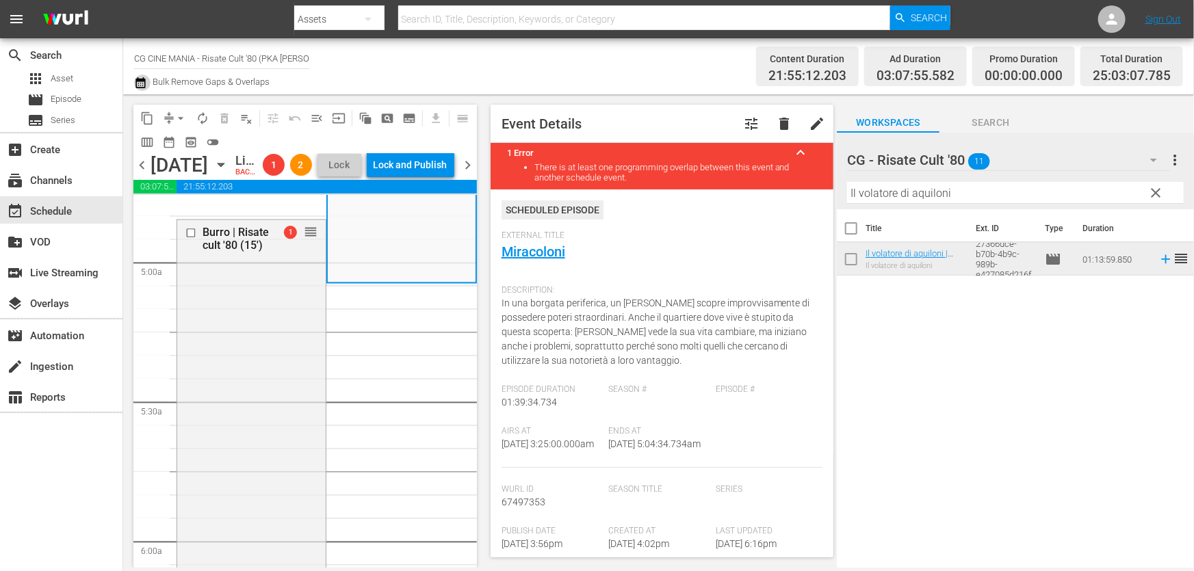
click at [142, 88] on icon "button" at bounding box center [140, 83] width 13 height 16
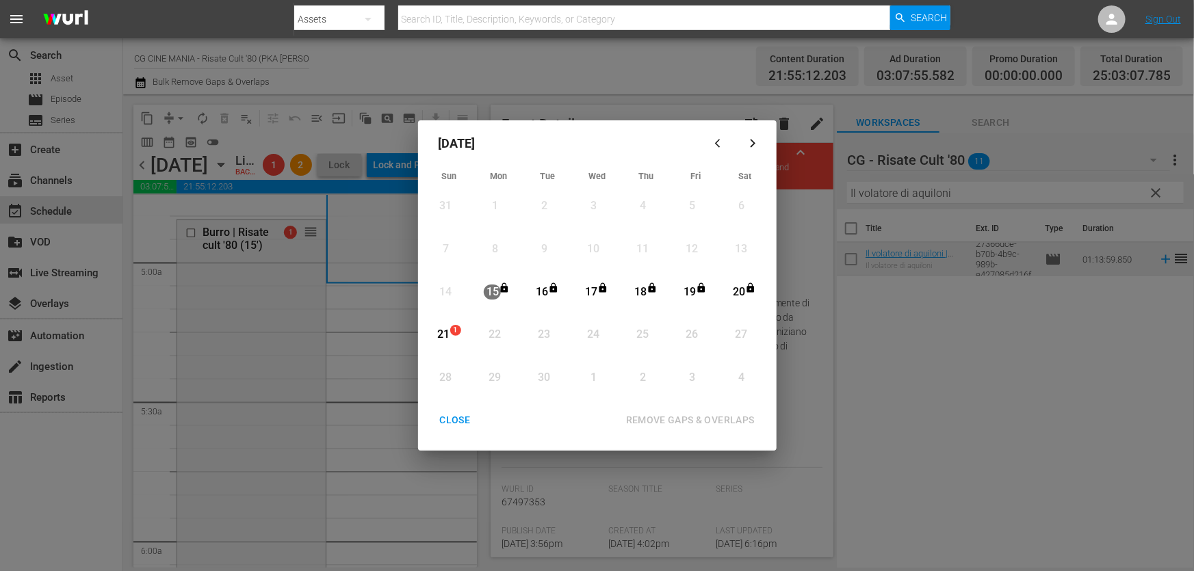
click at [434, 341] on div "Month View" at bounding box center [432, 335] width 6 height 38
click at [689, 414] on div "REMOVE GAPS & OVERLAPS" at bounding box center [690, 420] width 150 height 17
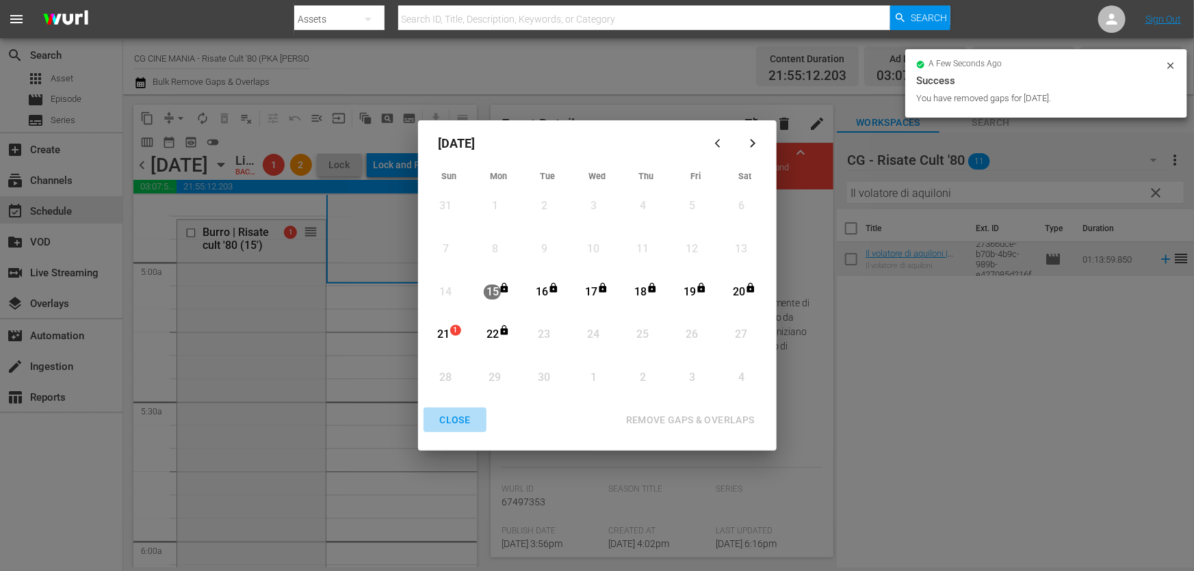
click at [457, 417] on div "CLOSE" at bounding box center [455, 420] width 53 height 17
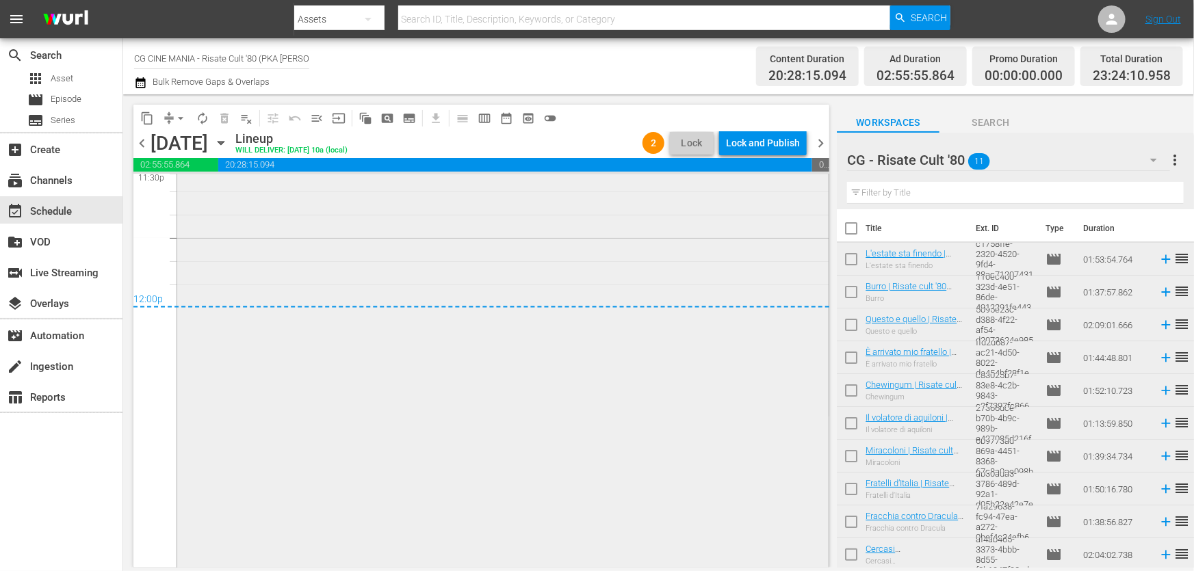
scroll to position [6565, 0]
click at [144, 80] on icon "button" at bounding box center [140, 82] width 10 height 11
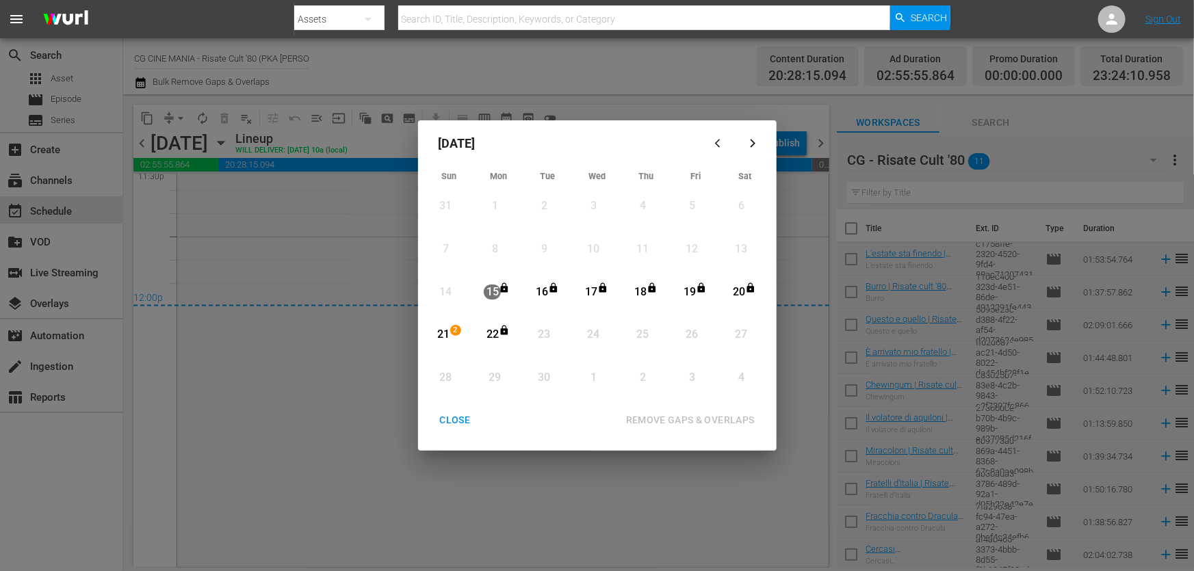
click at [438, 340] on div "21" at bounding box center [443, 335] width 17 height 16
click at [663, 412] on div "REMOVE GAPS & OVERLAPS" at bounding box center [690, 420] width 150 height 17
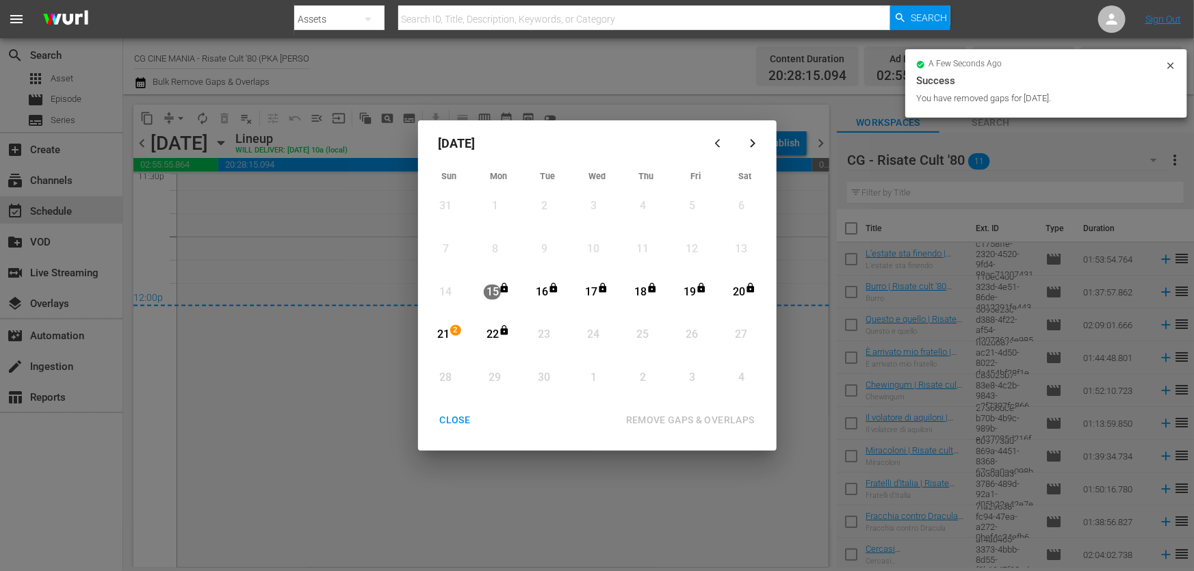
click at [456, 420] on div "CLOSE" at bounding box center [455, 420] width 53 height 17
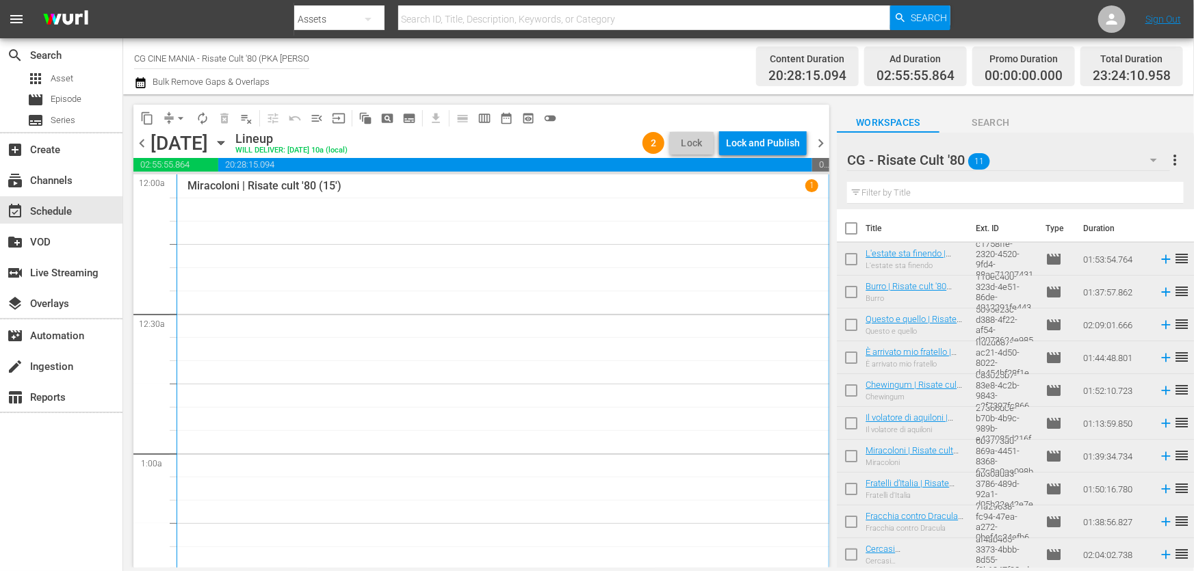
click at [780, 144] on div "Lock and Publish" at bounding box center [763, 143] width 74 height 25
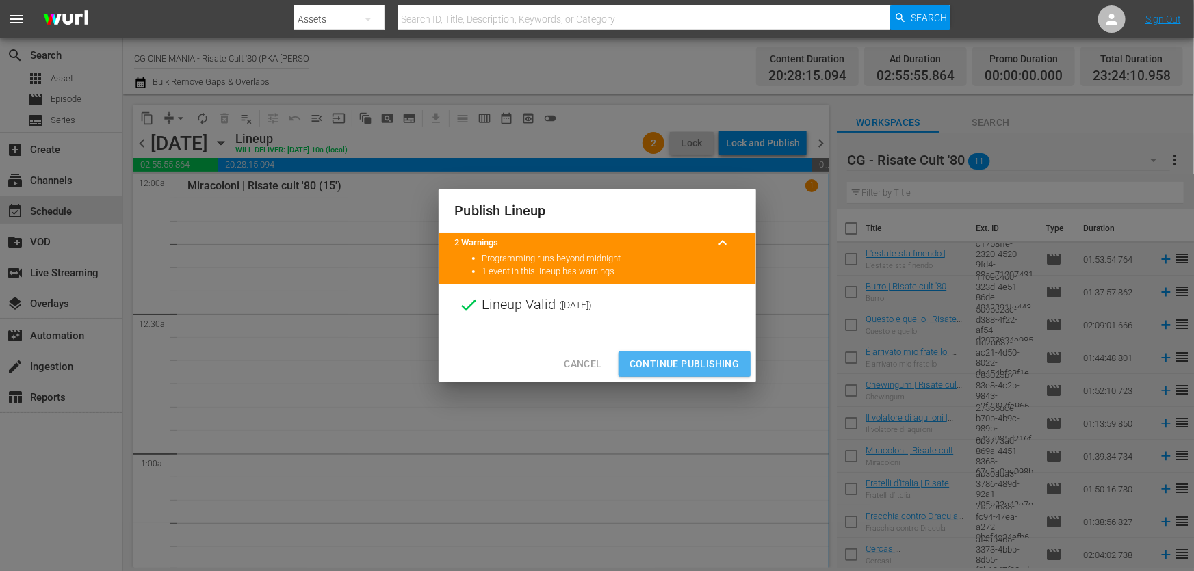
click at [690, 366] on span "Continue Publishing" at bounding box center [684, 364] width 110 height 17
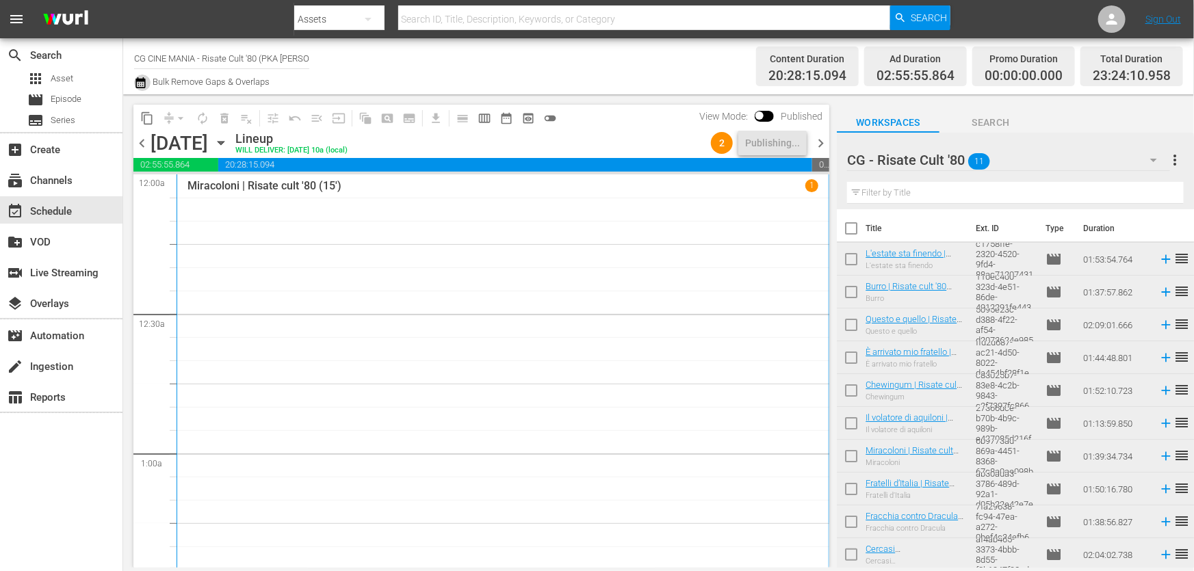
click at [144, 81] on icon "button" at bounding box center [140, 83] width 13 height 16
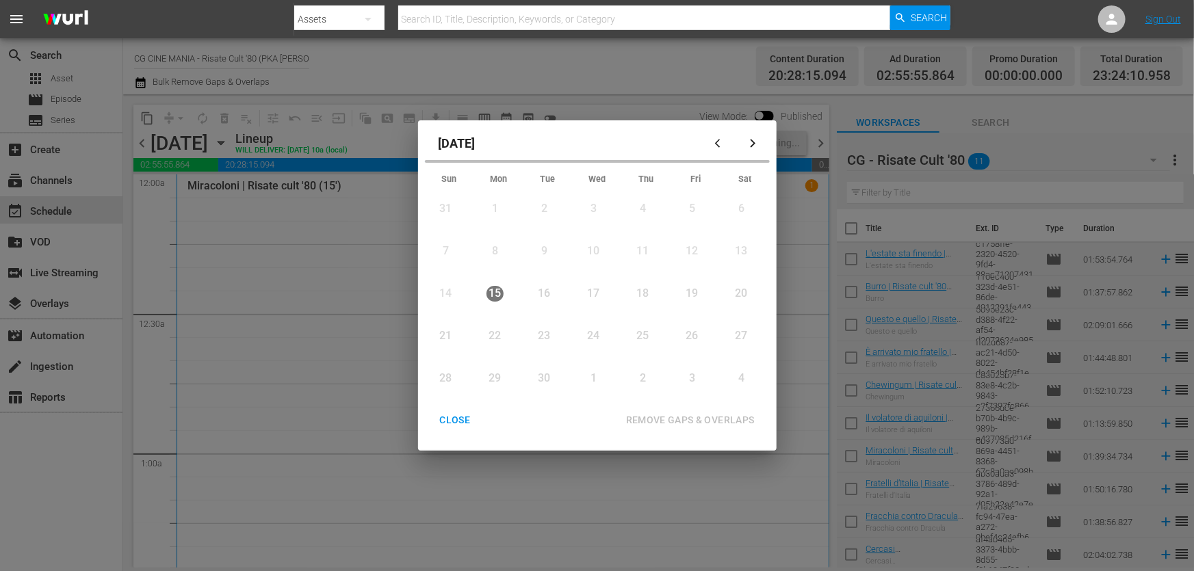
drag, startPoint x: 595, startPoint y: 48, endPoint x: 601, endPoint y: 55, distance: 9.2
click at [596, 49] on div "[DATE] Sun Mon Tue Wed Thu Fri Sat 31 View Lineup 1 View Lineup 2 View Lineup 3…" at bounding box center [597, 285] width 1194 height 571
click at [458, 419] on div "CLOSE" at bounding box center [455, 420] width 53 height 17
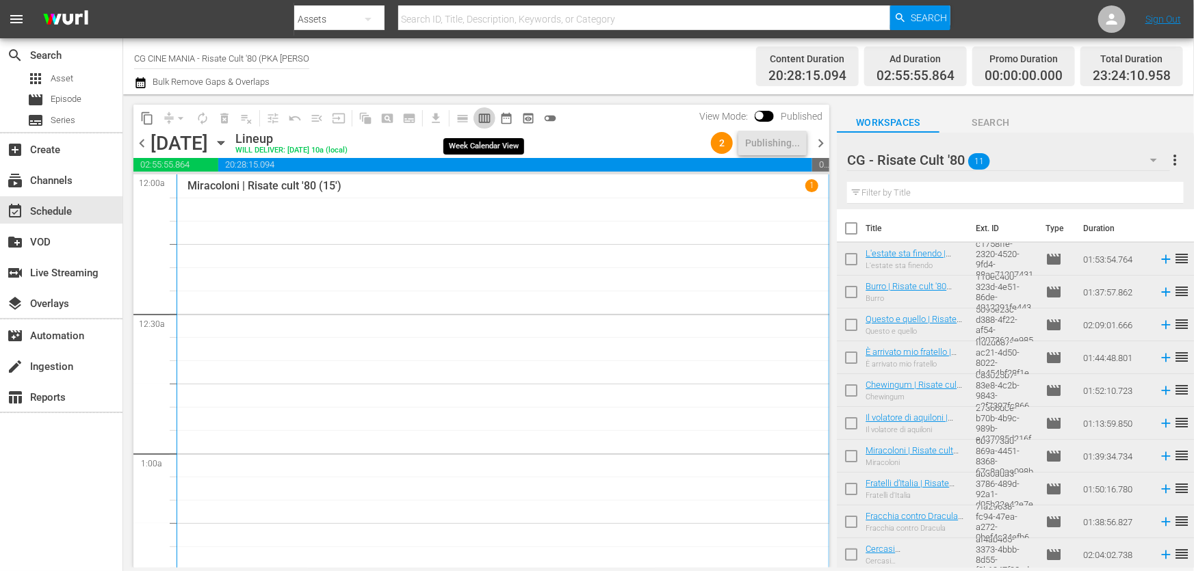
click at [482, 117] on span "calendar_view_week_outlined" at bounding box center [484, 118] width 14 height 14
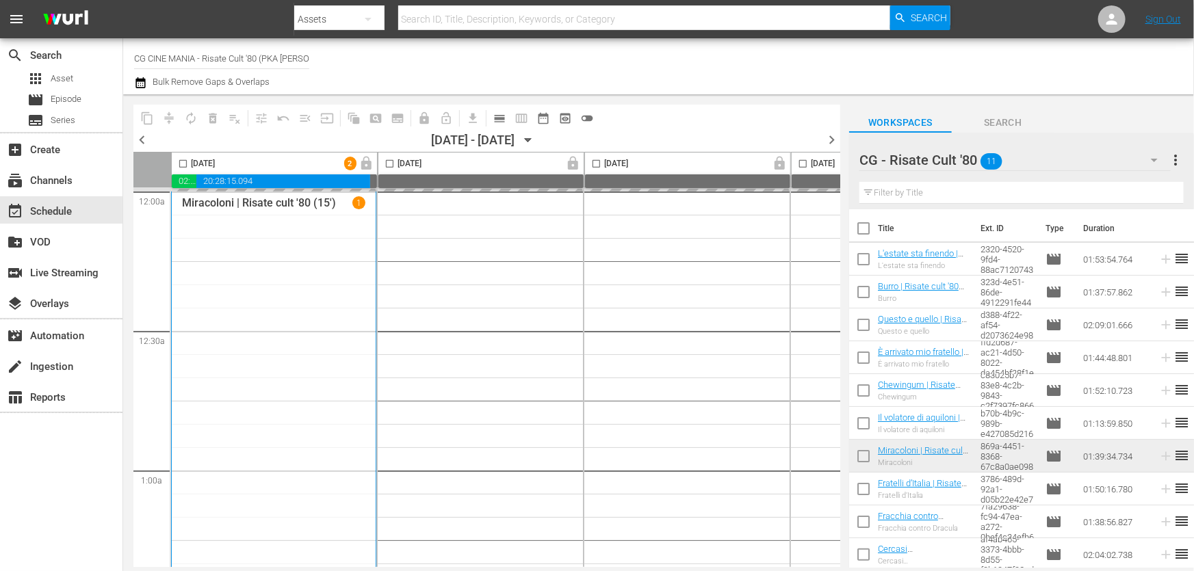
click at [536, 133] on icon "button" at bounding box center [528, 140] width 15 height 15
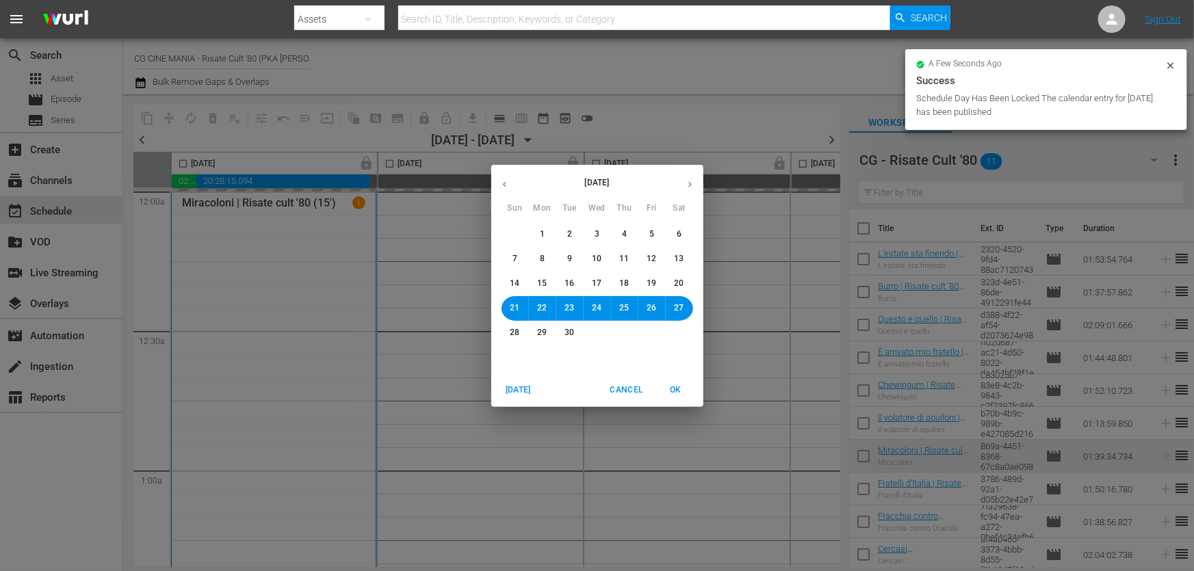
click at [624, 288] on span "18" at bounding box center [625, 284] width 10 height 12
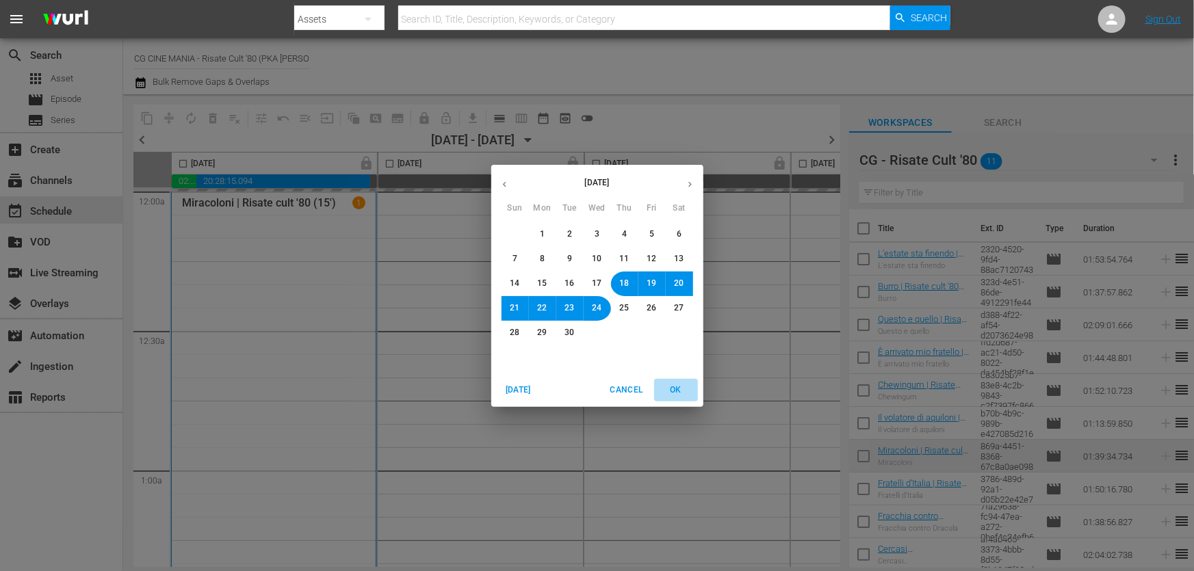
click at [676, 384] on span "OK" at bounding box center [675, 390] width 33 height 14
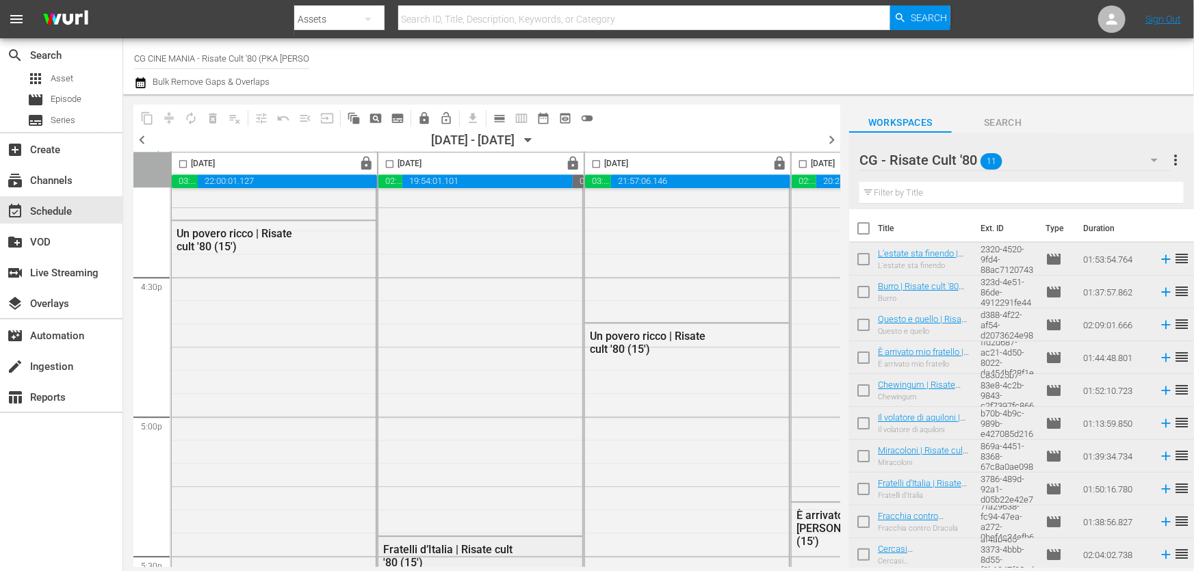
scroll to position [4601, 0]
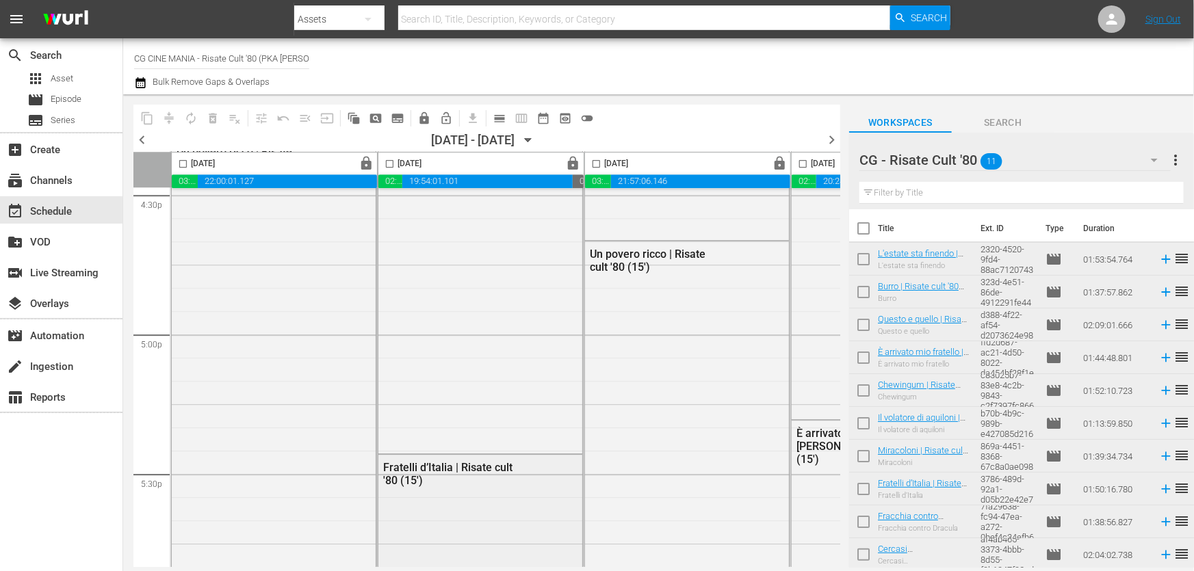
drag, startPoint x: 438, startPoint y: 561, endPoint x: 460, endPoint y: 560, distance: 21.9
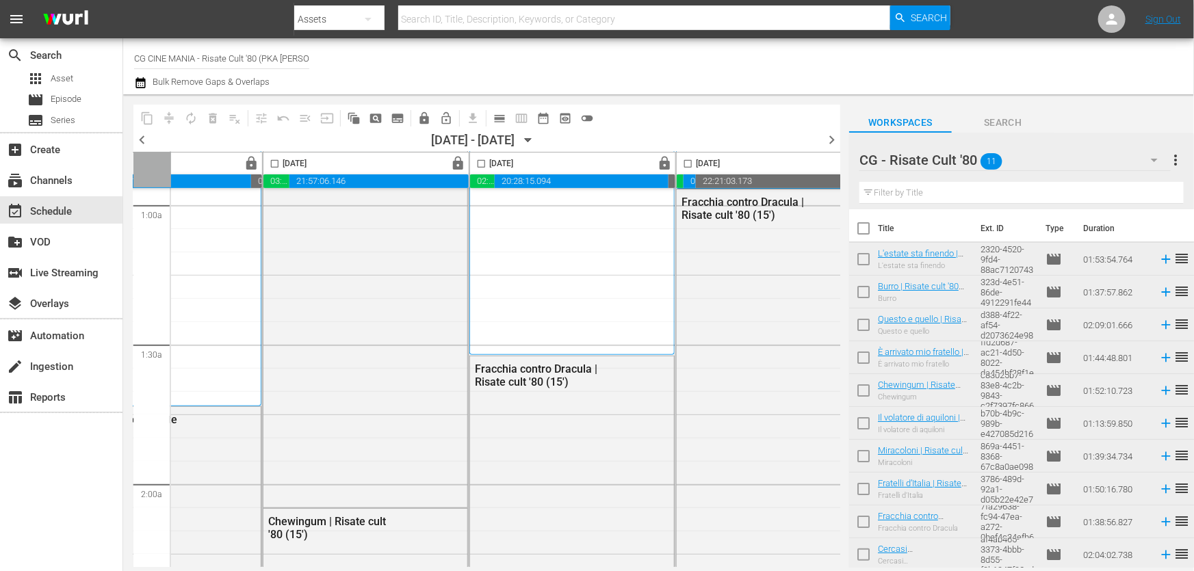
scroll to position [0, 321]
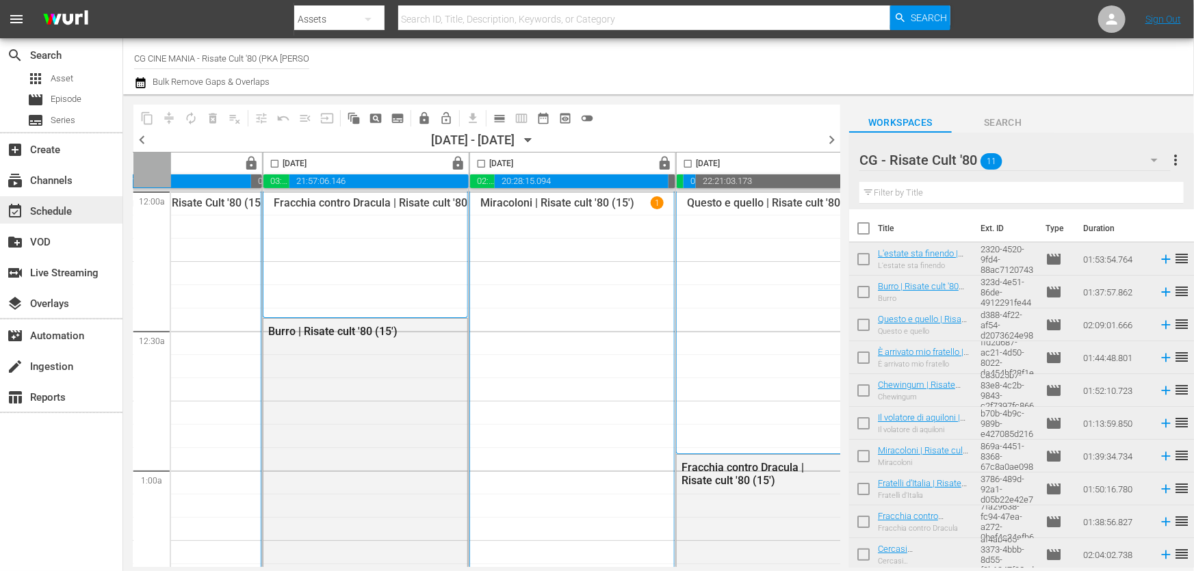
click at [77, 206] on div "event_available Schedule" at bounding box center [61, 209] width 122 height 27
click at [499, 114] on span "calendar_view_day_outlined" at bounding box center [499, 118] width 14 height 14
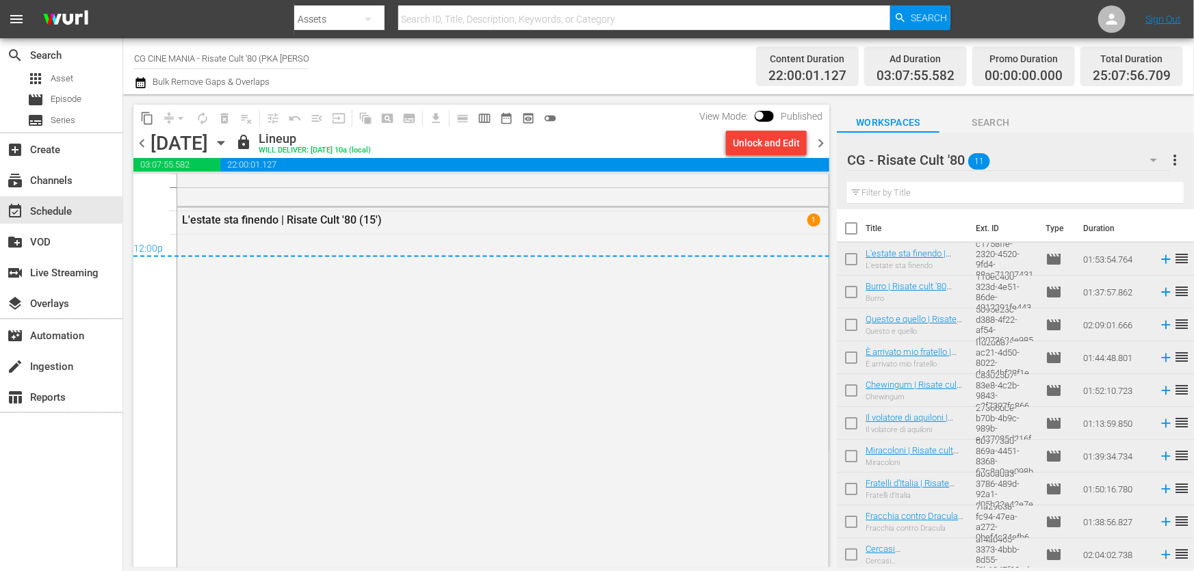
scroll to position [6783, 0]
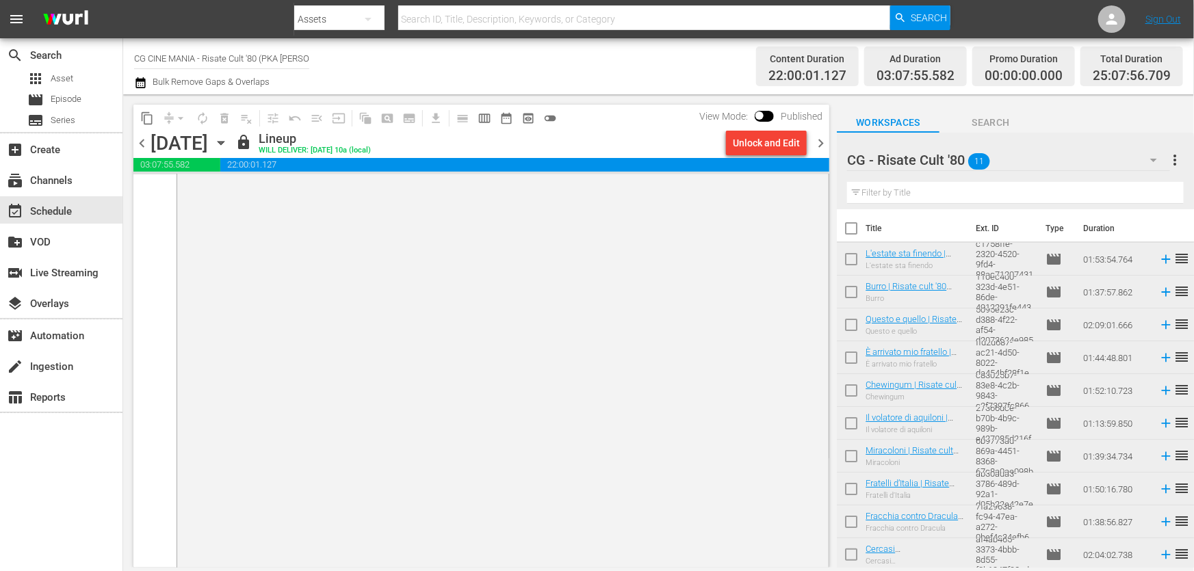
click at [821, 139] on span "chevron_right" at bounding box center [820, 143] width 17 height 17
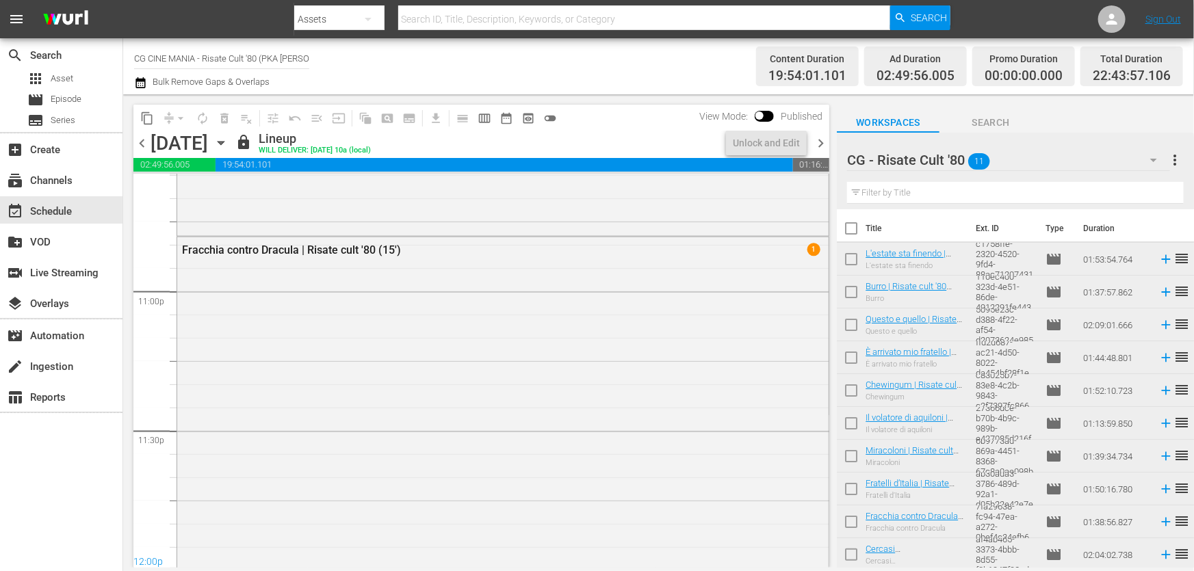
scroll to position [6429, 0]
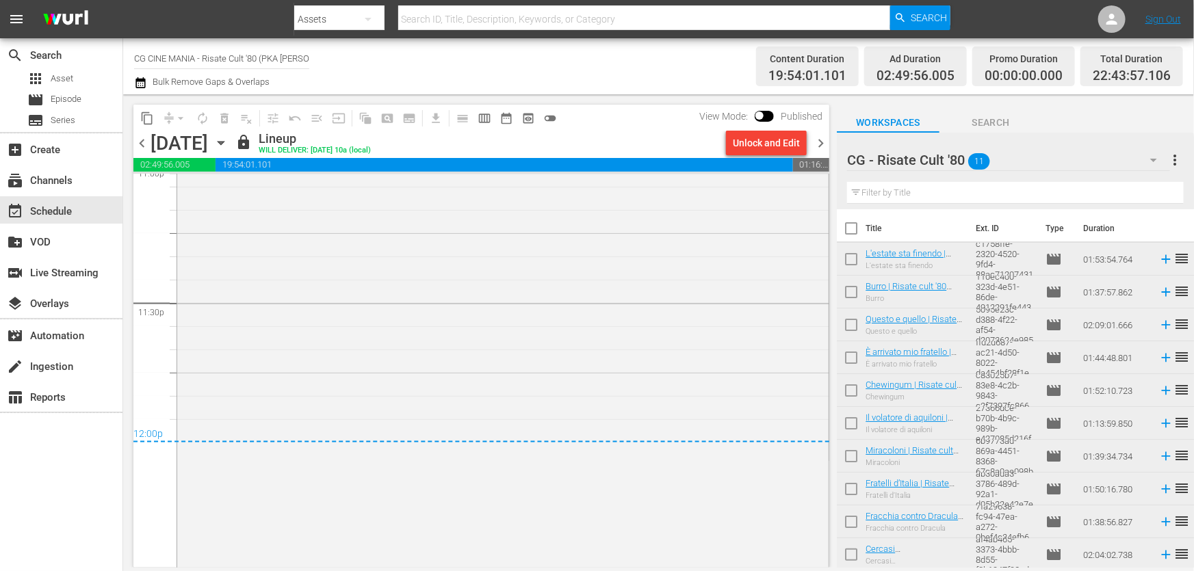
click at [821, 139] on span "chevron_right" at bounding box center [820, 143] width 17 height 17
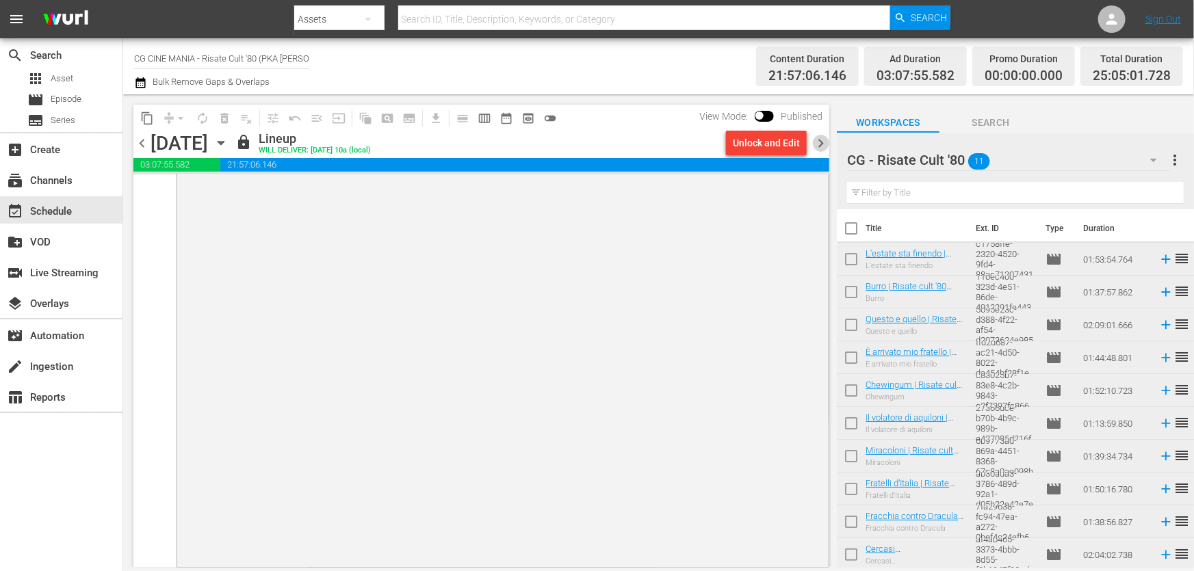
click at [820, 139] on span "chevron_right" at bounding box center [820, 143] width 17 height 17
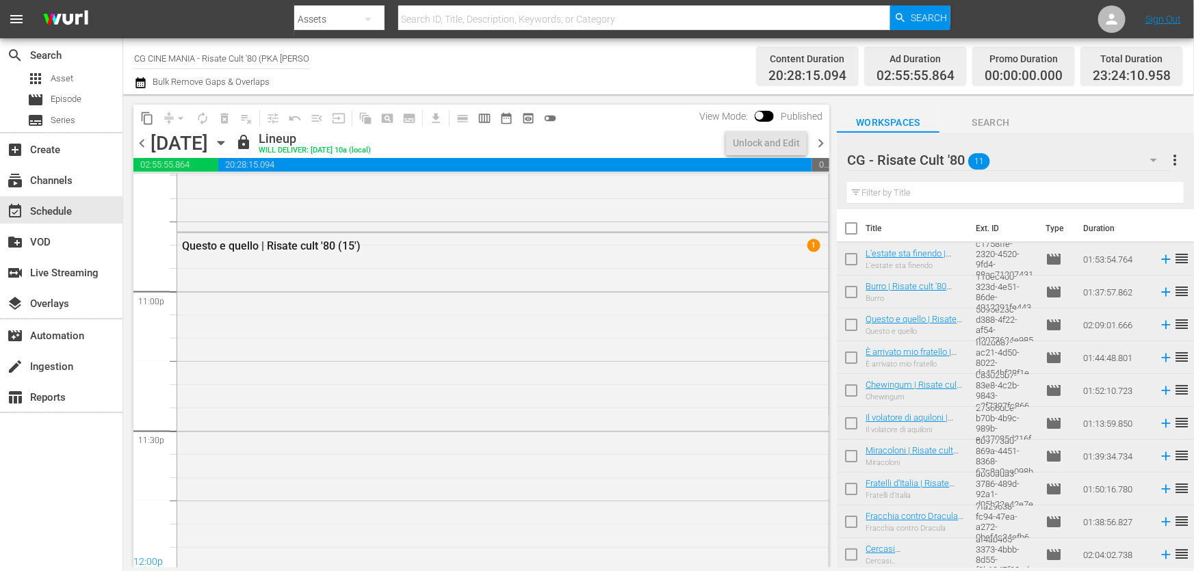
scroll to position [6565, 0]
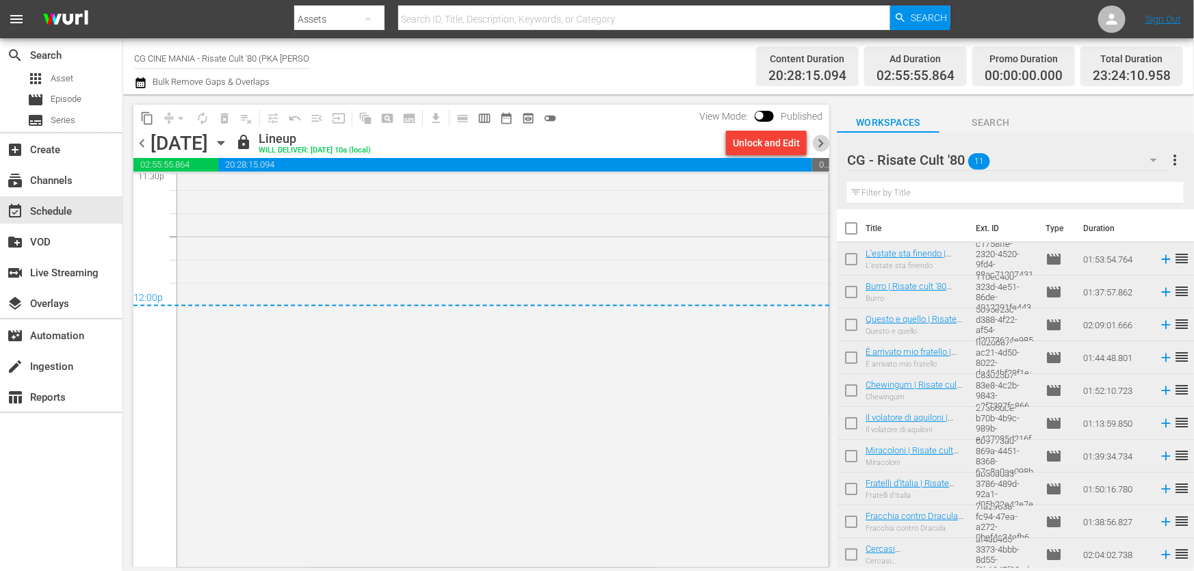
click at [820, 139] on span "chevron_right" at bounding box center [820, 143] width 17 height 17
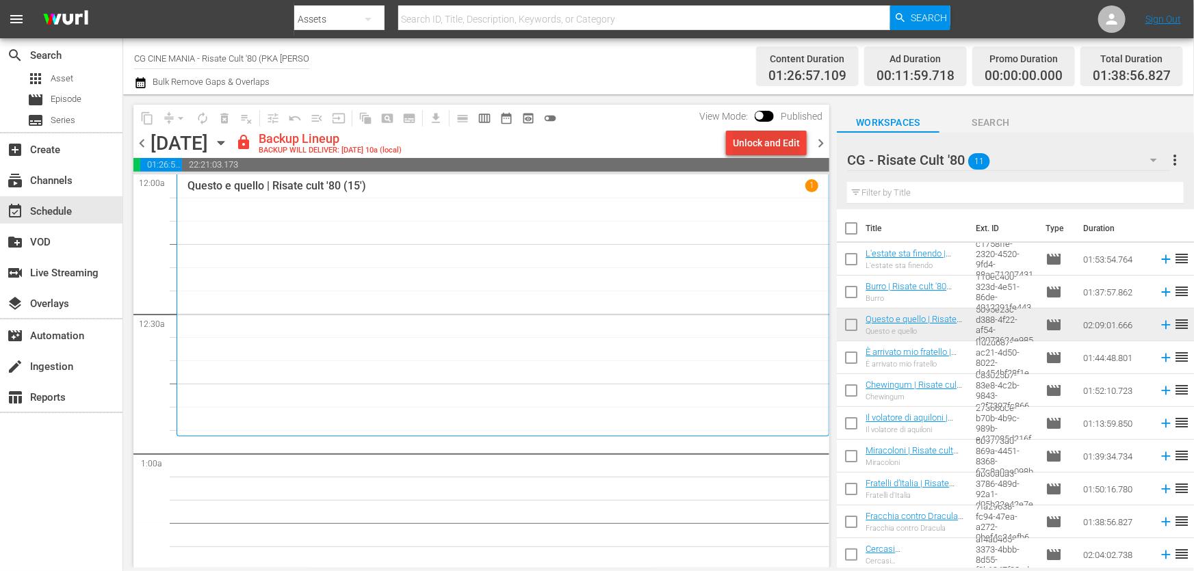
click at [790, 145] on div "Unlock and Edit" at bounding box center [766, 143] width 67 height 25
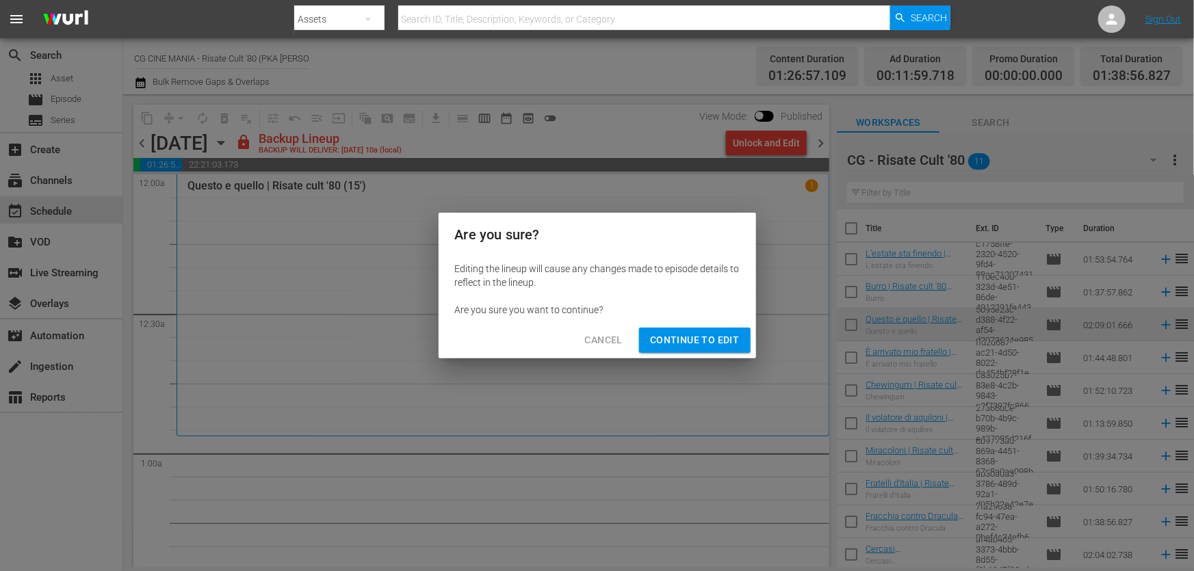
click at [697, 345] on span "Continue to Edit" at bounding box center [694, 340] width 89 height 17
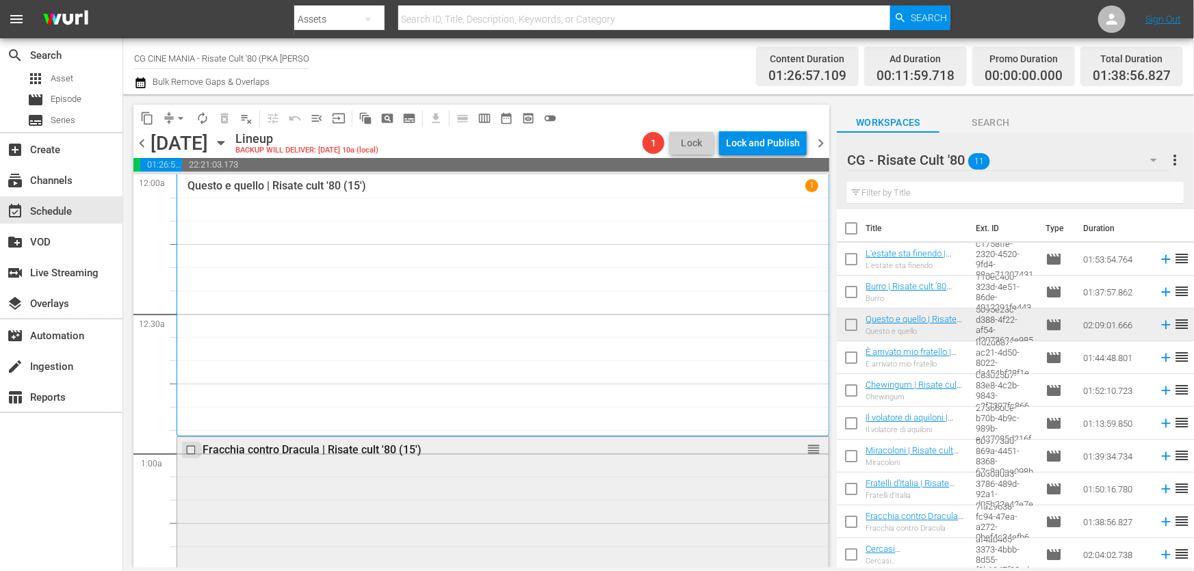
click at [188, 451] on input "checkbox" at bounding box center [192, 451] width 14 height 12
click at [222, 116] on span "delete_forever_outlined" at bounding box center [225, 118] width 14 height 14
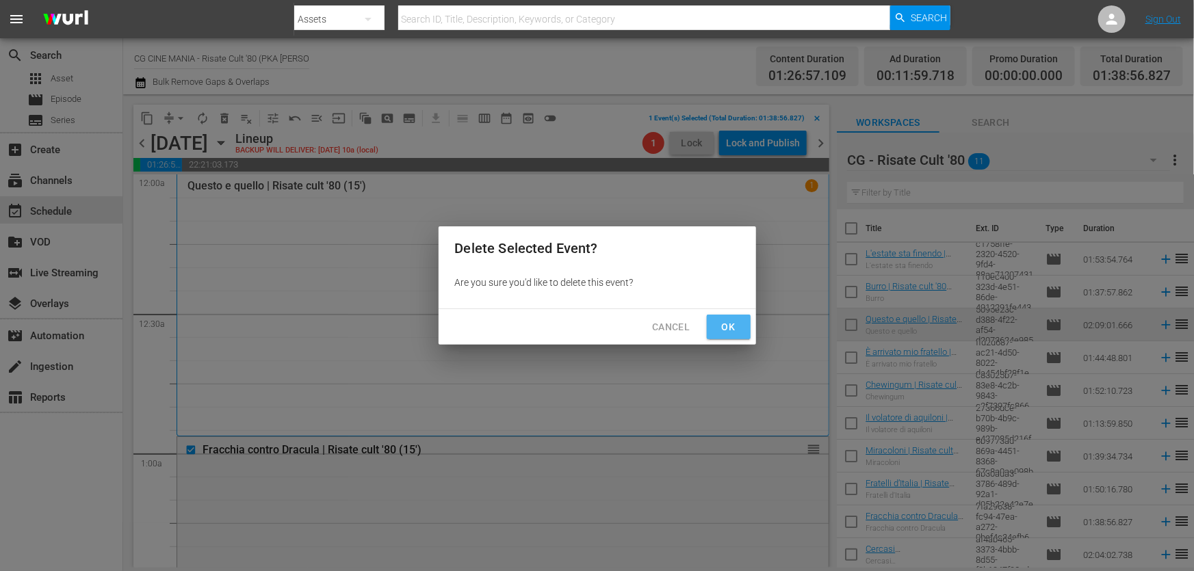
click at [739, 324] on span "Ok" at bounding box center [728, 327] width 22 height 17
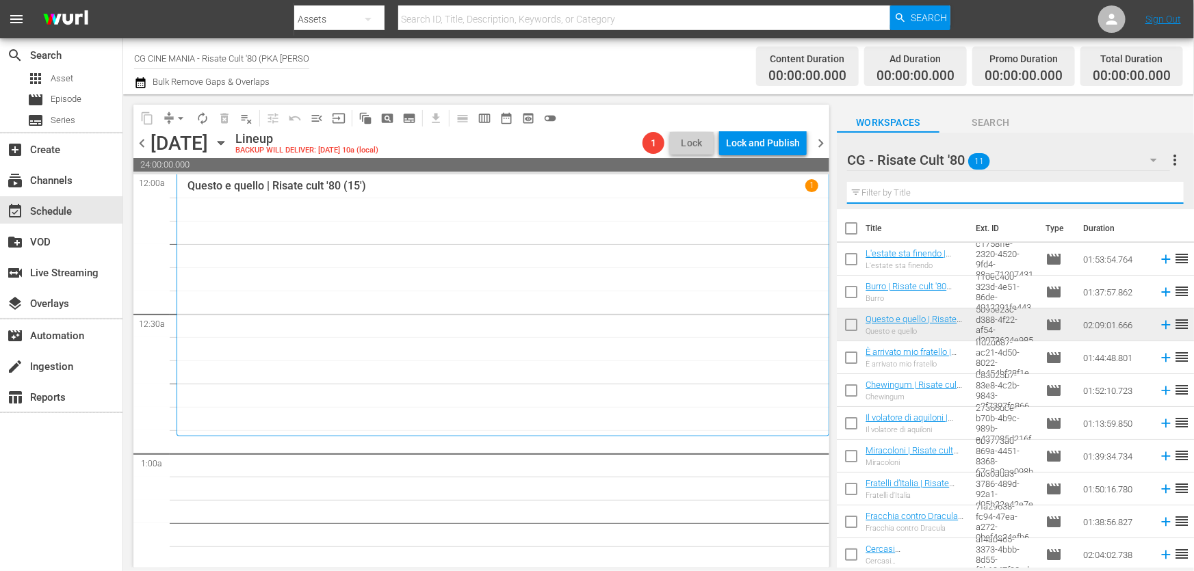
click at [891, 192] on input "text" at bounding box center [1015, 193] width 337 height 22
paste input "Chewingum"
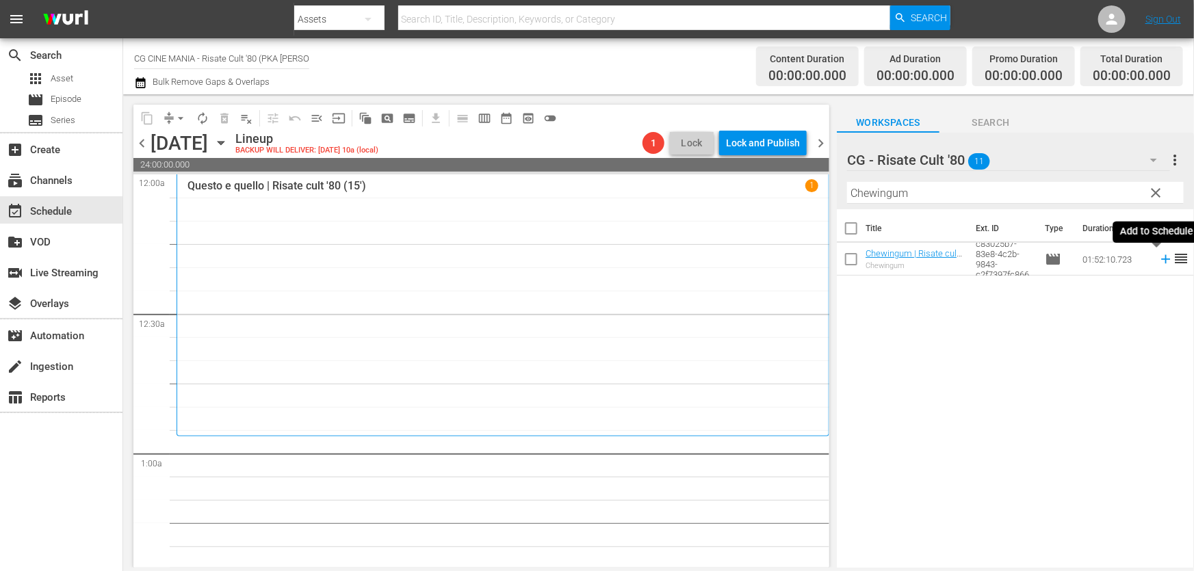
click at [1158, 259] on icon at bounding box center [1165, 259] width 15 height 15
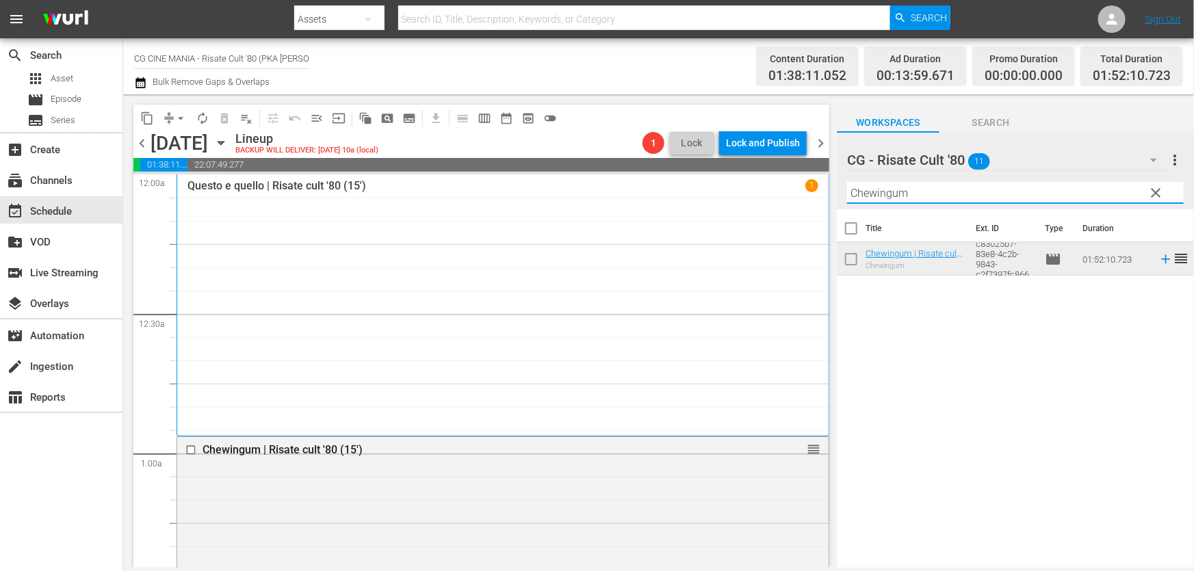
drag, startPoint x: 950, startPoint y: 193, endPoint x: 680, endPoint y: 246, distance: 275.3
click at [681, 246] on div "content_copy compress arrow_drop_down autorenew_outlined delete_forever_outline…" at bounding box center [658, 330] width 1070 height 473
paste input "UN POVERO RICCO"
click at [1158, 259] on icon at bounding box center [1165, 259] width 15 height 15
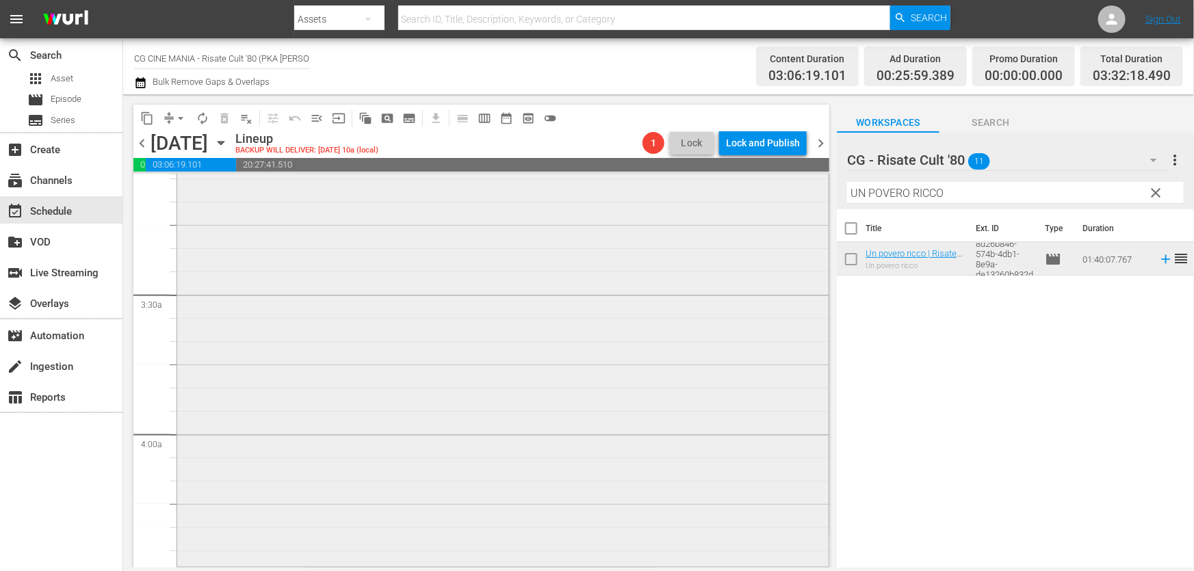
scroll to position [870, 0]
drag, startPoint x: 981, startPoint y: 190, endPoint x: 408, endPoint y: 305, distance: 584.6
click at [416, 303] on div "content_copy compress arrow_drop_down autorenew_outlined delete_forever_outline…" at bounding box center [658, 330] width 1070 height 473
paste input "Miracoloni"
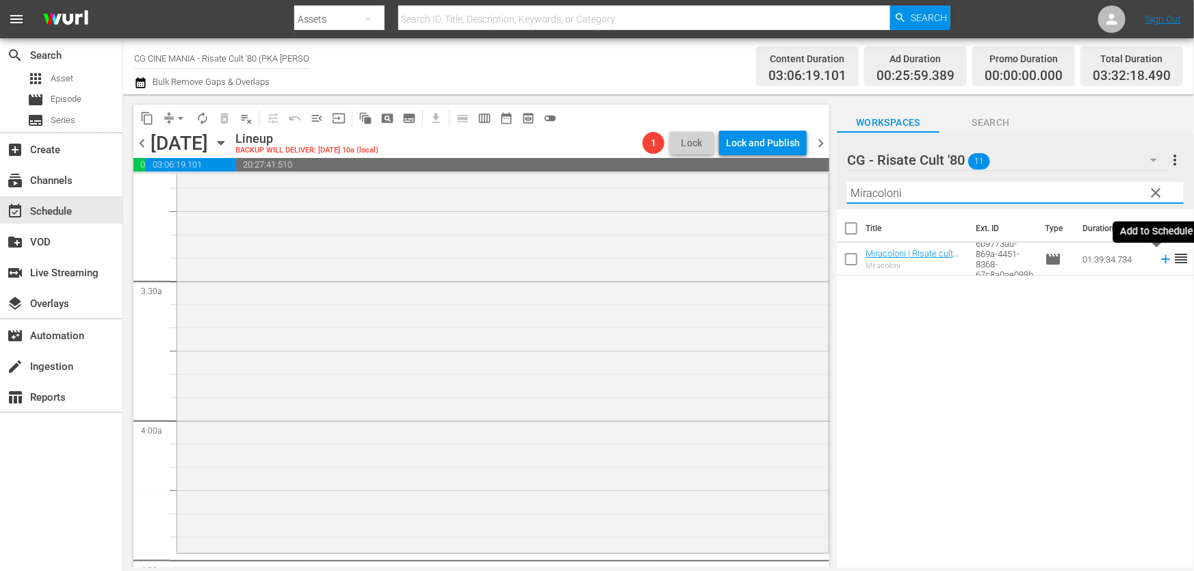
click at [1161, 259] on icon at bounding box center [1165, 259] width 9 height 9
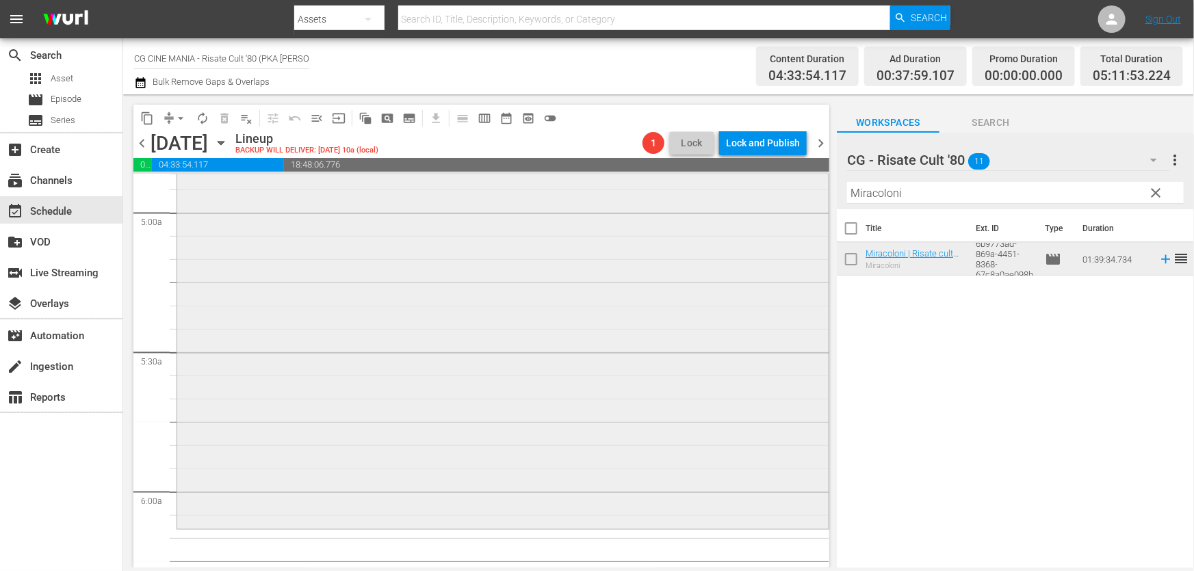
scroll to position [1616, 0]
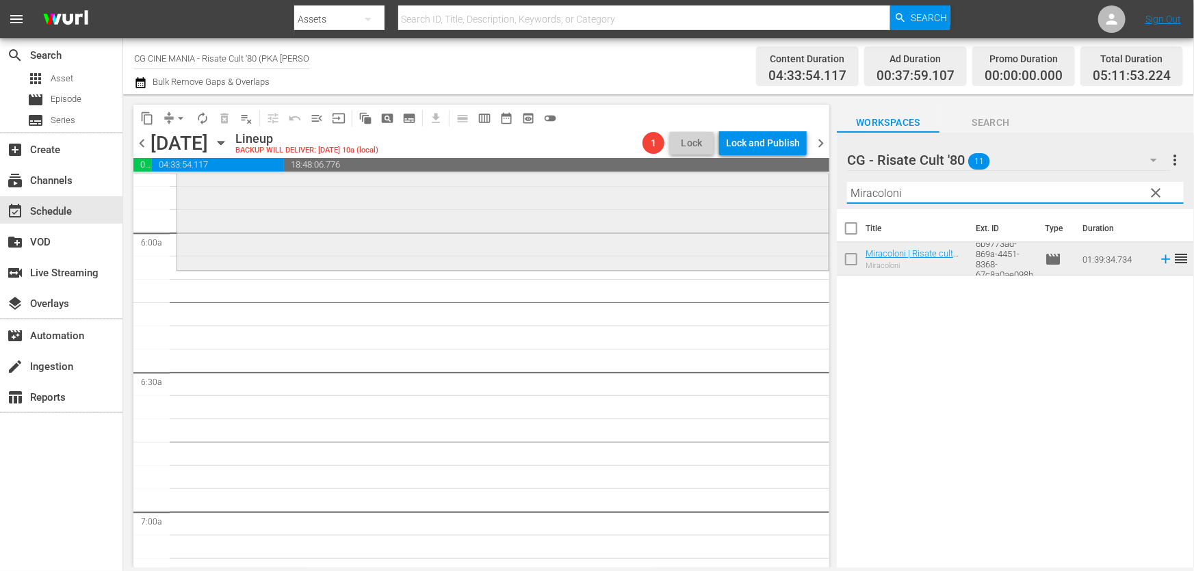
drag, startPoint x: 923, startPoint y: 197, endPoint x: 698, endPoint y: 233, distance: 227.3
click at [698, 233] on div "content_copy compress arrow_drop_down autorenew_outlined delete_forever_outline…" at bounding box center [658, 330] width 1070 height 473
paste input "Cercasi [DEMOGRAPHIC_DATA]"
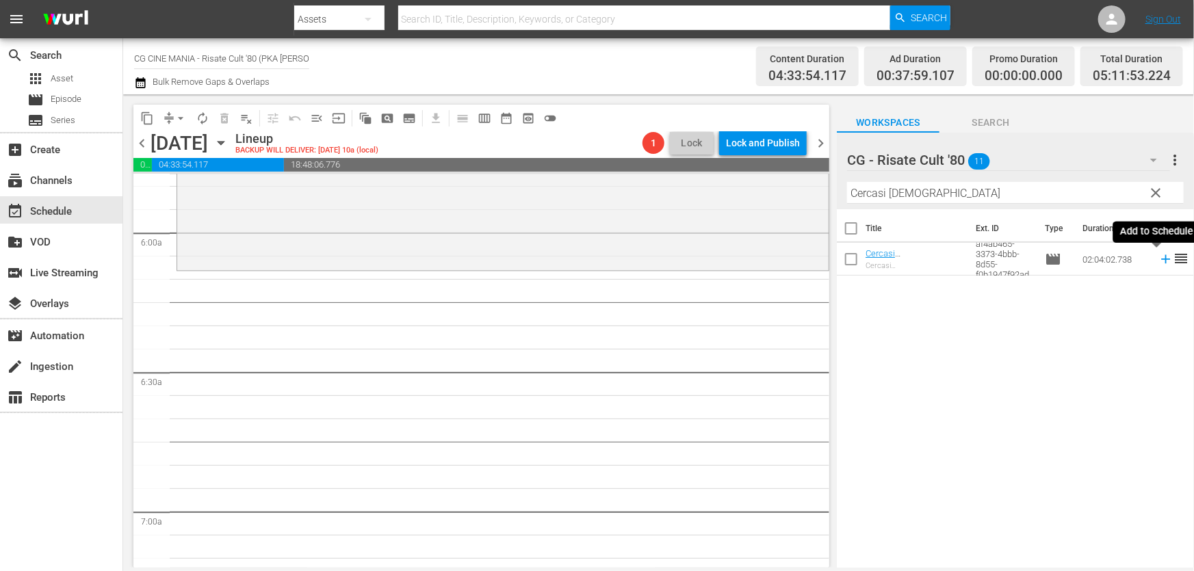
click at [1161, 261] on icon at bounding box center [1165, 259] width 9 height 9
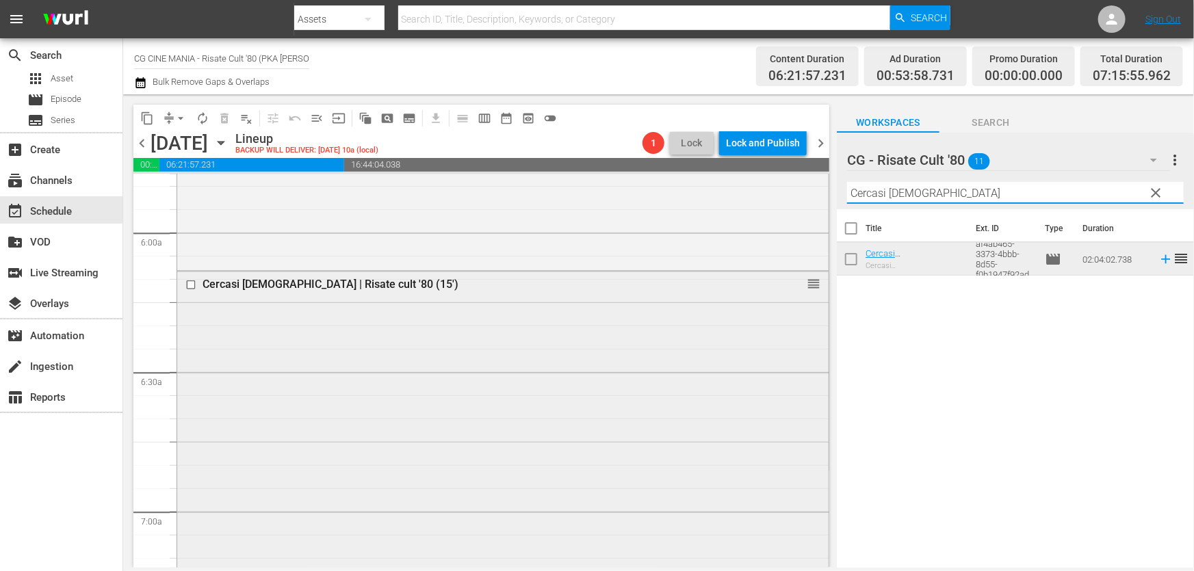
drag, startPoint x: 901, startPoint y: 206, endPoint x: 598, endPoint y: 278, distance: 310.9
click at [598, 278] on div "content_copy compress arrow_drop_down autorenew_outlined delete_forever_outline…" at bounding box center [658, 330] width 1070 height 473
paste input "Burro"
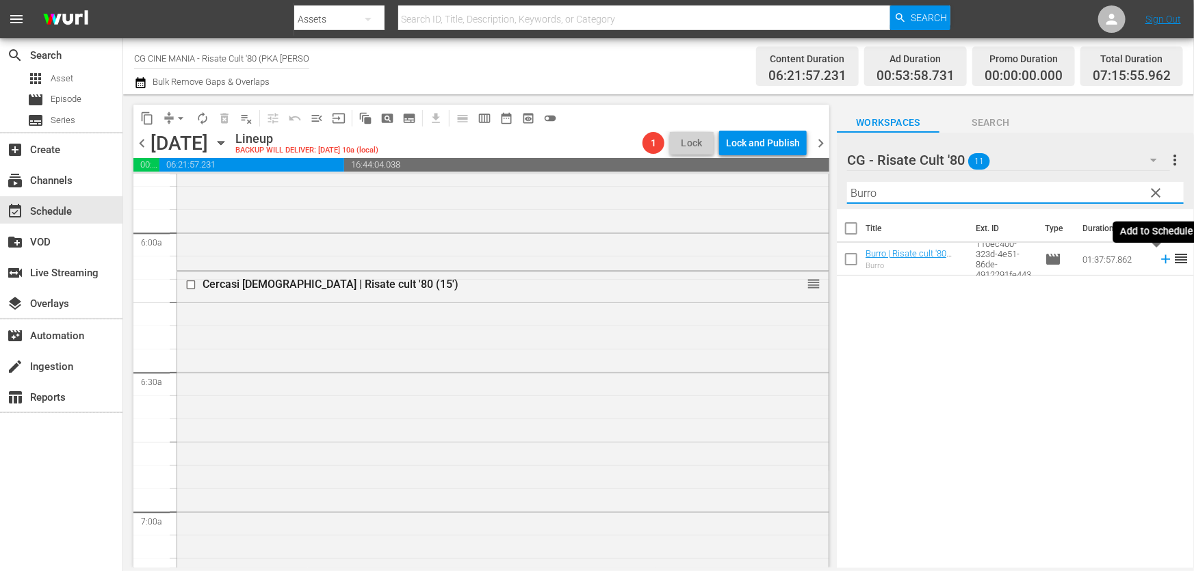
click at [1158, 263] on icon at bounding box center [1165, 259] width 15 height 15
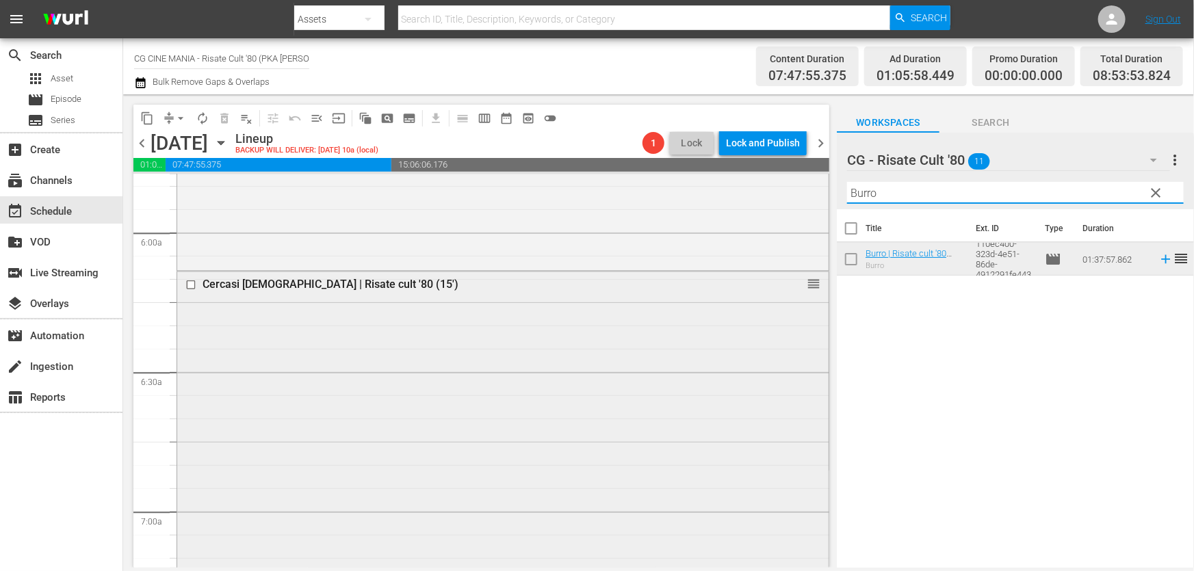
drag, startPoint x: 978, startPoint y: 197, endPoint x: 347, endPoint y: 332, distance: 645.7
click at [334, 315] on div "content_copy compress arrow_drop_down autorenew_outlined delete_forever_outline…" at bounding box center [658, 330] width 1070 height 473
paste input "QUESTO E QUELLO"
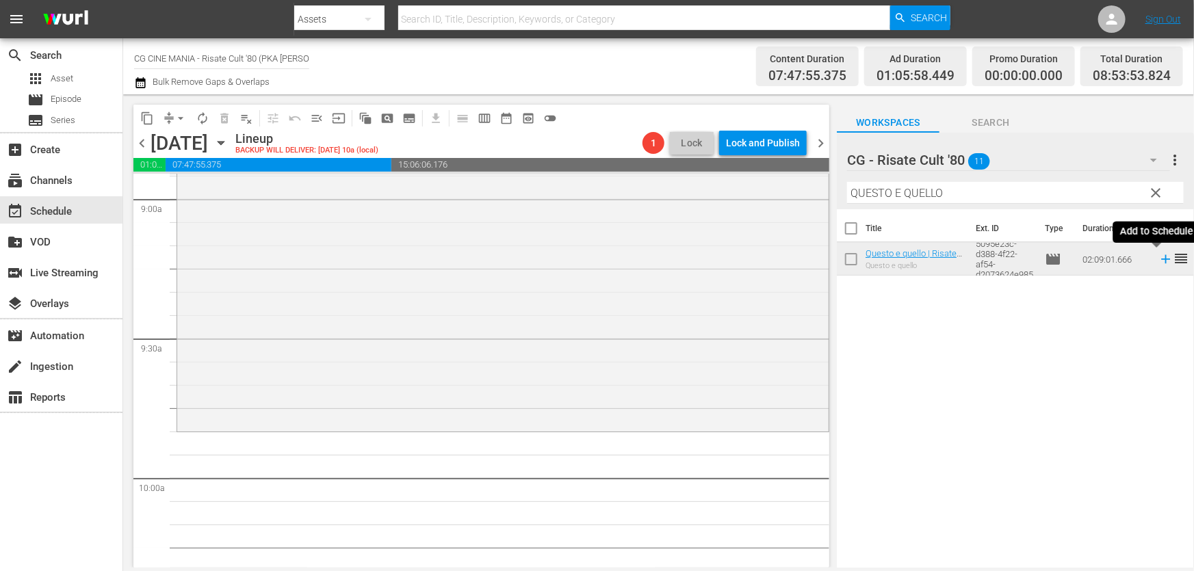
click at [1161, 259] on icon at bounding box center [1165, 259] width 9 height 9
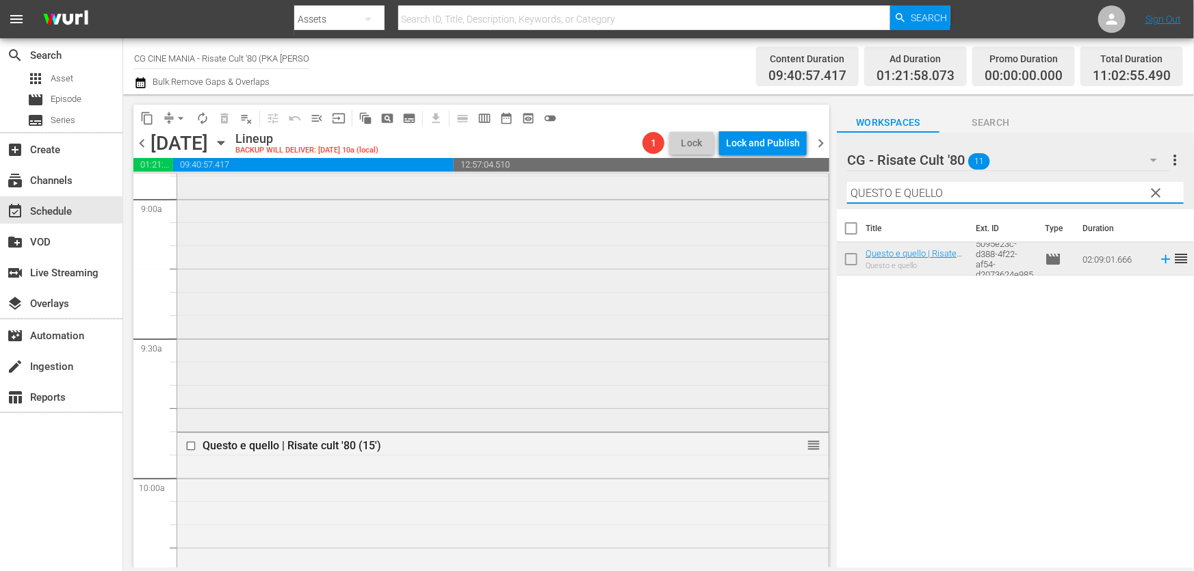
drag, startPoint x: 906, startPoint y: 207, endPoint x: 590, endPoint y: 304, distance: 331.4
click at [544, 280] on div "content_copy compress arrow_drop_down autorenew_outlined delete_forever_outline…" at bounding box center [658, 330] width 1070 height 473
paste input "Fratelli d’Italia"
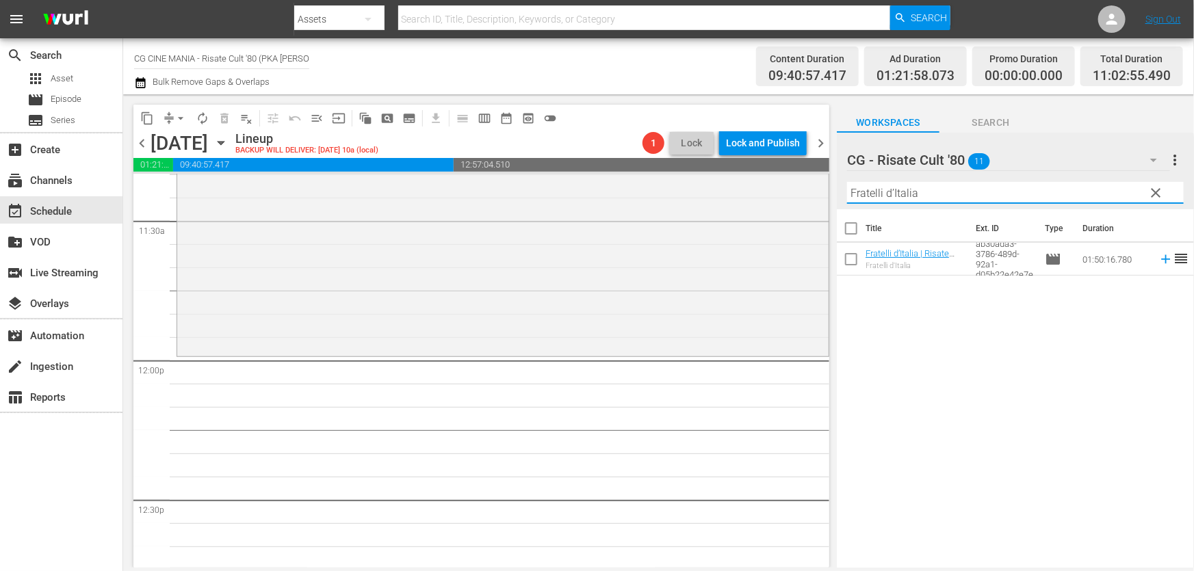
scroll to position [3295, 0]
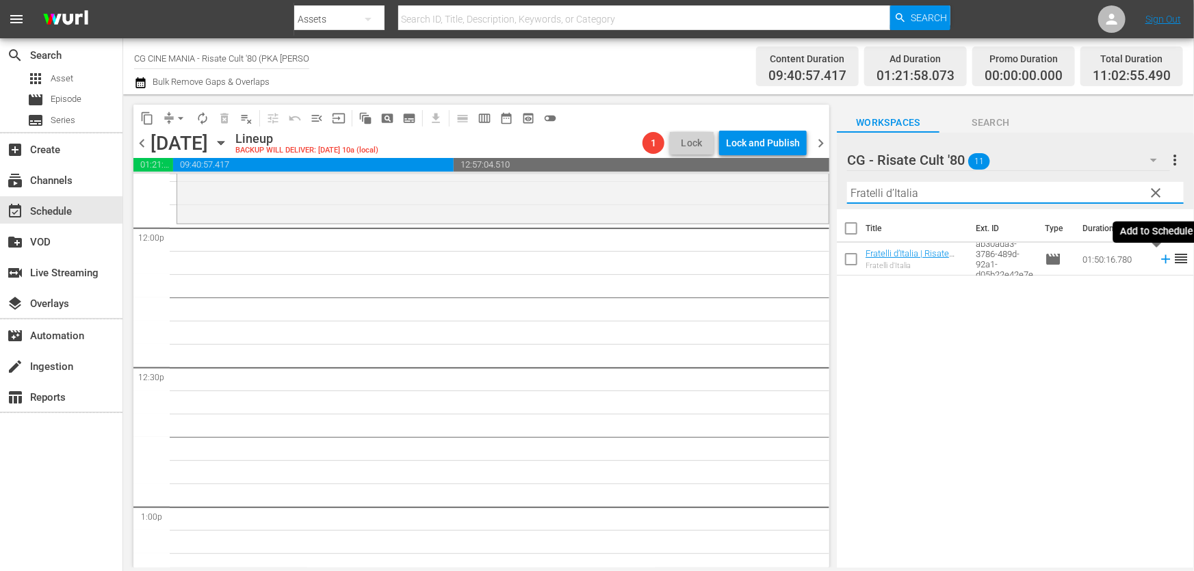
click at [1158, 259] on icon at bounding box center [1165, 259] width 15 height 15
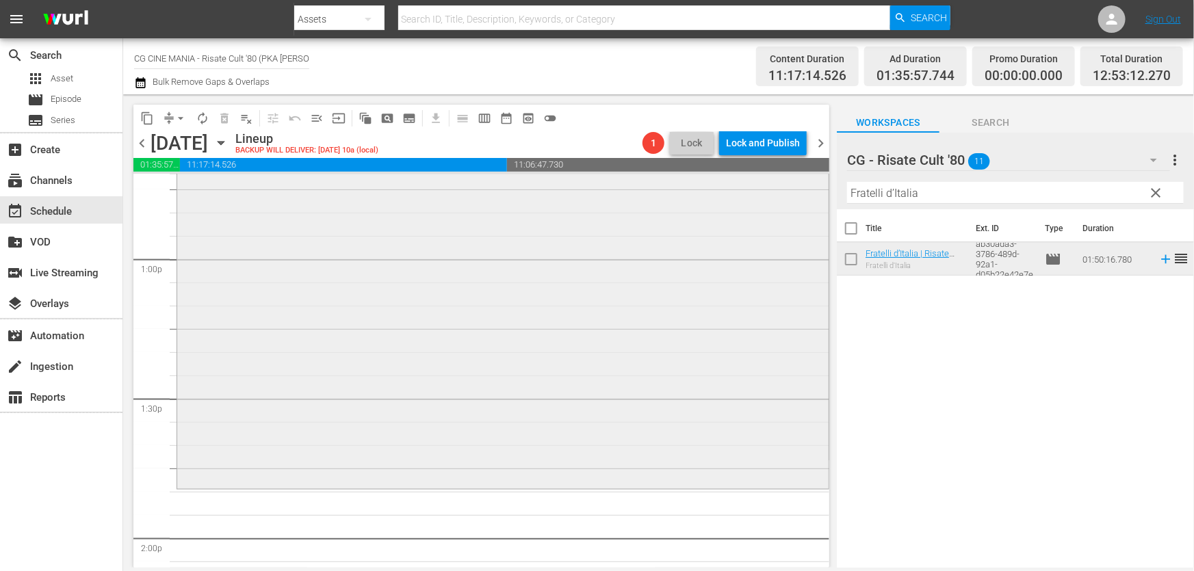
scroll to position [3544, 0]
drag, startPoint x: 962, startPoint y: 199, endPoint x: 490, endPoint y: 316, distance: 486.2
click at [497, 313] on div "content_copy compress arrow_drop_down autorenew_outlined delete_forever_outline…" at bounding box center [658, 330] width 1070 height 473
paste input "L'estate sta finendo"
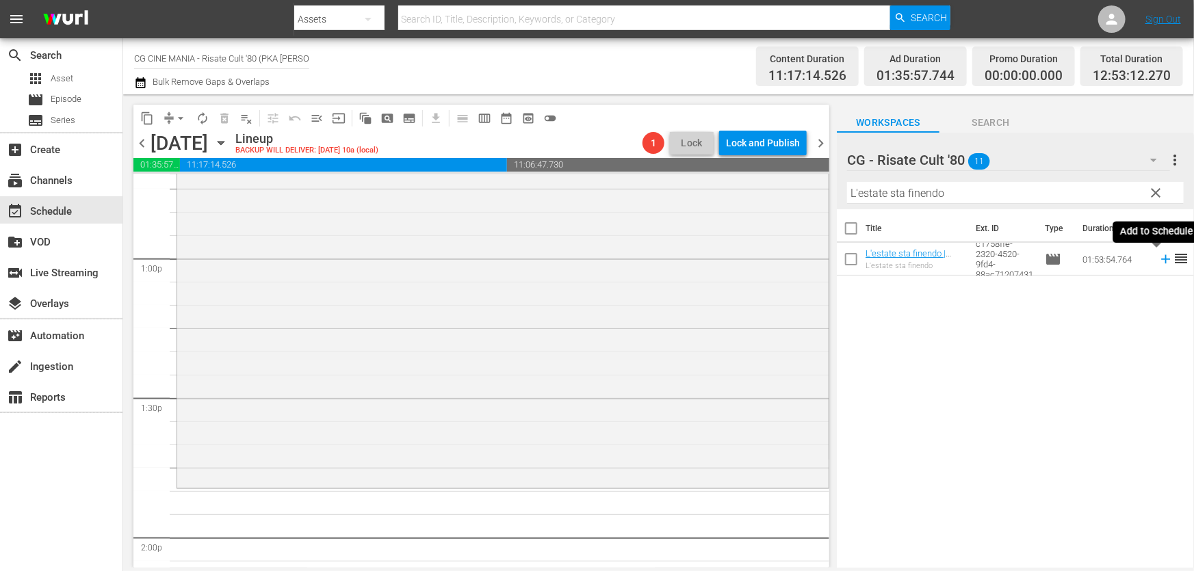
click at [1158, 259] on icon at bounding box center [1165, 259] width 15 height 15
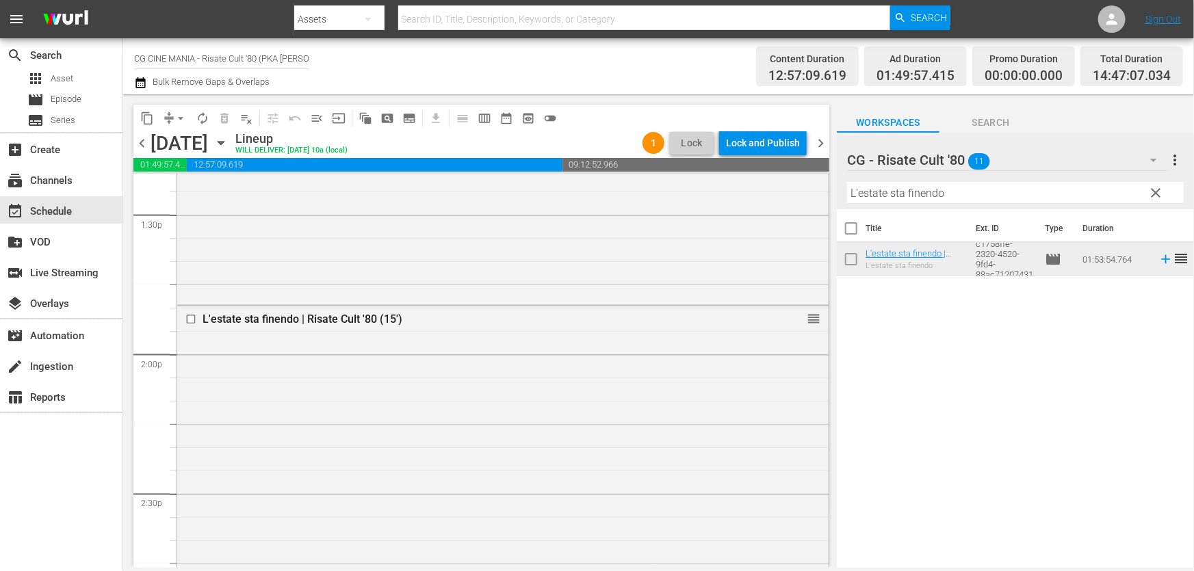
scroll to position [3979, 0]
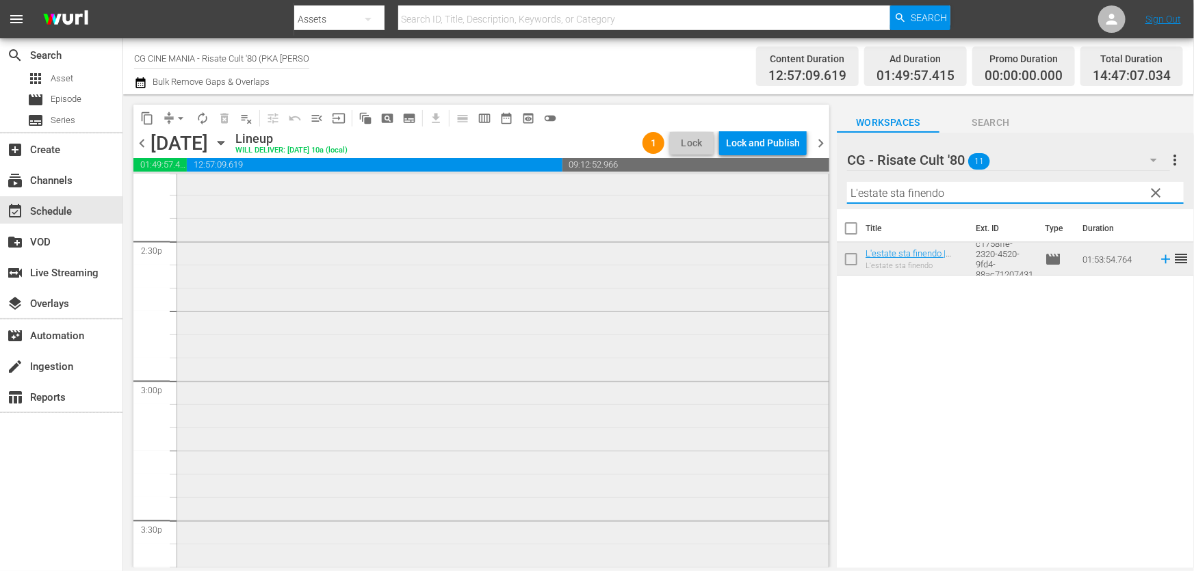
drag, startPoint x: 997, startPoint y: 194, endPoint x: 635, endPoint y: 272, distance: 370.1
click at [529, 255] on div "content_copy compress arrow_drop_down autorenew_outlined delete_forever_outline…" at bounding box center [658, 330] width 1070 height 473
paste input "Fracchia contro Dracula"
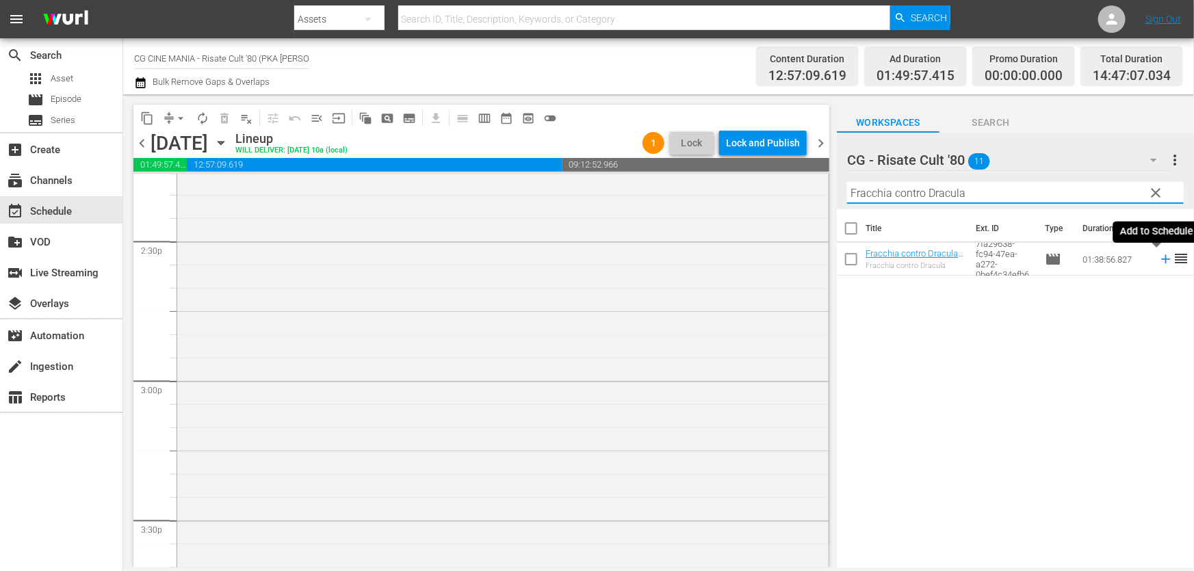
click at [1158, 259] on icon at bounding box center [1165, 259] width 15 height 15
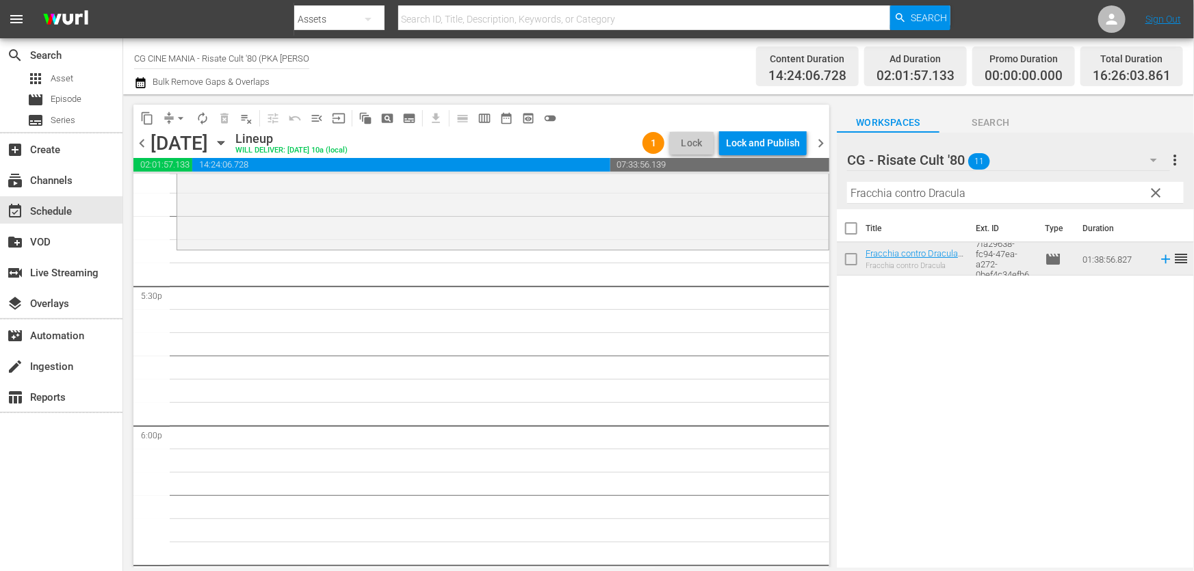
scroll to position [4788, 0]
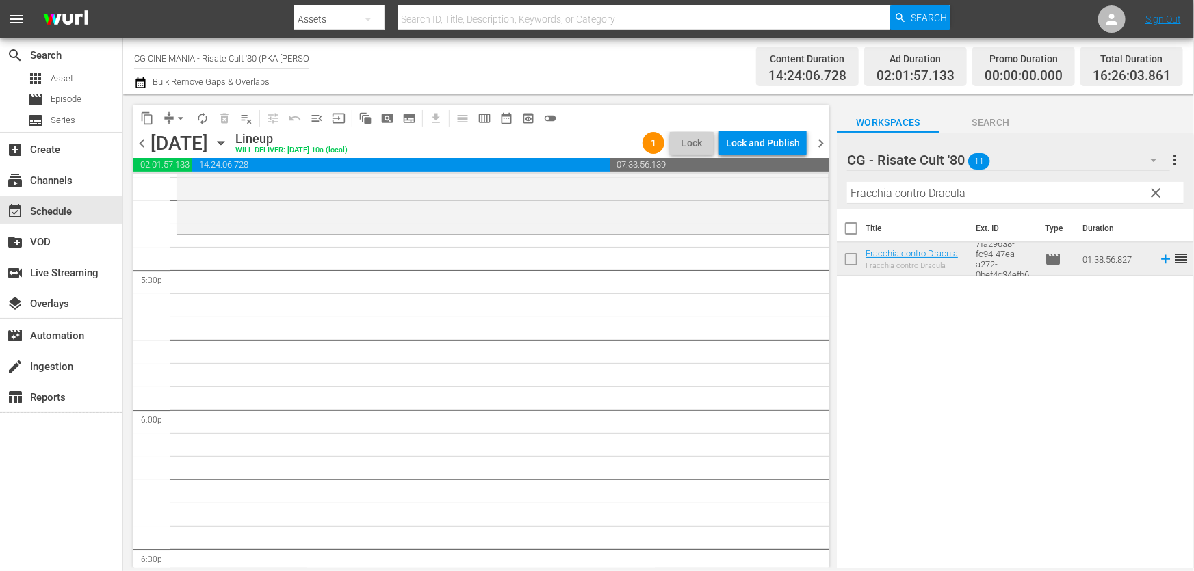
drag, startPoint x: 1018, startPoint y: 198, endPoint x: 484, endPoint y: 299, distance: 544.2
click at [488, 296] on div "content_copy compress arrow_drop_down autorenew_outlined delete_forever_outline…" at bounding box center [658, 330] width 1070 height 473
paste input "Il volatore di aquiloni"
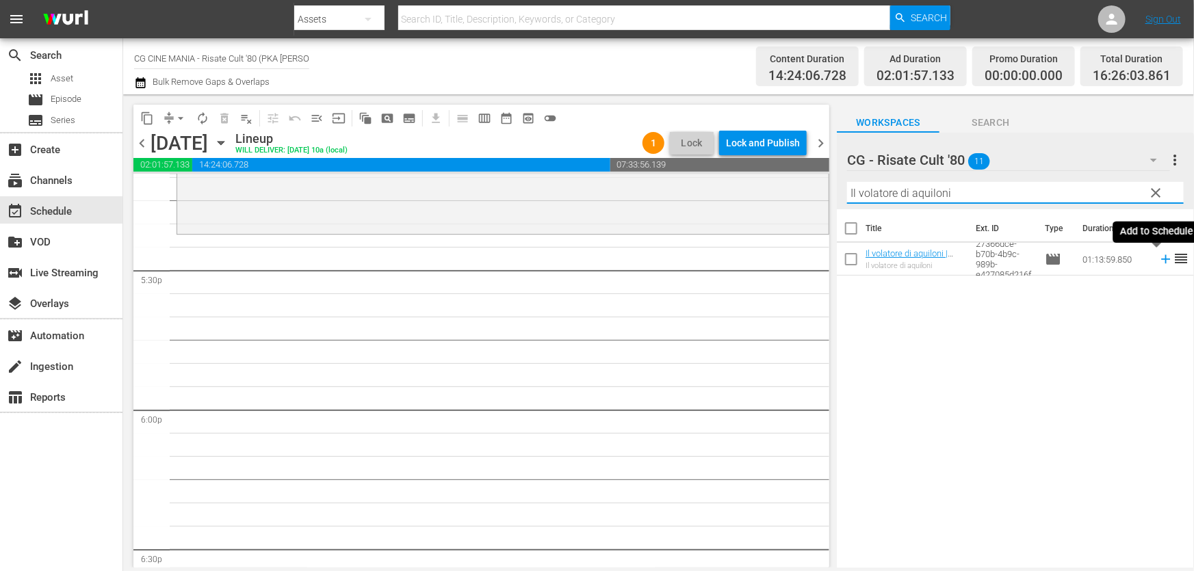
click at [1161, 263] on icon at bounding box center [1165, 259] width 9 height 9
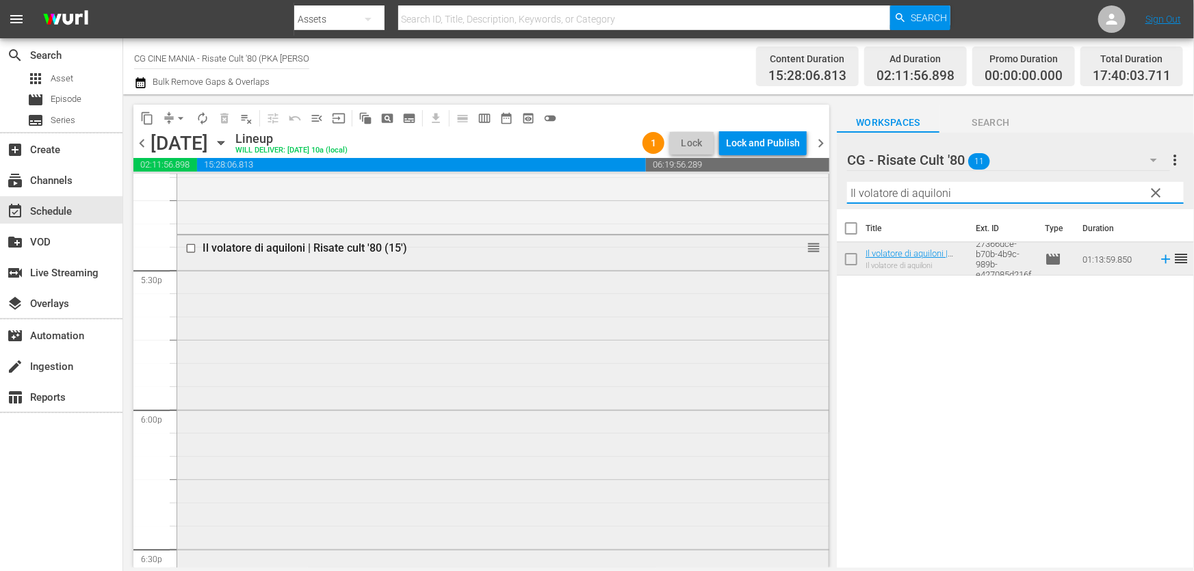
drag, startPoint x: 958, startPoint y: 193, endPoint x: 469, endPoint y: 291, distance: 498.9
click at [529, 269] on div "content_copy compress arrow_drop_down autorenew_outlined delete_forever_outline…" at bounding box center [658, 330] width 1070 height 473
paste input "È arrivato mio fratello"
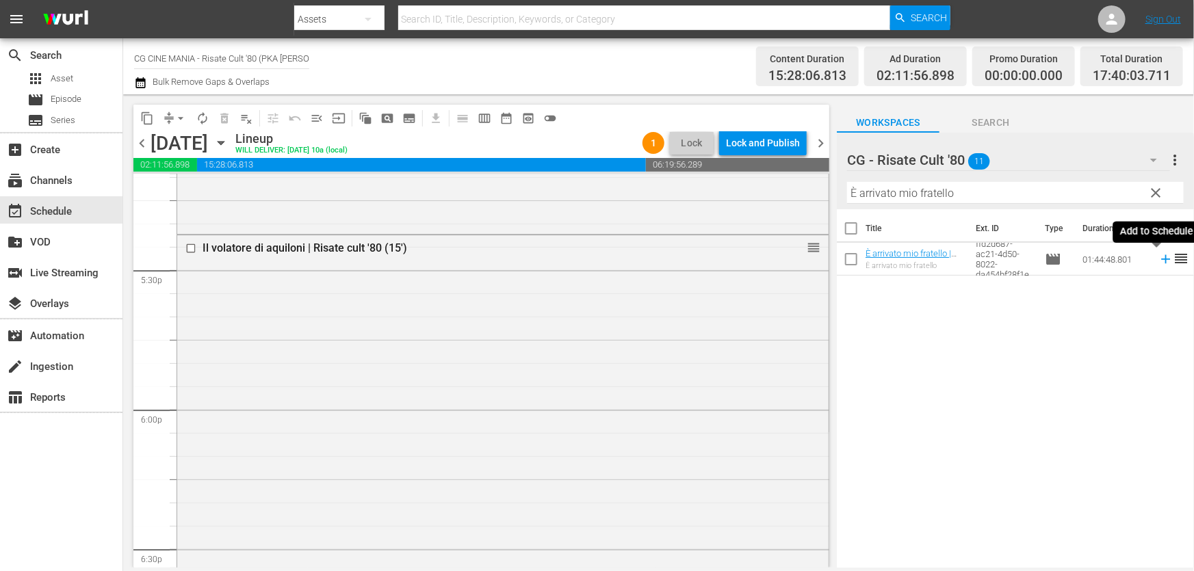
click at [1161, 259] on icon at bounding box center [1165, 259] width 9 height 9
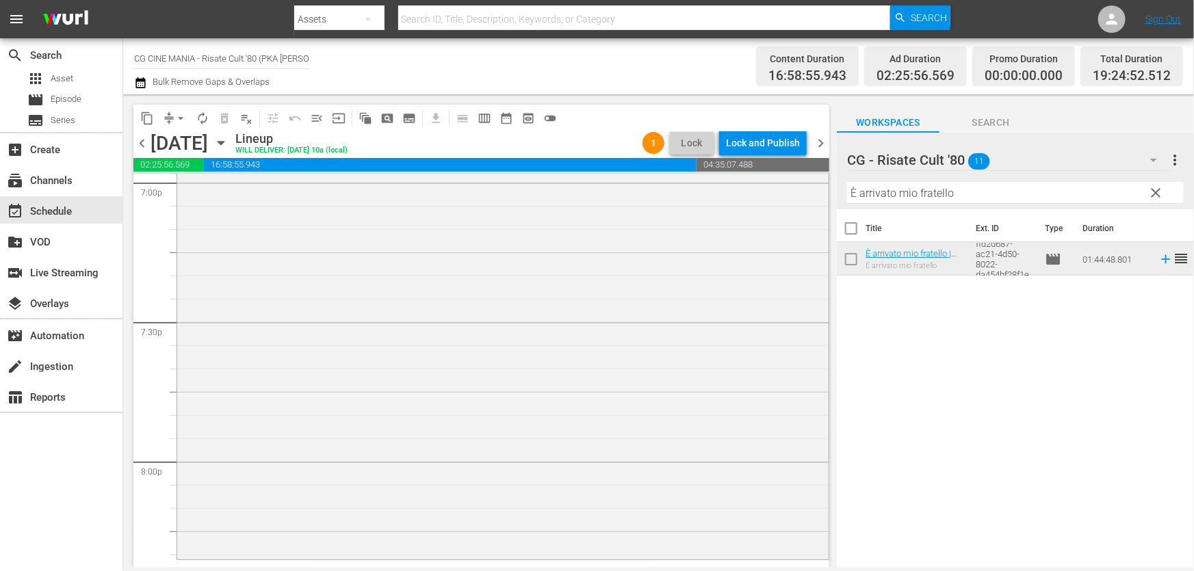
scroll to position [5472, 0]
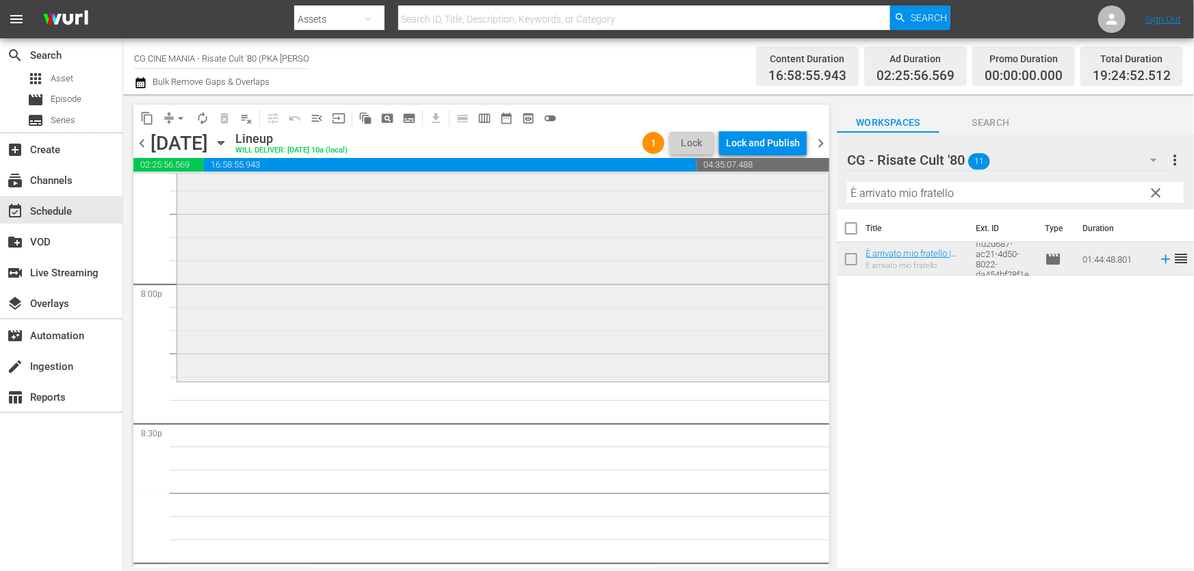
drag, startPoint x: 1012, startPoint y: 197, endPoint x: 412, endPoint y: 300, distance: 608.6
click at [414, 298] on div "content_copy compress arrow_drop_down autorenew_outlined delete_forever_outline…" at bounding box center [658, 330] width 1070 height 473
paste input "UN POVERO RICCO"
click at [1154, 402] on div "Title Ext. ID Type Duration Un povero ricco | Risate cult '80 (15') Un povero r…" at bounding box center [1015, 389] width 357 height 360
click at [1158, 259] on icon at bounding box center [1165, 259] width 15 height 15
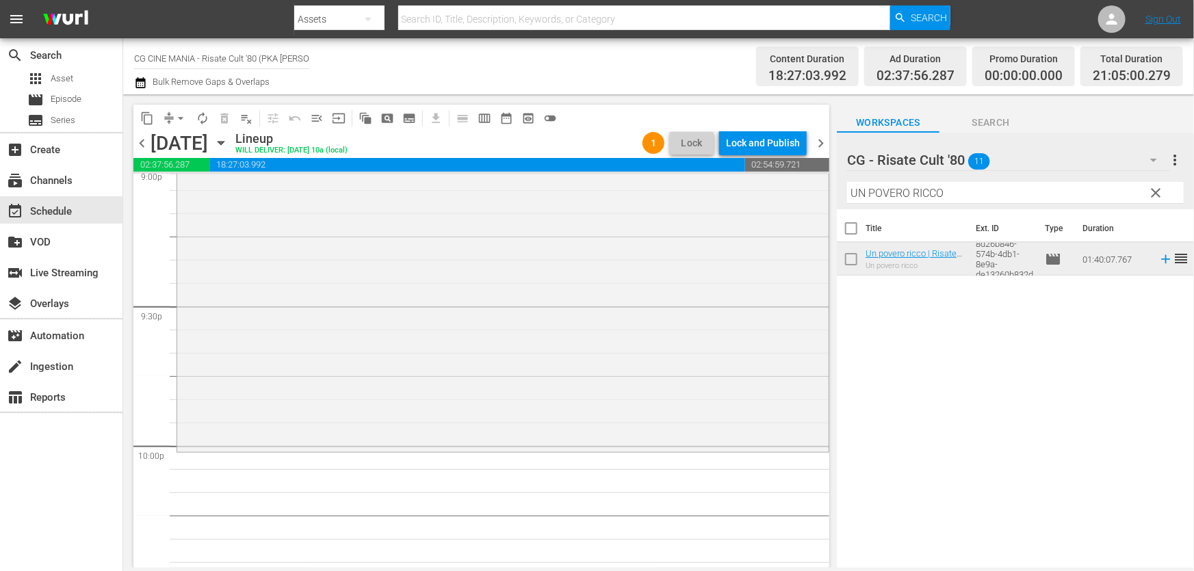
scroll to position [5907, 0]
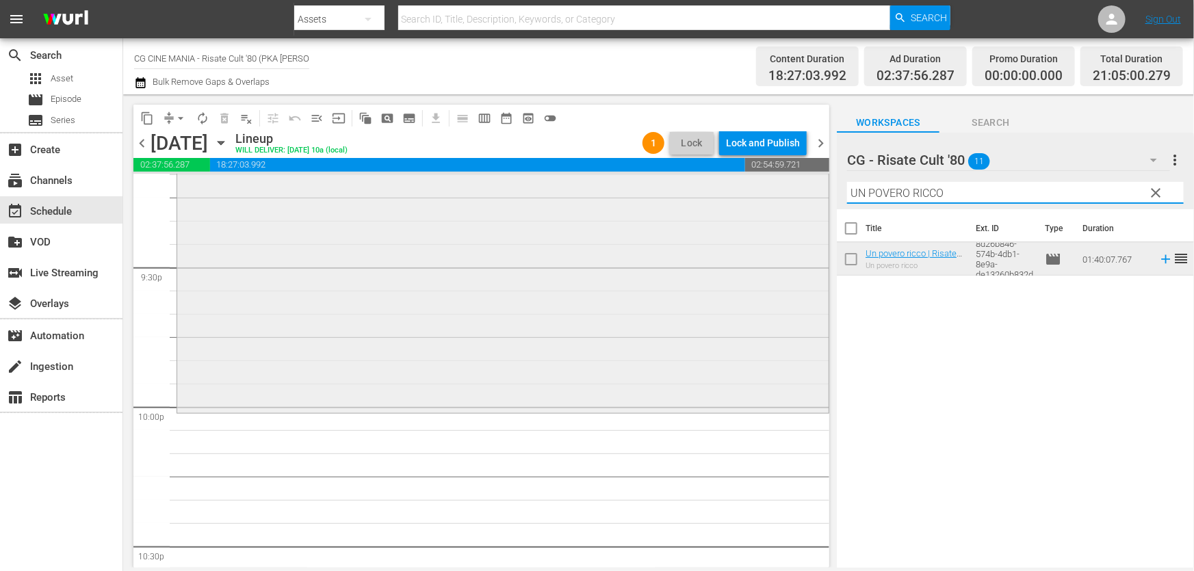
drag, startPoint x: 948, startPoint y: 186, endPoint x: 613, endPoint y: 256, distance: 342.3
click at [588, 250] on div "content_copy compress arrow_drop_down autorenew_outlined delete_forever_outline…" at bounding box center [658, 330] width 1070 height 473
paste input "QUESTO E QUELL"
type input "QUESTO E QUELLO"
drag, startPoint x: 1160, startPoint y: 261, endPoint x: 1151, endPoint y: 263, distance: 9.0
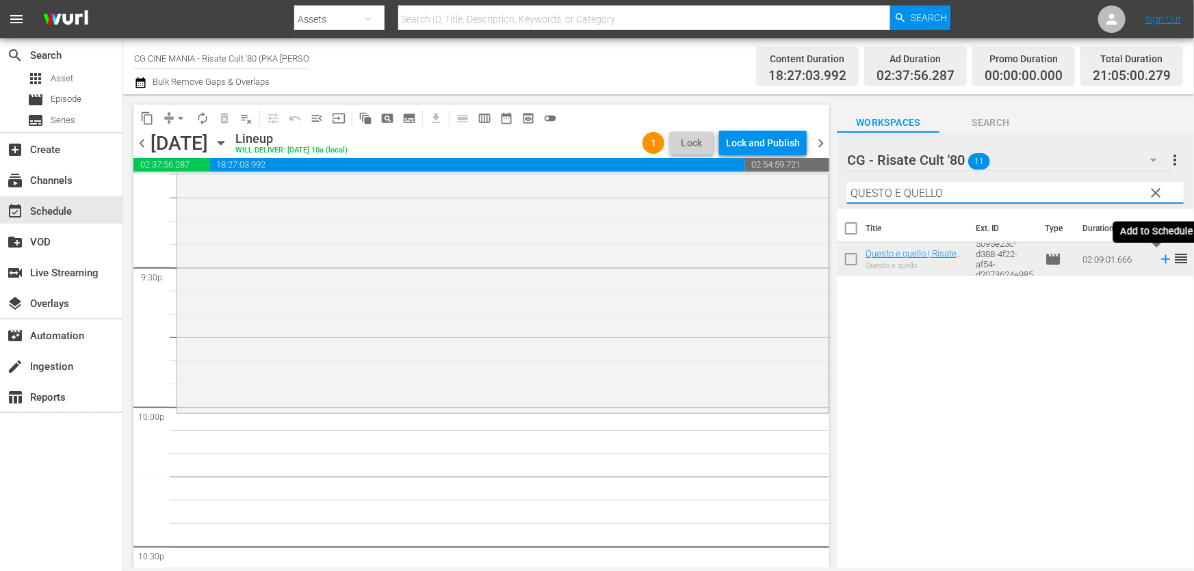
click at [1160, 261] on icon at bounding box center [1165, 259] width 15 height 15
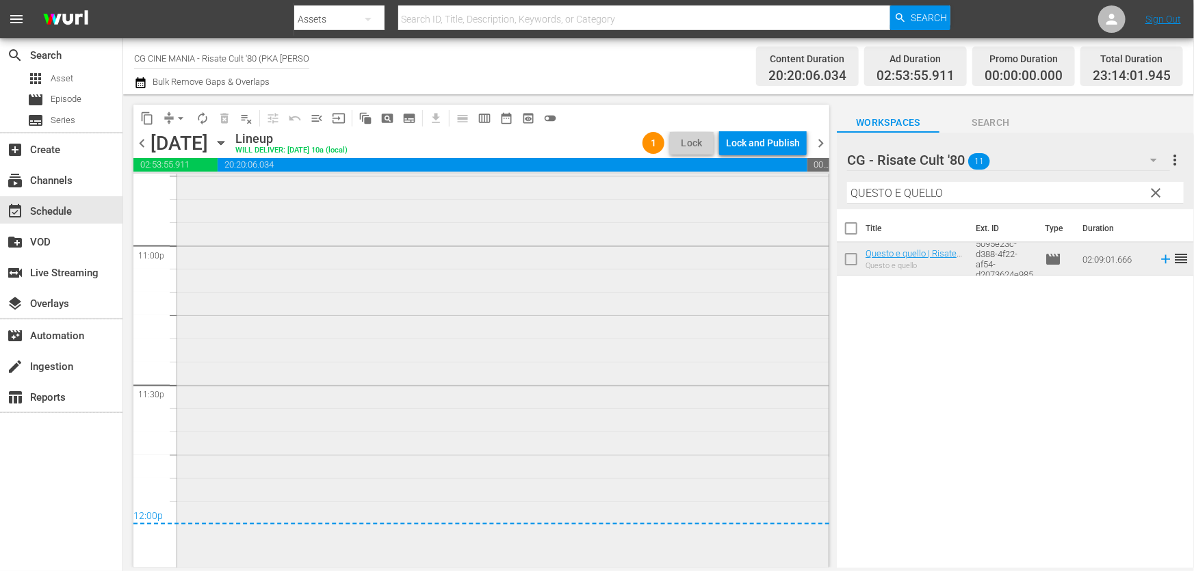
scroll to position [6352, 0]
click at [137, 84] on icon "button" at bounding box center [140, 83] width 13 height 16
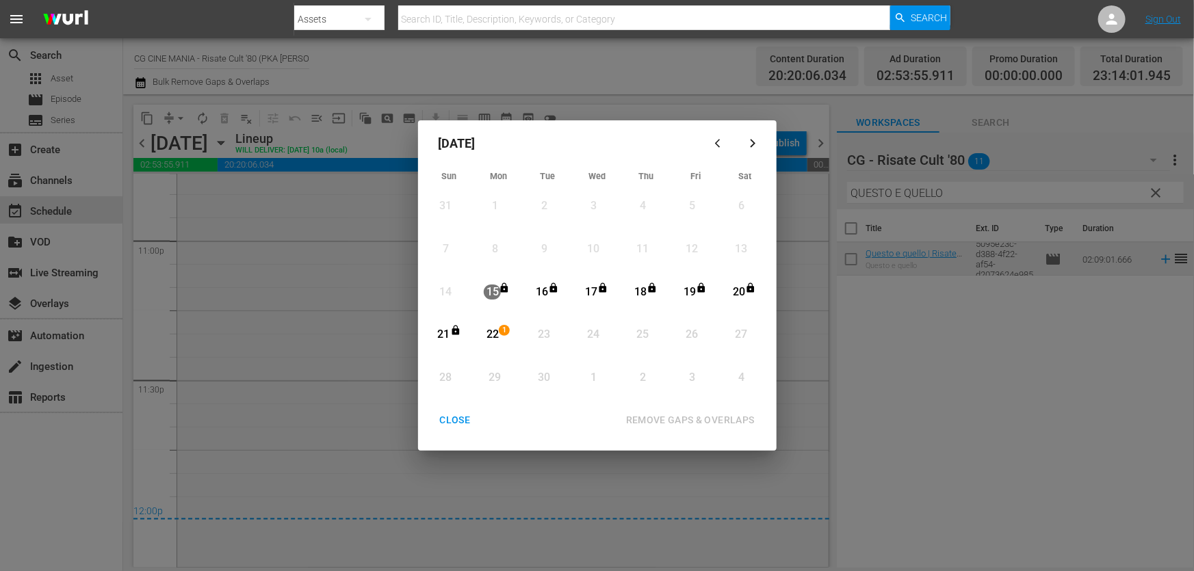
click at [502, 326] on span "1" at bounding box center [504, 330] width 10 height 11
click at [679, 399] on div "Month View" at bounding box center [695, 379] width 49 height 43
click at [686, 412] on div "REMOVE GAPS & OVERLAPS" at bounding box center [690, 420] width 150 height 17
click at [453, 417] on div "CLOSE" at bounding box center [455, 420] width 53 height 17
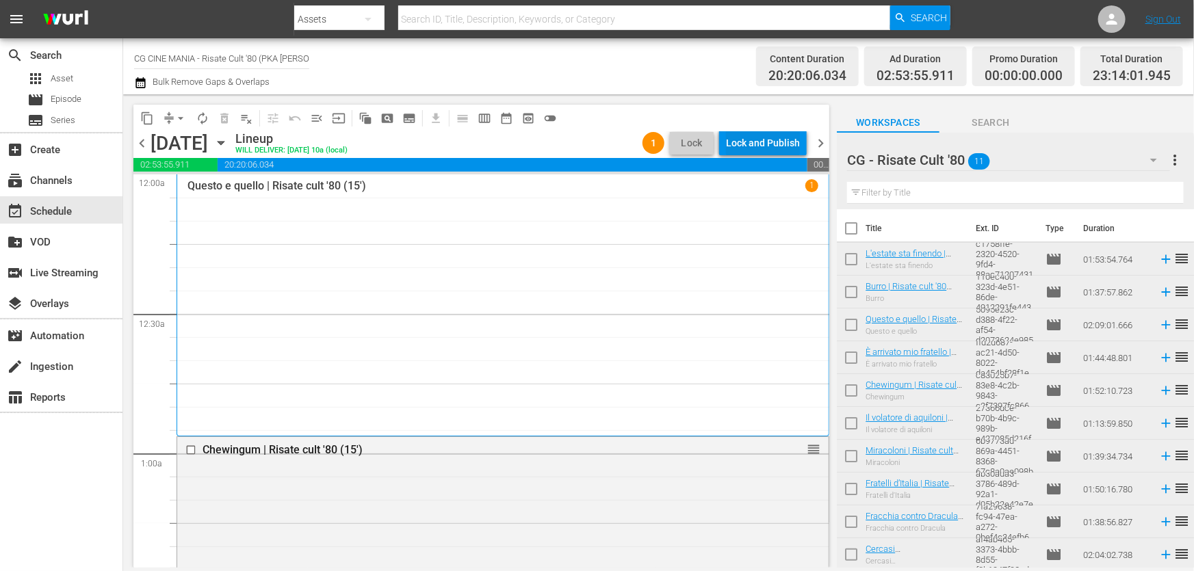
click at [764, 148] on div "Lock and Publish" at bounding box center [763, 143] width 74 height 25
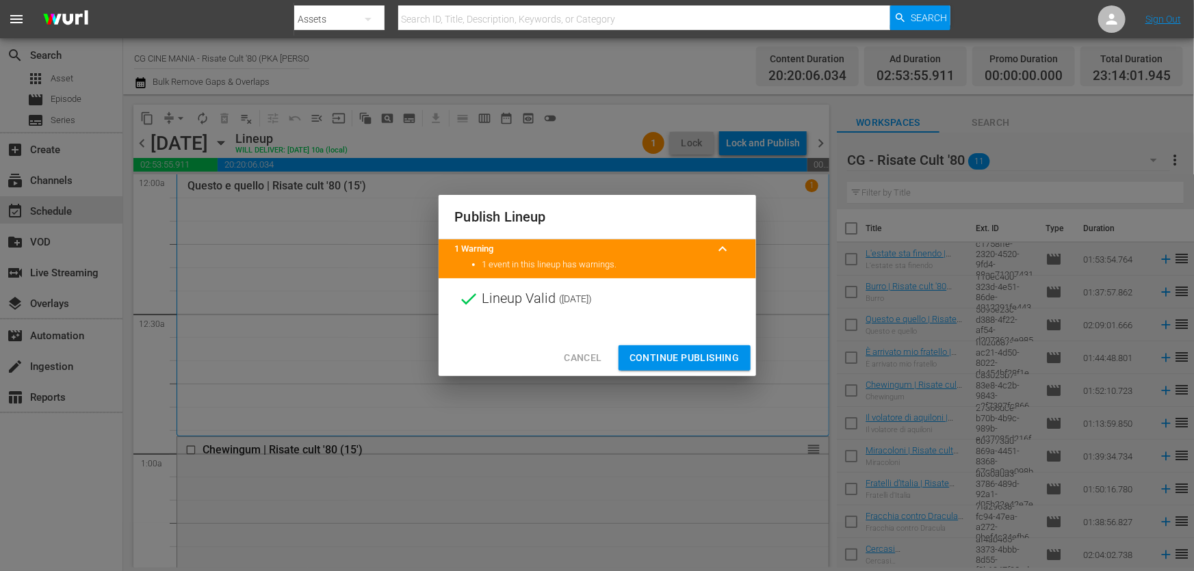
drag, startPoint x: 718, startPoint y: 352, endPoint x: 723, endPoint y: 363, distance: 11.9
click at [718, 353] on span "Continue Publishing" at bounding box center [684, 358] width 110 height 17
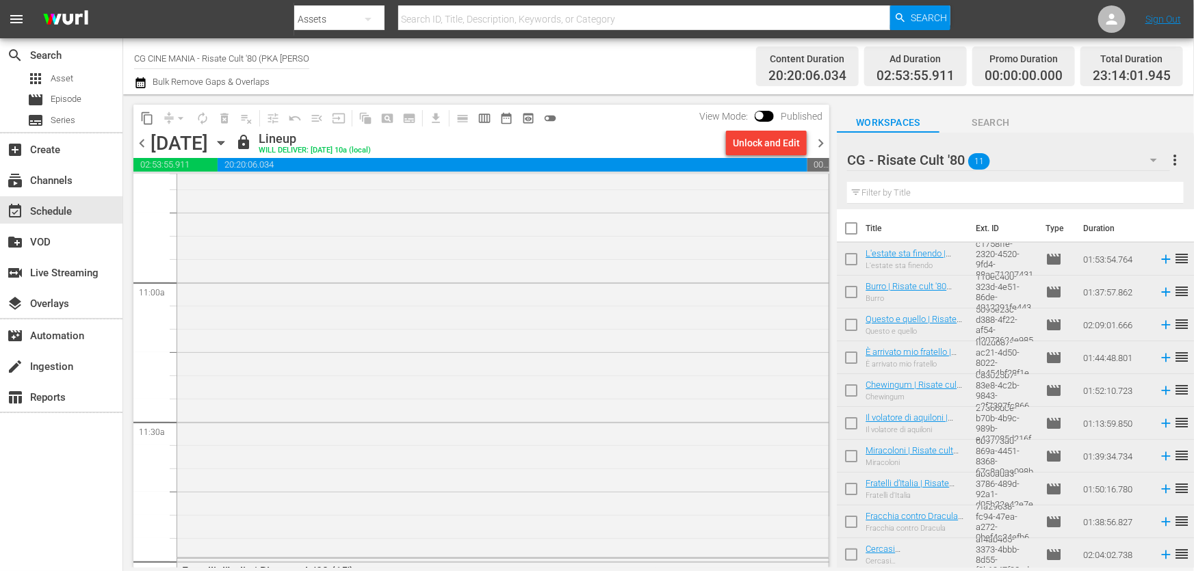
scroll to position [6352, 0]
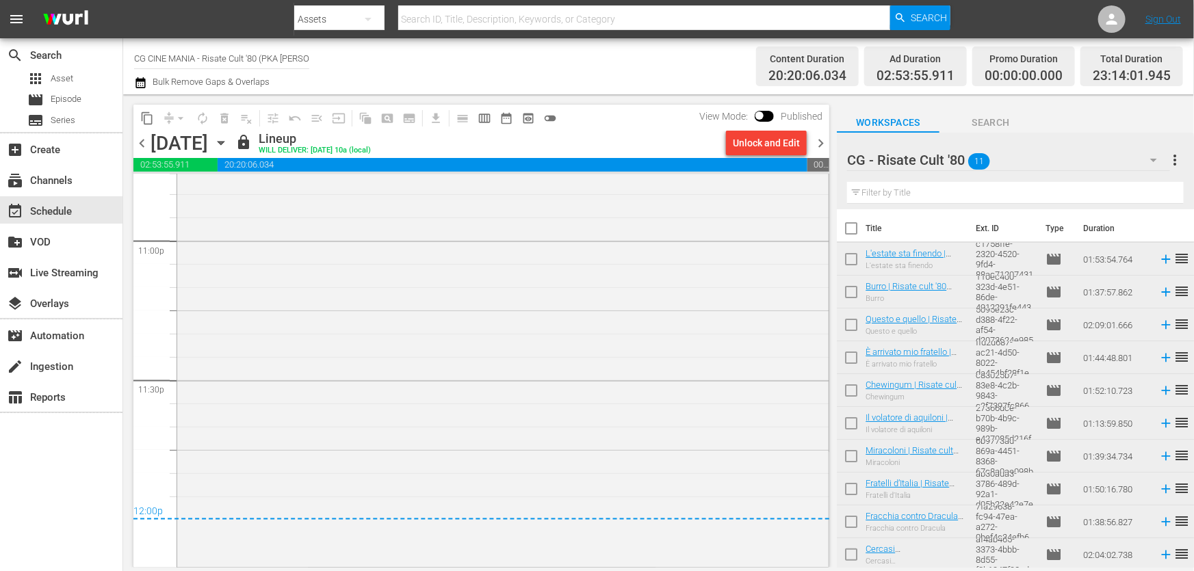
click at [820, 146] on span "chevron_right" at bounding box center [820, 143] width 17 height 17
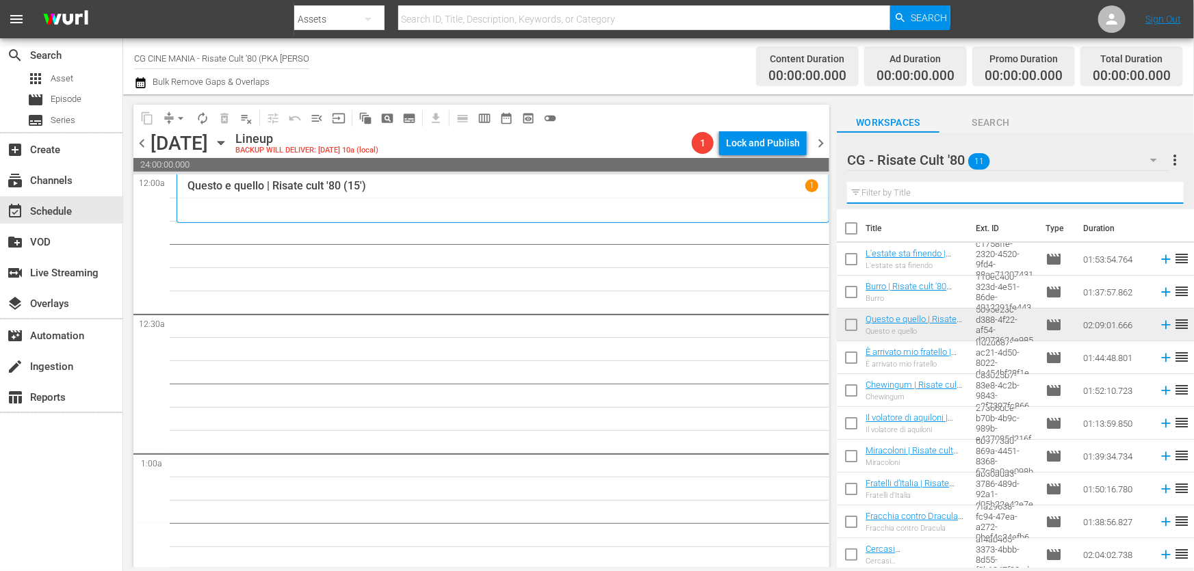
click at [909, 192] on input "text" at bounding box center [1015, 193] width 337 height 22
paste input "È arrivato mio fratello"
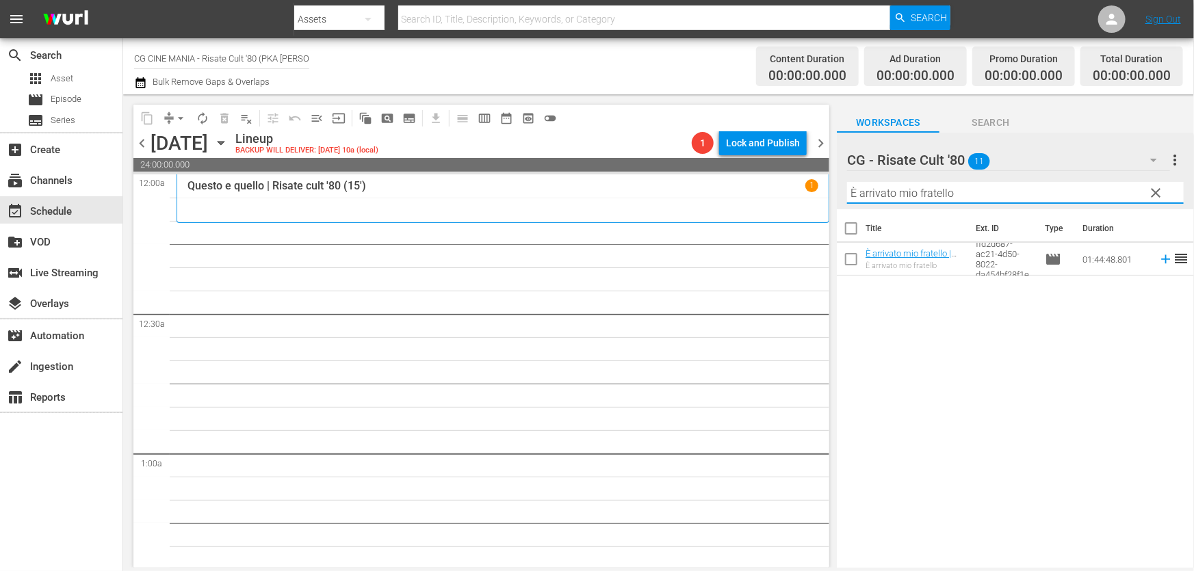
click at [1158, 256] on icon at bounding box center [1165, 259] width 15 height 15
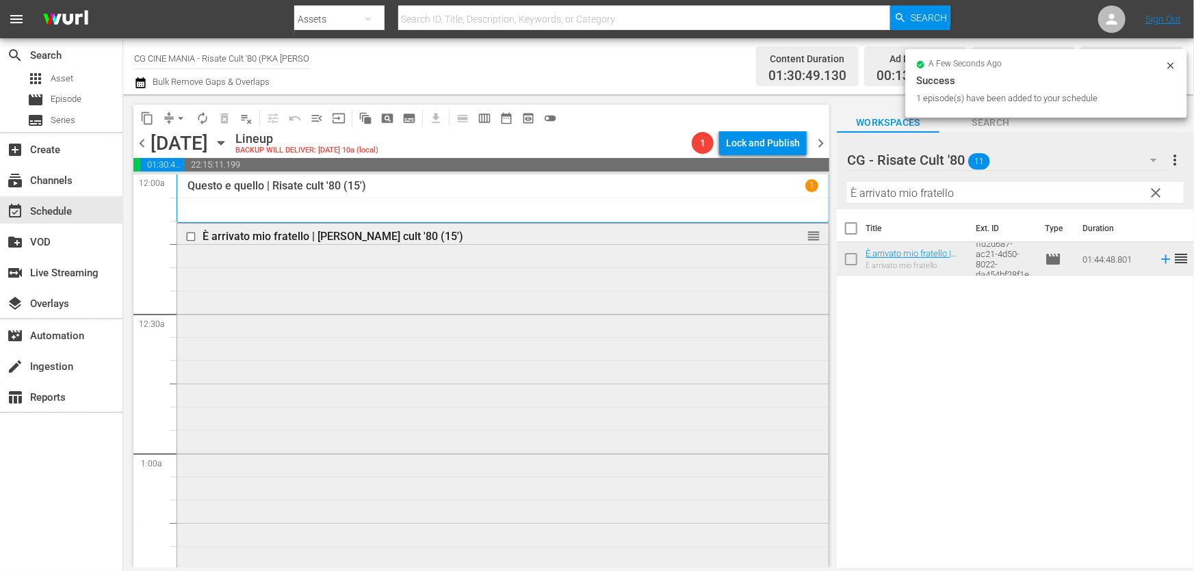
drag, startPoint x: 787, startPoint y: 226, endPoint x: 581, endPoint y: 265, distance: 209.5
click at [609, 256] on div "content_copy compress arrow_drop_down autorenew_outlined delete_forever_outline…" at bounding box center [658, 330] width 1070 height 473
paste input "Fracchia contro Dracula"
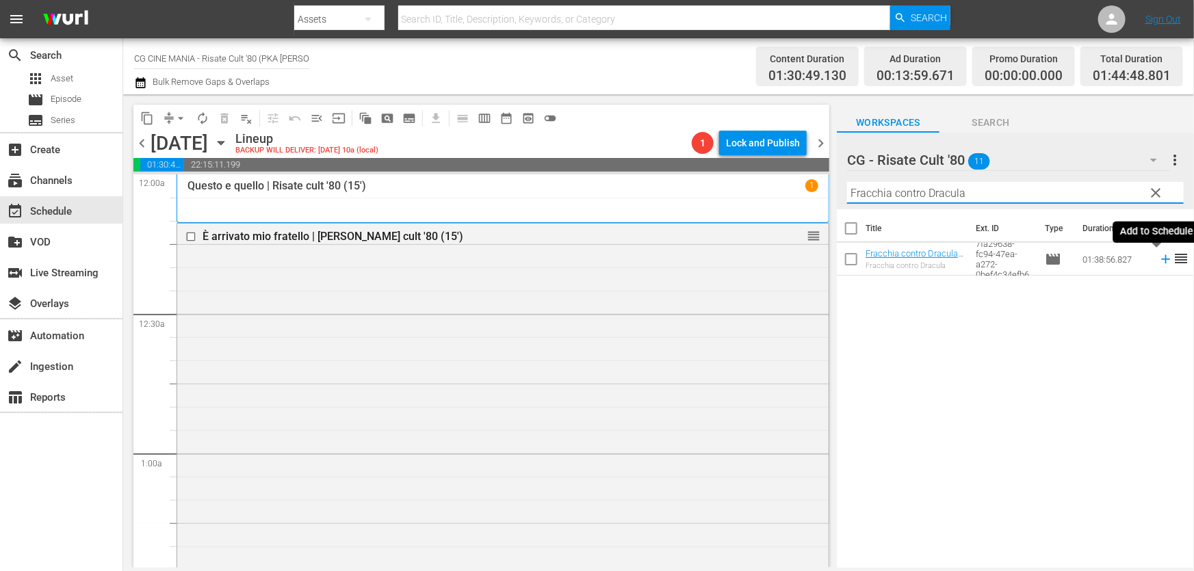
click at [1158, 259] on icon at bounding box center [1165, 259] width 15 height 15
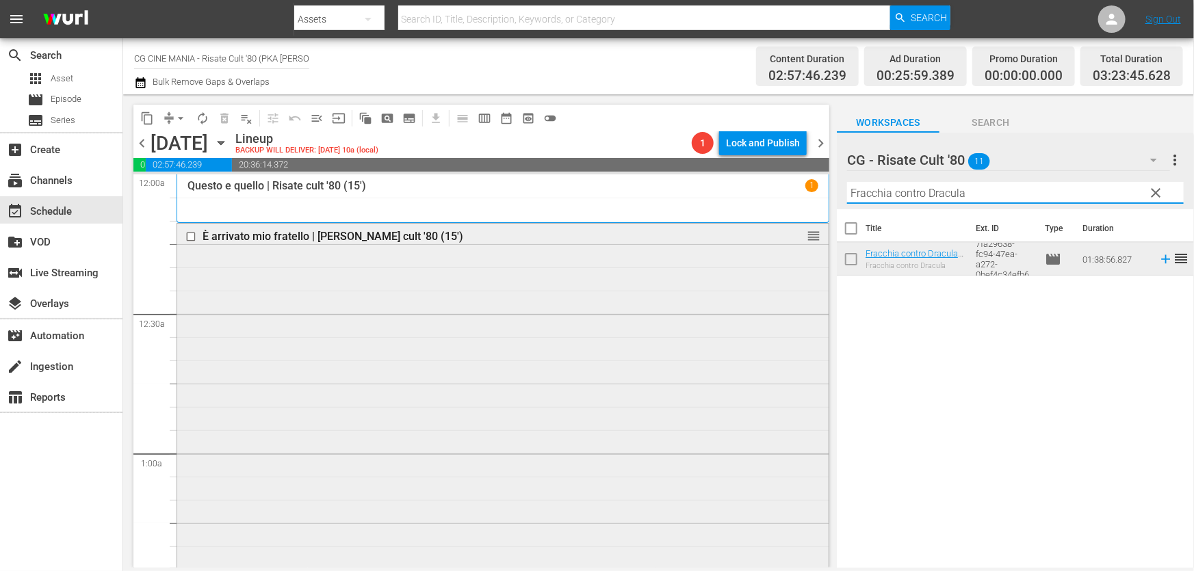
drag, startPoint x: 997, startPoint y: 200, endPoint x: 583, endPoint y: 326, distance: 432.3
click at [567, 311] on div "content_copy compress arrow_drop_down autorenew_outlined delete_forever_outline…" at bounding box center [658, 330] width 1070 height 473
paste input "Il volatore di aquiloni"
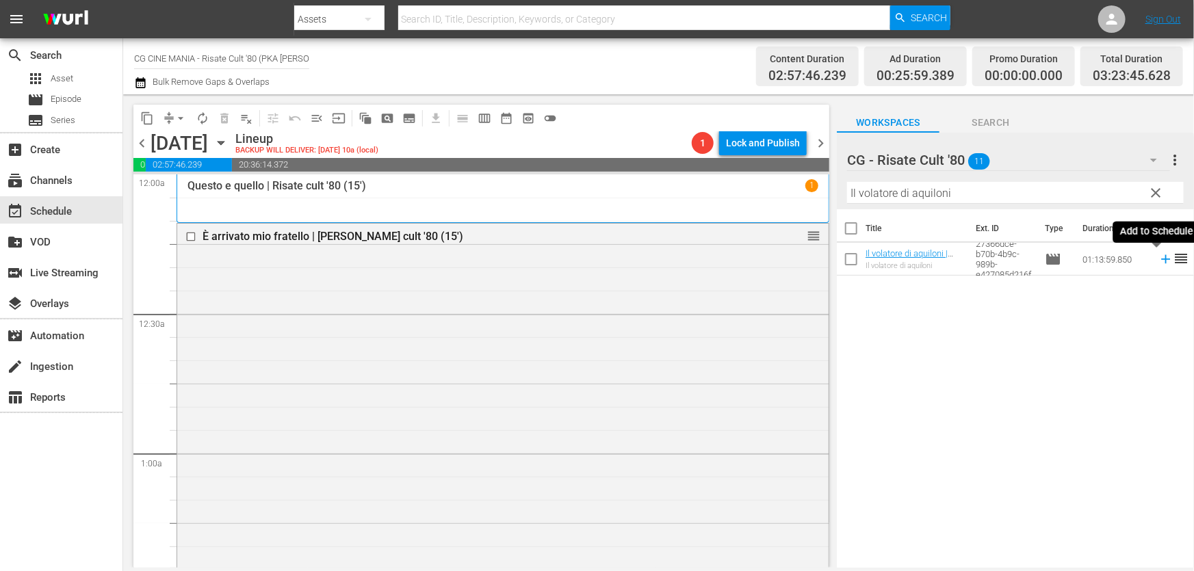
click at [1158, 262] on icon at bounding box center [1165, 259] width 15 height 15
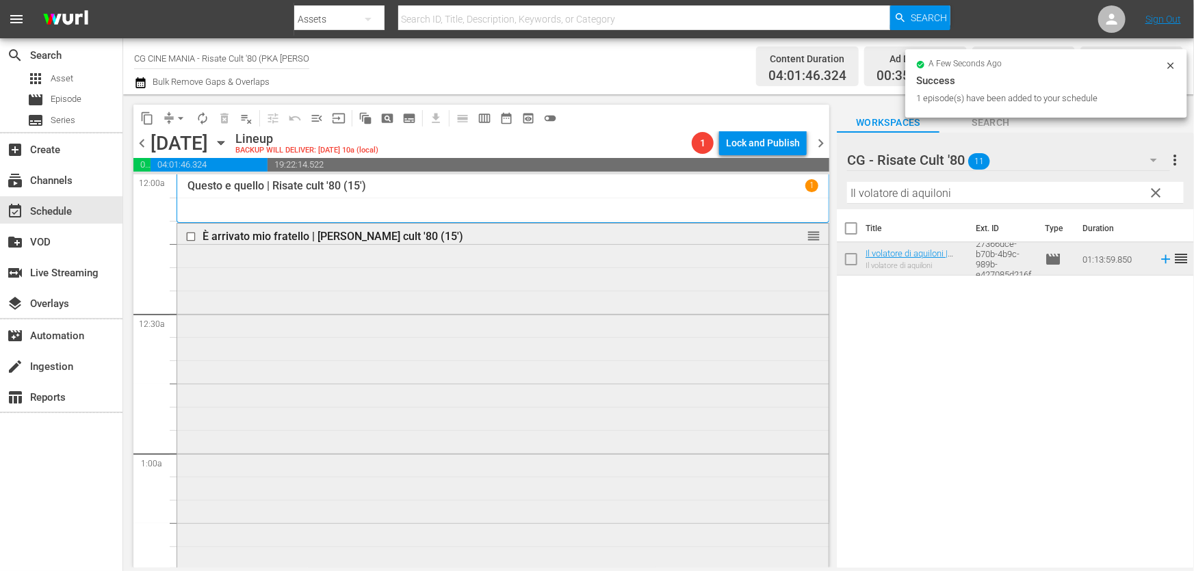
drag, startPoint x: 489, startPoint y: 297, endPoint x: 348, endPoint y: 327, distance: 144.1
click at [440, 309] on div "content_copy compress arrow_drop_down autorenew_outlined delete_forever_outline…" at bounding box center [658, 330] width 1070 height 473
paste input "Fratelli d’Italia"
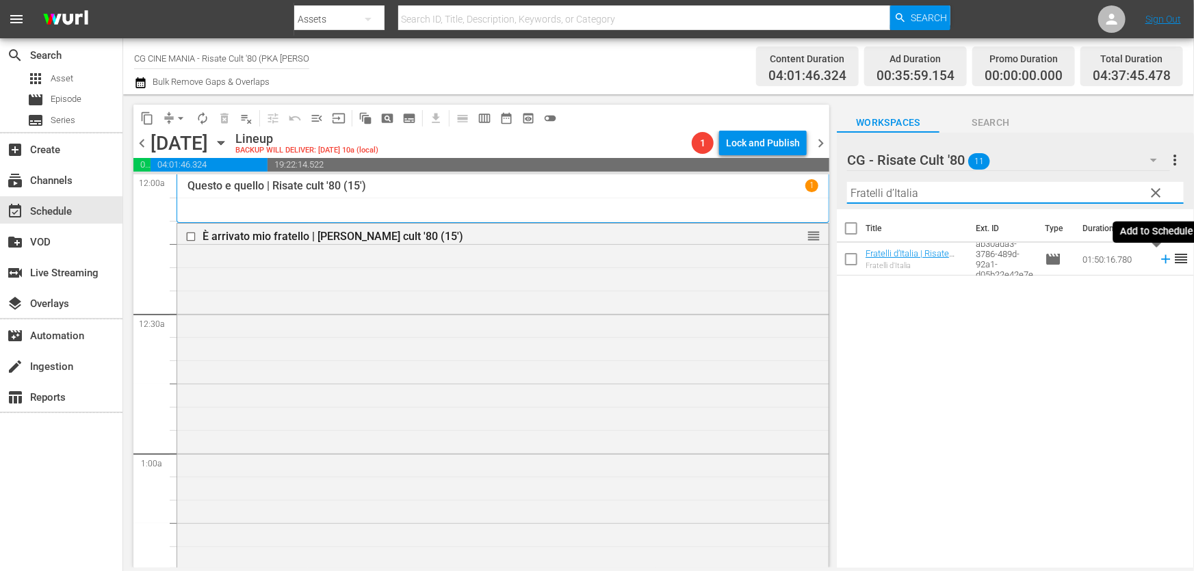
click at [1158, 261] on icon at bounding box center [1165, 259] width 15 height 15
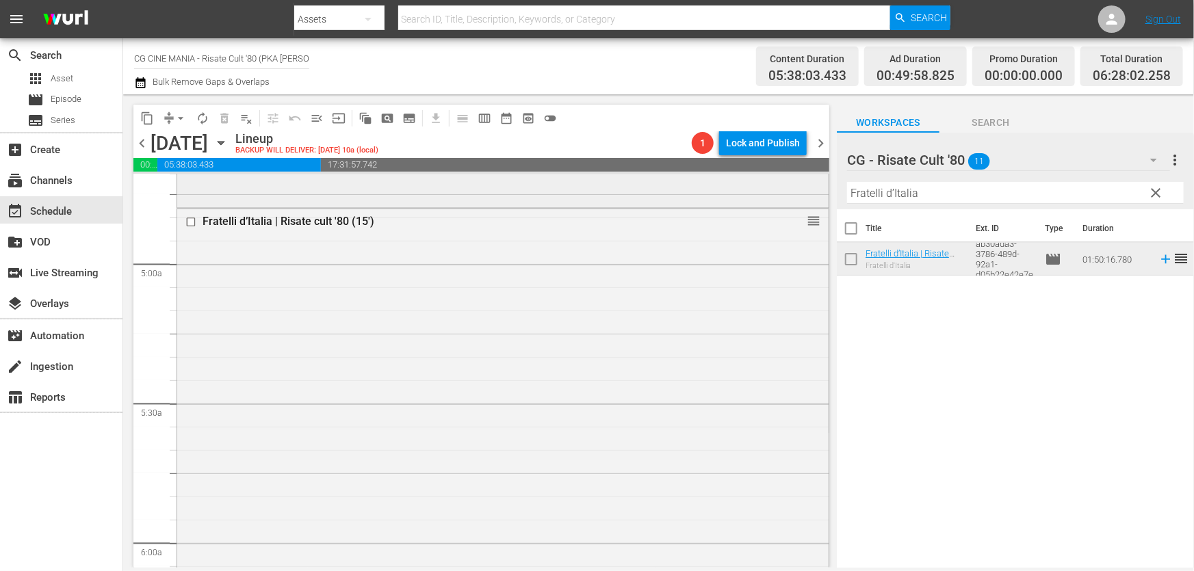
scroll to position [1554, 0]
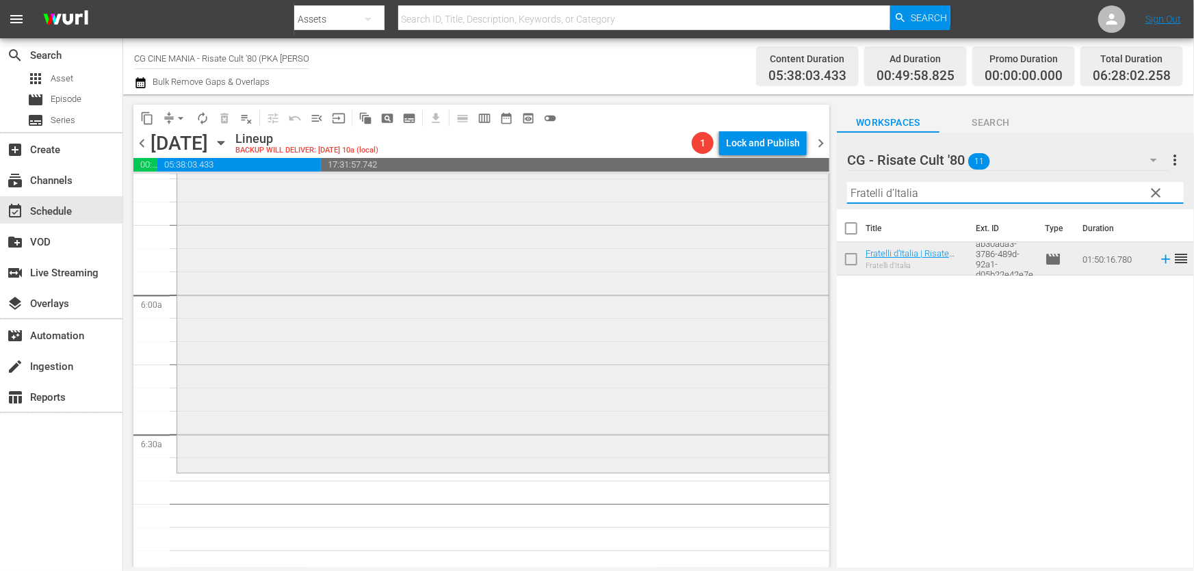
drag, startPoint x: 945, startPoint y: 196, endPoint x: 546, endPoint y: 275, distance: 406.6
click at [556, 272] on div "content_copy compress arrow_drop_down autorenew_outlined delete_forever_outline…" at bounding box center [658, 330] width 1070 height 473
paste input "QUESTO E QUELLO"
click at [1161, 260] on icon at bounding box center [1165, 259] width 9 height 9
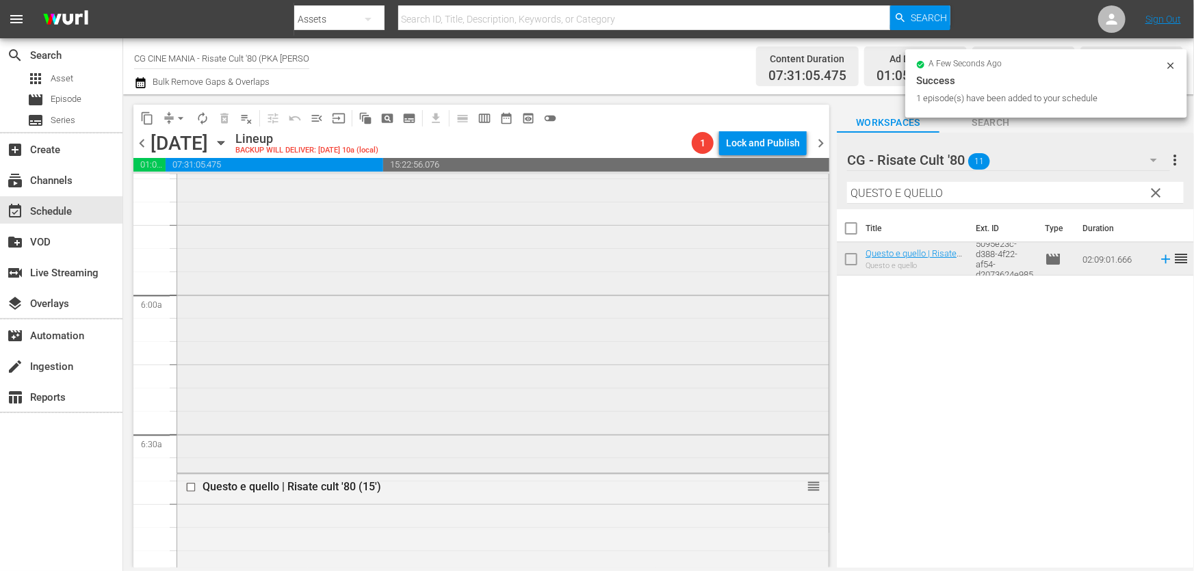
drag, startPoint x: 704, startPoint y: 235, endPoint x: 345, endPoint y: 291, distance: 364.1
click at [390, 283] on div "content_copy compress arrow_drop_down autorenew_outlined delete_forever_outline…" at bounding box center [658, 330] width 1070 height 473
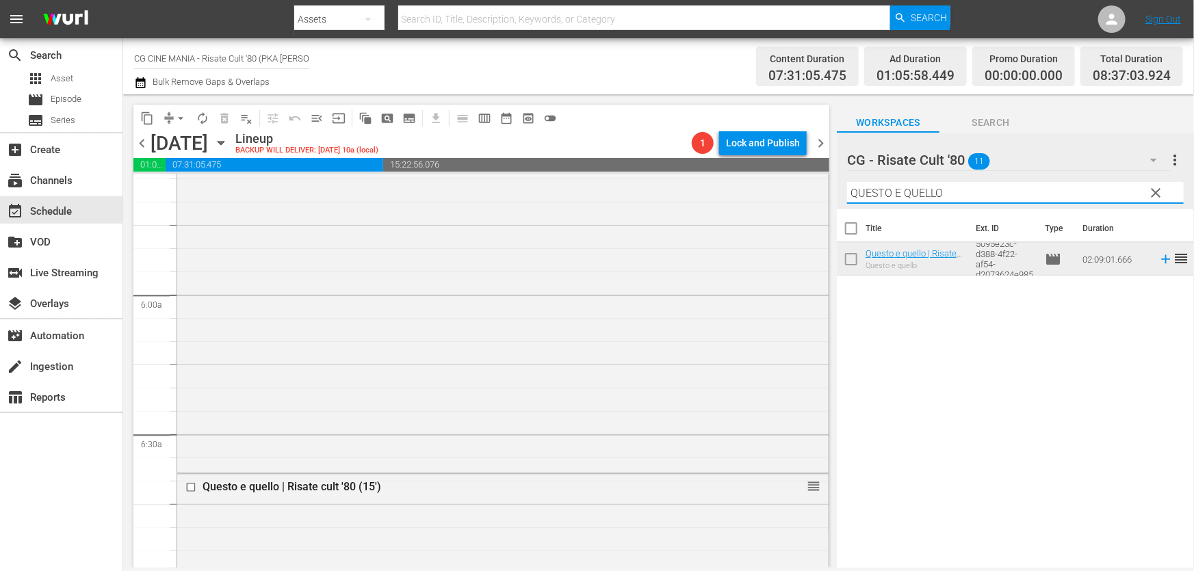
paste input "È arrivato mio fratello"
click at [1158, 261] on icon at bounding box center [1165, 259] width 15 height 15
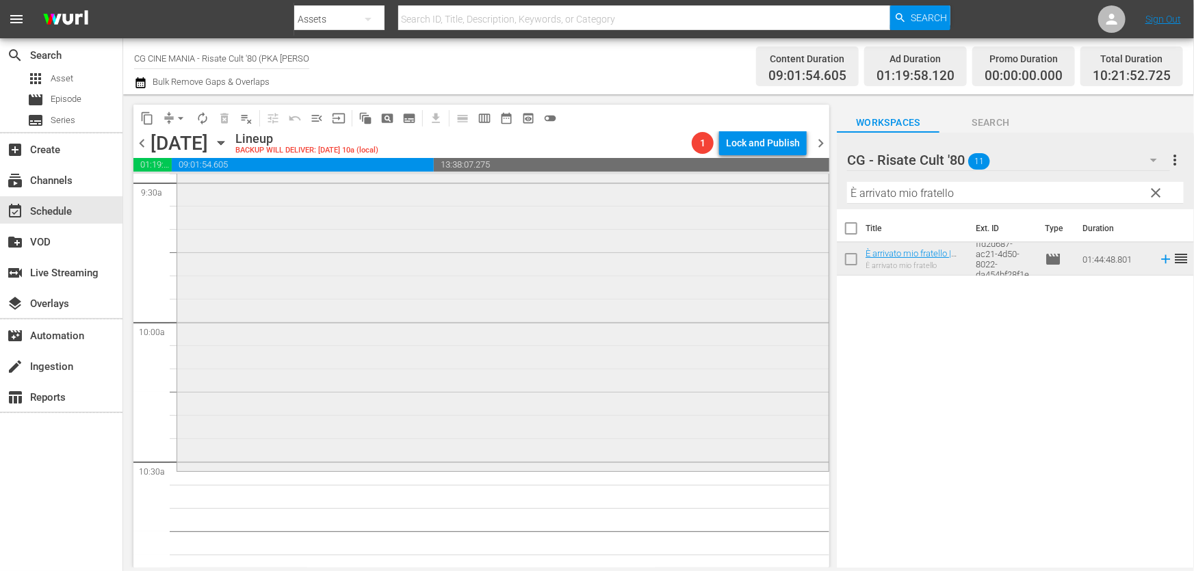
scroll to position [2736, 0]
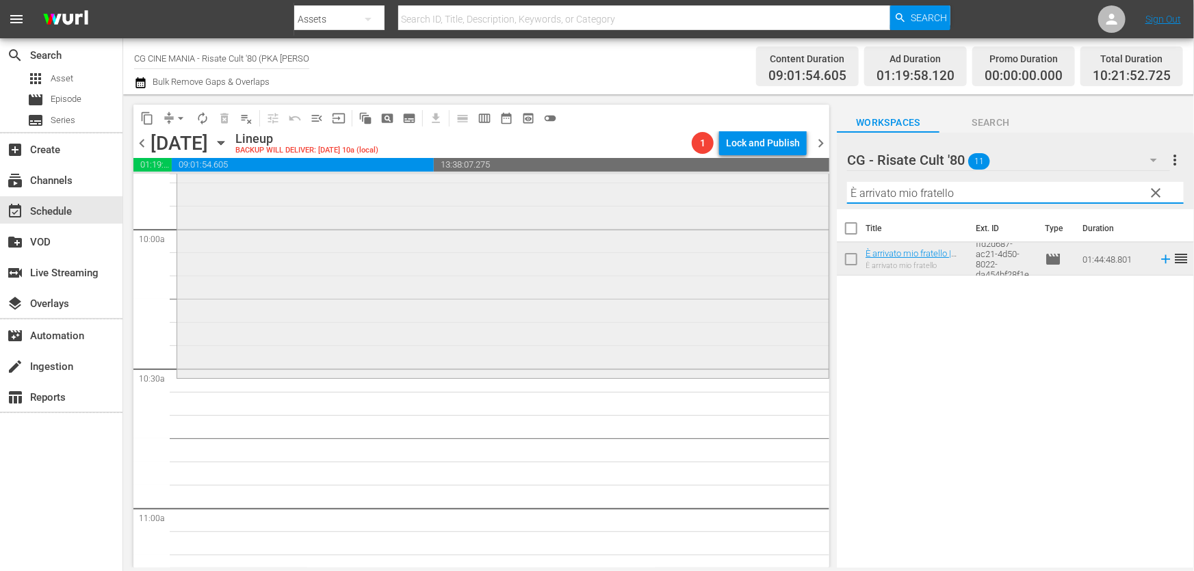
drag, startPoint x: 858, startPoint y: 209, endPoint x: 447, endPoint y: 327, distance: 427.6
click at [451, 326] on div "content_copy compress arrow_drop_down autorenew_outlined delete_forever_outline…" at bounding box center [658, 330] width 1070 height 473
paste input "UN POVERO RICCO"
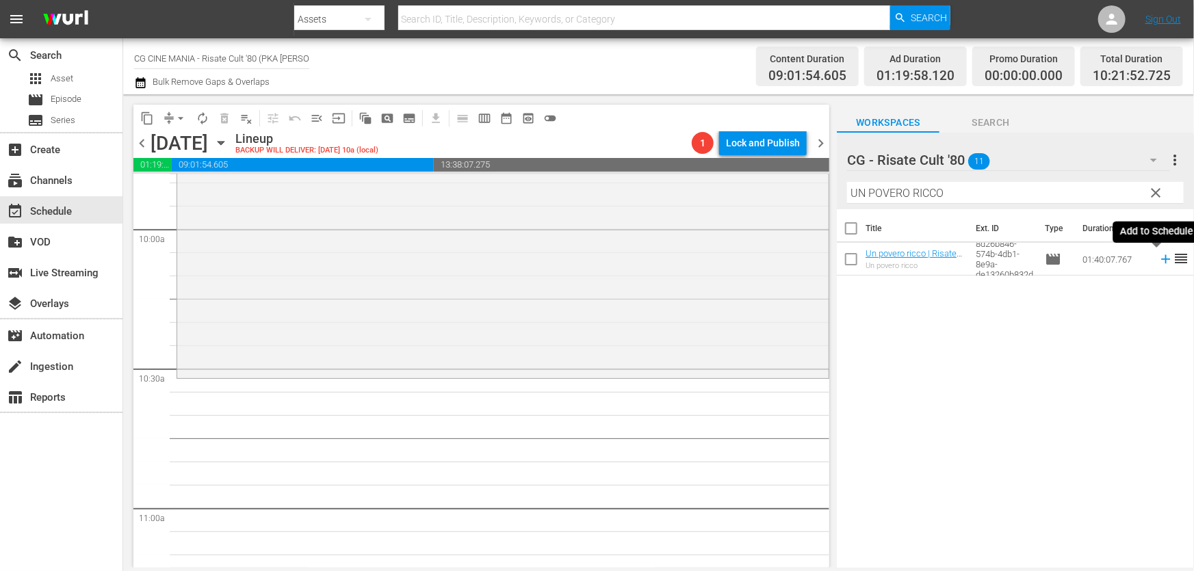
click at [1158, 261] on icon at bounding box center [1165, 259] width 15 height 15
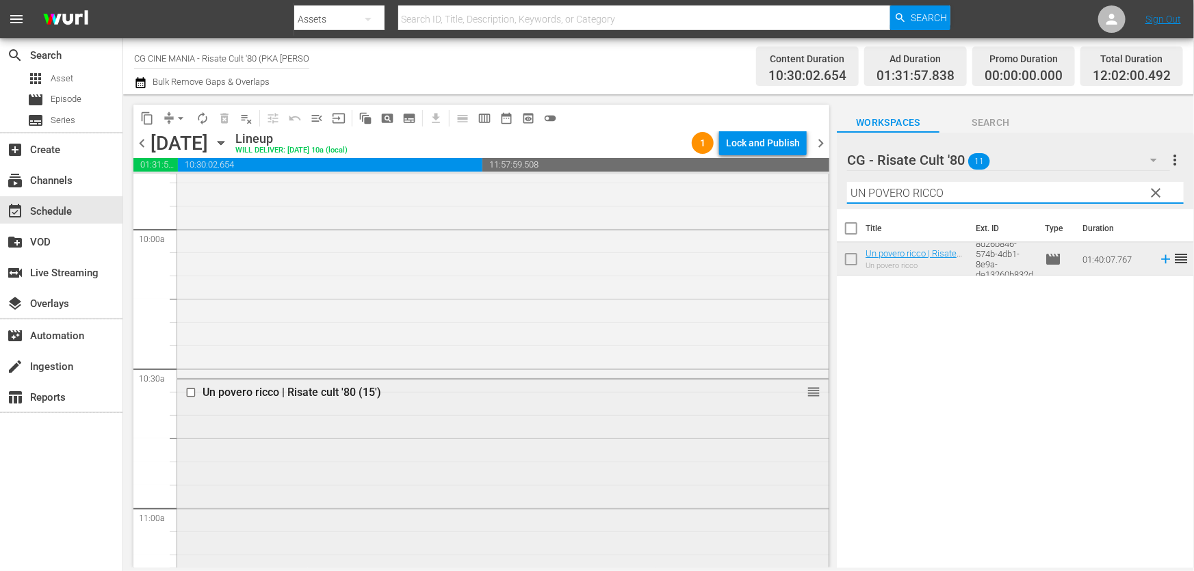
drag, startPoint x: 1046, startPoint y: 190, endPoint x: 466, endPoint y: 382, distance: 611.5
click at [321, 326] on div "content_copy compress arrow_drop_down autorenew_outlined delete_forever_outline…" at bounding box center [658, 330] width 1070 height 473
paste input "Burro"
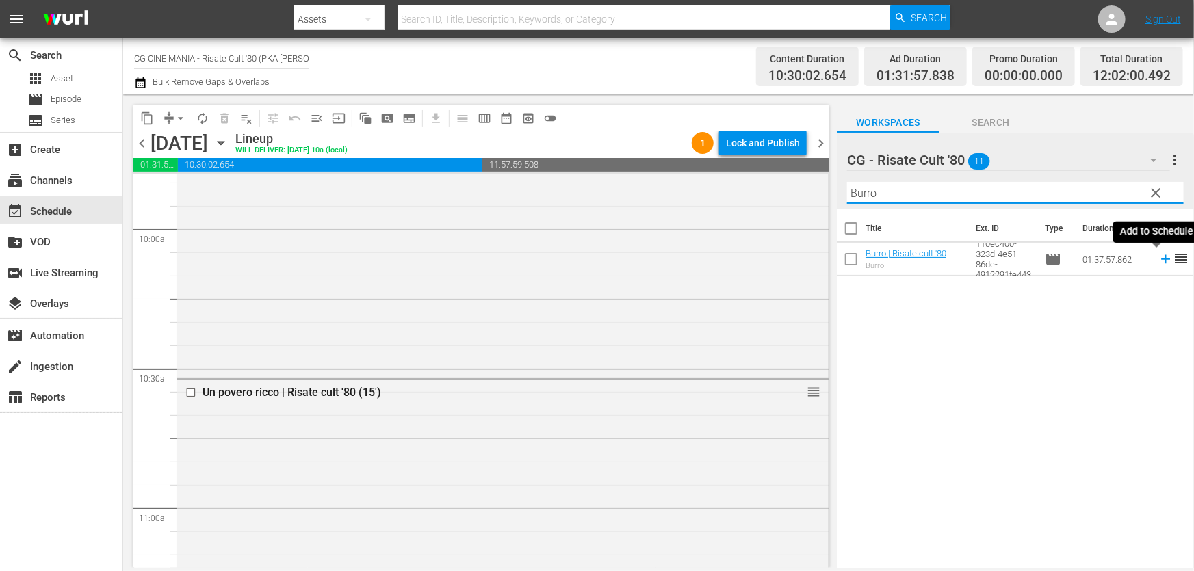
click at [1161, 259] on icon at bounding box center [1165, 259] width 9 height 9
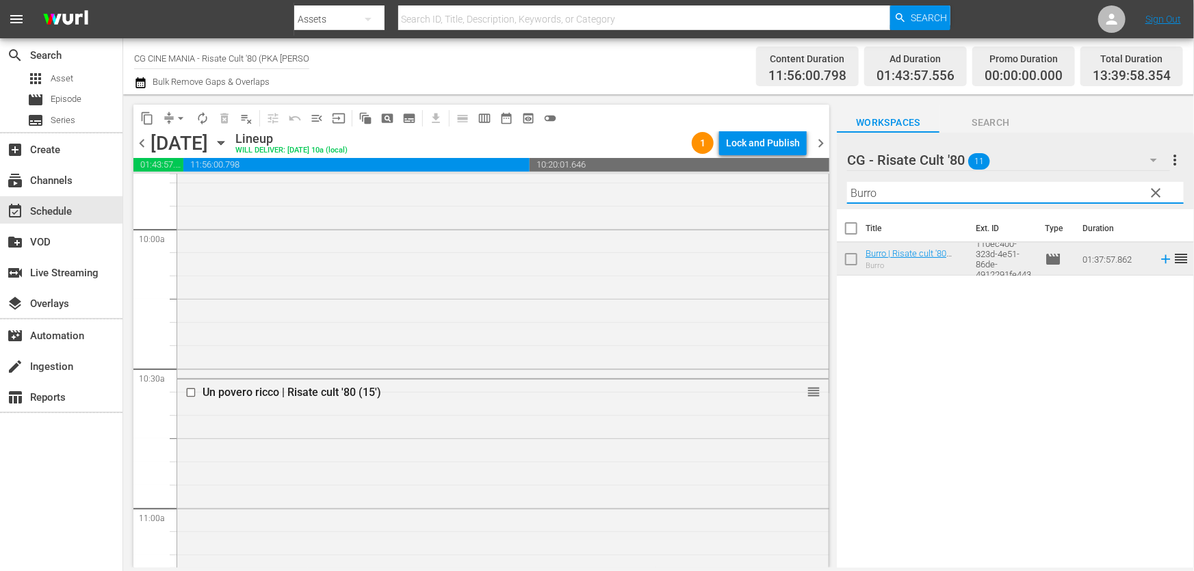
drag, startPoint x: 993, startPoint y: 183, endPoint x: 129, endPoint y: 360, distance: 882.0
click at [142, 356] on div "content_copy compress arrow_drop_down autorenew_outlined delete_forever_outline…" at bounding box center [658, 330] width 1070 height 473
paste input "Chewingum"
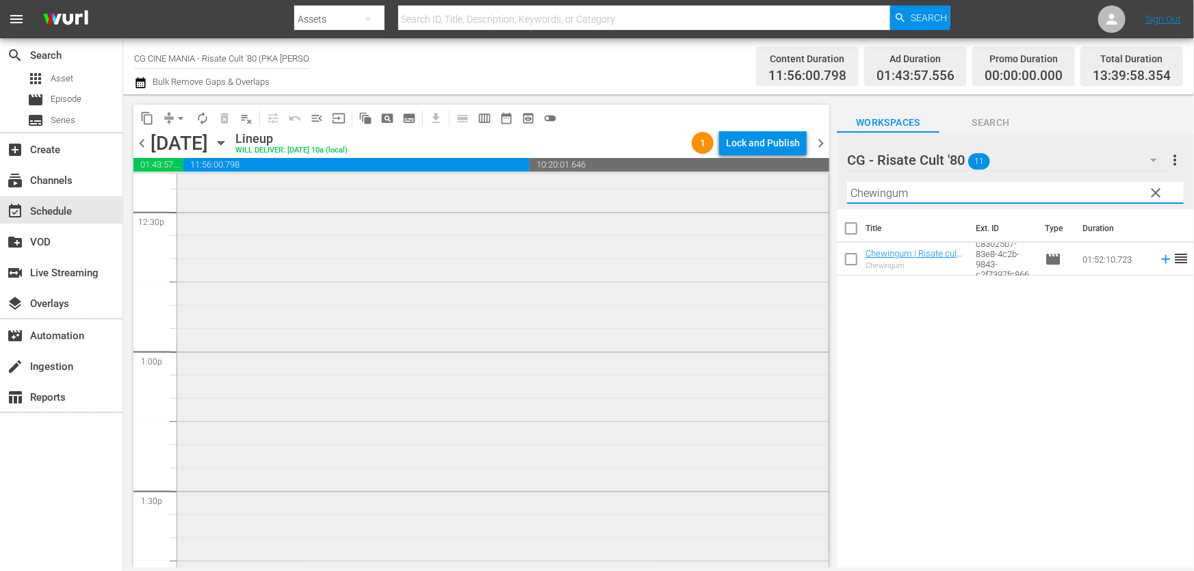
scroll to position [3544, 0]
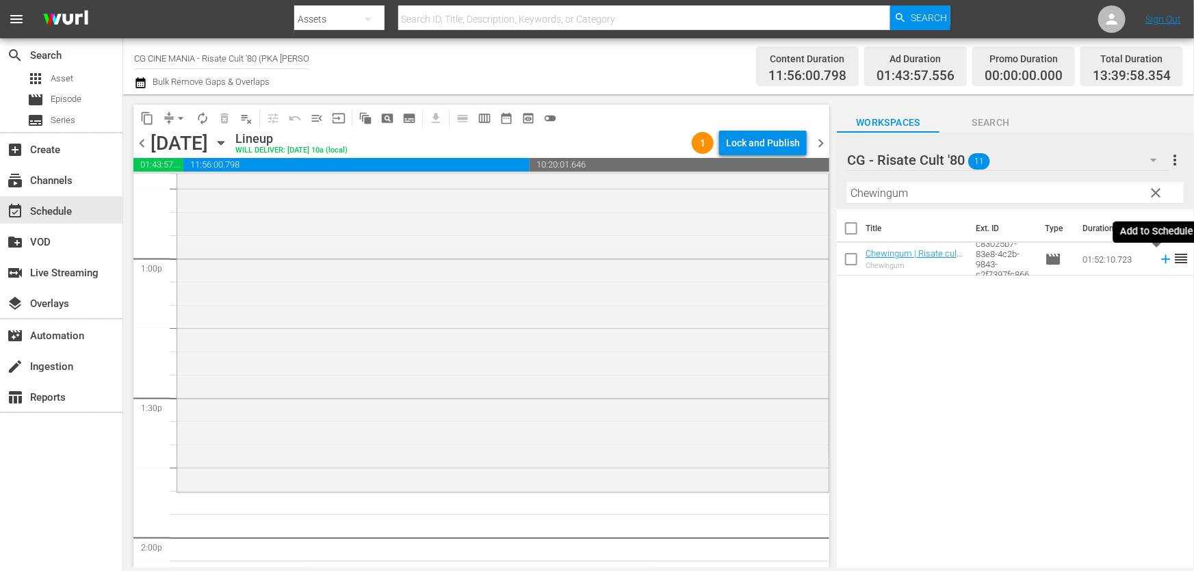
click at [1158, 262] on icon at bounding box center [1165, 259] width 15 height 15
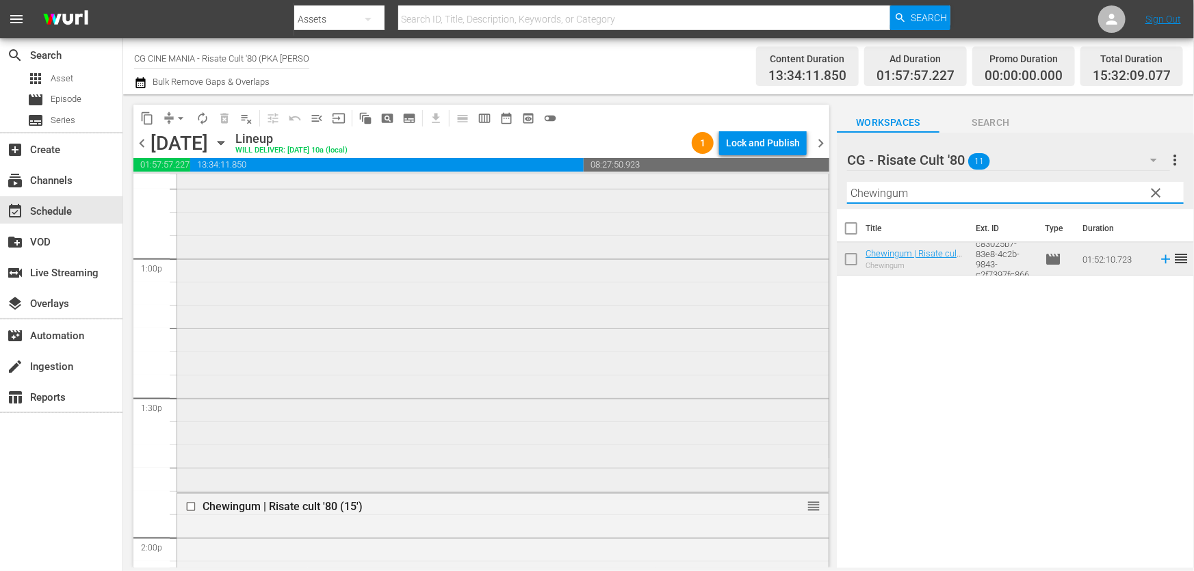
drag, startPoint x: 930, startPoint y: 212, endPoint x: 402, endPoint y: 317, distance: 538.4
click at [408, 315] on div "content_copy compress arrow_drop_down autorenew_outlined delete_forever_outline…" at bounding box center [658, 330] width 1070 height 473
paste input "L'estate sta finendo"
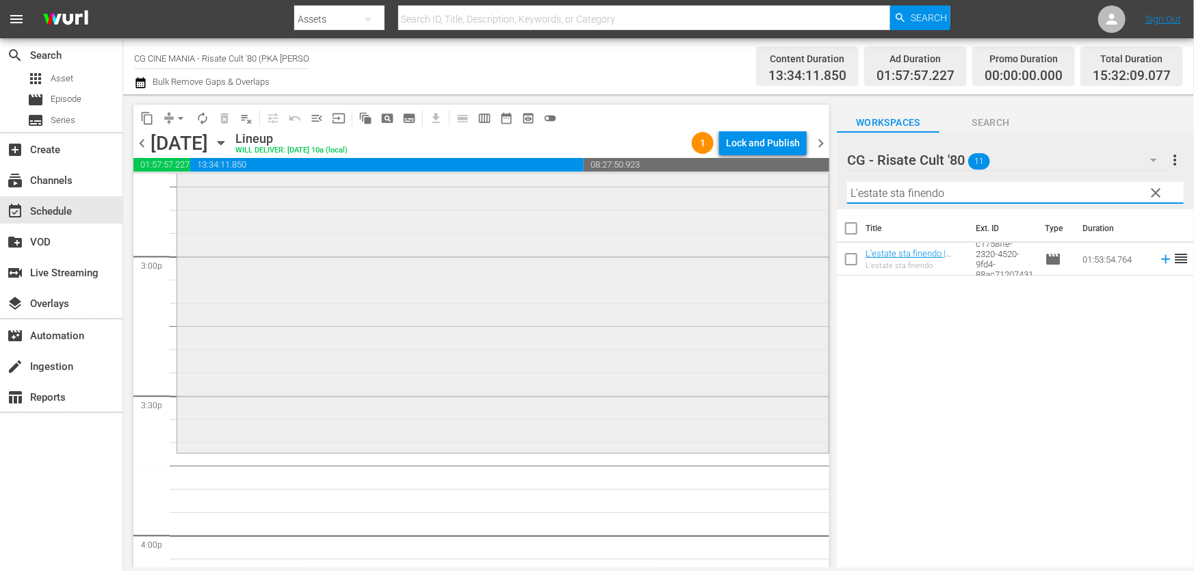
scroll to position [4290, 0]
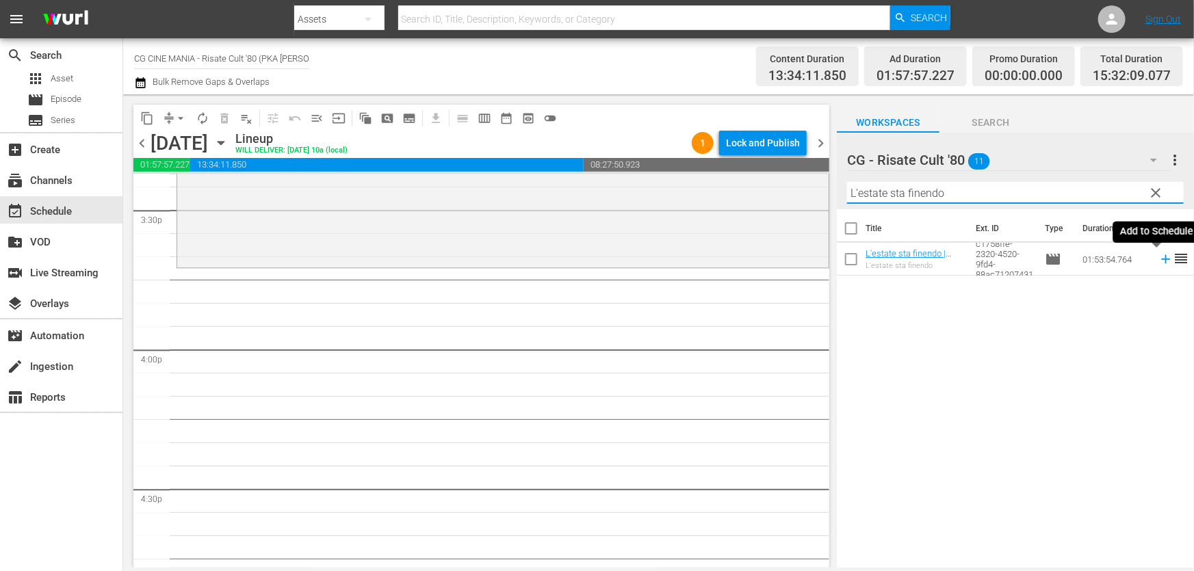
click at [1159, 262] on icon at bounding box center [1165, 259] width 15 height 15
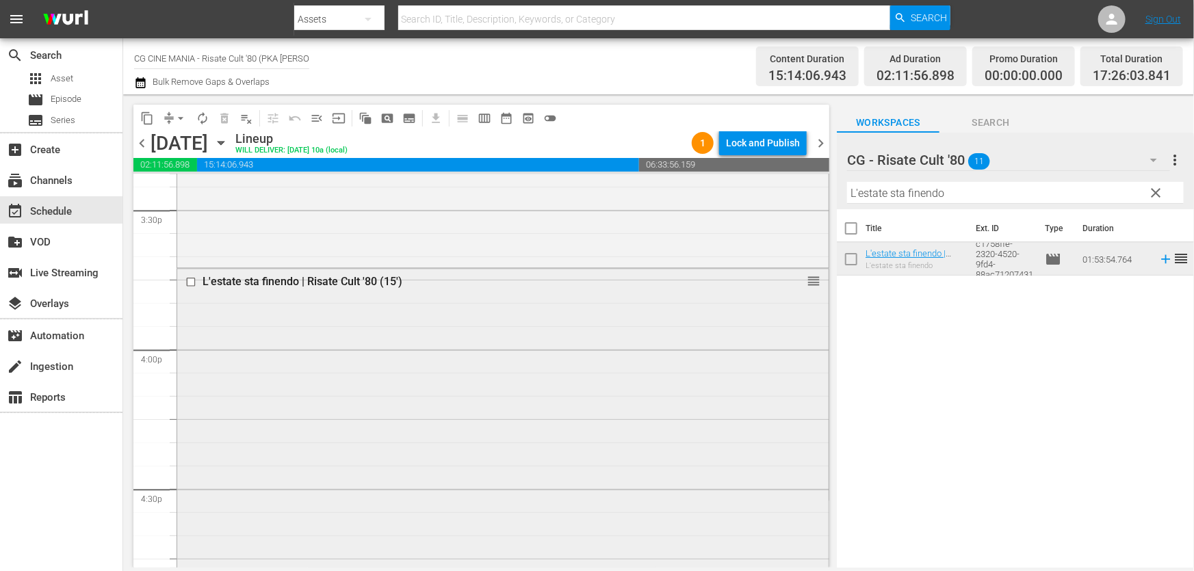
drag, startPoint x: 975, startPoint y: 193, endPoint x: 336, endPoint y: 298, distance: 647.5
click at [523, 268] on div "content_copy compress arrow_drop_down autorenew_outlined delete_forever_outline…" at bounding box center [658, 330] width 1070 height 473
paste input "Il volatore di aquiloni"
click at [1161, 258] on icon at bounding box center [1165, 259] width 9 height 9
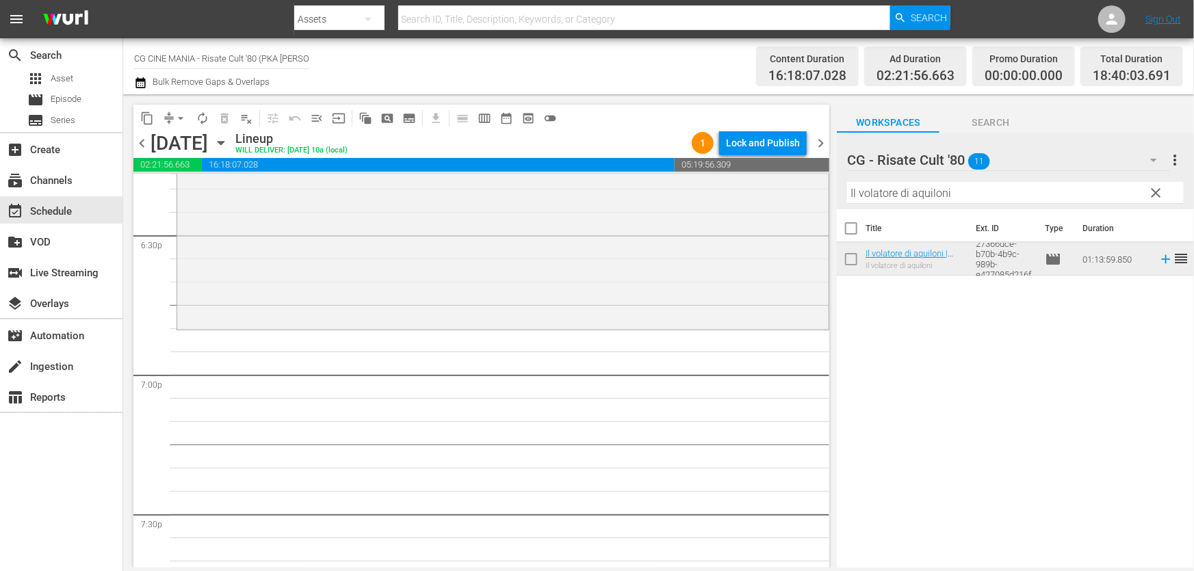
scroll to position [5161, 0]
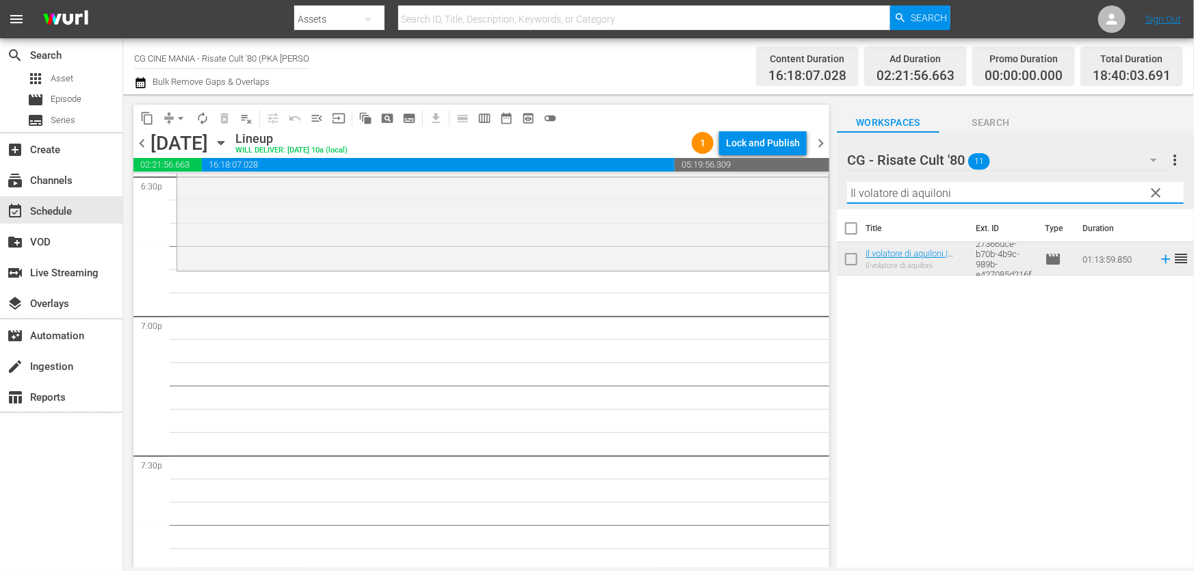
drag, startPoint x: 962, startPoint y: 192, endPoint x: 188, endPoint y: 301, distance: 781.9
click at [327, 292] on div "content_copy compress arrow_drop_down autorenew_outlined delete_forever_outline…" at bounding box center [658, 330] width 1070 height 473
paste input "Miraco"
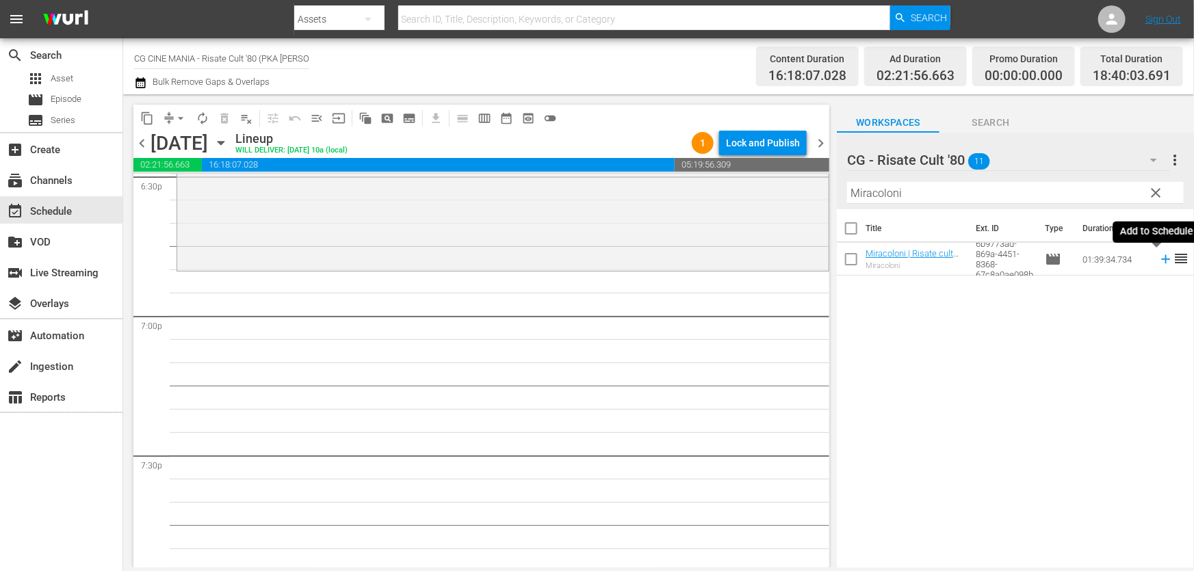
click at [1158, 261] on icon at bounding box center [1165, 259] width 15 height 15
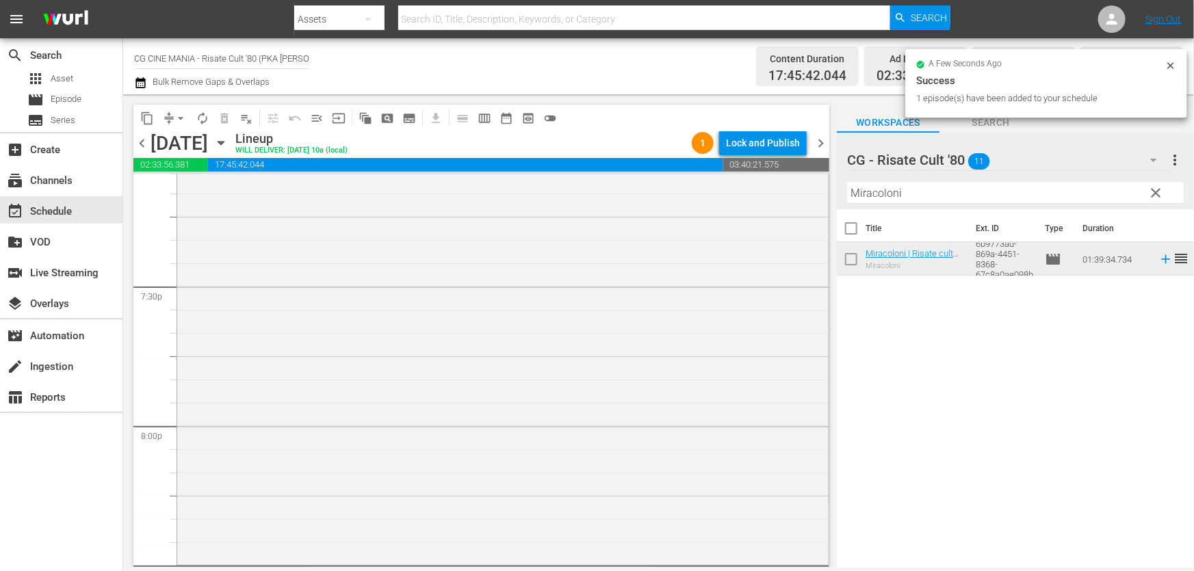
scroll to position [5596, 0]
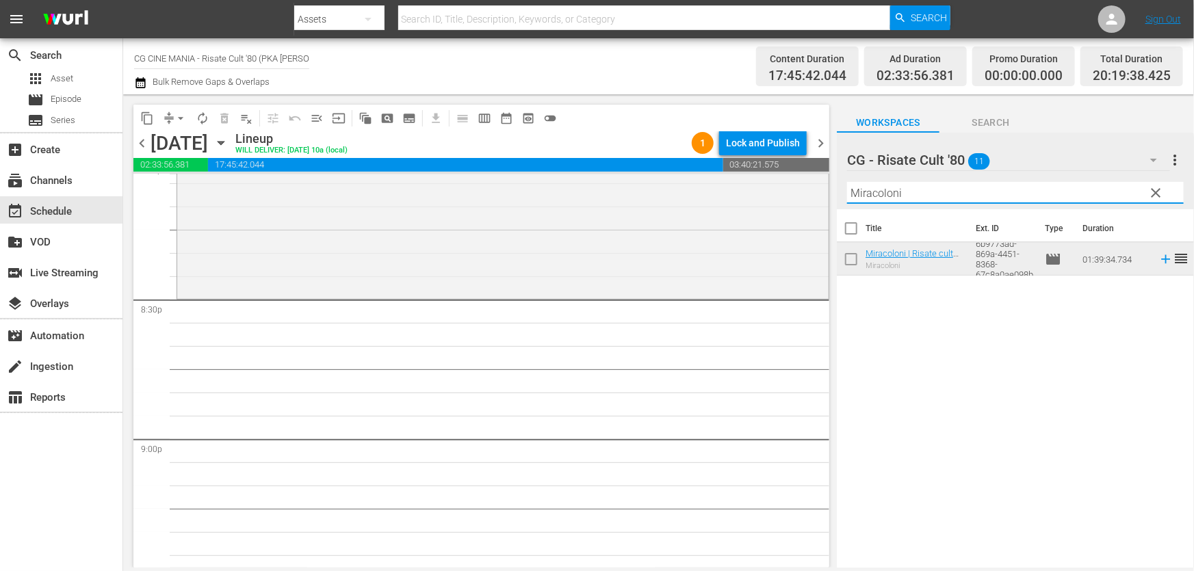
drag, startPoint x: 907, startPoint y: 208, endPoint x: 265, endPoint y: 307, distance: 649.2
click at [356, 293] on div "content_copy compress arrow_drop_down autorenew_outlined delete_forever_outline…" at bounding box center [658, 330] width 1070 height 473
paste input "Fratelli d’Italia"
click at [1159, 262] on icon at bounding box center [1165, 259] width 15 height 15
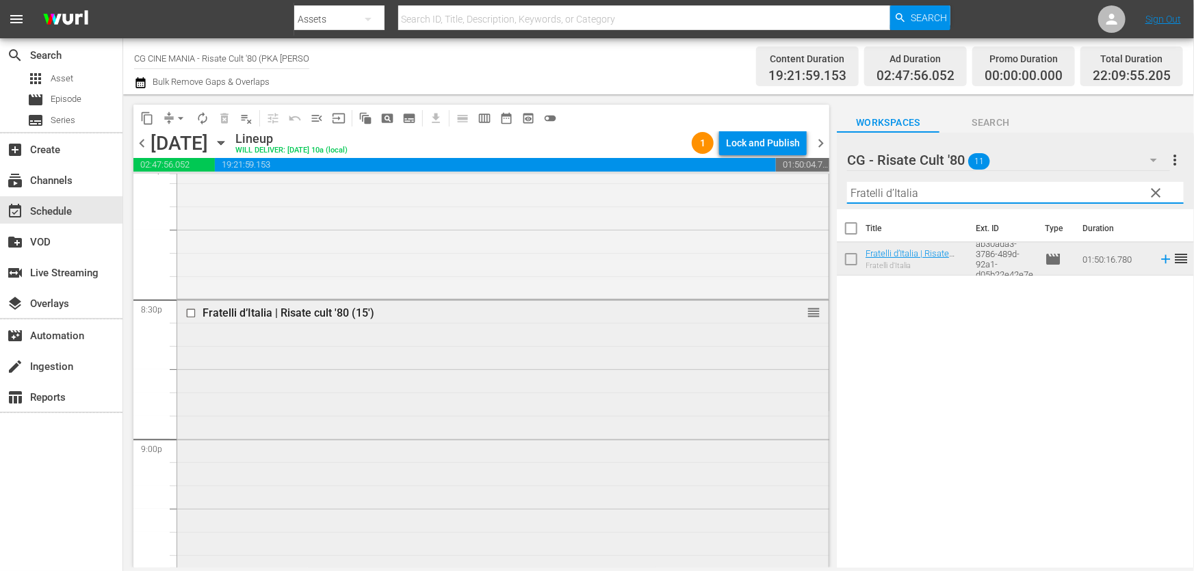
drag, startPoint x: 996, startPoint y: 193, endPoint x: 274, endPoint y: 328, distance: 734.2
click at [391, 311] on div "content_copy compress arrow_drop_down autorenew_outlined delete_forever_outline…" at bounding box center [658, 330] width 1070 height 473
paste input "Cercasi [DEMOGRAPHIC_DATA]"
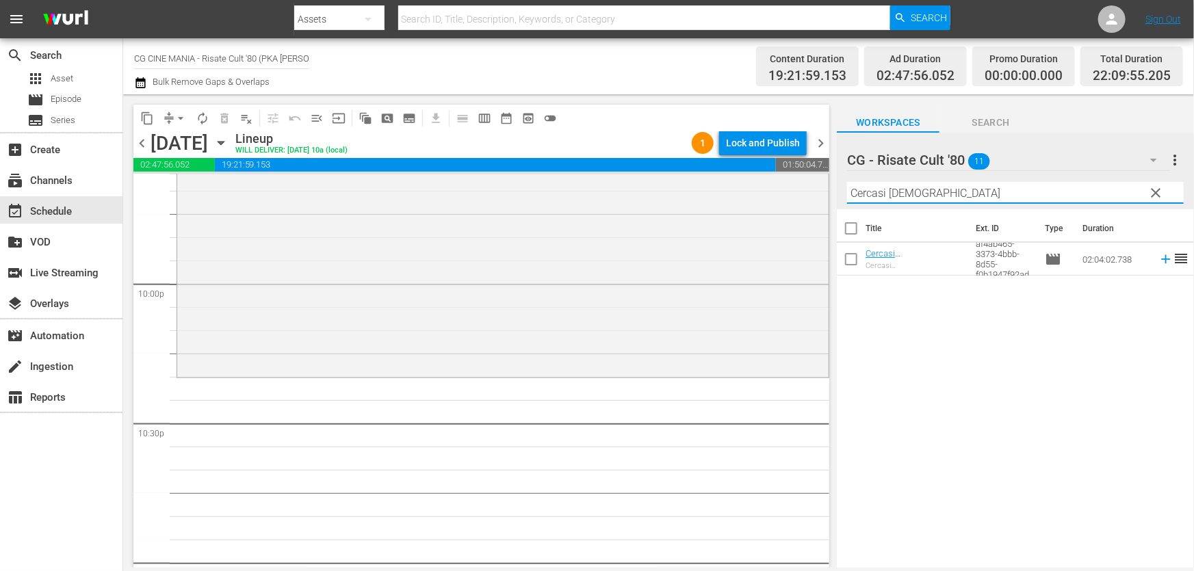
scroll to position [6031, 0]
type input "Cercasi [DEMOGRAPHIC_DATA]"
click at [1158, 261] on icon at bounding box center [1165, 259] width 15 height 15
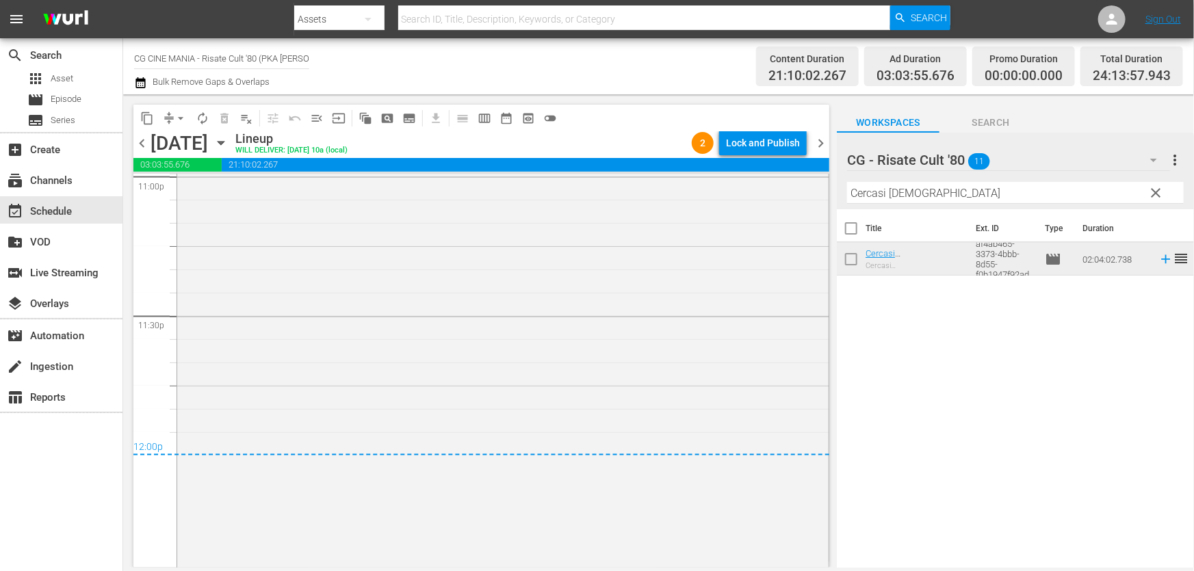
scroll to position [0, 0]
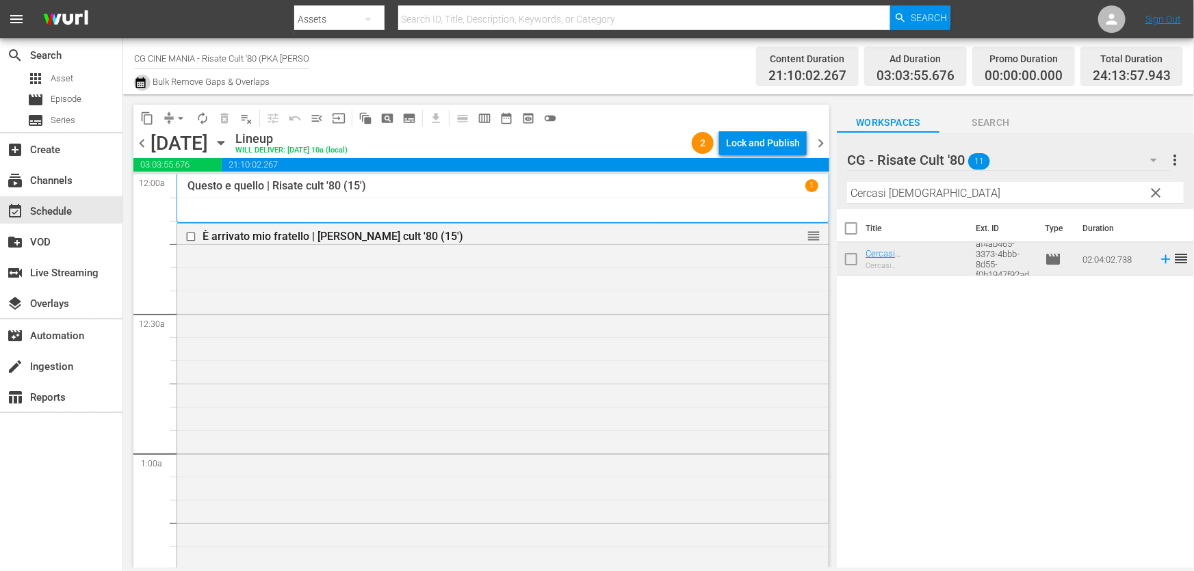
click at [140, 82] on icon "button" at bounding box center [140, 83] width 13 height 16
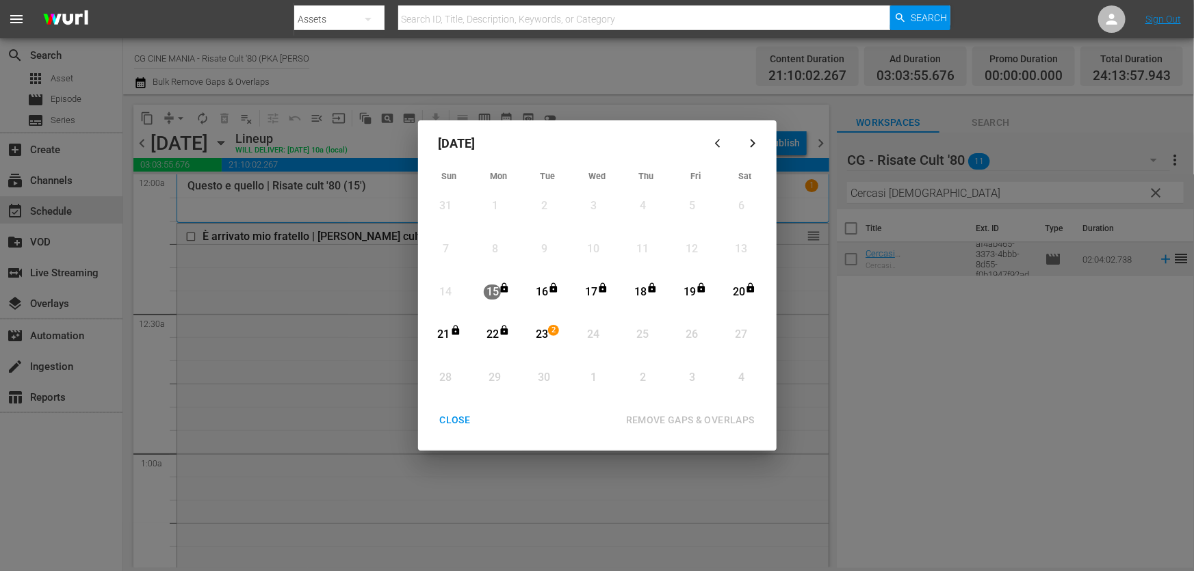
click at [538, 332] on div "23" at bounding box center [541, 335] width 17 height 16
click at [687, 422] on div "REMOVE GAPS & OVERLAPS" at bounding box center [690, 420] width 150 height 17
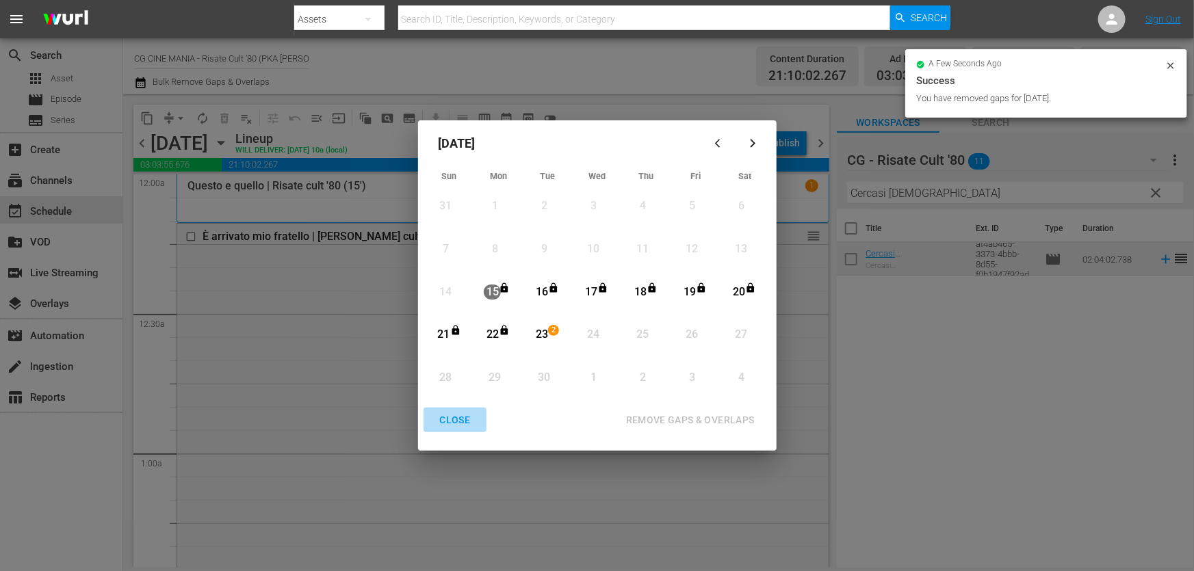
click at [460, 422] on div "CLOSE" at bounding box center [455, 420] width 53 height 17
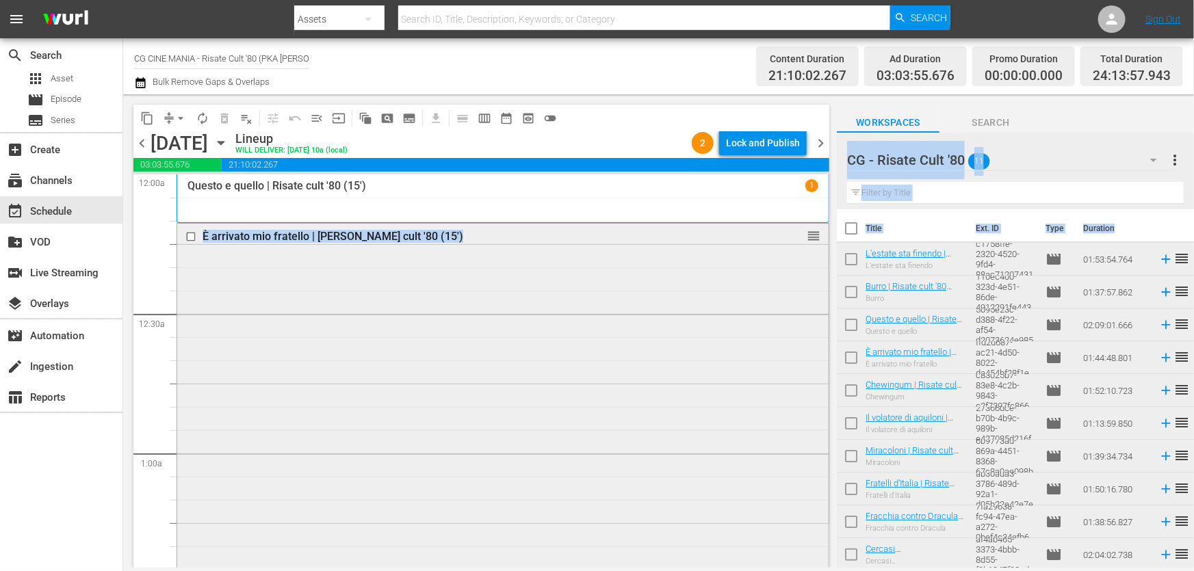
drag, startPoint x: 829, startPoint y: 192, endPoint x: 818, endPoint y: 304, distance: 112.7
click at [861, 534] on div "content_copy compress arrow_drop_down autorenew_outlined delete_forever_outline…" at bounding box center [658, 330] width 1070 height 473
click at [772, 137] on div "Lock and Publish" at bounding box center [763, 143] width 74 height 25
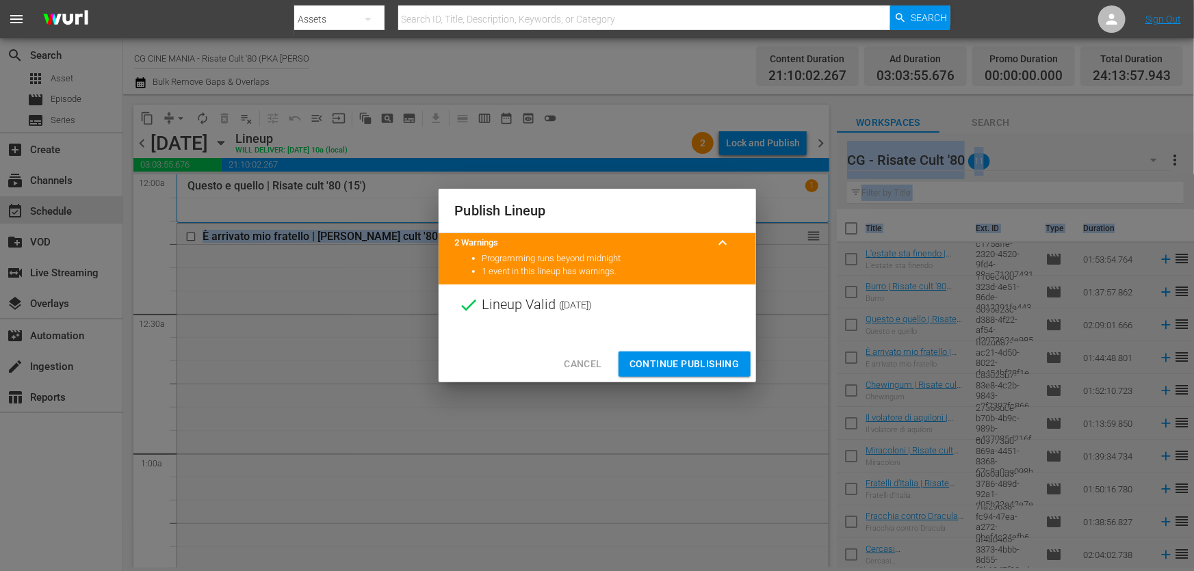
click at [717, 367] on span "Continue Publishing" at bounding box center [684, 364] width 110 height 17
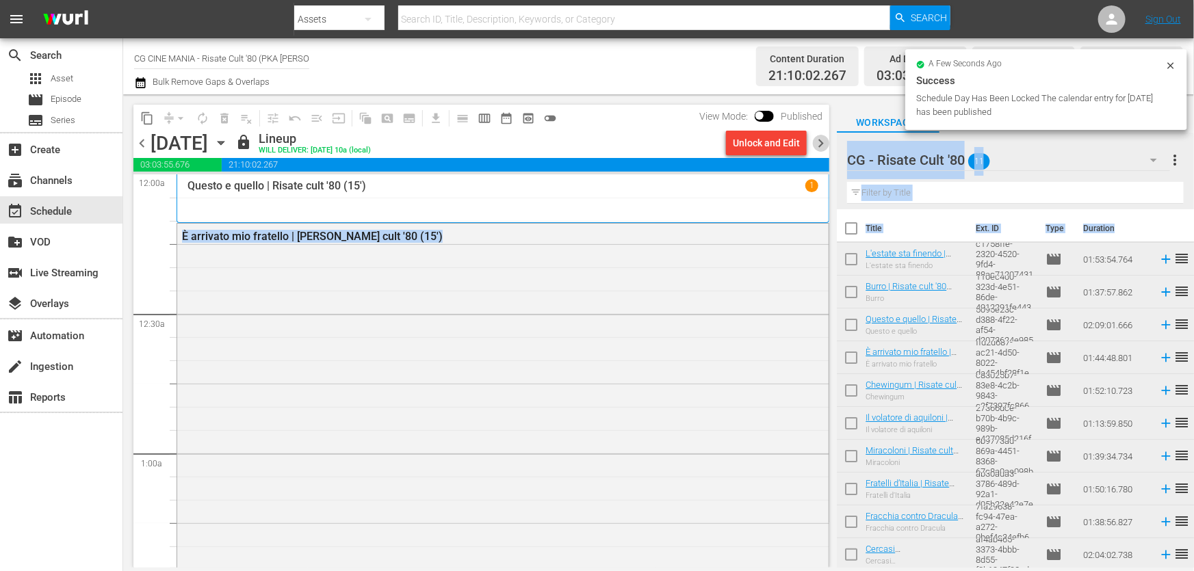
click at [822, 140] on span "chevron_right" at bounding box center [820, 143] width 17 height 17
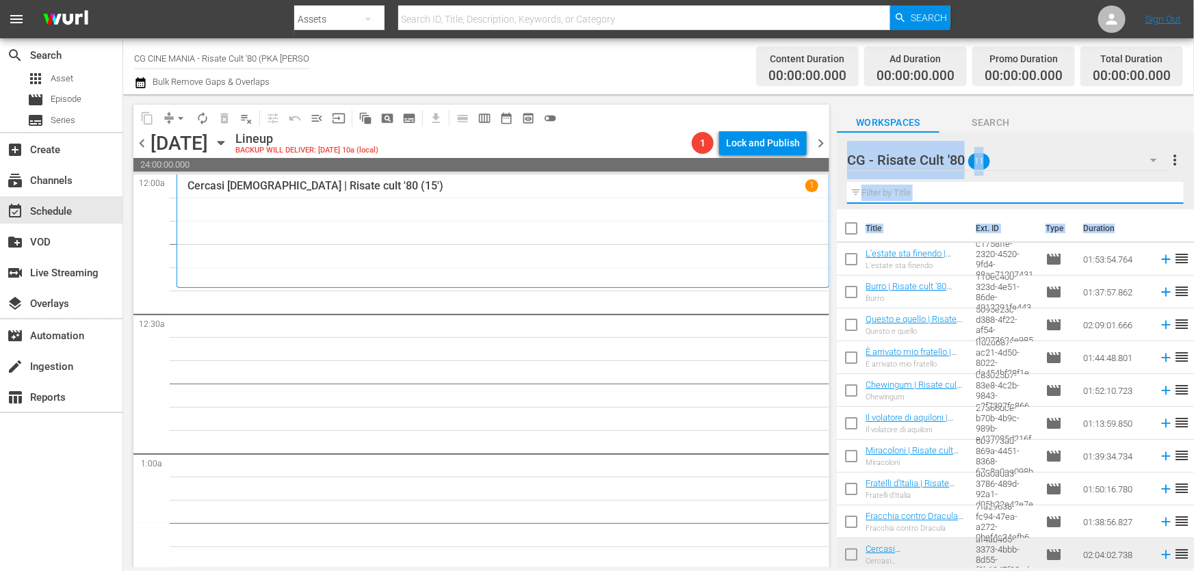
click at [943, 200] on input "text" at bounding box center [1015, 193] width 337 height 22
click at [947, 192] on input "text" at bounding box center [1015, 193] width 337 height 22
paste input "Burro"
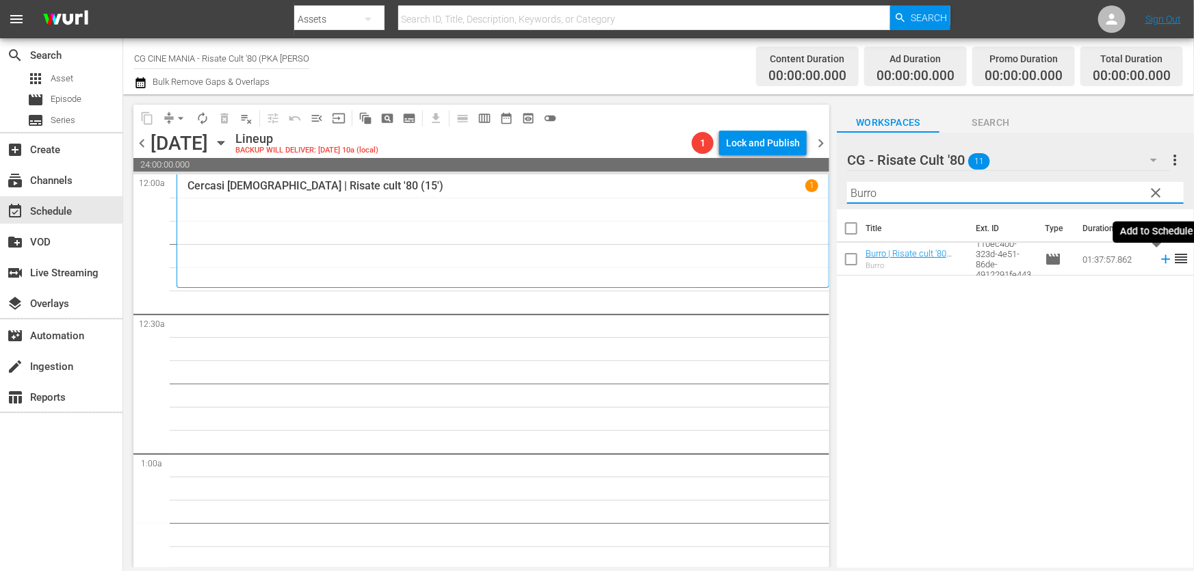
click at [1161, 260] on icon at bounding box center [1165, 259] width 9 height 9
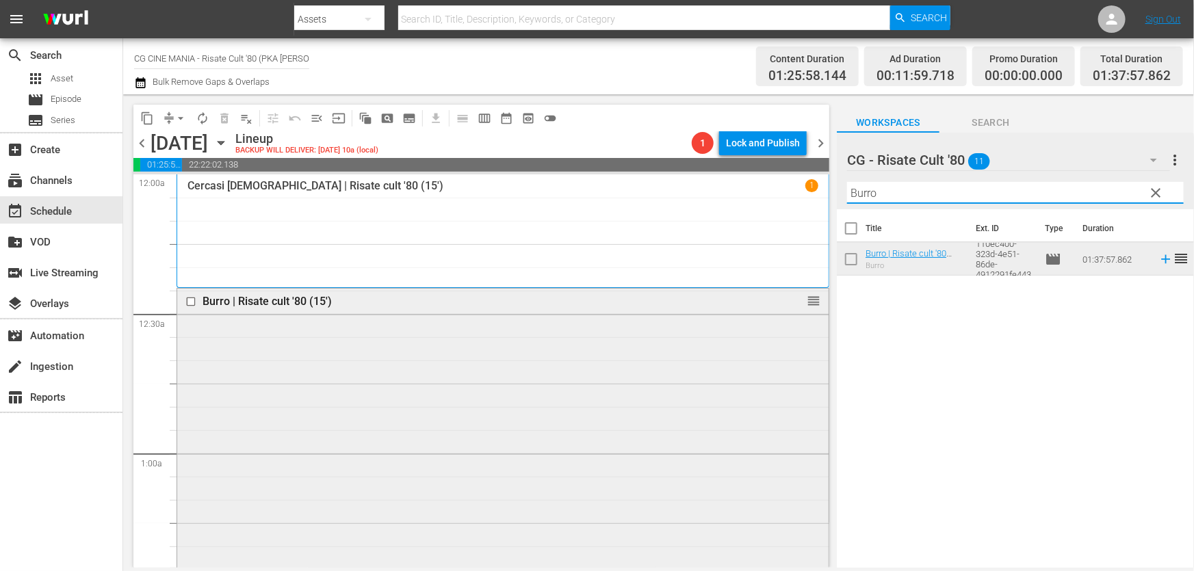
drag, startPoint x: 945, startPoint y: 198, endPoint x: 287, endPoint y: 330, distance: 671.1
click at [414, 292] on div "content_copy compress arrow_drop_down autorenew_outlined delete_forever_outline…" at bounding box center [658, 330] width 1070 height 473
paste input "Chewingum"
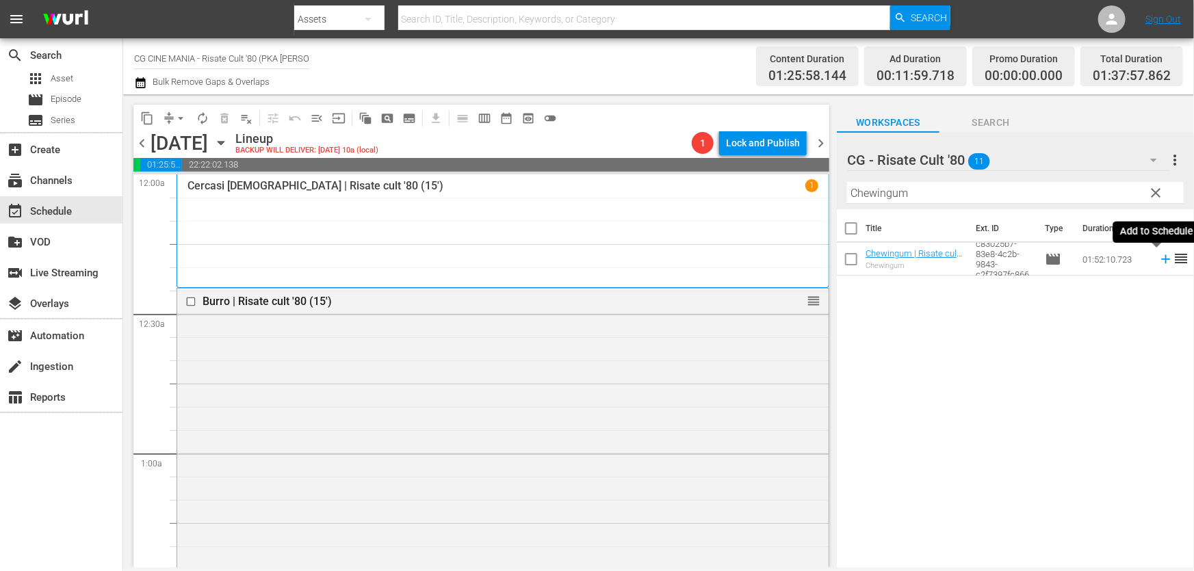
click at [1158, 259] on icon at bounding box center [1165, 259] width 15 height 15
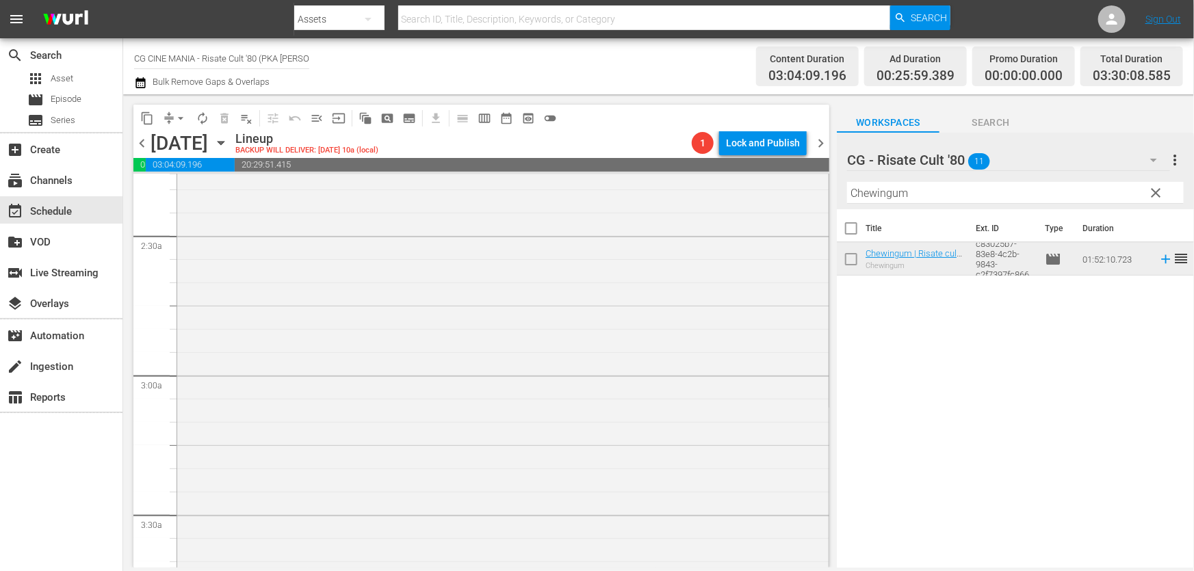
scroll to position [684, 0]
drag, startPoint x: 964, startPoint y: 202, endPoint x: 168, endPoint y: 352, distance: 809.6
click at [199, 348] on div "content_copy compress arrow_drop_down autorenew_outlined delete_forever_outline…" at bounding box center [658, 330] width 1070 height 473
paste input "Fratelli d’Italia"
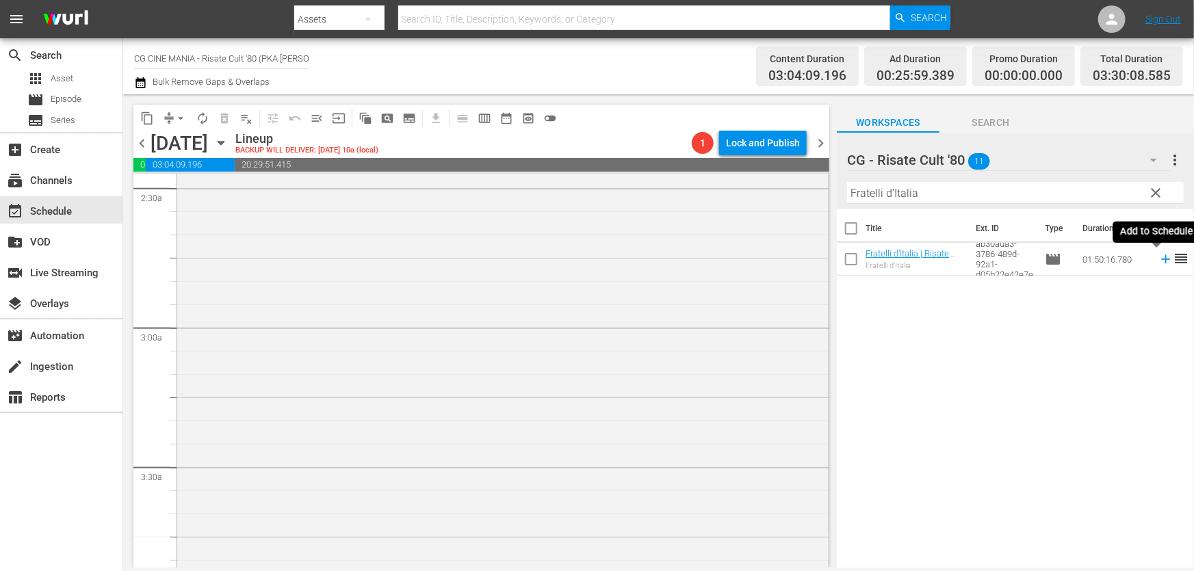
click at [1161, 260] on icon at bounding box center [1165, 259] width 9 height 9
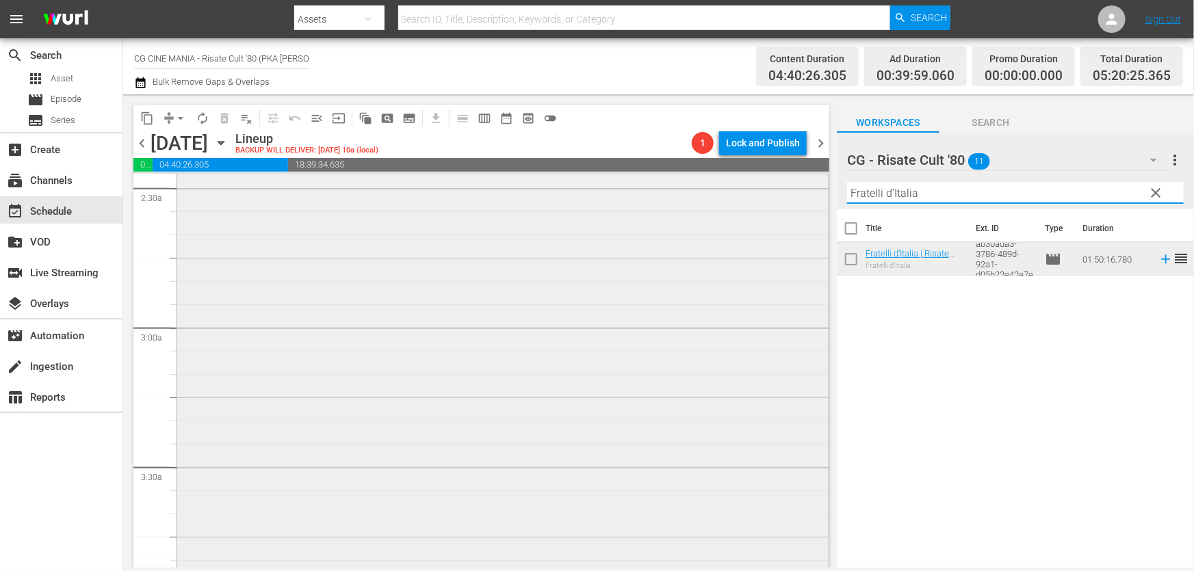
drag, startPoint x: 947, startPoint y: 198, endPoint x: 302, endPoint y: 326, distance: 658.4
click at [556, 279] on div "content_copy compress arrow_drop_down autorenew_outlined delete_forever_outline…" at bounding box center [658, 330] width 1070 height 473
paste input "L'estate sta finendo"
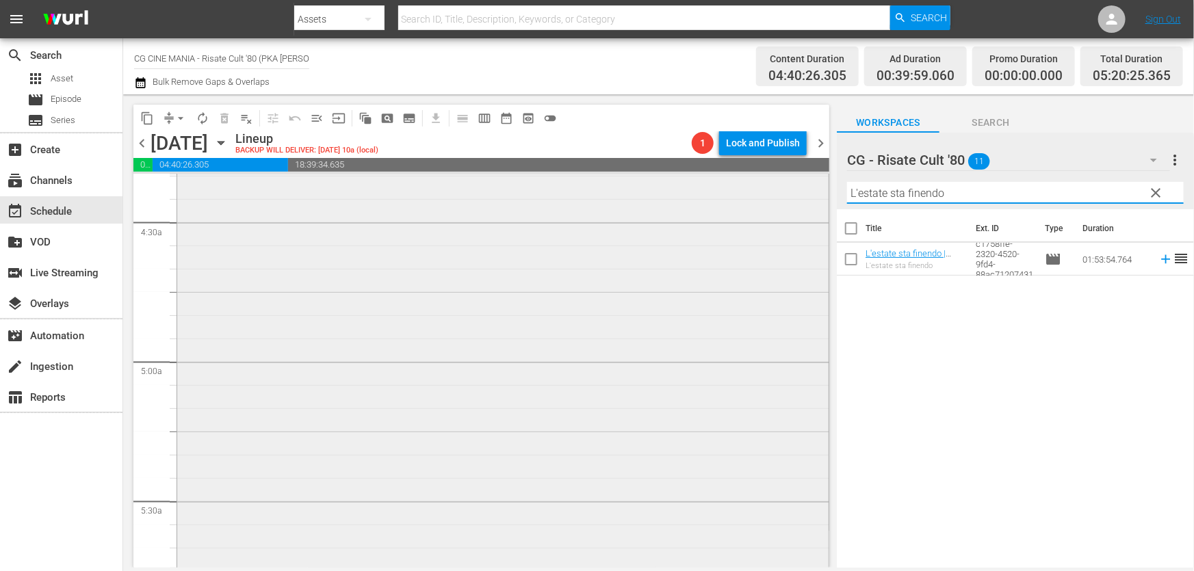
scroll to position [1368, 0]
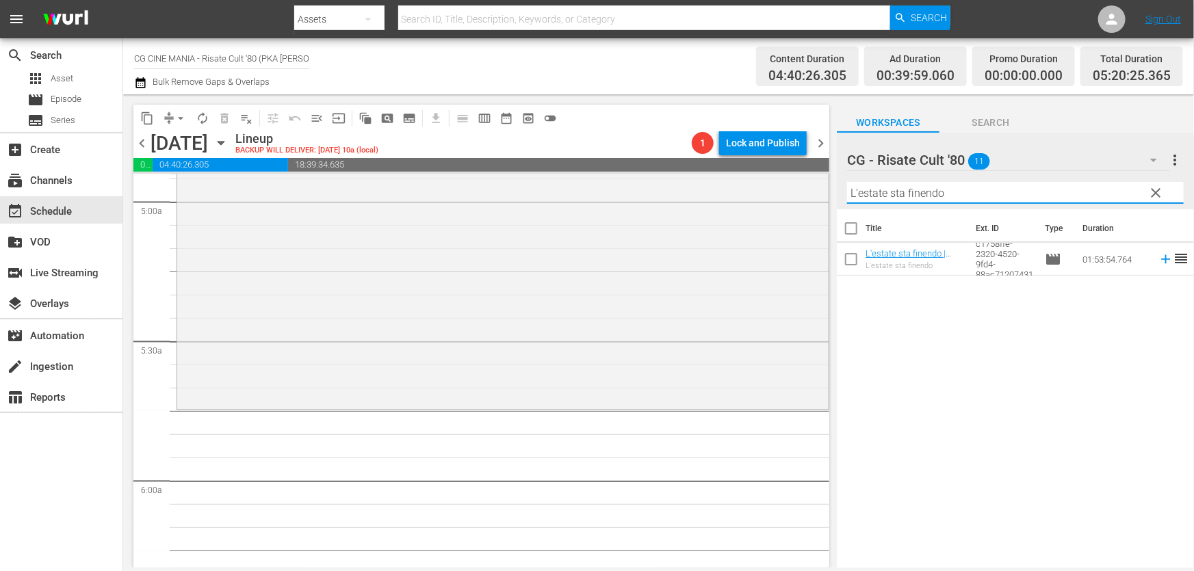
click at [1158, 256] on icon at bounding box center [1165, 259] width 15 height 15
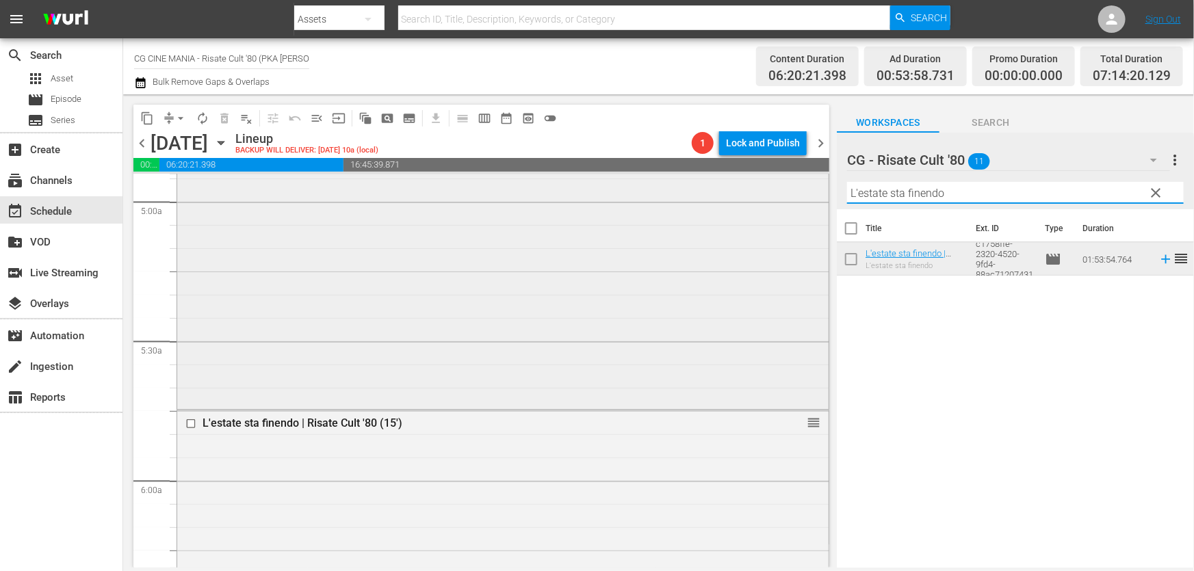
drag, startPoint x: 951, startPoint y: 195, endPoint x: 504, endPoint y: 280, distance: 454.7
click at [518, 277] on div "content_copy compress arrow_drop_down autorenew_outlined delete_forever_outline…" at bounding box center [658, 330] width 1070 height 473
paste input "Cercasi [DEMOGRAPHIC_DATA]"
click at [1158, 256] on icon at bounding box center [1165, 259] width 15 height 15
drag, startPoint x: 937, startPoint y: 193, endPoint x: 347, endPoint y: 302, distance: 599.5
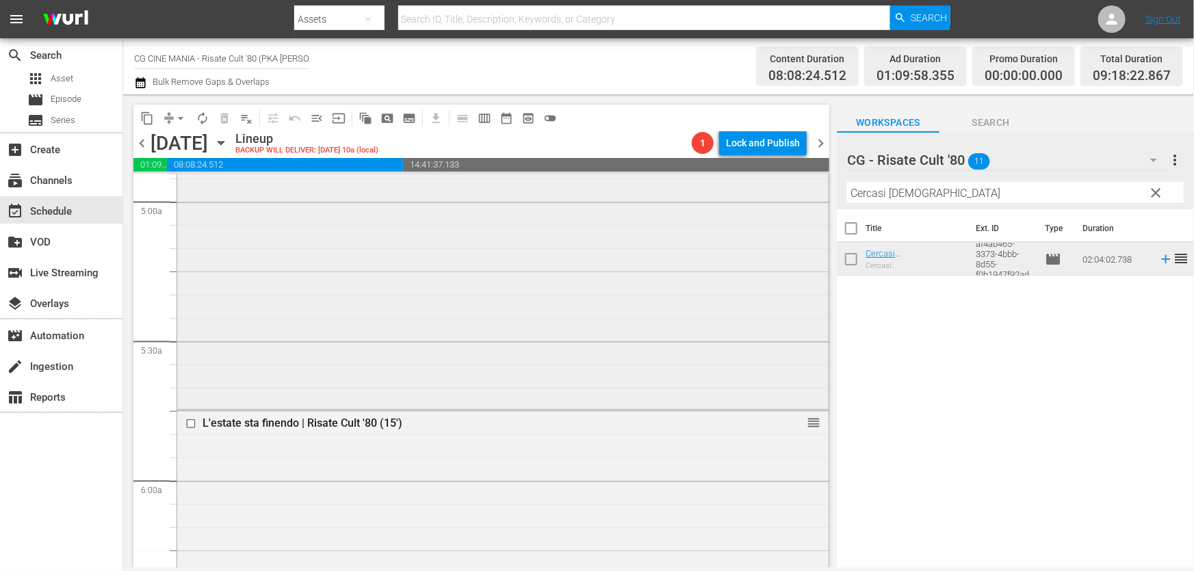
click at [412, 287] on div "content_copy compress arrow_drop_down autorenew_outlined delete_forever_outline…" at bounding box center [658, 330] width 1070 height 473
paste input "Fracchia contro Dracula"
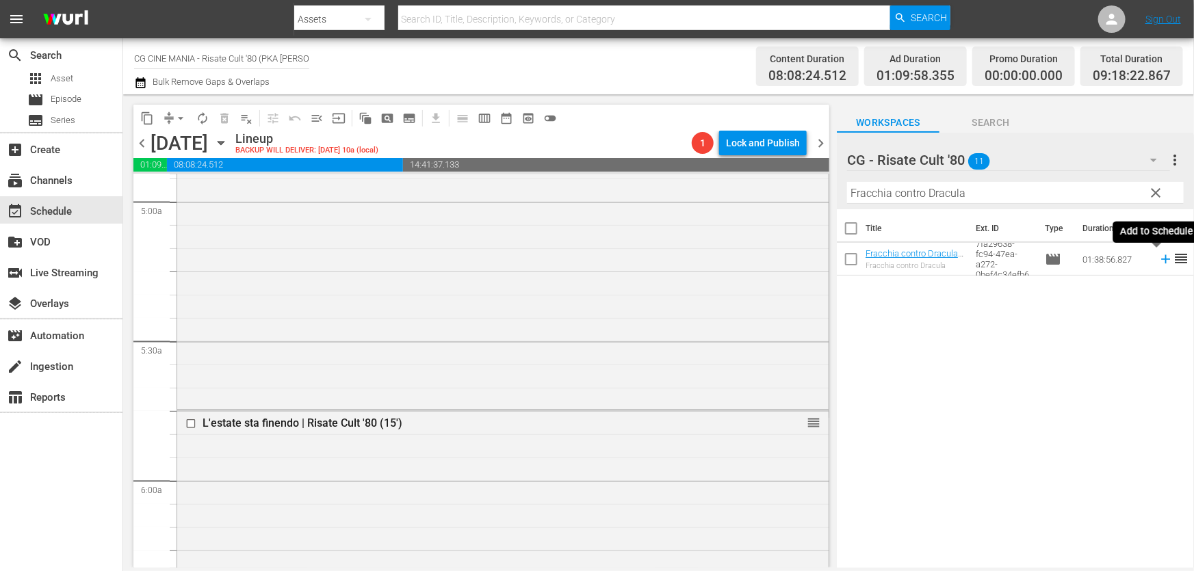
click at [1158, 261] on icon at bounding box center [1165, 259] width 15 height 15
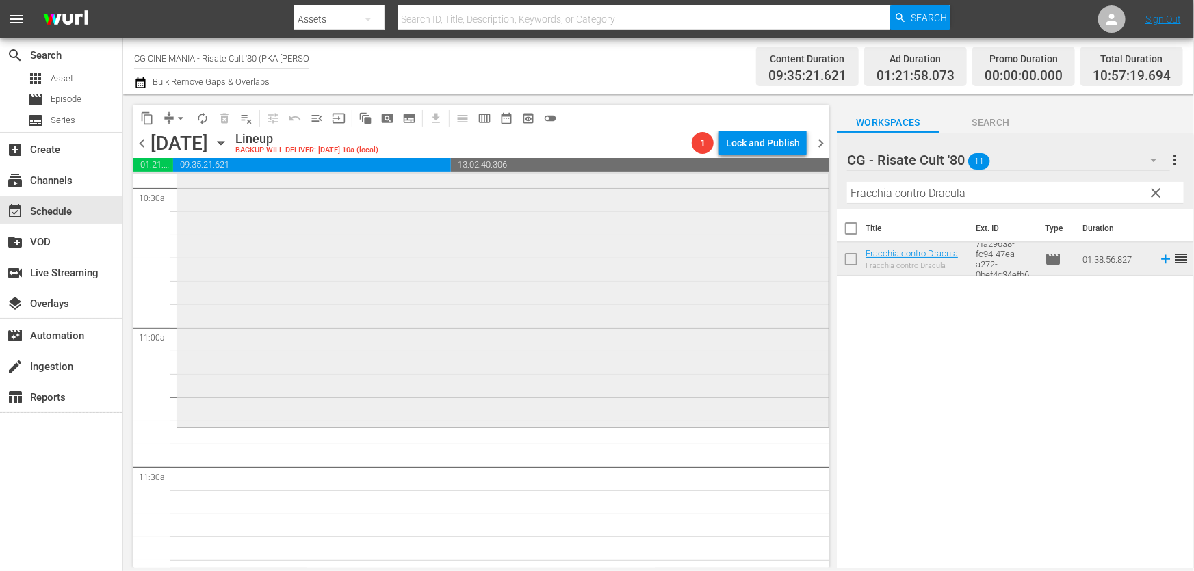
scroll to position [3109, 0]
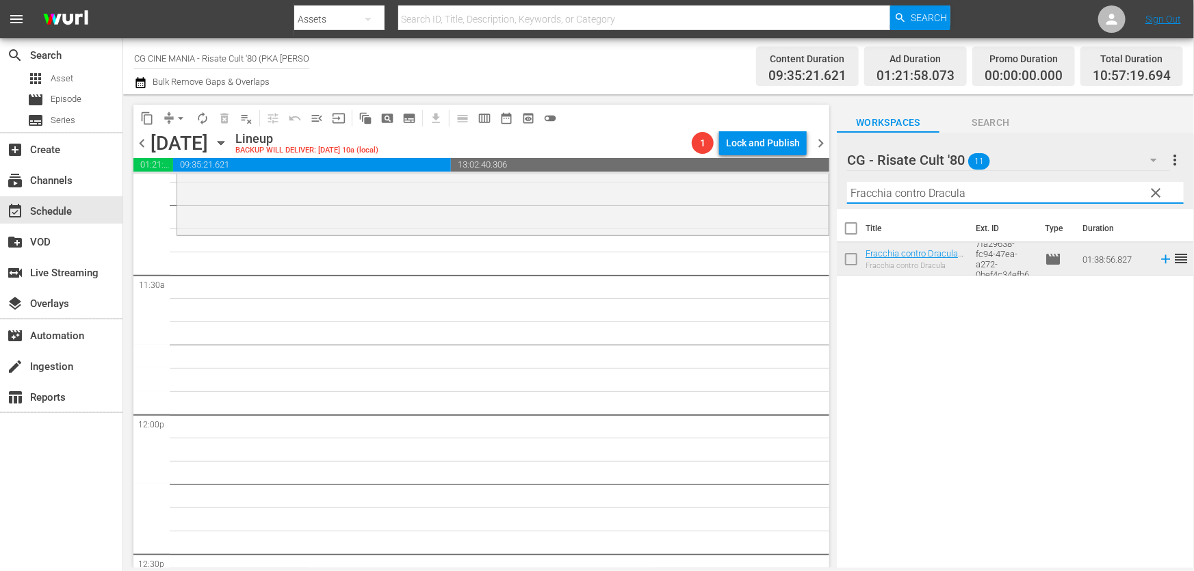
drag, startPoint x: 803, startPoint y: 237, endPoint x: 399, endPoint y: 324, distance: 412.8
click at [427, 316] on div "content_copy compress arrow_drop_down autorenew_outlined delete_forever_outline…" at bounding box center [658, 330] width 1070 height 473
paste input "Miracoloni"
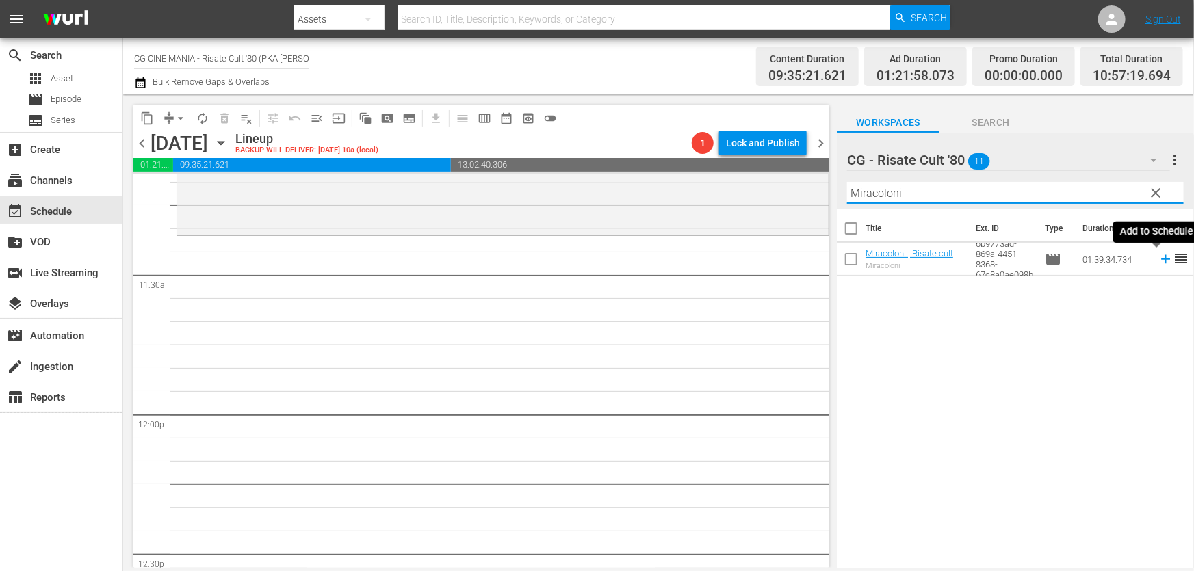
click at [1158, 260] on icon at bounding box center [1165, 259] width 15 height 15
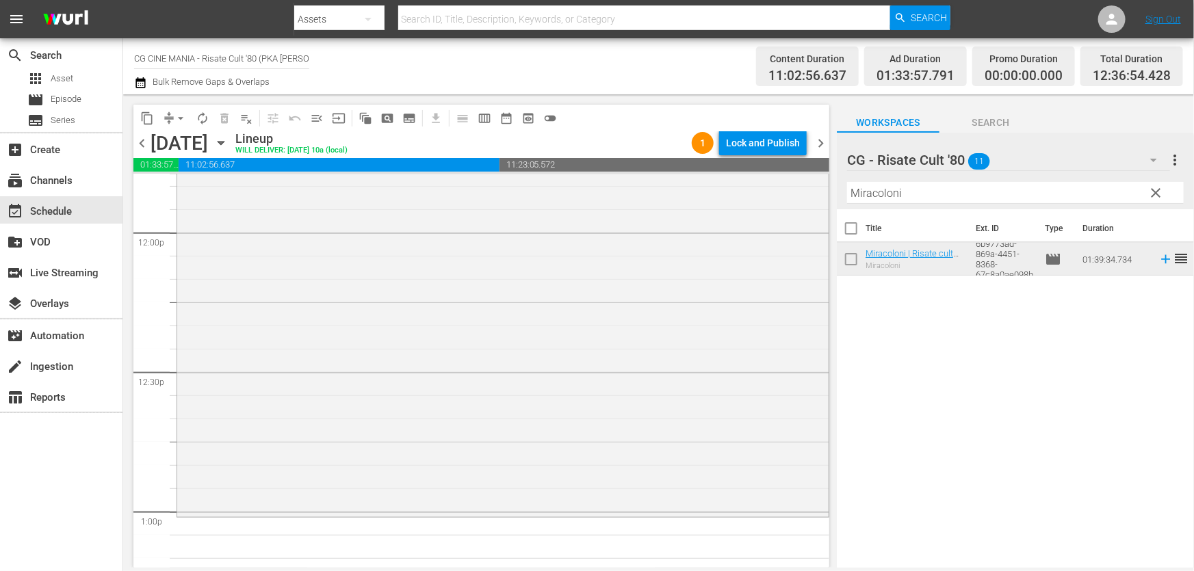
scroll to position [3420, 0]
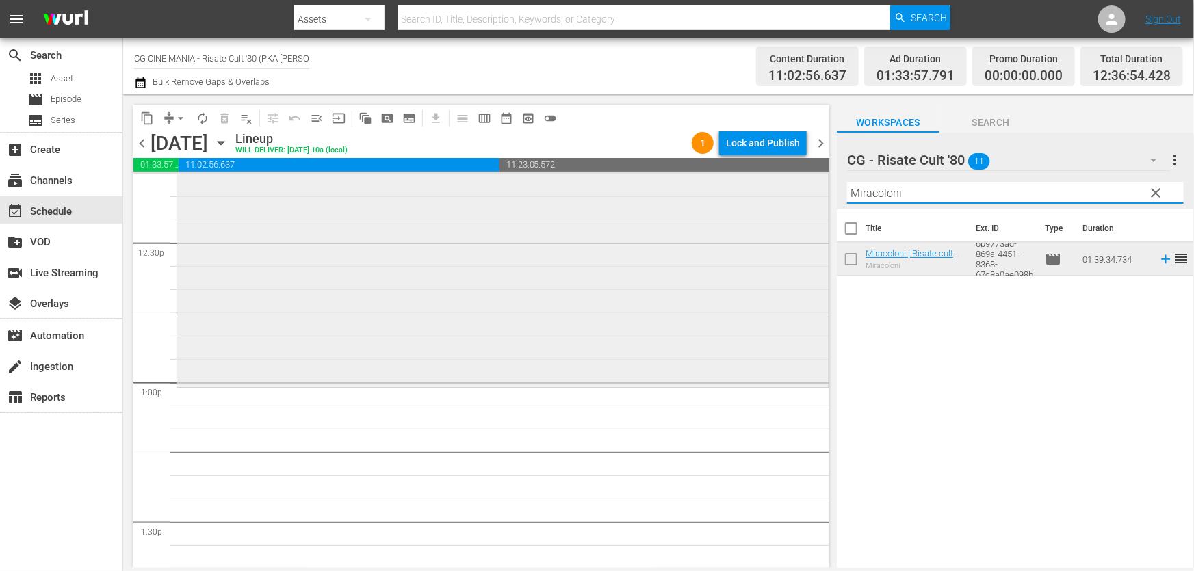
drag, startPoint x: 911, startPoint y: 194, endPoint x: 407, endPoint y: 298, distance: 514.6
click at [479, 278] on div "content_copy compress arrow_drop_down autorenew_outlined delete_forever_outline…" at bounding box center [658, 330] width 1070 height 473
paste input "Il volatore di aqui"
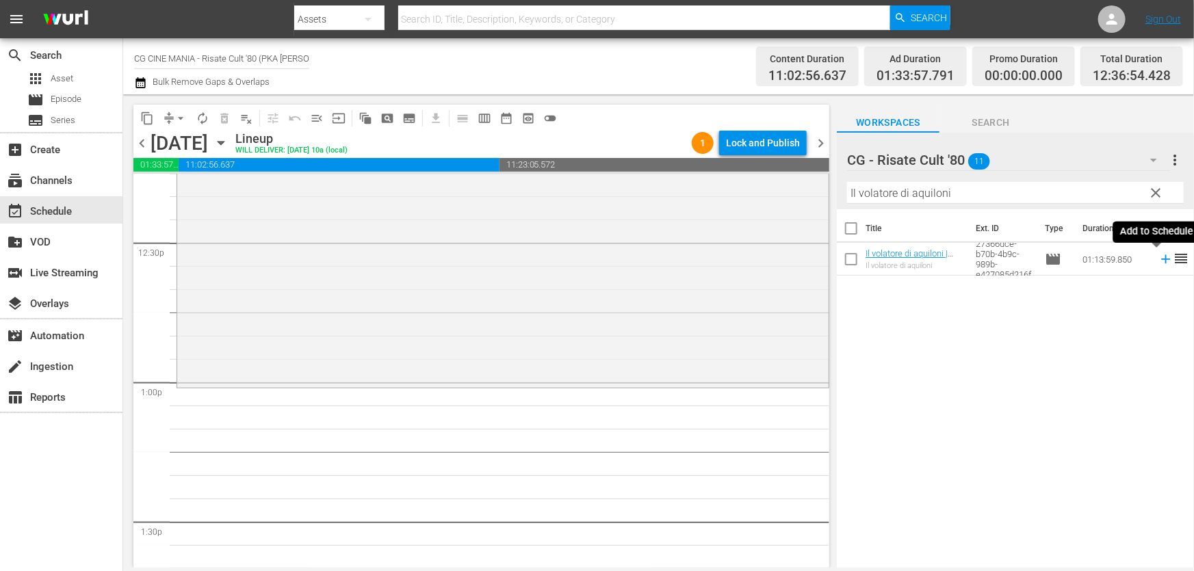
click at [1158, 259] on icon at bounding box center [1165, 259] width 15 height 15
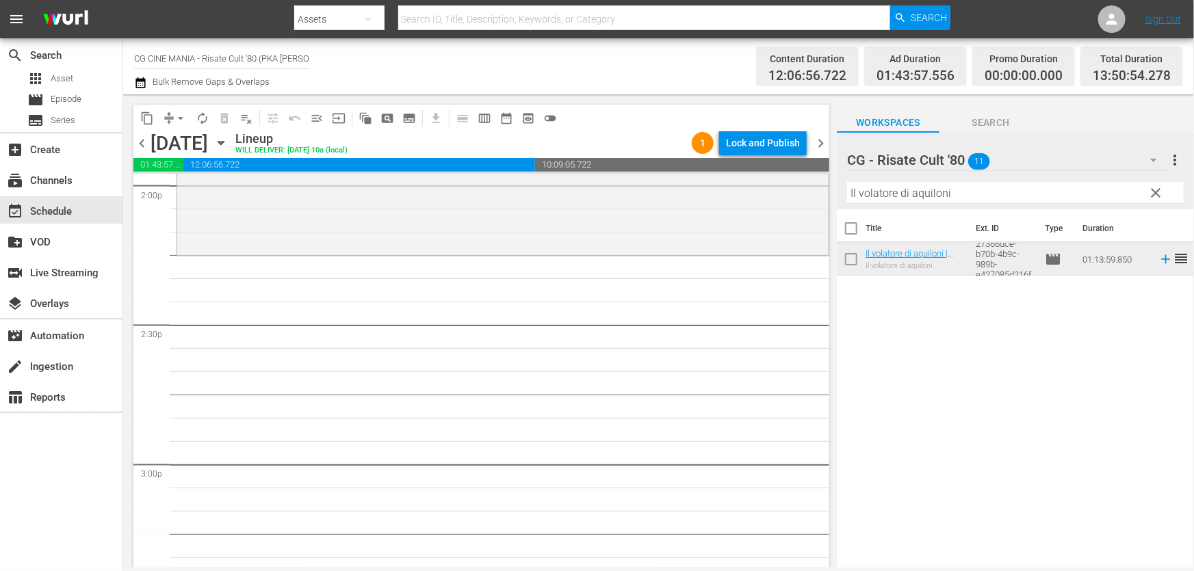
scroll to position [3917, 0]
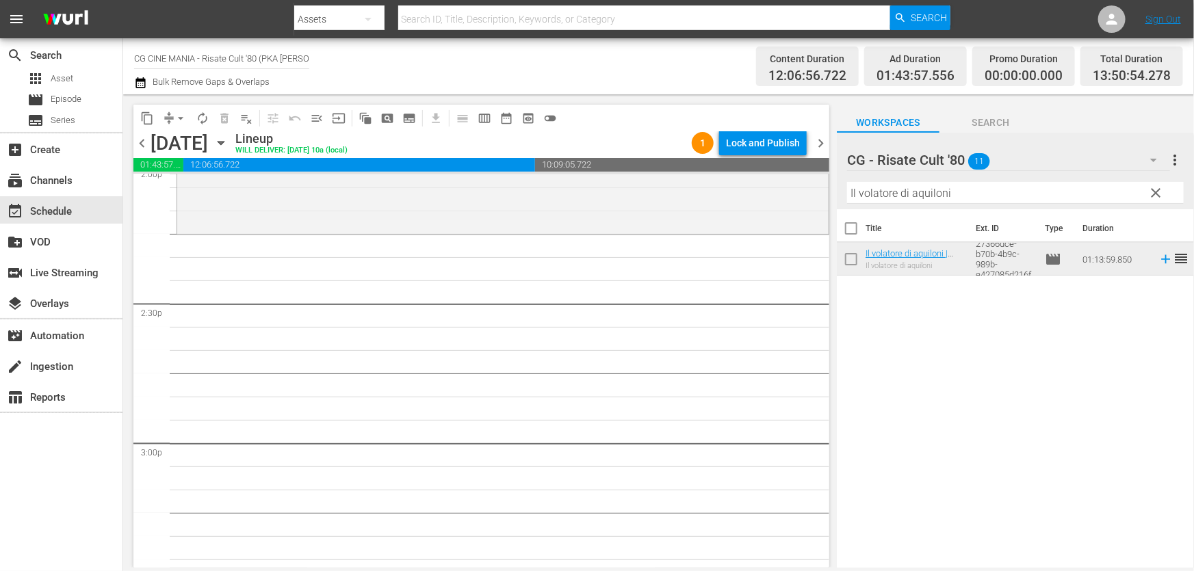
drag, startPoint x: 994, startPoint y: 198, endPoint x: 475, endPoint y: 295, distance: 528.1
click at [475, 295] on div "content_copy compress arrow_drop_down autorenew_outlined delete_forever_outline…" at bounding box center [658, 330] width 1070 height 473
paste input "Un povero ricco"
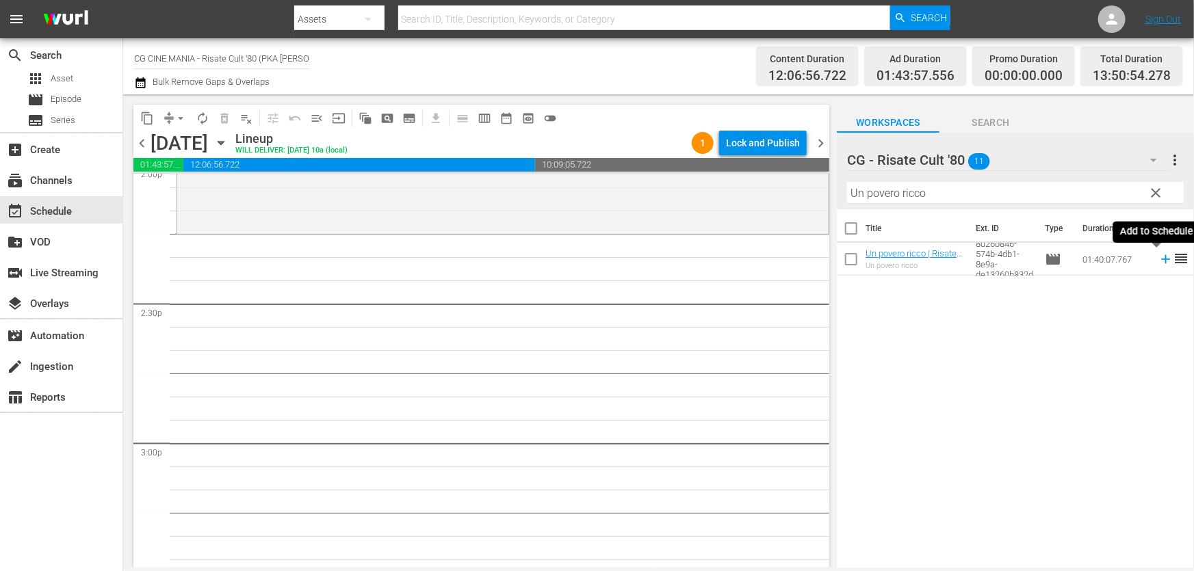
click at [1161, 258] on icon at bounding box center [1165, 259] width 9 height 9
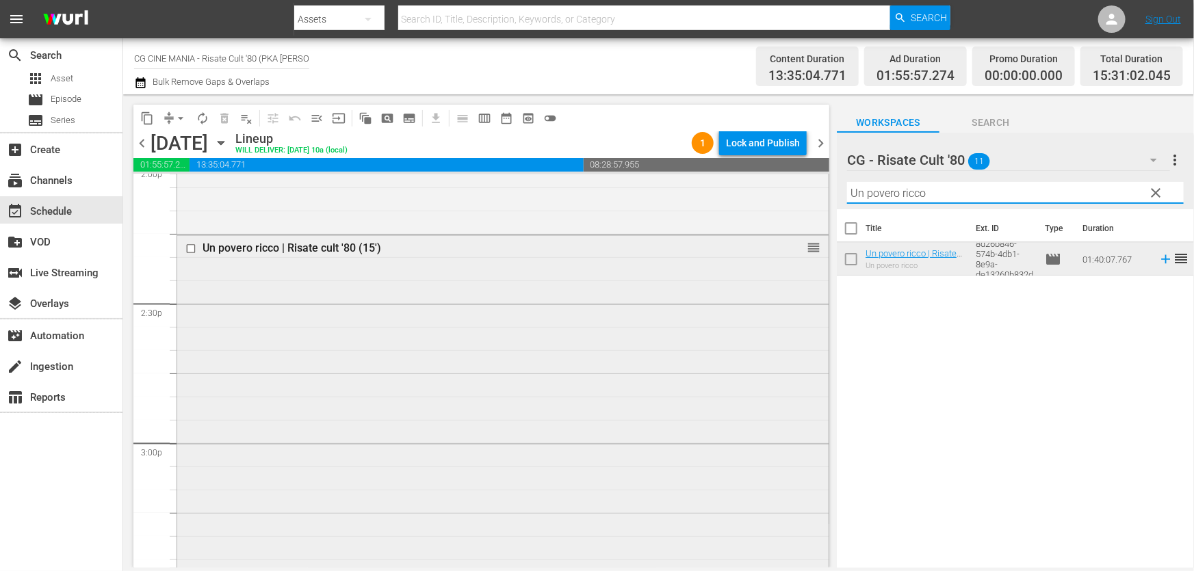
drag, startPoint x: 1004, startPoint y: 187, endPoint x: 356, endPoint y: 315, distance: 660.4
click at [382, 313] on div "content_copy compress arrow_drop_down autorenew_outlined delete_forever_outline…" at bounding box center [658, 330] width 1070 height 473
paste input "Fracchia contro Dracula"
click at [1158, 264] on icon at bounding box center [1165, 259] width 15 height 15
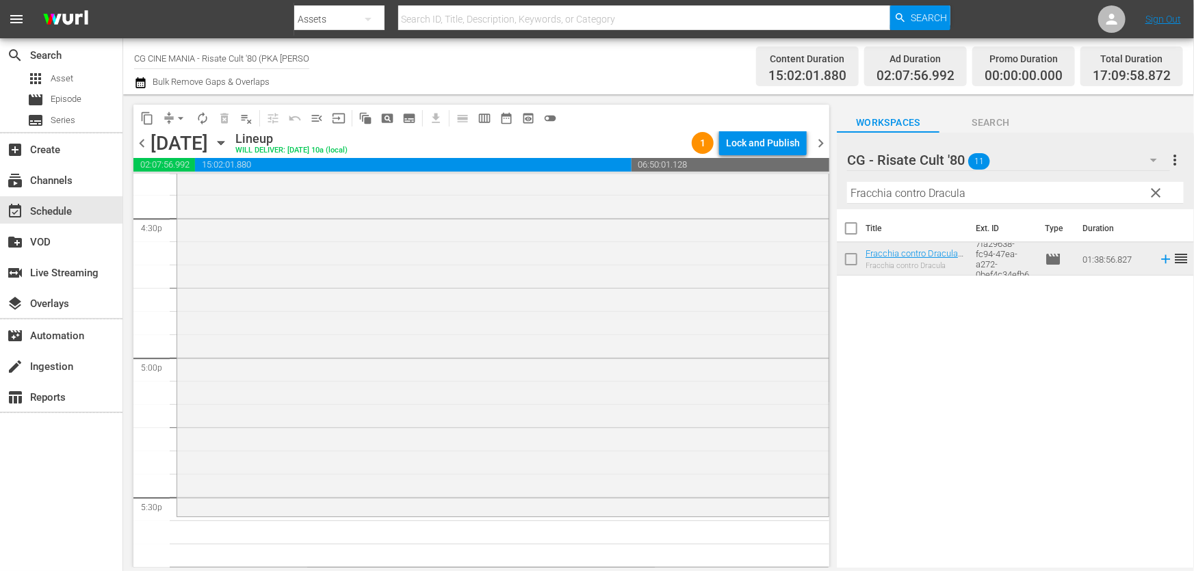
scroll to position [4788, 0]
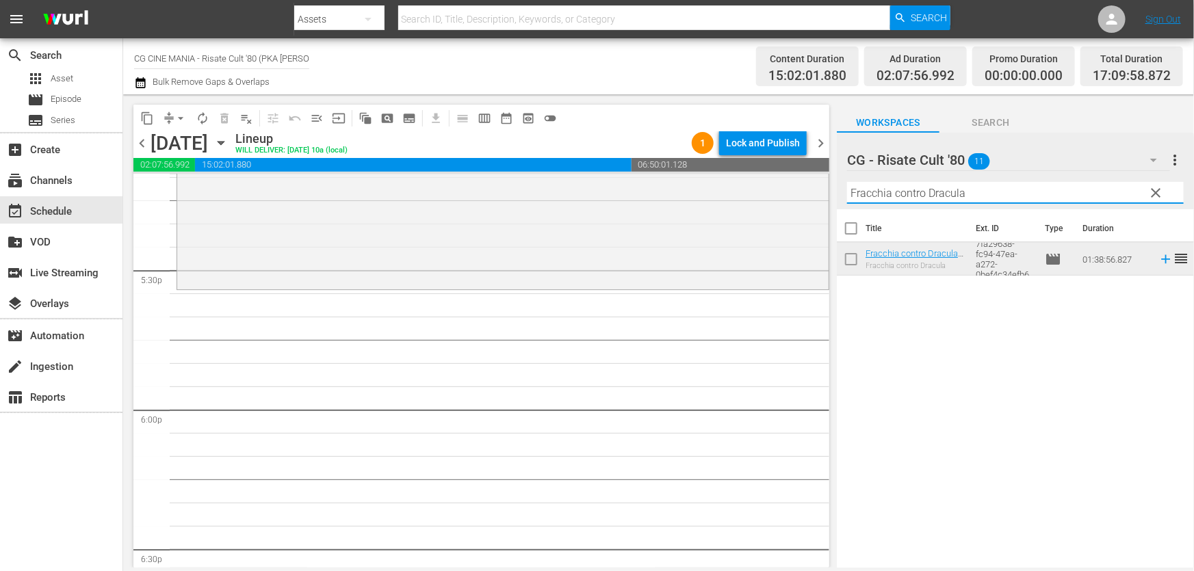
drag, startPoint x: 1014, startPoint y: 193, endPoint x: 440, endPoint y: 340, distance: 591.7
click at [440, 340] on div "content_copy compress arrow_drop_down autorenew_outlined delete_forever_outline…" at bounding box center [658, 330] width 1070 height 473
paste input "Questo e quello"
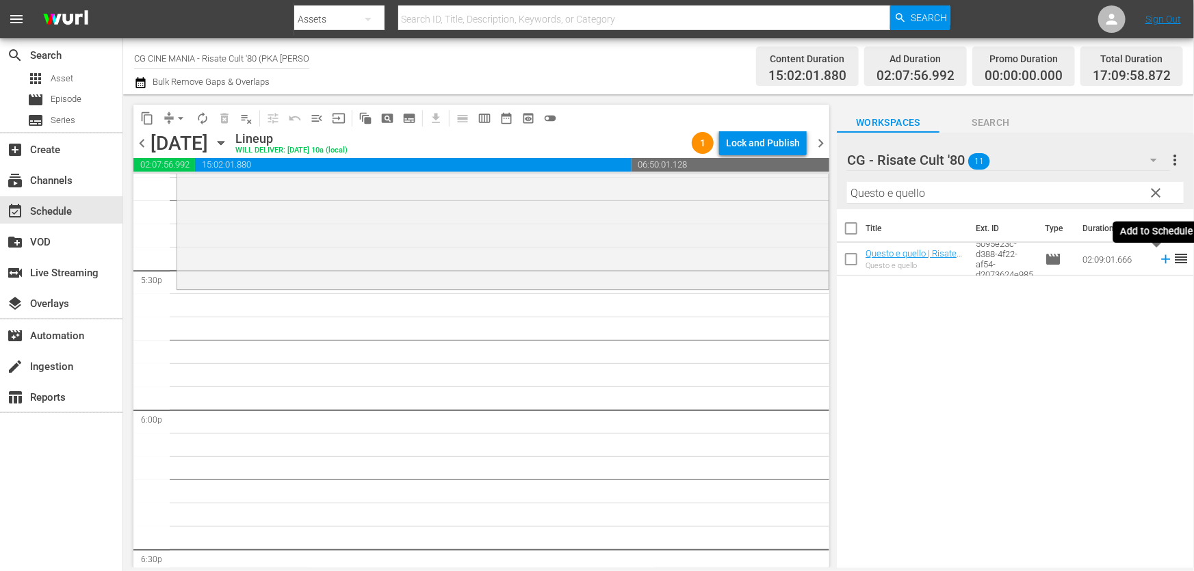
click at [1158, 259] on icon at bounding box center [1165, 259] width 15 height 15
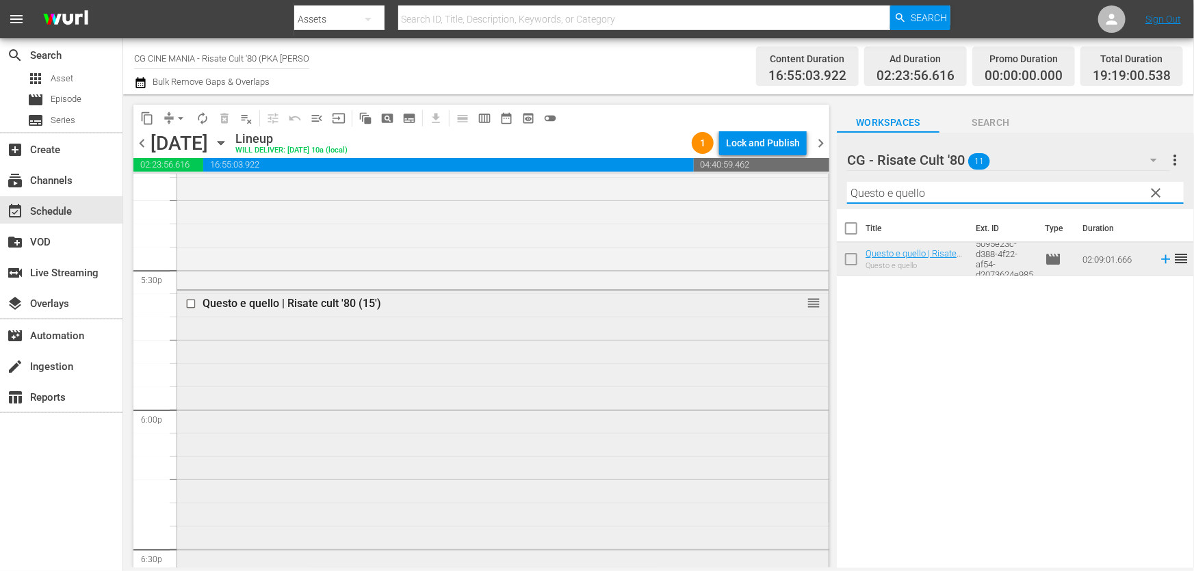
drag, startPoint x: 959, startPoint y: 196, endPoint x: 417, endPoint y: 324, distance: 557.3
click at [417, 324] on div "content_copy compress arrow_drop_down autorenew_outlined delete_forever_outline…" at bounding box center [658, 330] width 1070 height 473
paste input "È arrivato mio frat"
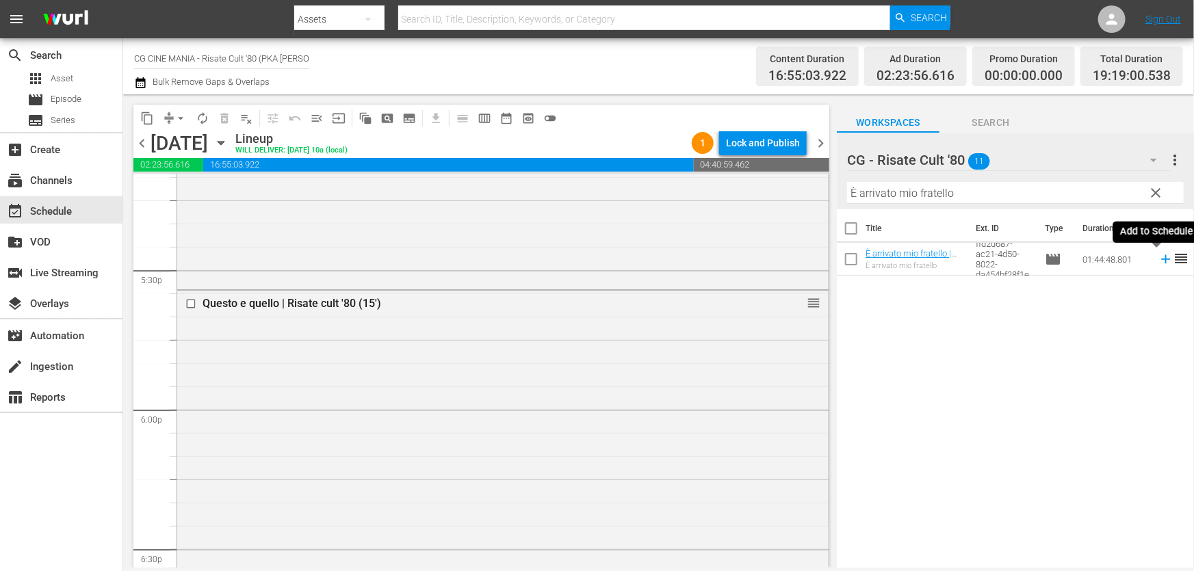
click at [1161, 258] on icon at bounding box center [1165, 259] width 9 height 9
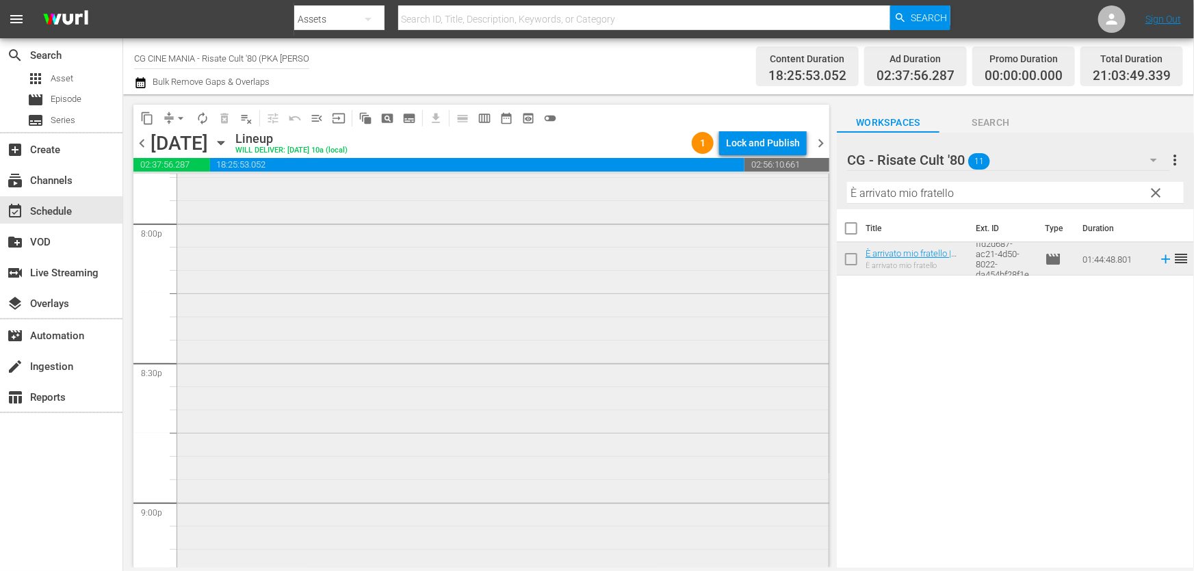
scroll to position [5720, 0]
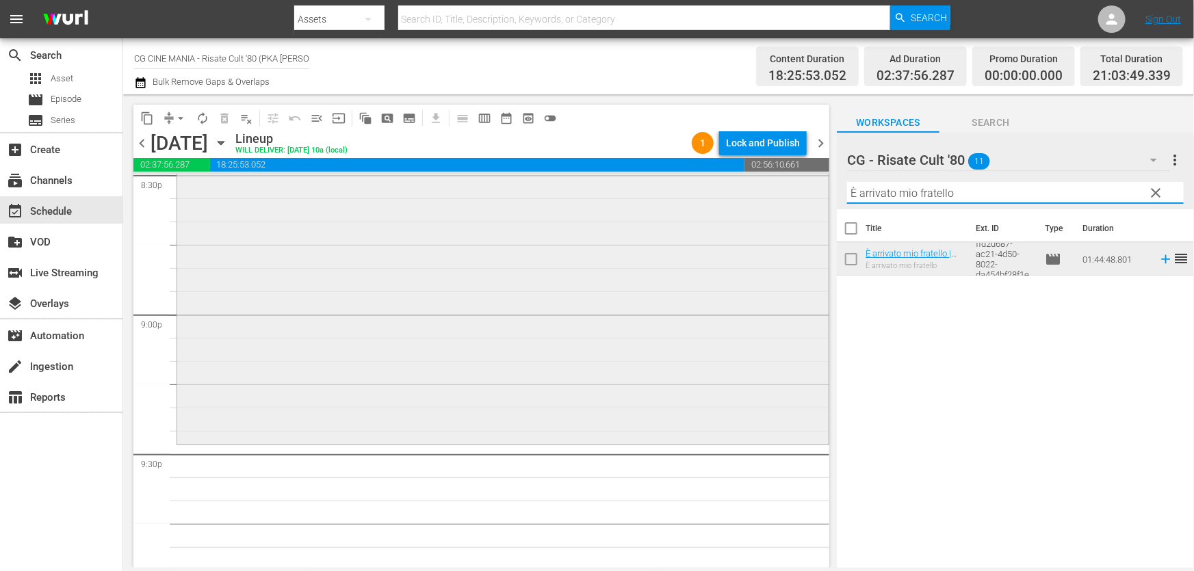
drag, startPoint x: 962, startPoint y: 188, endPoint x: 358, endPoint y: 321, distance: 617.7
click at [375, 317] on div "content_copy compress arrow_drop_down autorenew_outlined delete_forever_outline…" at bounding box center [658, 330] width 1070 height 473
paste input "Chewingum"
click at [1159, 257] on icon at bounding box center [1165, 259] width 15 height 15
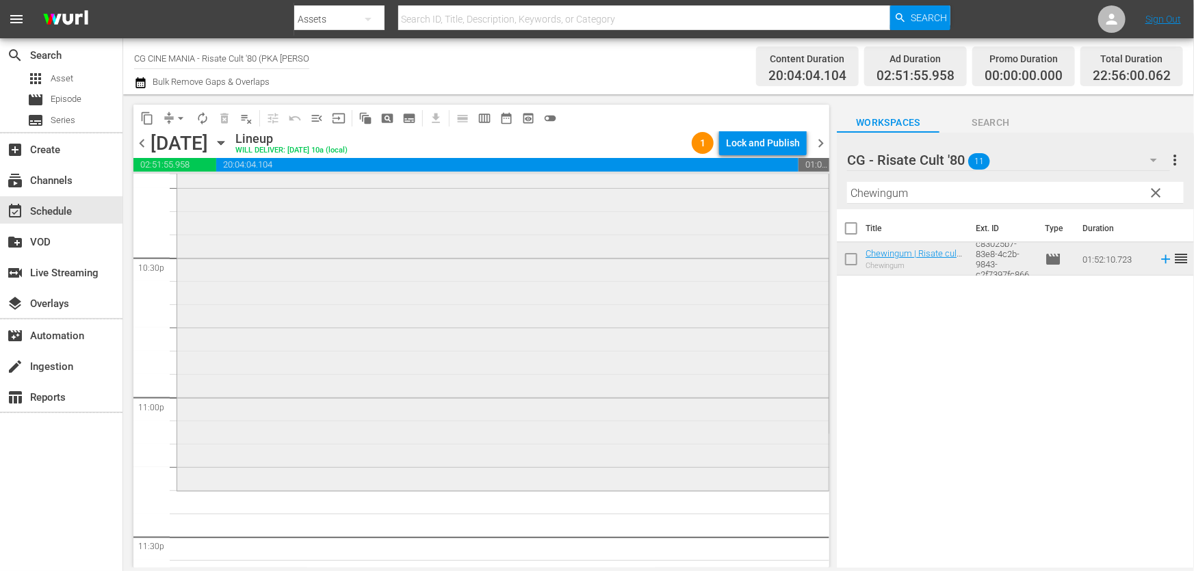
scroll to position [6303, 0]
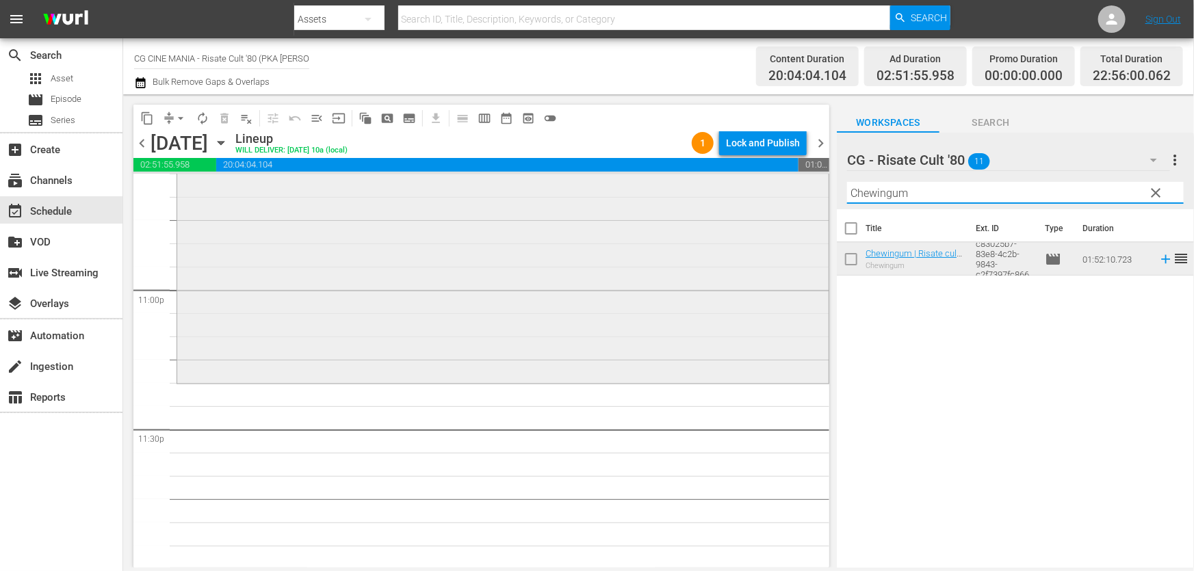
drag, startPoint x: 958, startPoint y: 203, endPoint x: 502, endPoint y: 291, distance: 464.7
click at [502, 291] on div "content_copy compress arrow_drop_down autorenew_outlined delete_forever_outline…" at bounding box center [658, 330] width 1070 height 473
paste input "Il volatore di aquiloni"
type input "Il volatore di aquiloni"
click at [1161, 260] on icon at bounding box center [1165, 259] width 9 height 9
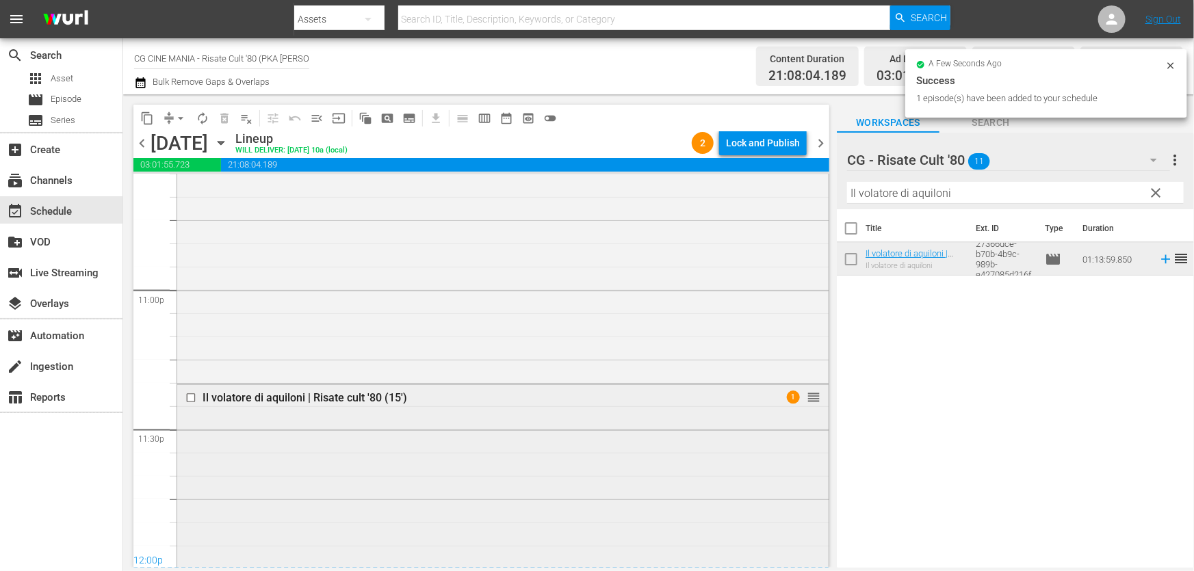
scroll to position [6464, 0]
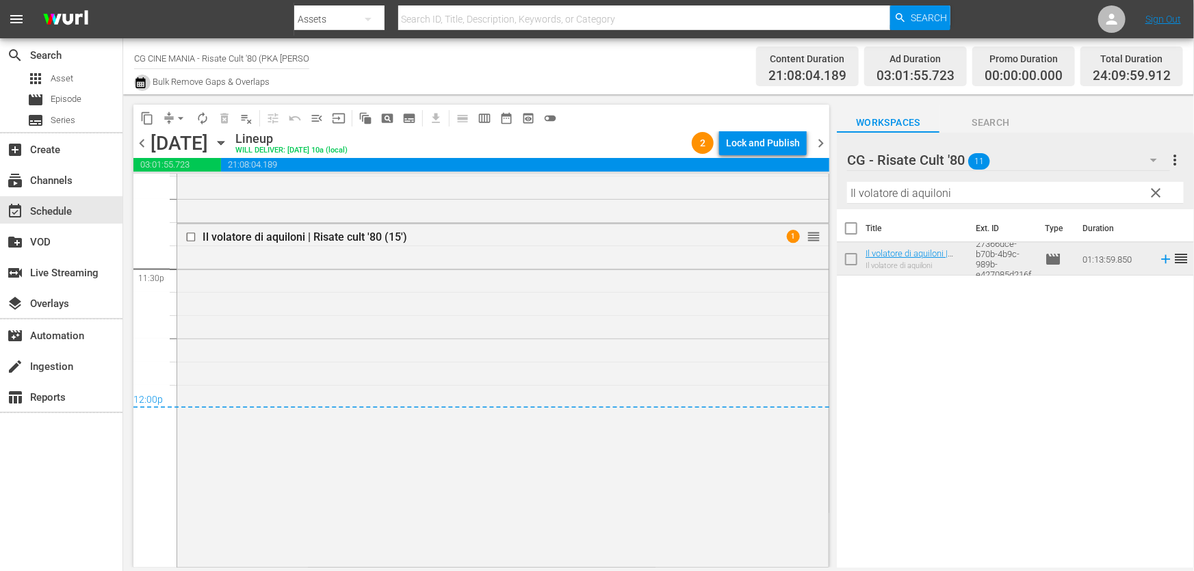
click at [148, 77] on button "button" at bounding box center [142, 83] width 16 height 16
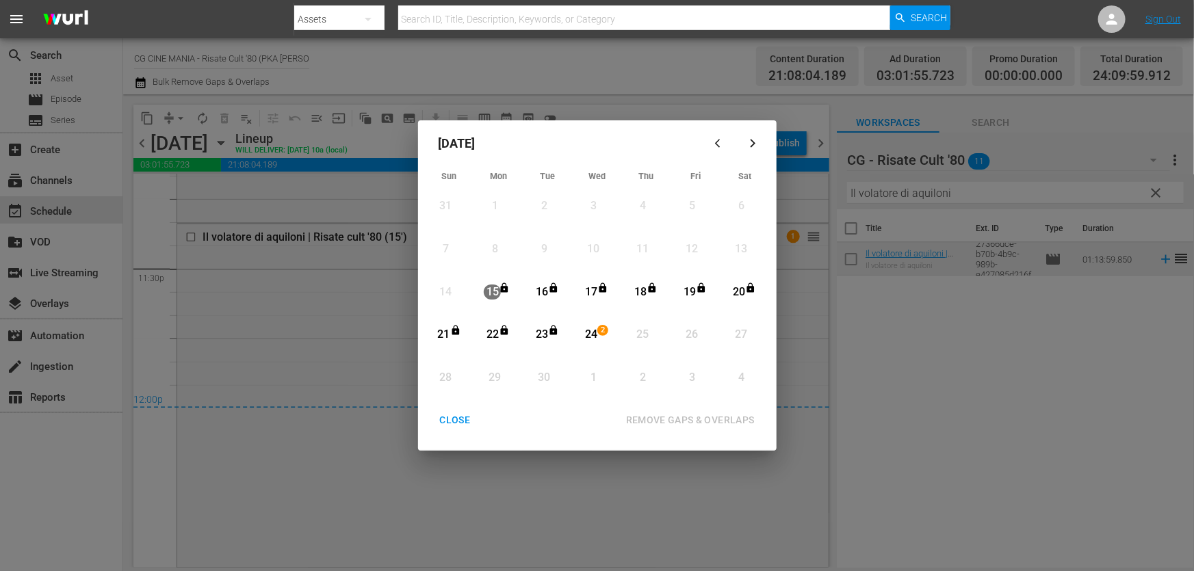
click at [598, 328] on span "2" at bounding box center [603, 330] width 10 height 11
drag, startPoint x: 694, startPoint y: 407, endPoint x: 698, endPoint y: 414, distance: 8.3
click at [694, 408] on button "REMOVE GAPS & OVERLAPS" at bounding box center [689, 420] width 161 height 25
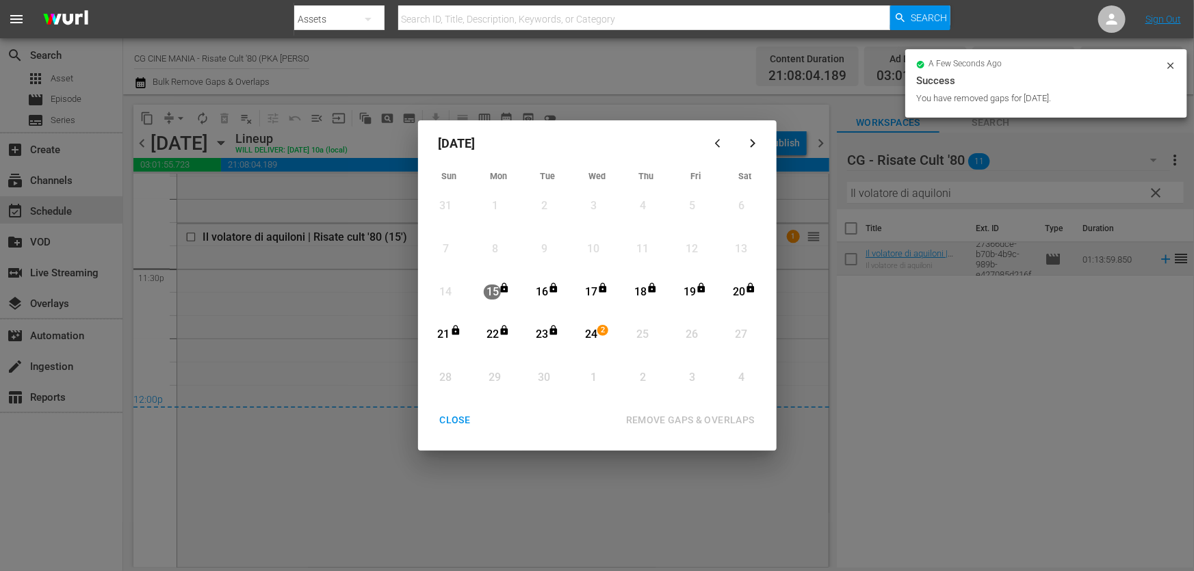
click at [466, 414] on div "CLOSE" at bounding box center [455, 420] width 53 height 17
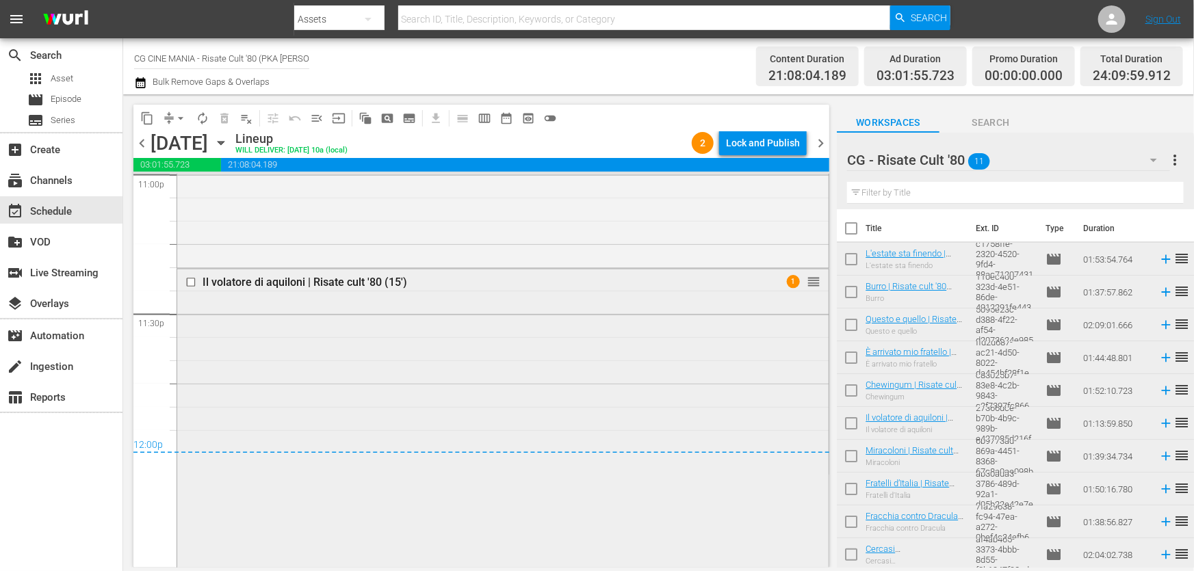
scroll to position [6464, 0]
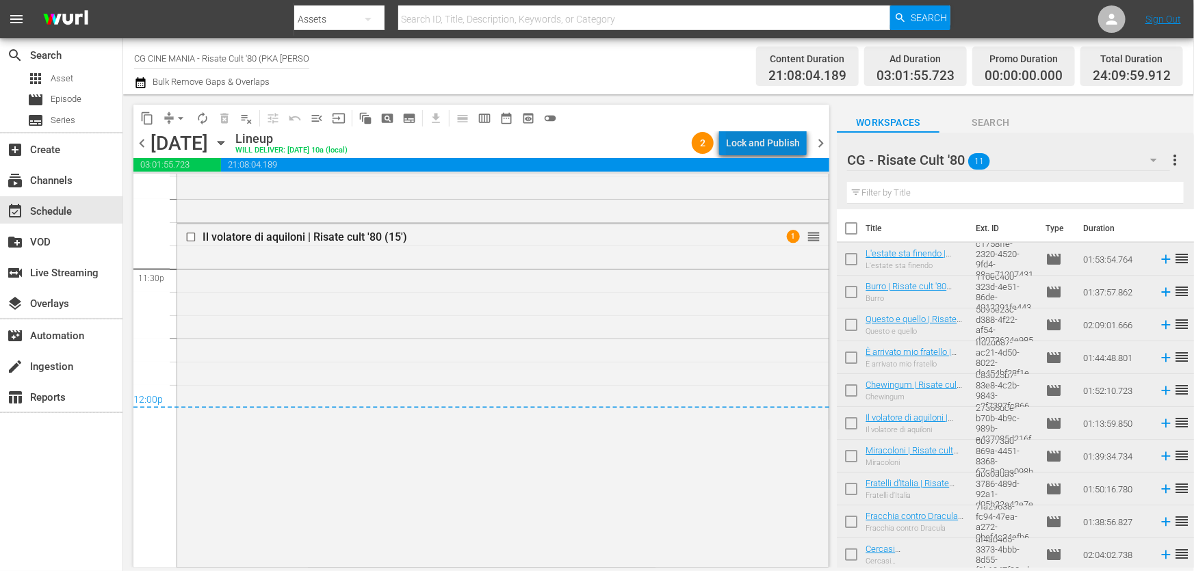
click at [789, 148] on div "Lock and Publish" at bounding box center [763, 143] width 74 height 25
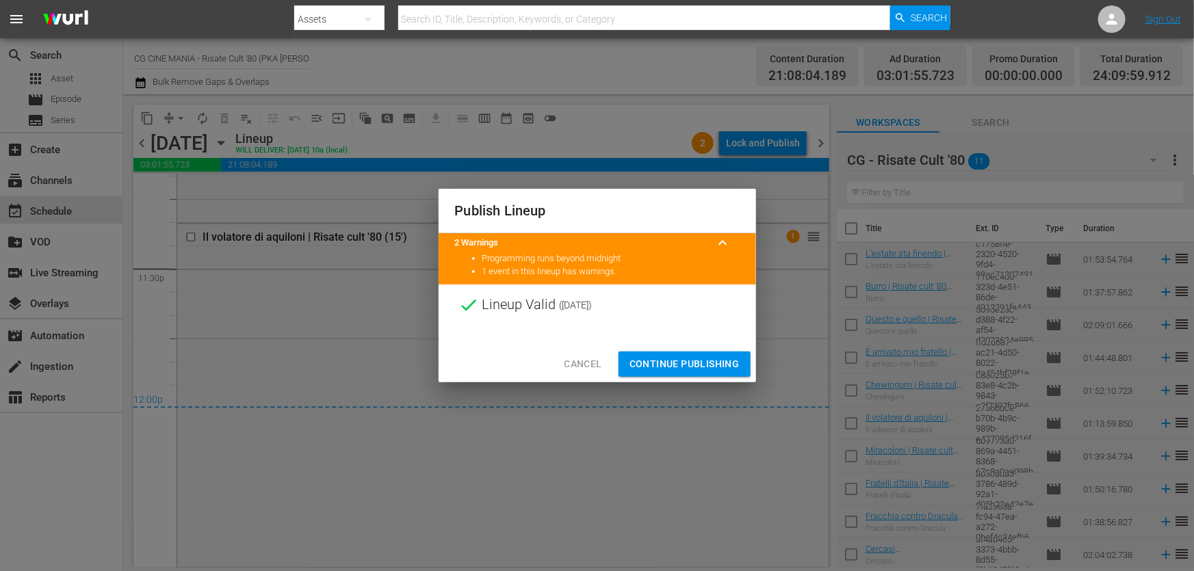
click at [714, 363] on span "Continue Publishing" at bounding box center [684, 364] width 110 height 17
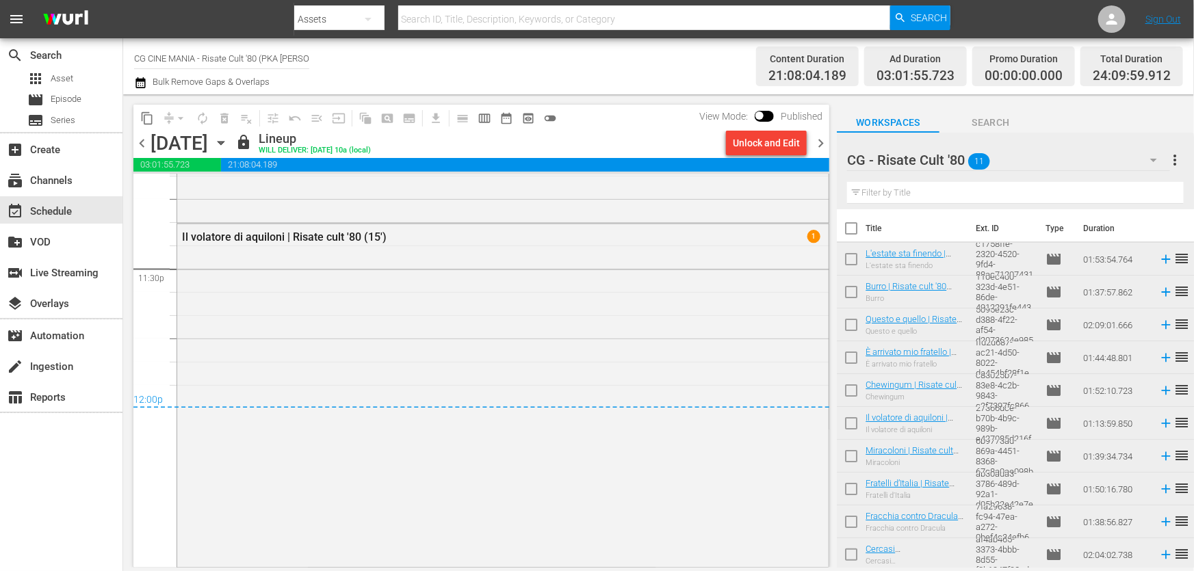
click at [829, 540] on div "content_copy compress arrow_drop_down autorenew_outlined delete_forever_outline…" at bounding box center [477, 330] width 709 height 473
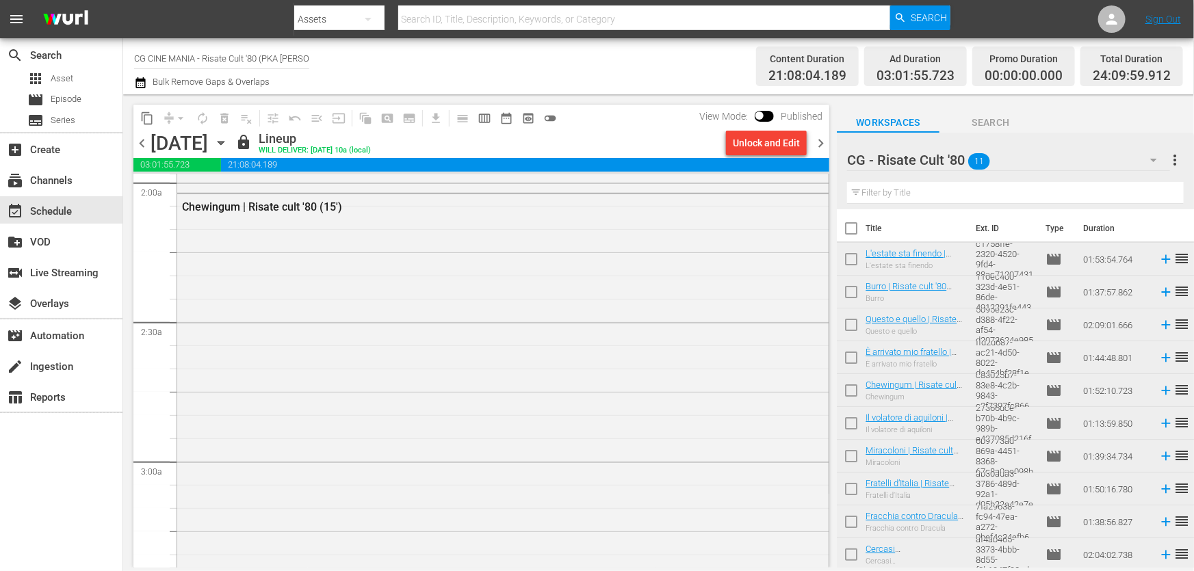
scroll to position [0, 0]
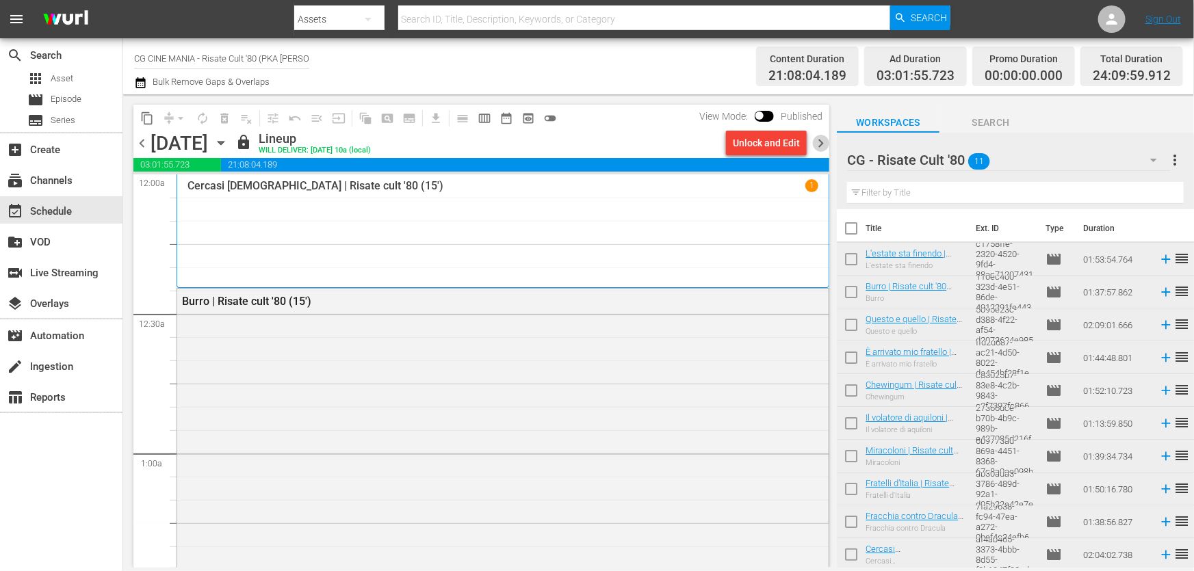
click at [817, 144] on span "chevron_right" at bounding box center [820, 143] width 17 height 17
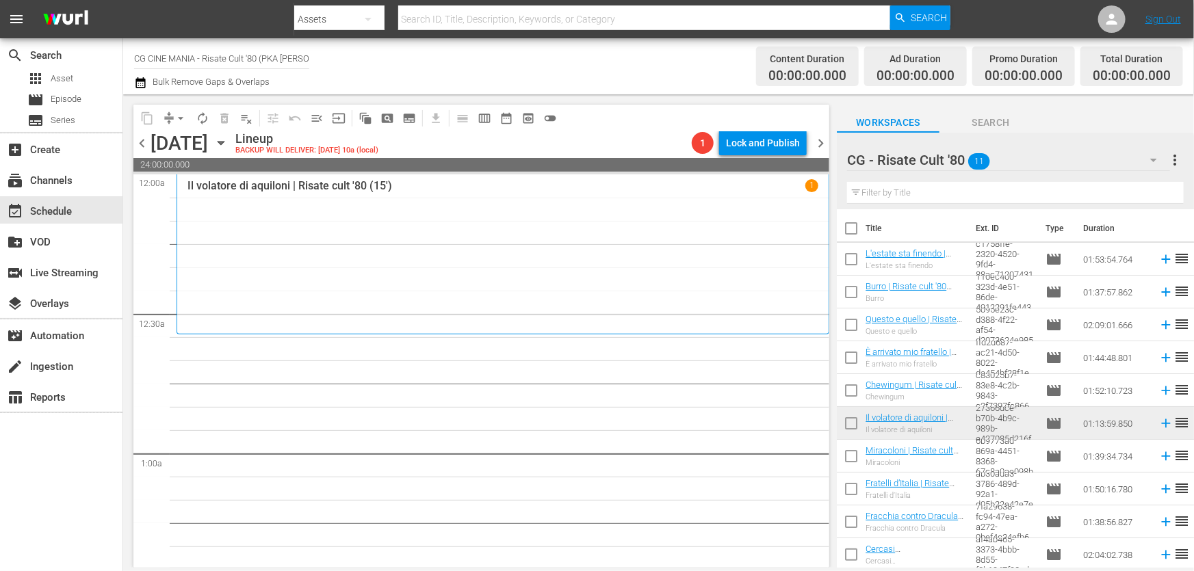
click at [984, 183] on input "text" at bounding box center [1015, 193] width 337 height 22
paste input "UN POVERO RICCO"
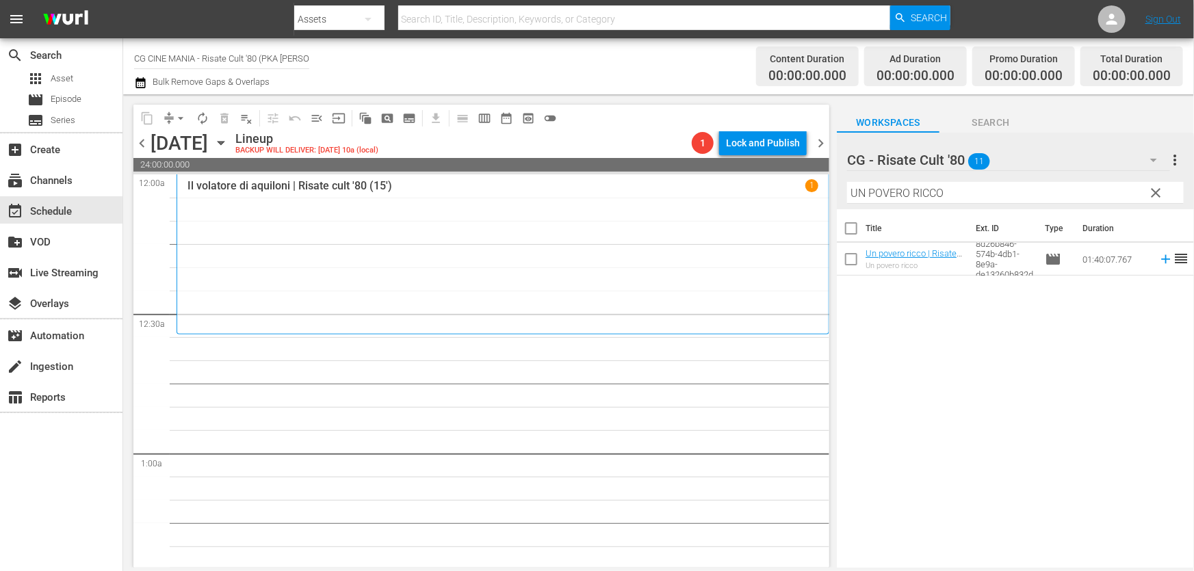
click at [1152, 268] on td at bounding box center [1162, 259] width 21 height 33
click at [1159, 261] on icon at bounding box center [1165, 259] width 15 height 15
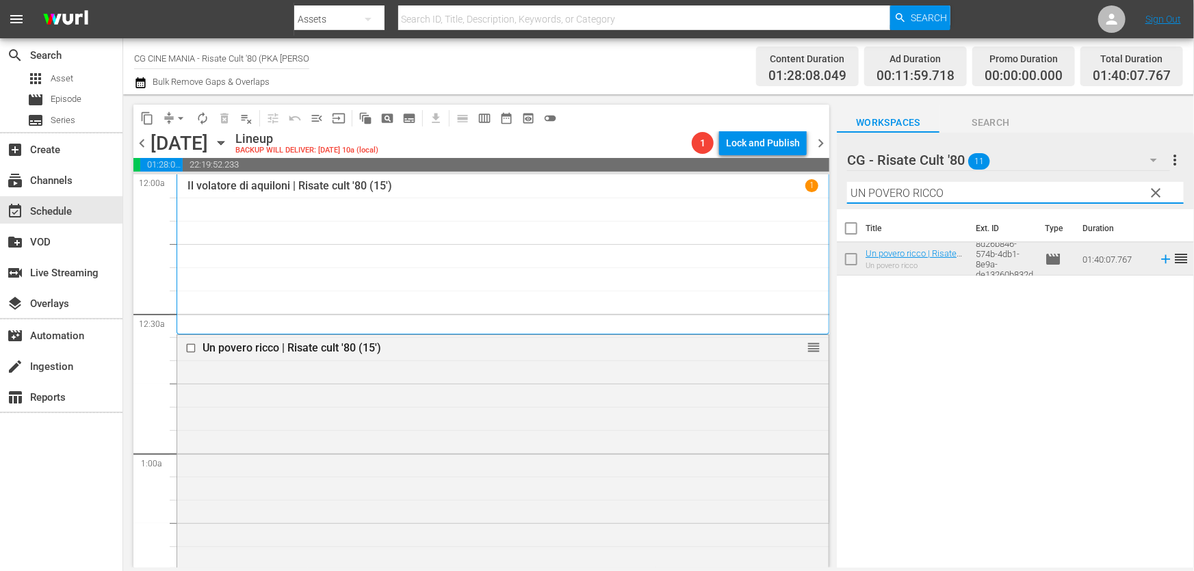
drag, startPoint x: 1010, startPoint y: 195, endPoint x: 409, endPoint y: 291, distance: 608.1
click at [431, 285] on div "content_copy compress arrow_drop_down autorenew_outlined delete_forever_outline…" at bounding box center [658, 330] width 1070 height 473
paste input "È arrivato mio fratello"
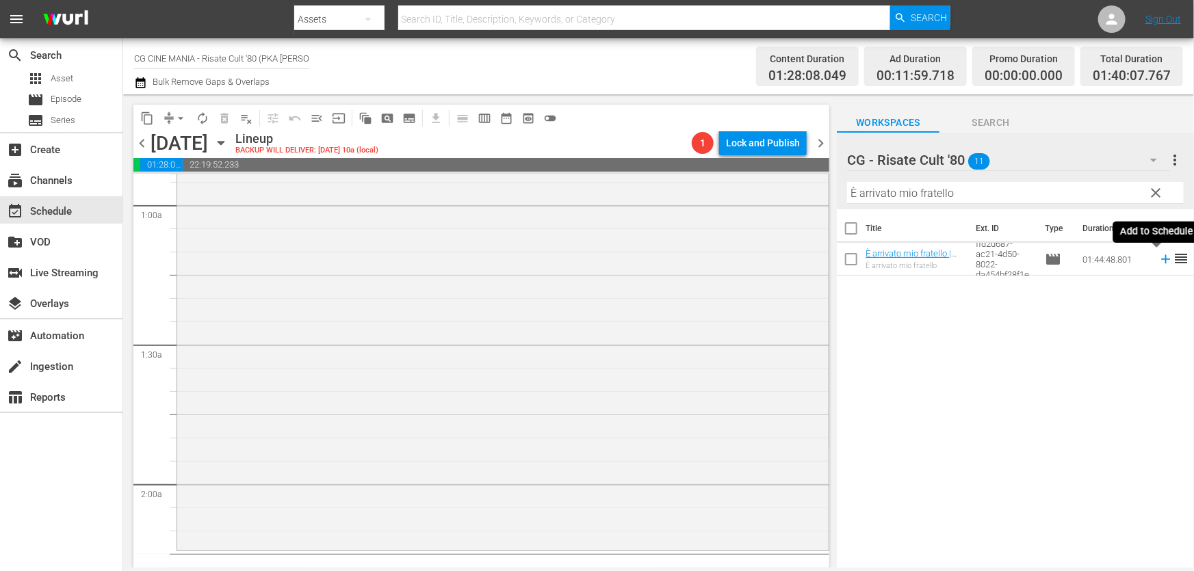
click at [1158, 261] on icon at bounding box center [1165, 259] width 15 height 15
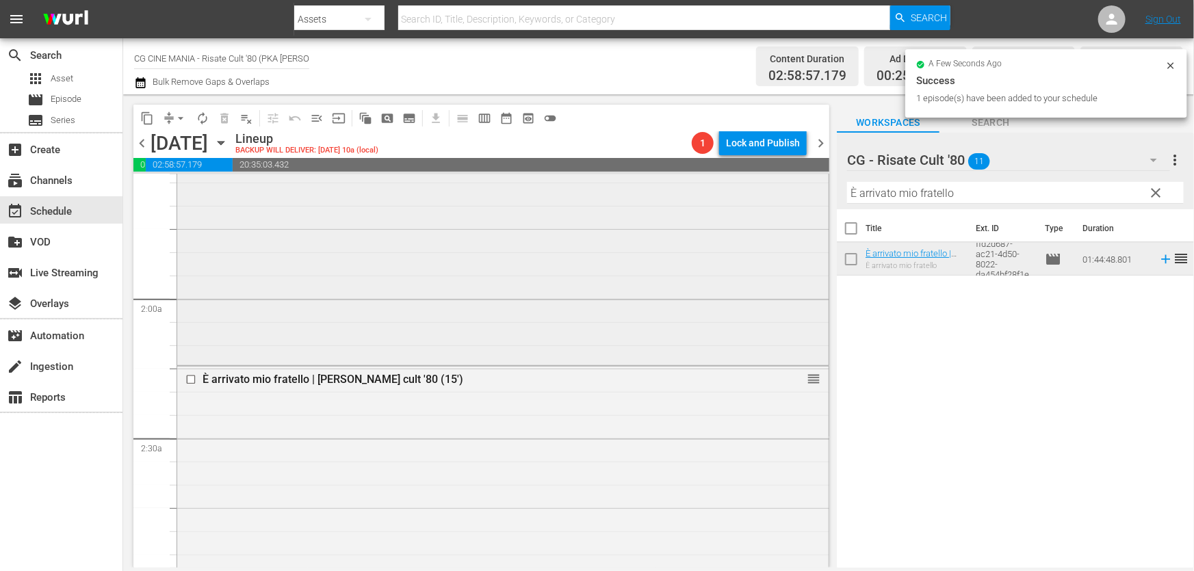
scroll to position [622, 0]
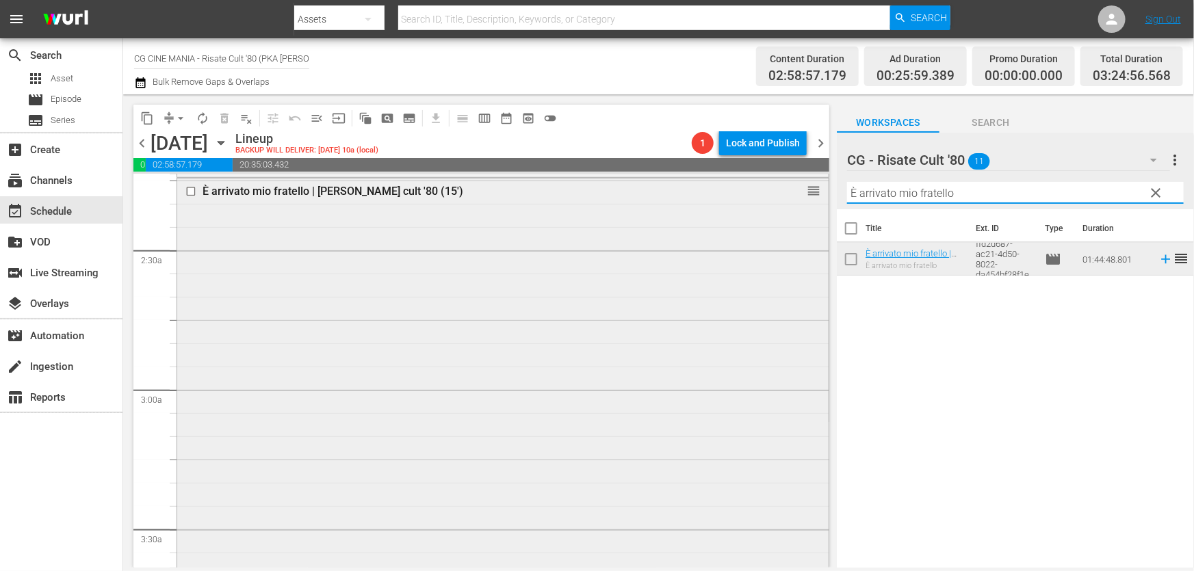
drag, startPoint x: 966, startPoint y: 188, endPoint x: 569, endPoint y: 237, distance: 399.8
click at [587, 235] on div "content_copy compress arrow_drop_down autorenew_outlined delete_forever_outline…" at bounding box center [658, 330] width 1070 height 473
paste input "Burr"
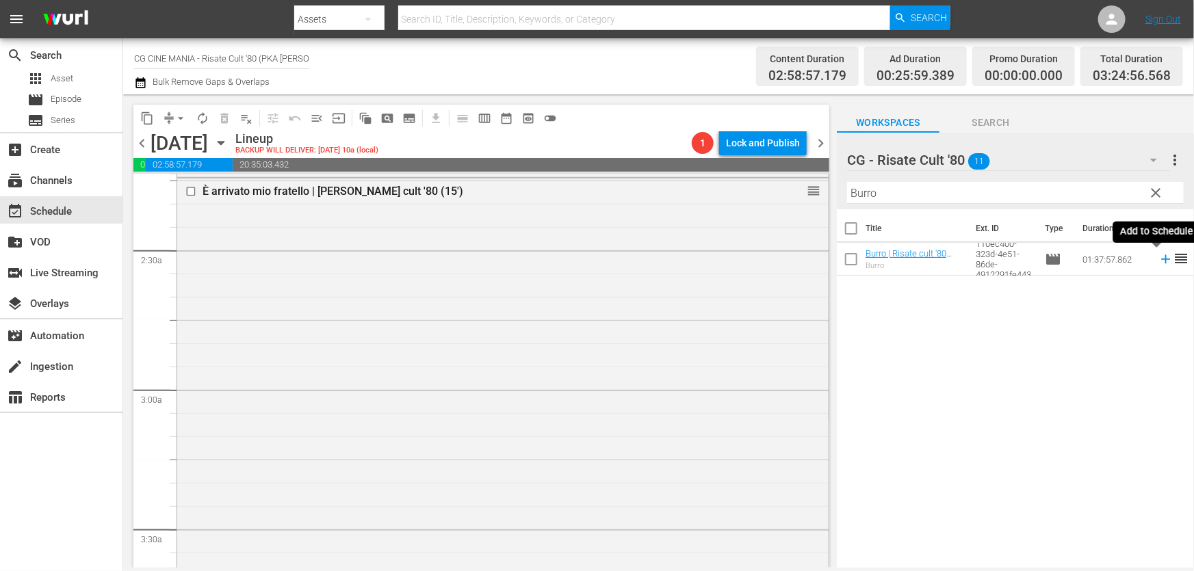
click at [1158, 262] on icon at bounding box center [1165, 259] width 15 height 15
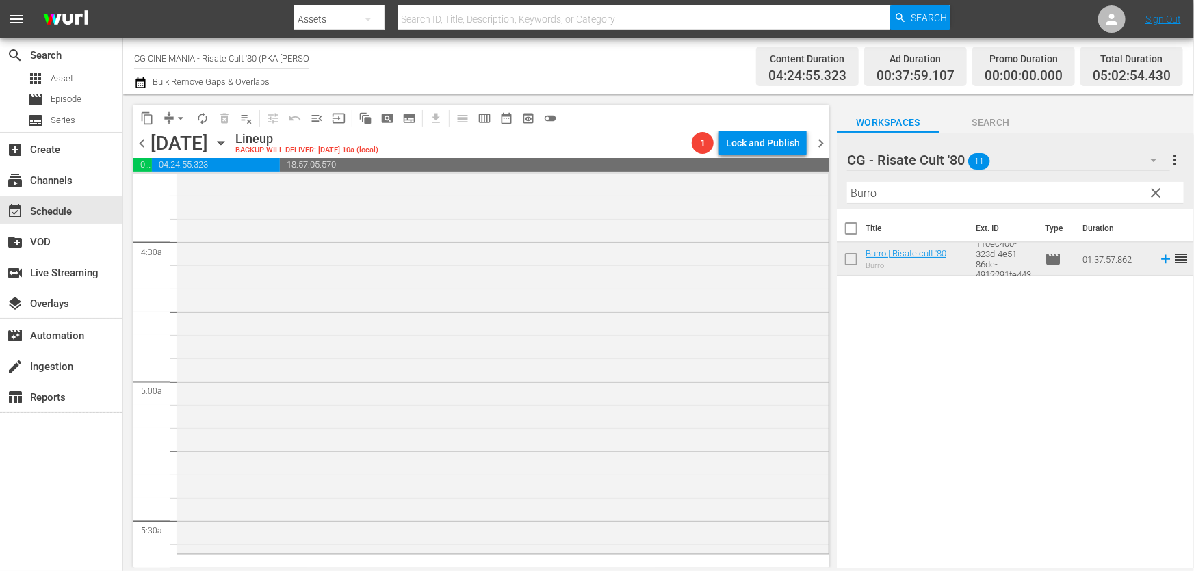
scroll to position [1368, 0]
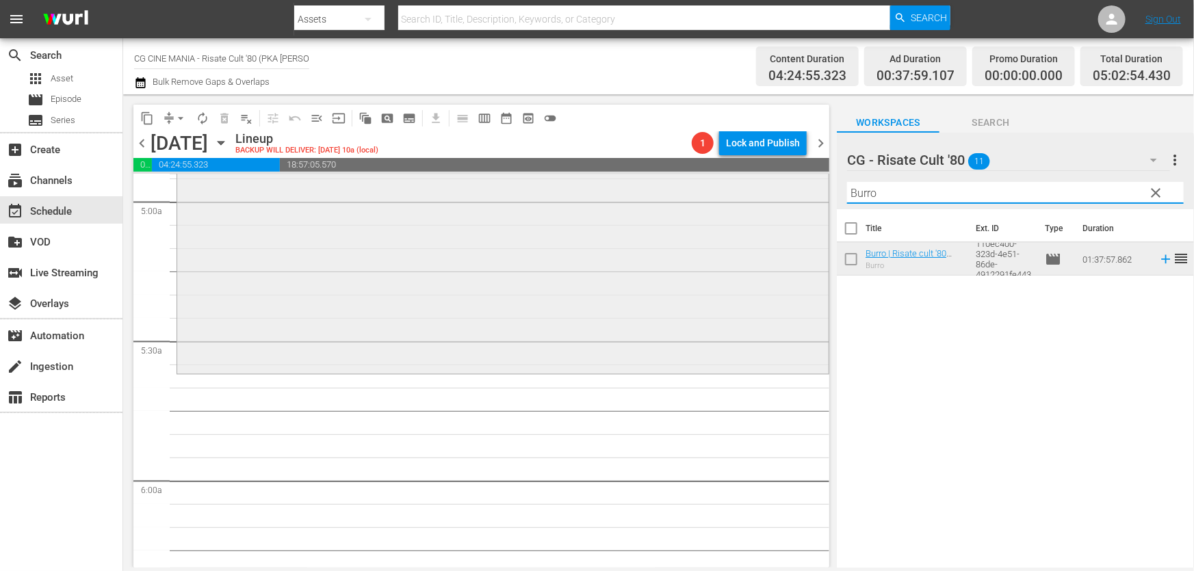
drag, startPoint x: 906, startPoint y: 187, endPoint x: 526, endPoint y: 218, distance: 380.9
click at [591, 211] on div "content_copy compress arrow_drop_down autorenew_outlined delete_forever_outline…" at bounding box center [658, 330] width 1070 height 473
paste input "Il volatore di aquiloni"
click at [1161, 260] on icon at bounding box center [1165, 259] width 9 height 9
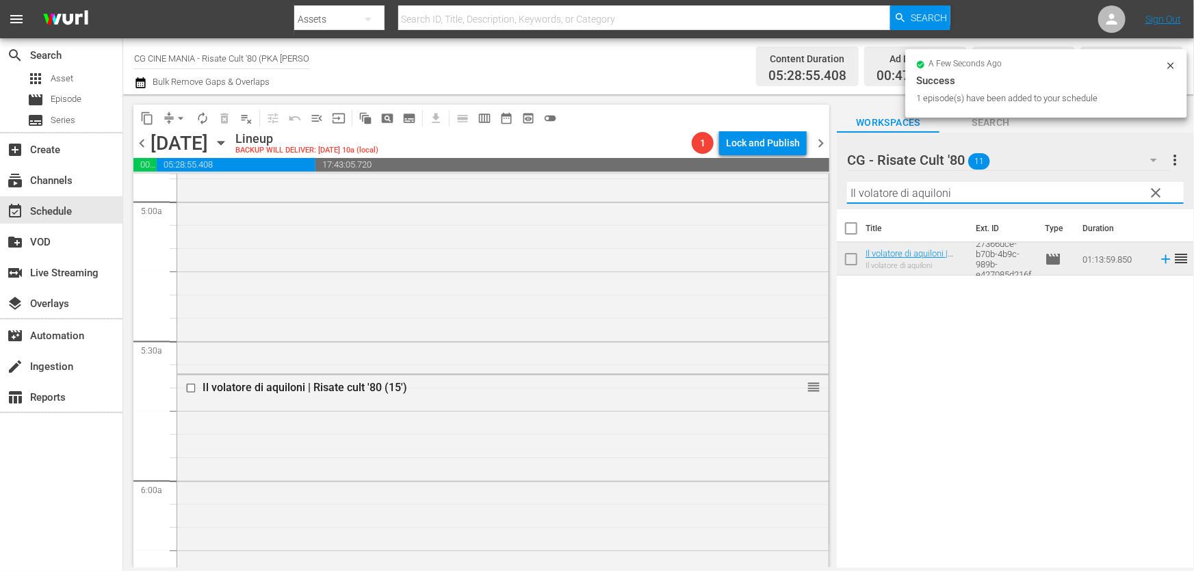
drag, startPoint x: 978, startPoint y: 187, endPoint x: 165, endPoint y: 276, distance: 818.1
click at [174, 274] on div "content_copy compress arrow_drop_down autorenew_outlined delete_forever_outline…" at bounding box center [658, 330] width 1070 height 473
paste input "Miraco"
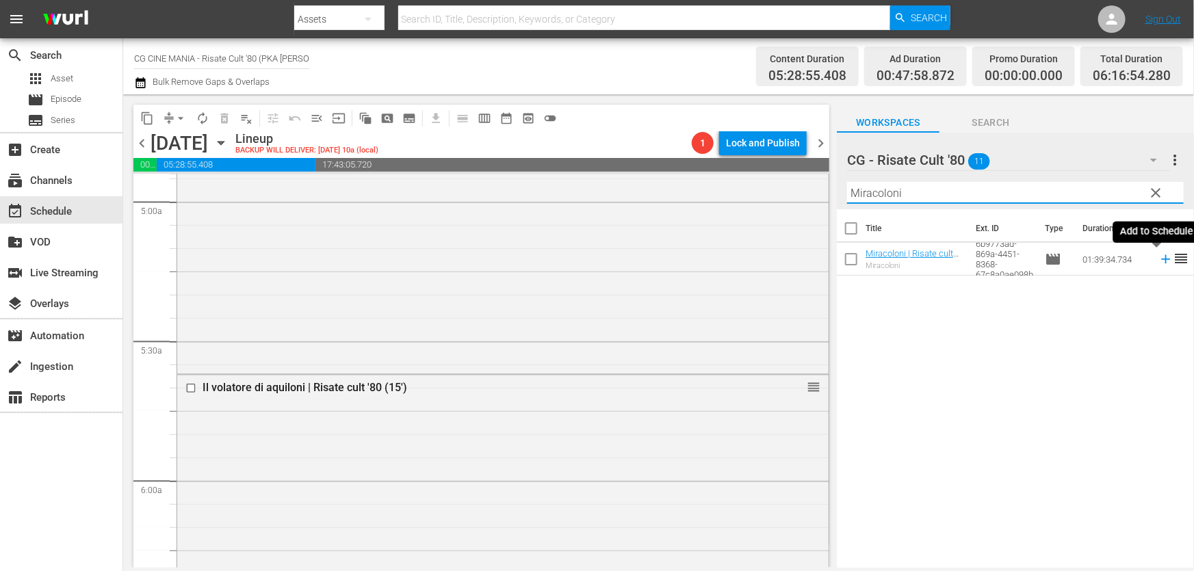
click at [1158, 255] on icon at bounding box center [1165, 259] width 15 height 15
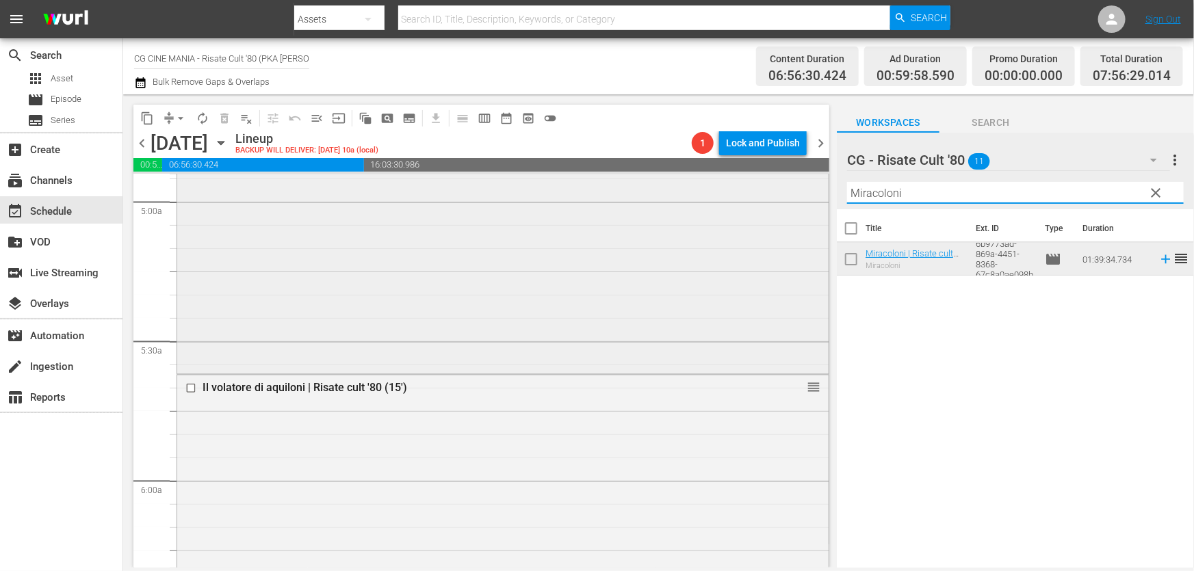
drag, startPoint x: 871, startPoint y: 205, endPoint x: 375, endPoint y: 298, distance: 504.5
click at [425, 290] on div "content_copy compress arrow_drop_down autorenew_outlined delete_forever_outline…" at bounding box center [658, 330] width 1070 height 473
paste input "Chewingum"
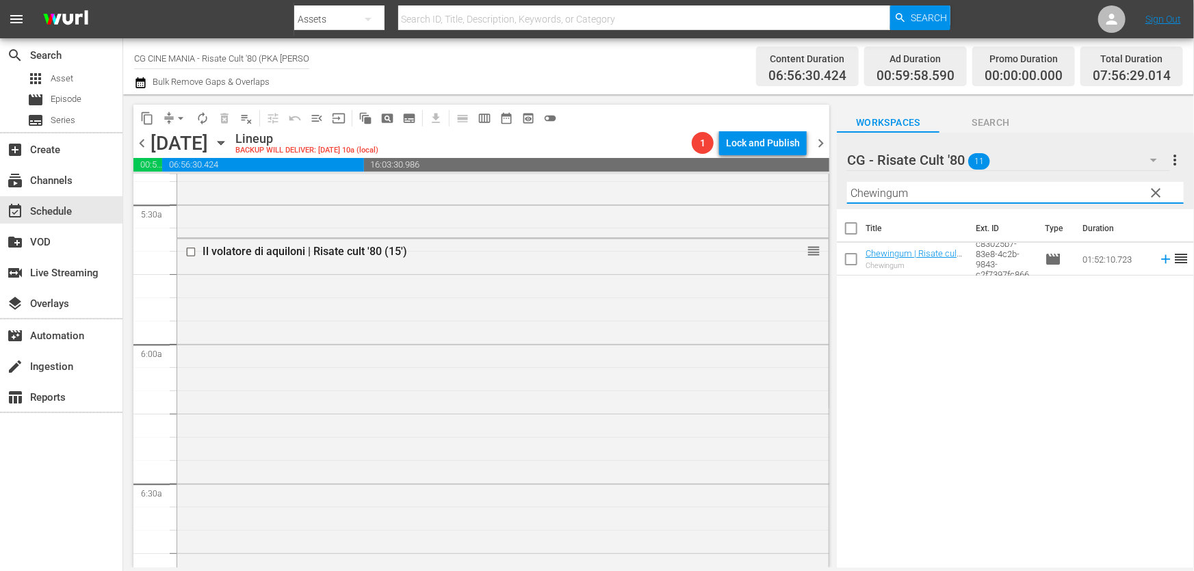
scroll to position [1678, 0]
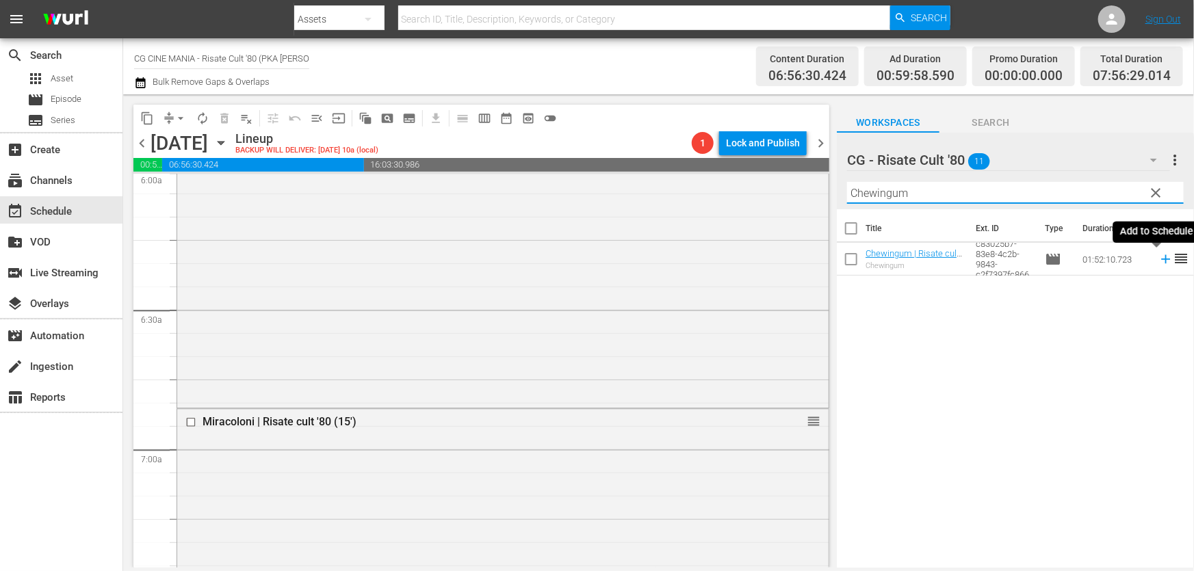
click at [1160, 259] on icon at bounding box center [1165, 259] width 15 height 15
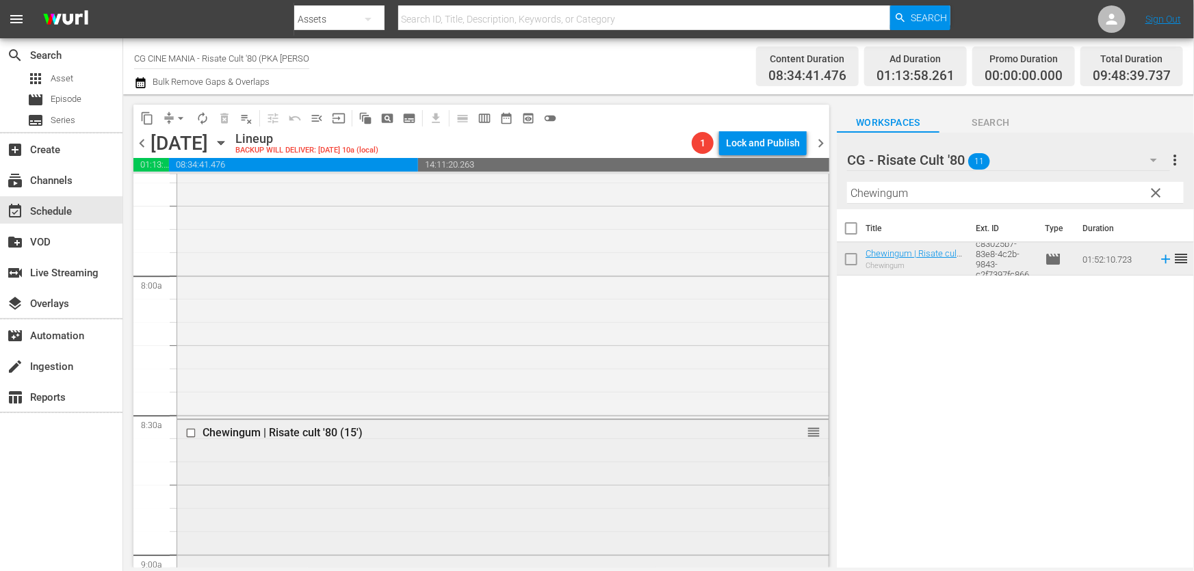
scroll to position [2300, 0]
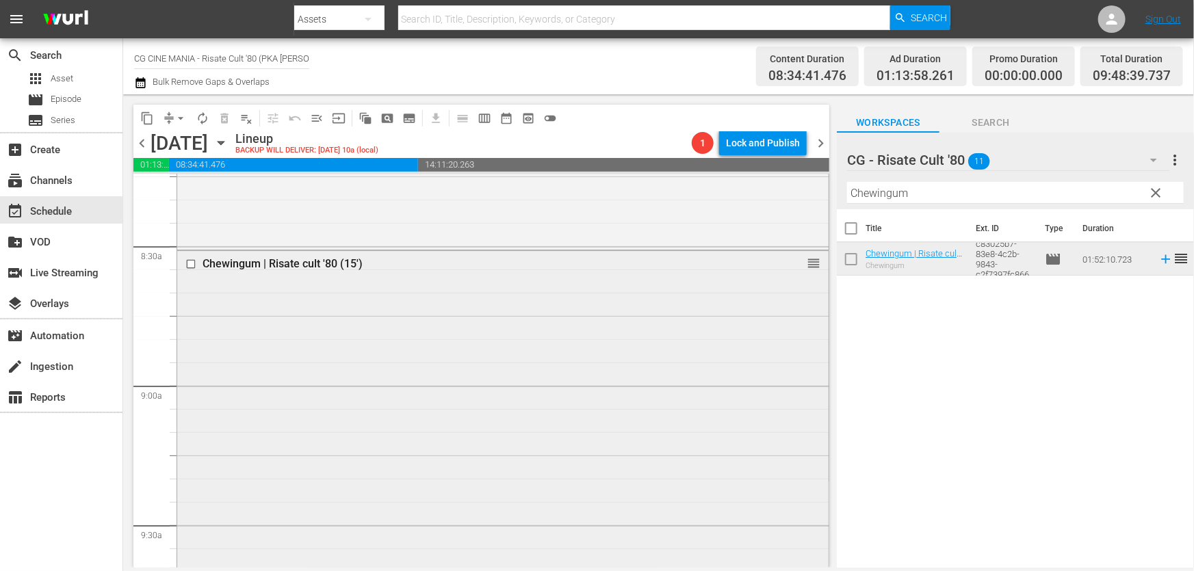
drag, startPoint x: 523, startPoint y: 245, endPoint x: 379, endPoint y: 267, distance: 145.3
click at [397, 264] on div "content_copy compress arrow_drop_down autorenew_outlined delete_forever_outline…" at bounding box center [658, 330] width 1070 height 473
paste input "È arrivato mio fratello"
click at [1173, 258] on span "reorder" at bounding box center [1181, 258] width 16 height 16
click at [1159, 257] on icon at bounding box center [1165, 259] width 15 height 15
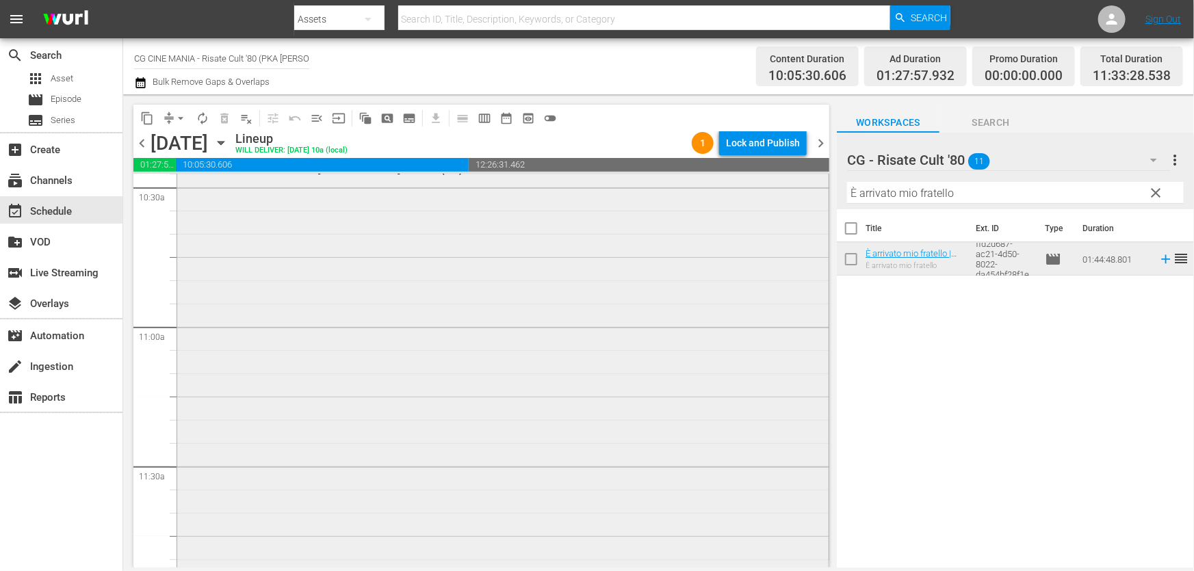
scroll to position [2984, 0]
drag, startPoint x: 969, startPoint y: 192, endPoint x: 459, endPoint y: 261, distance: 514.9
click at [469, 259] on div "content_copy compress arrow_drop_down autorenew_outlined delete_forever_outline…" at bounding box center [658, 330] width 1070 height 473
paste input "Questo e qu"
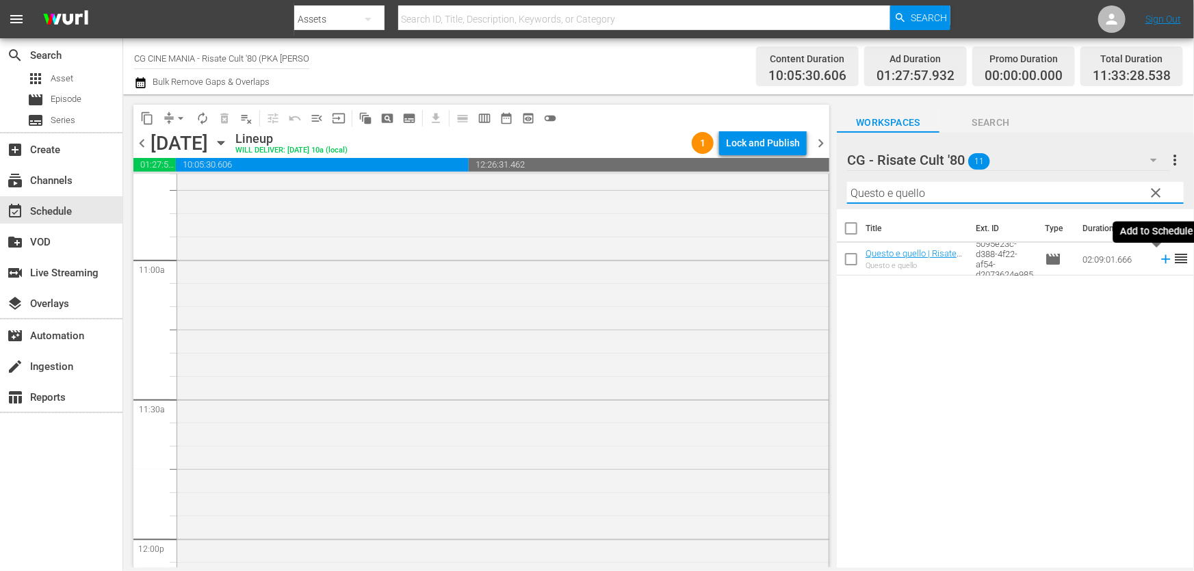
click at [1161, 257] on icon at bounding box center [1165, 259] width 9 height 9
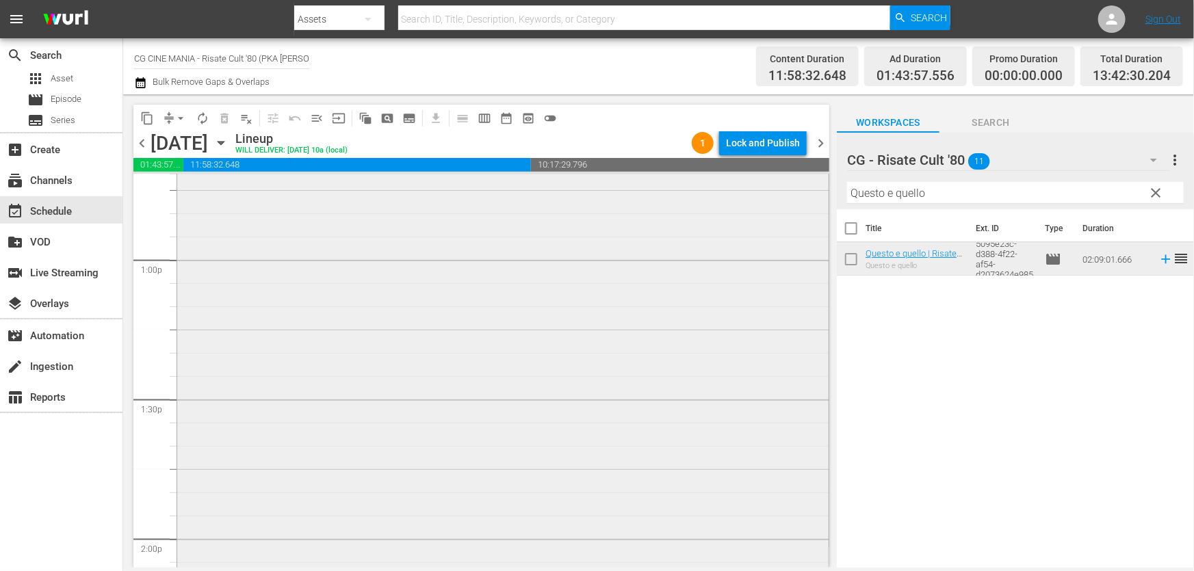
scroll to position [3544, 0]
drag, startPoint x: 939, startPoint y: 194, endPoint x: 510, endPoint y: 287, distance: 439.6
click at [513, 285] on div "content_copy compress arrow_drop_down autorenew_outlined delete_forever_outline…" at bounding box center [658, 330] width 1070 height 473
paste input "Burr"
click at [1161, 257] on icon at bounding box center [1165, 259] width 9 height 9
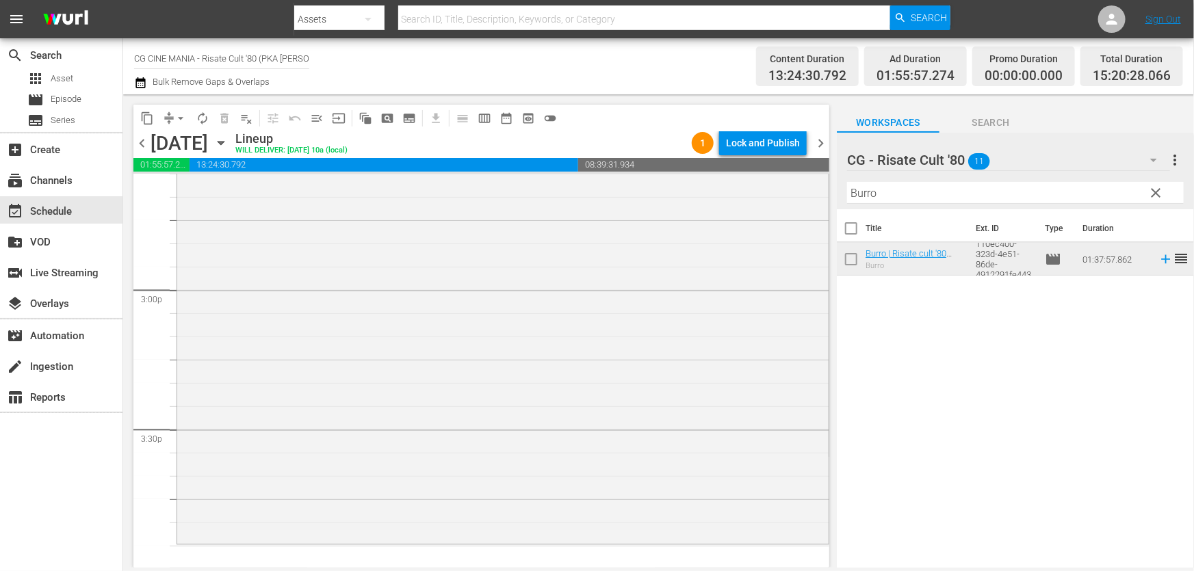
scroll to position [4228, 0]
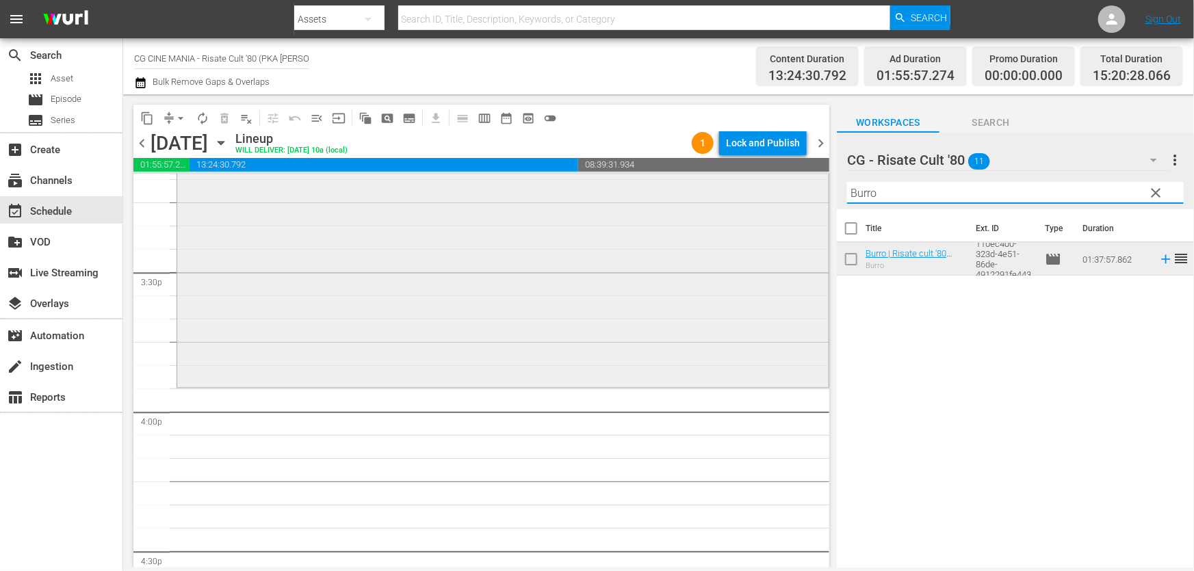
drag, startPoint x: 971, startPoint y: 198, endPoint x: 346, endPoint y: 310, distance: 635.0
click at [308, 293] on div "content_copy compress arrow_drop_down autorenew_outlined delete_forever_outline…" at bounding box center [658, 330] width 1070 height 473
paste input "Cercasi [DEMOGRAPHIC_DATA]"
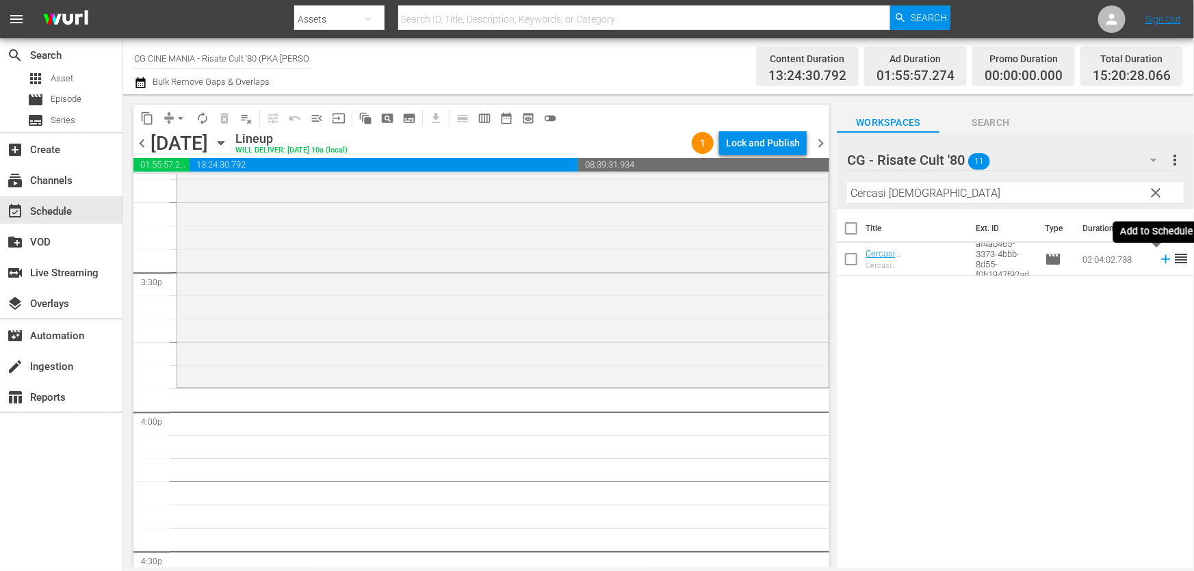
click at [1159, 261] on icon at bounding box center [1165, 259] width 15 height 15
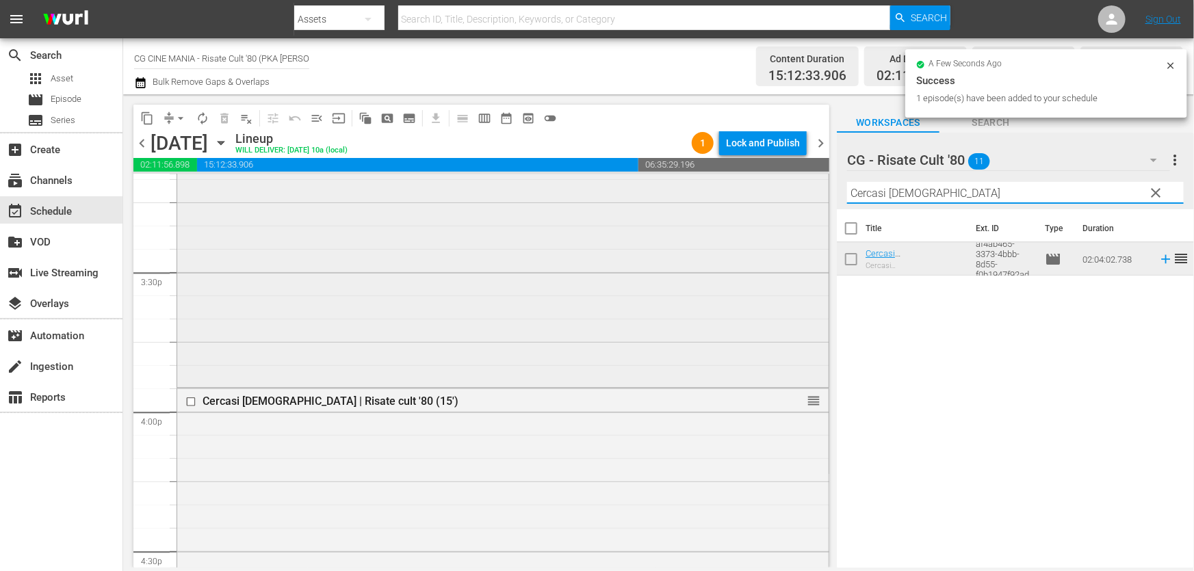
drag, startPoint x: 865, startPoint y: 198, endPoint x: 352, endPoint y: 274, distance: 519.2
click at [400, 265] on div "content_copy compress arrow_drop_down autorenew_outlined delete_forever_outline…" at bounding box center [658, 330] width 1070 height 473
paste input "L'estate sta finendo"
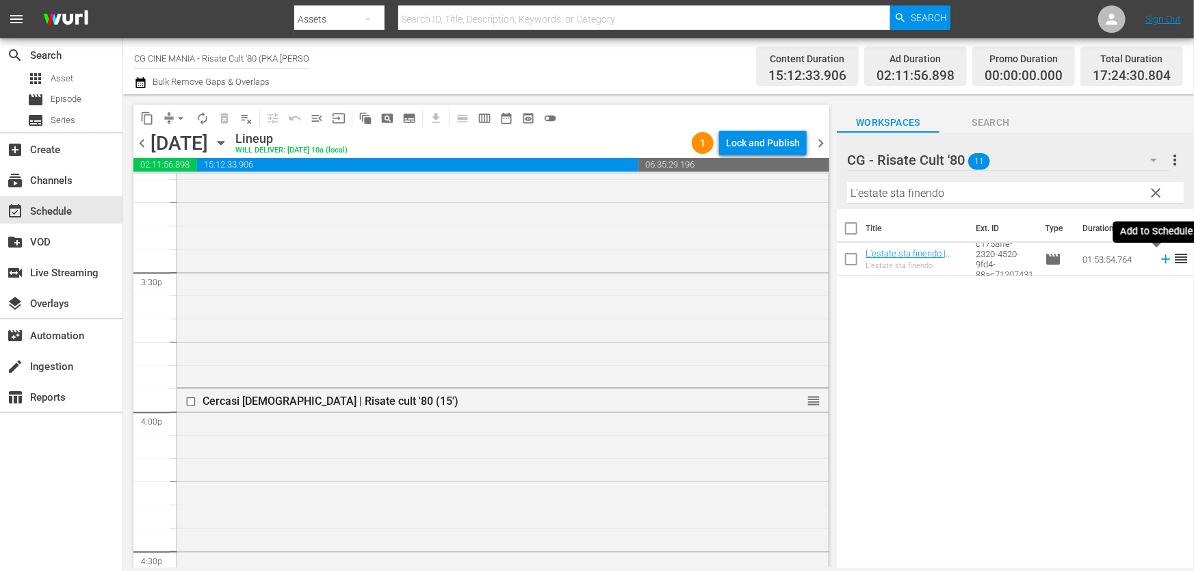
click at [1158, 254] on icon at bounding box center [1165, 259] width 15 height 15
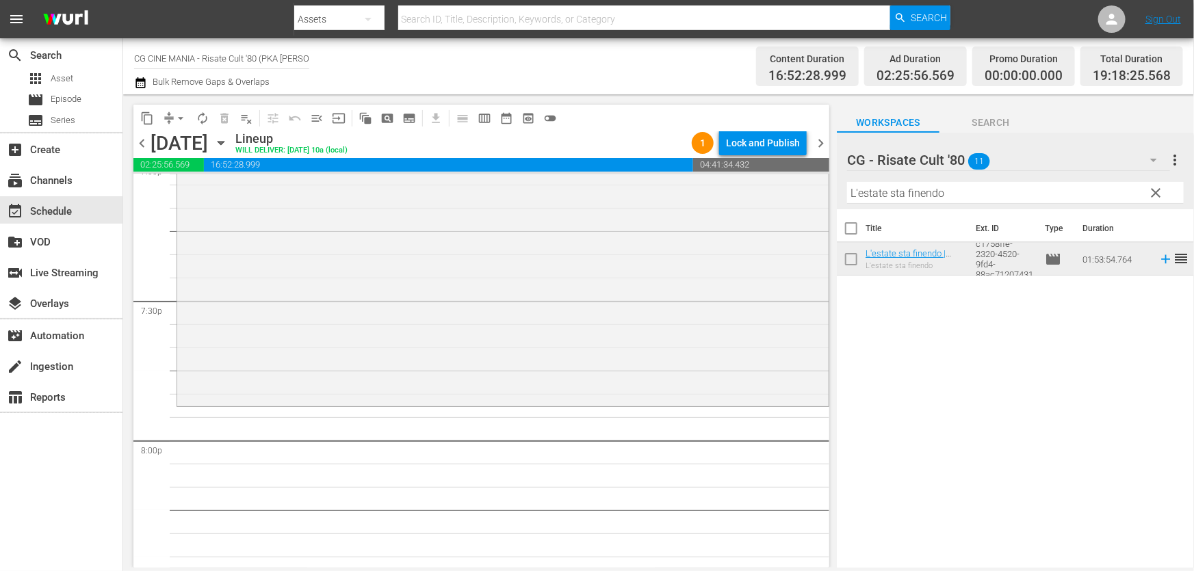
scroll to position [5410, 0]
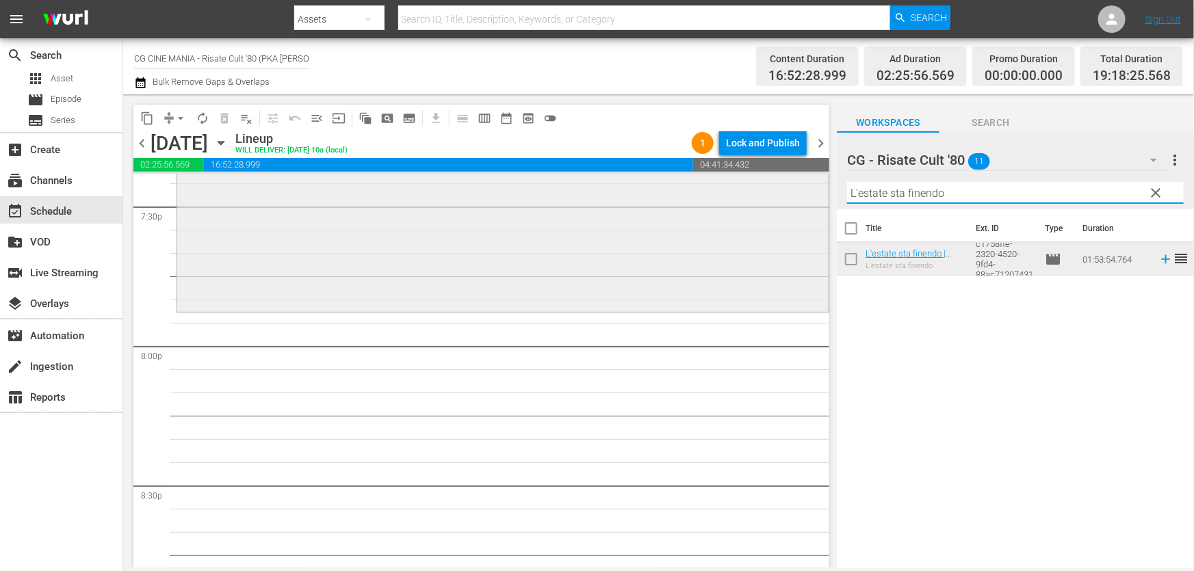
drag, startPoint x: 725, startPoint y: 218, endPoint x: 458, endPoint y: 271, distance: 271.9
click at [485, 260] on div "content_copy compress arrow_drop_down autorenew_outlined delete_forever_outline…" at bounding box center [658, 330] width 1070 height 473
paste input "Fratelli d’Italia"
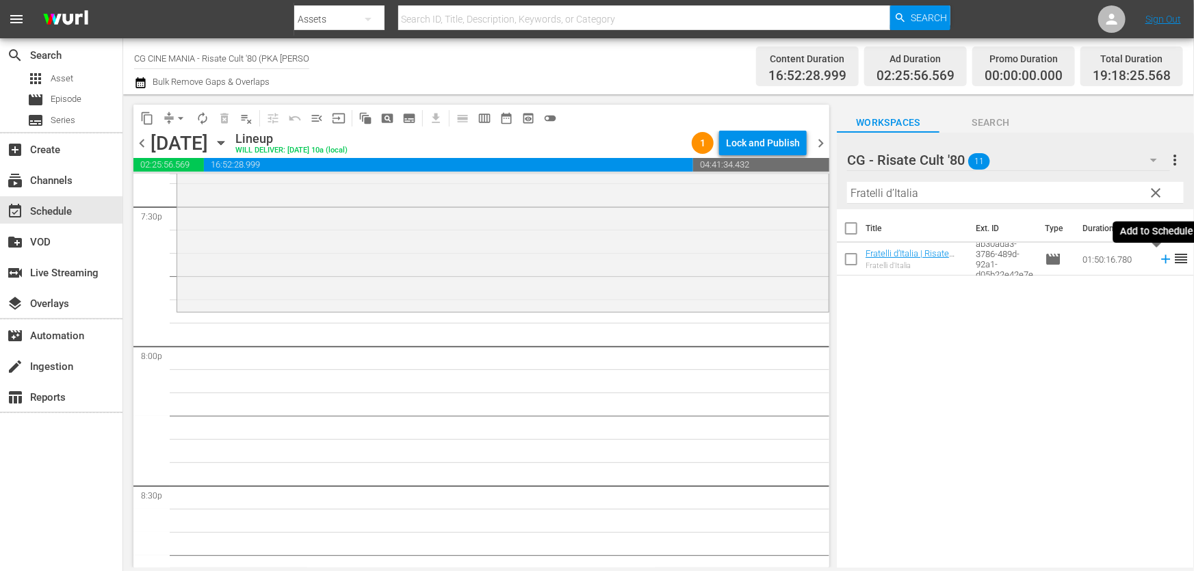
click at [1158, 254] on icon at bounding box center [1165, 259] width 15 height 15
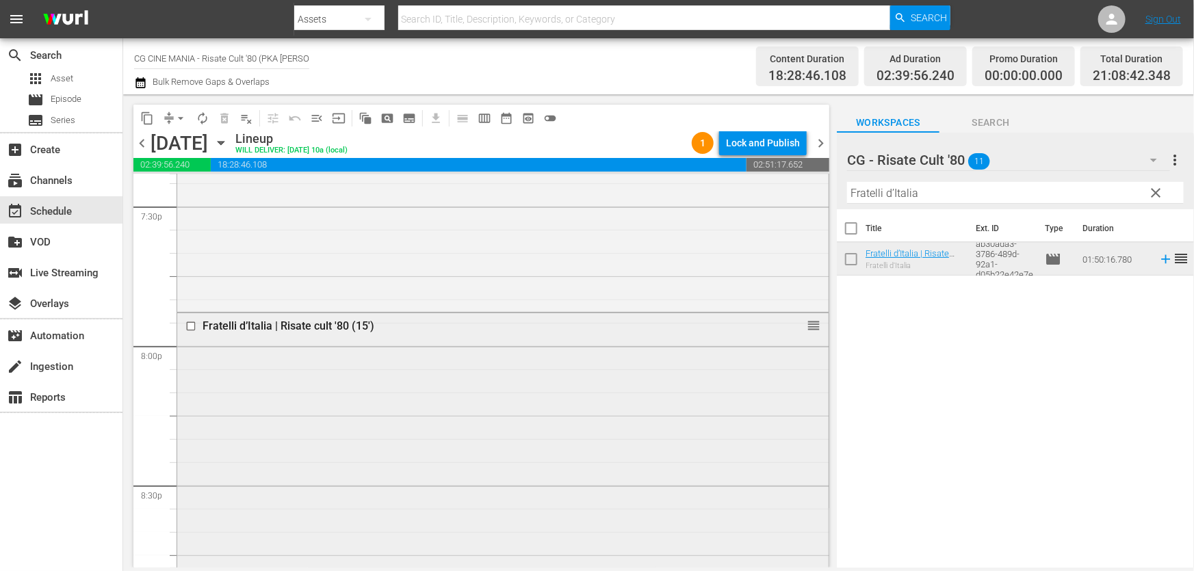
drag, startPoint x: 524, startPoint y: 259, endPoint x: 181, endPoint y: 333, distance: 350.5
click at [225, 309] on div "content_copy compress arrow_drop_down autorenew_outlined delete_forever_outline…" at bounding box center [658, 330] width 1070 height 473
paste input "cchia contro Dracul"
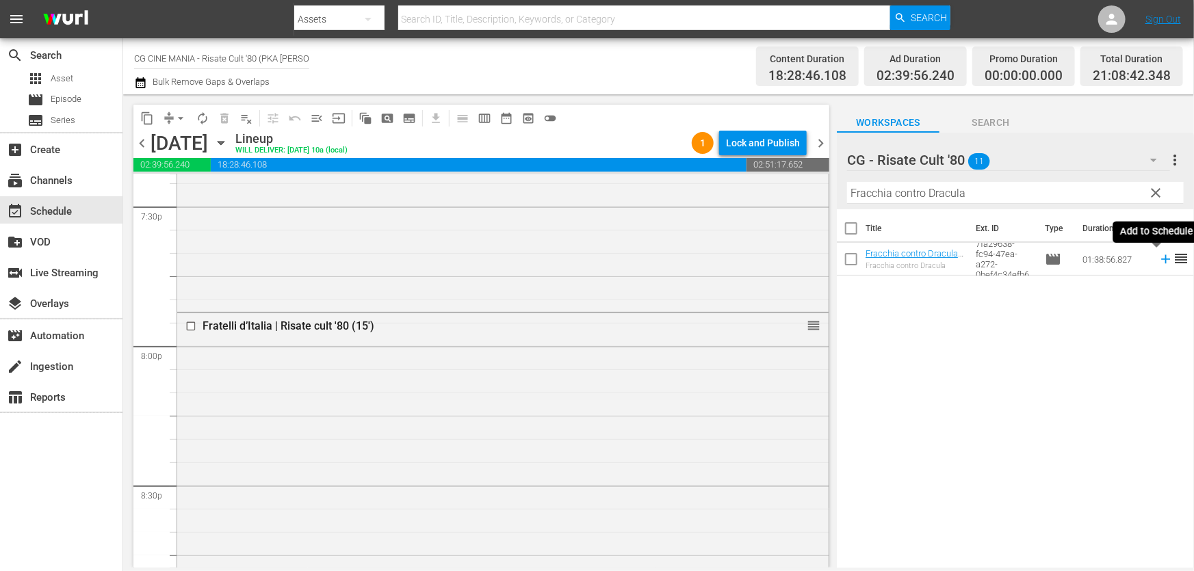
click at [1158, 256] on icon at bounding box center [1165, 259] width 15 height 15
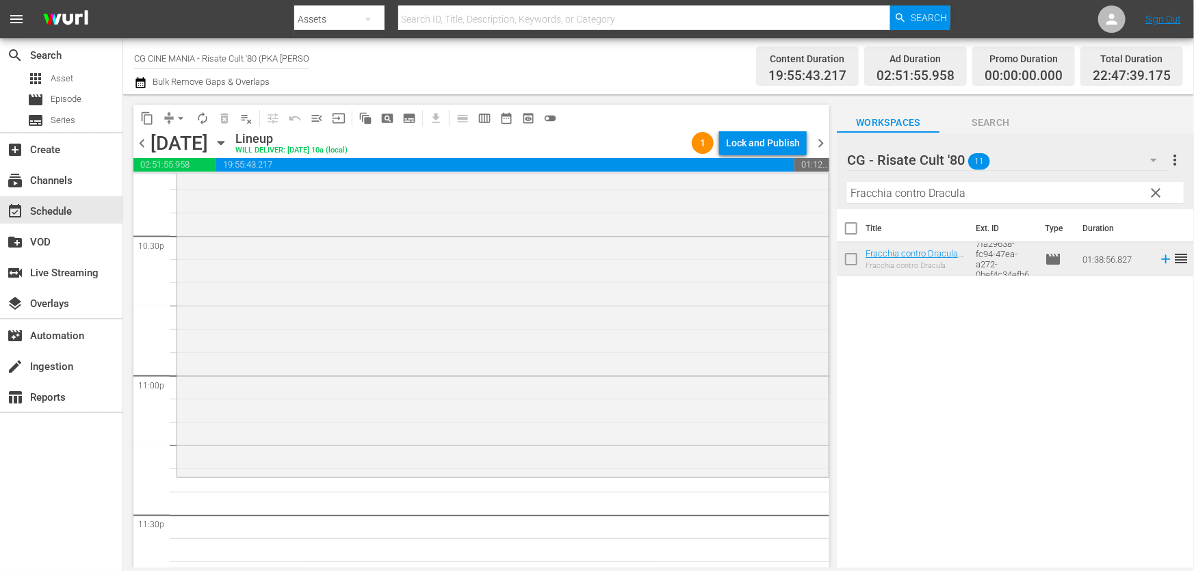
scroll to position [6303, 0]
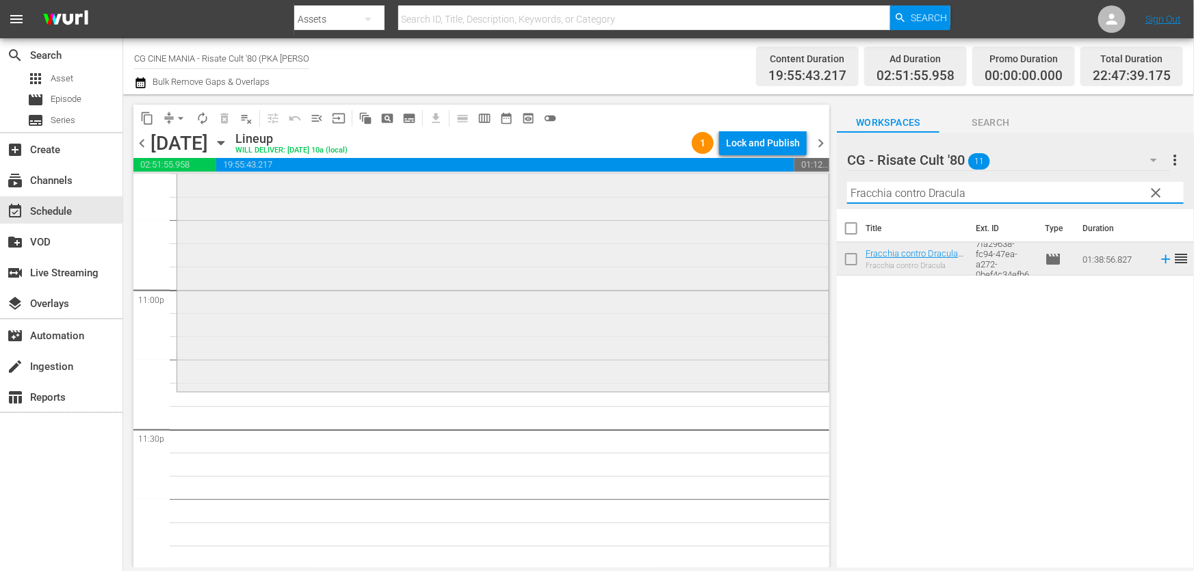
drag, startPoint x: 1001, startPoint y: 192, endPoint x: 431, endPoint y: 334, distance: 588.1
click at [420, 328] on div "content_copy compress arrow_drop_down autorenew_outlined delete_forever_outline…" at bounding box center [658, 330] width 1070 height 473
paste input "UN POVERO RICCO"
type input "UN POVERO RICCO"
click at [1158, 259] on icon at bounding box center [1165, 259] width 15 height 15
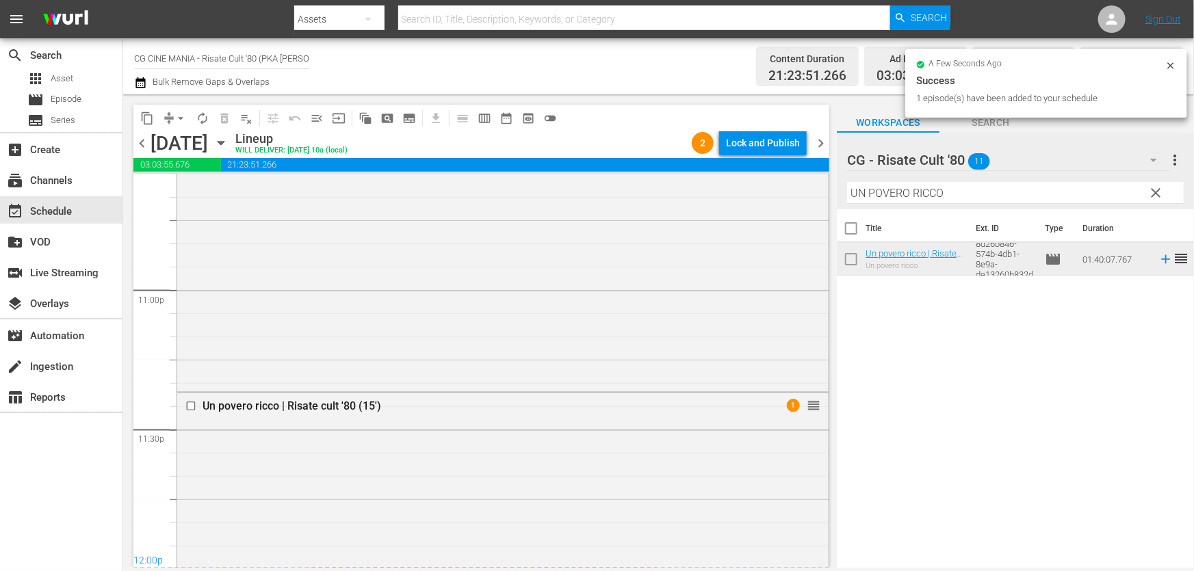
click at [146, 78] on icon "button" at bounding box center [140, 83] width 13 height 16
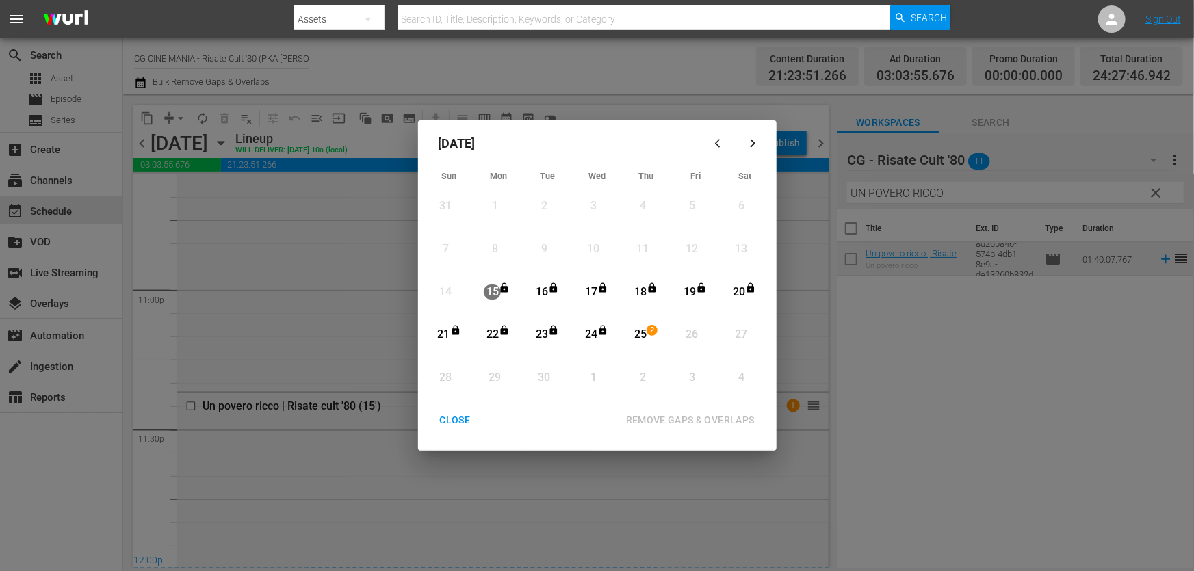
click at [635, 328] on div "25" at bounding box center [639, 335] width 17 height 16
click at [667, 421] on div "REMOVE GAPS & OVERLAPS" at bounding box center [690, 420] width 150 height 17
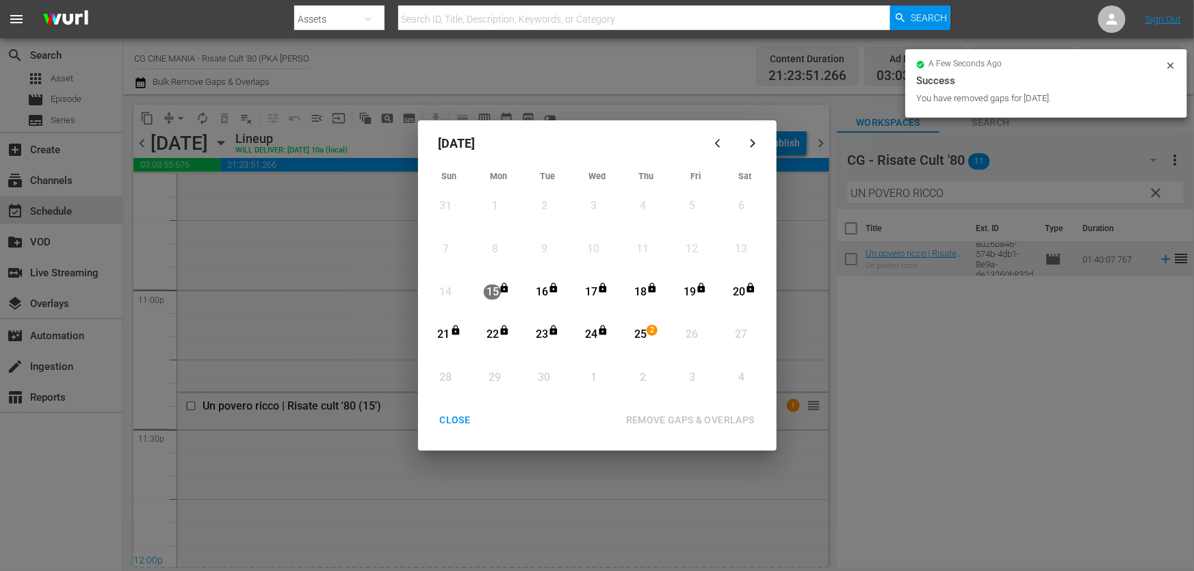
click at [456, 415] on div "CLOSE" at bounding box center [455, 420] width 53 height 17
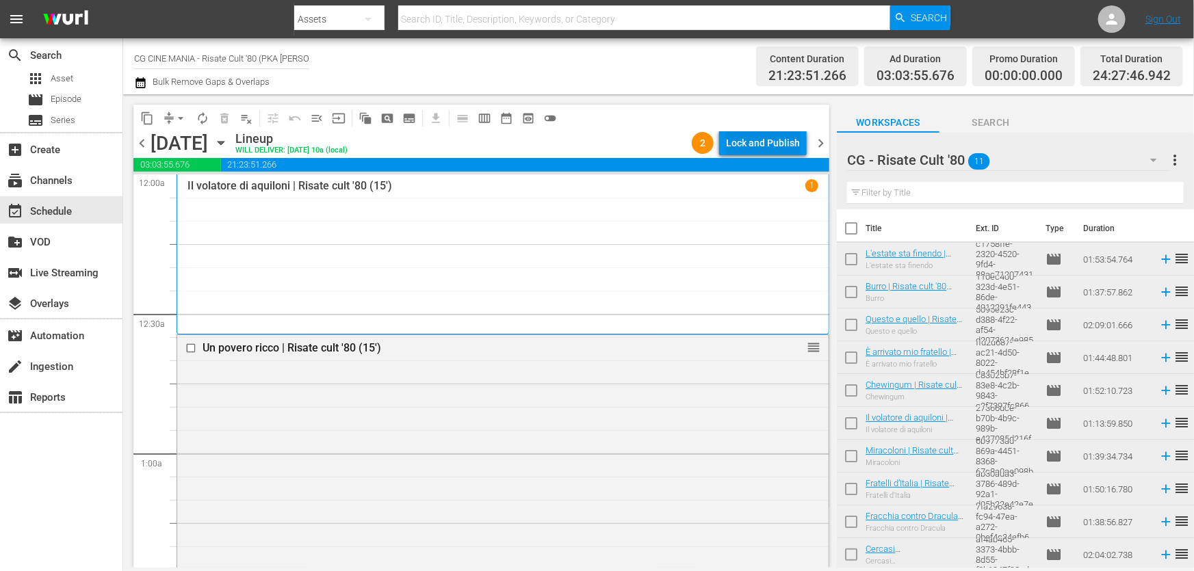
click at [745, 137] on div "Lock and Publish" at bounding box center [763, 143] width 74 height 25
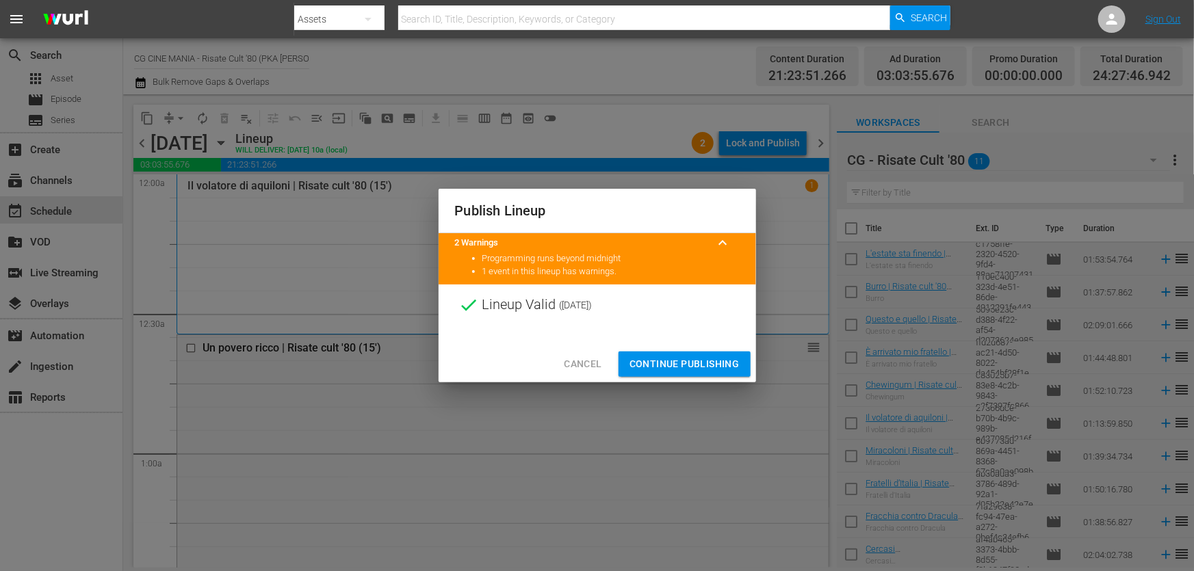
click at [698, 357] on span "Continue Publishing" at bounding box center [684, 364] width 110 height 17
